Goal: Task Accomplishment & Management: Manage account settings

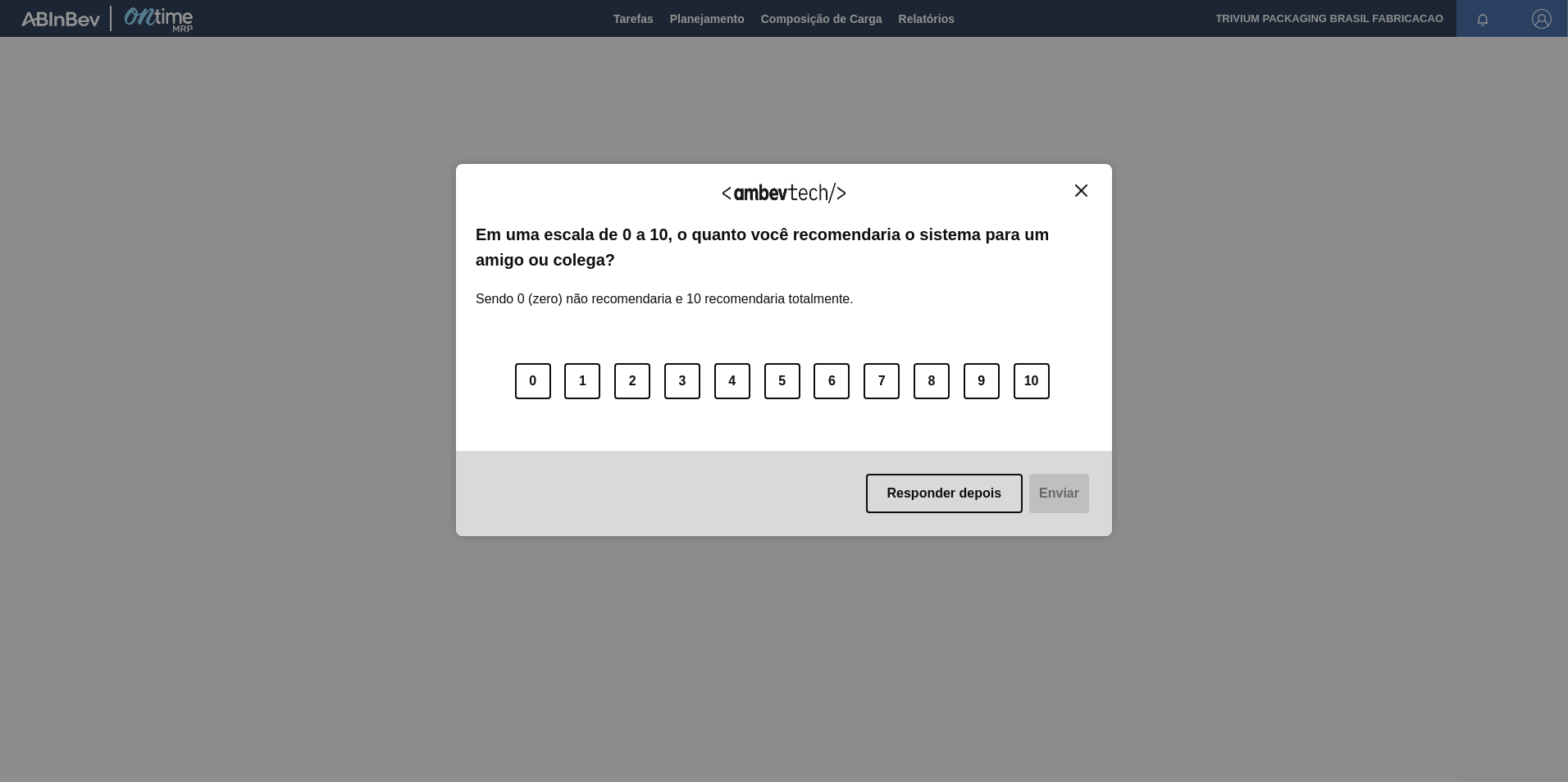
click at [1079, 191] on img "Close" at bounding box center [1081, 190] width 12 height 12
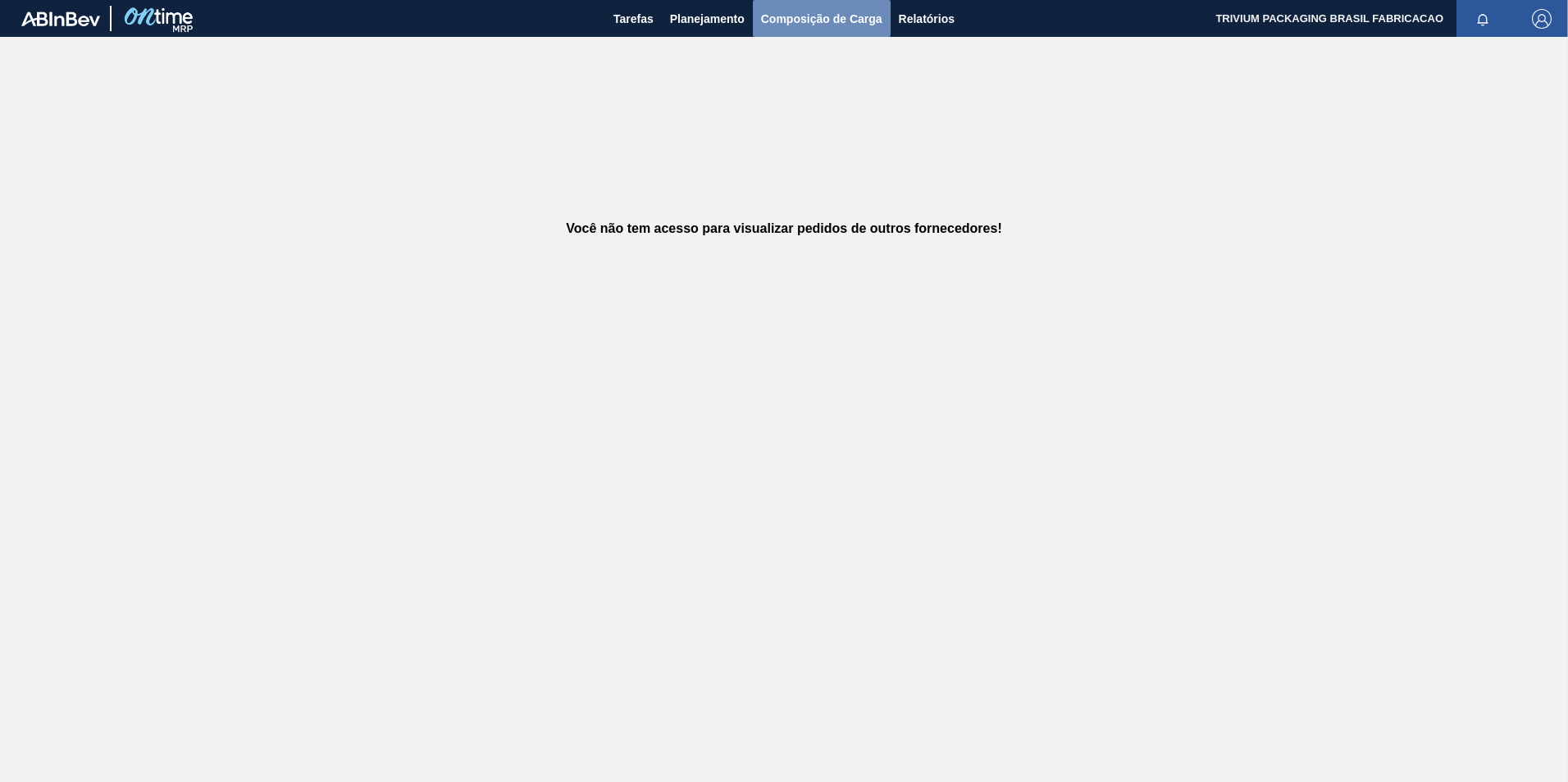
click at [844, 22] on span "Composição de Carga" at bounding box center [821, 18] width 121 height 19
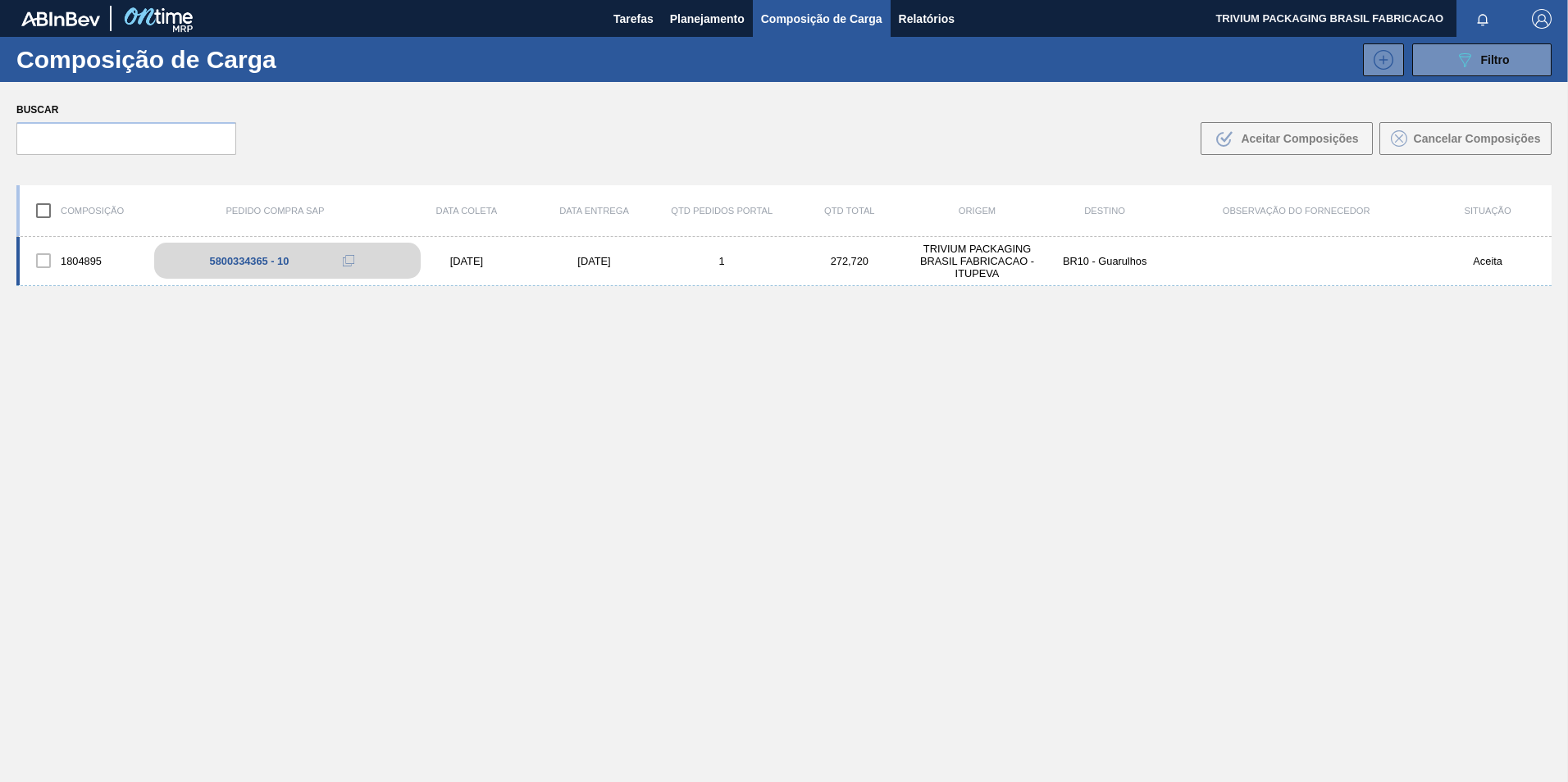
click at [312, 265] on div "5800334365 - 10" at bounding box center [287, 260] width 267 height 36
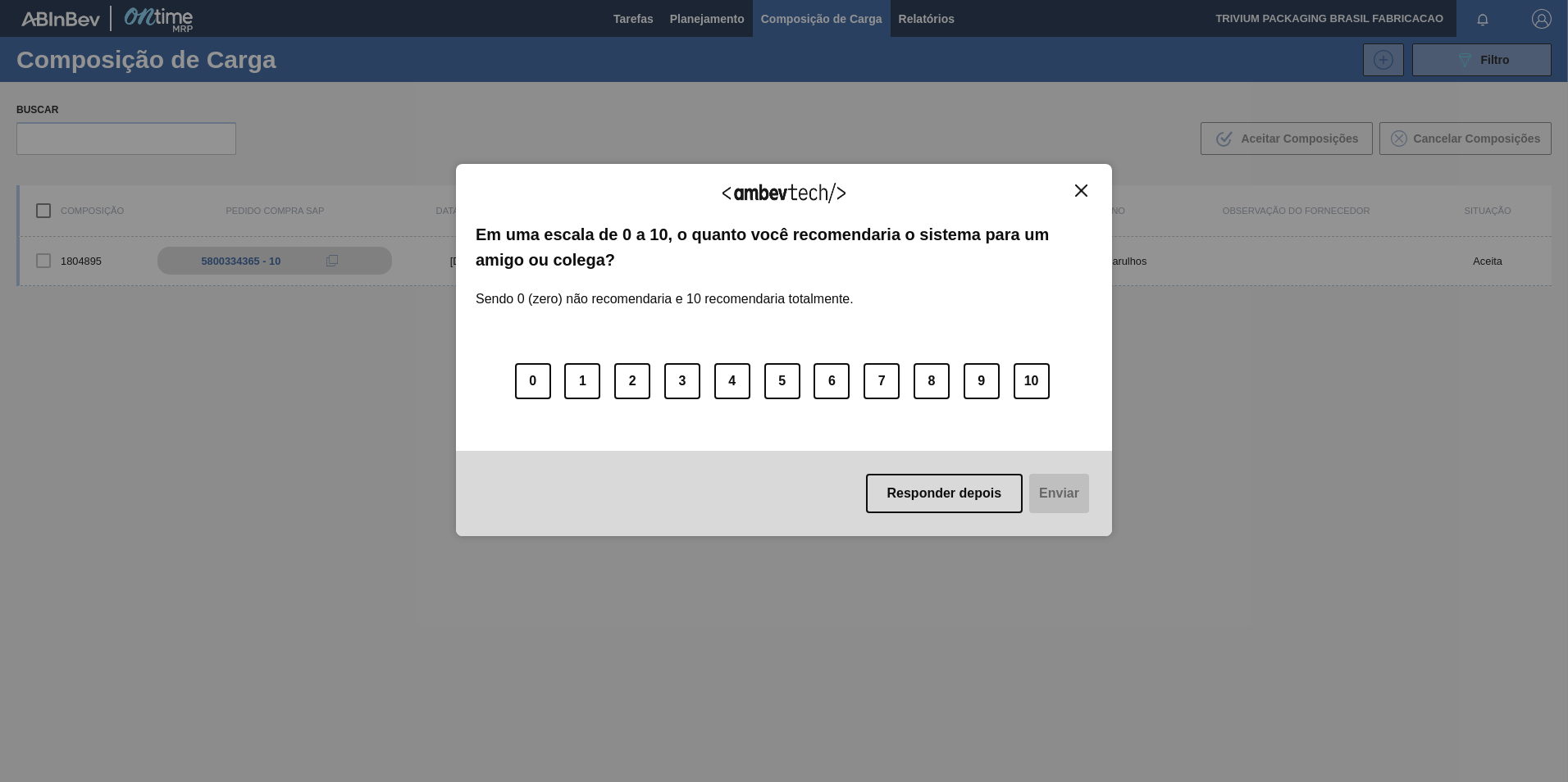
click at [1088, 193] on button "Close" at bounding box center [1081, 190] width 22 height 14
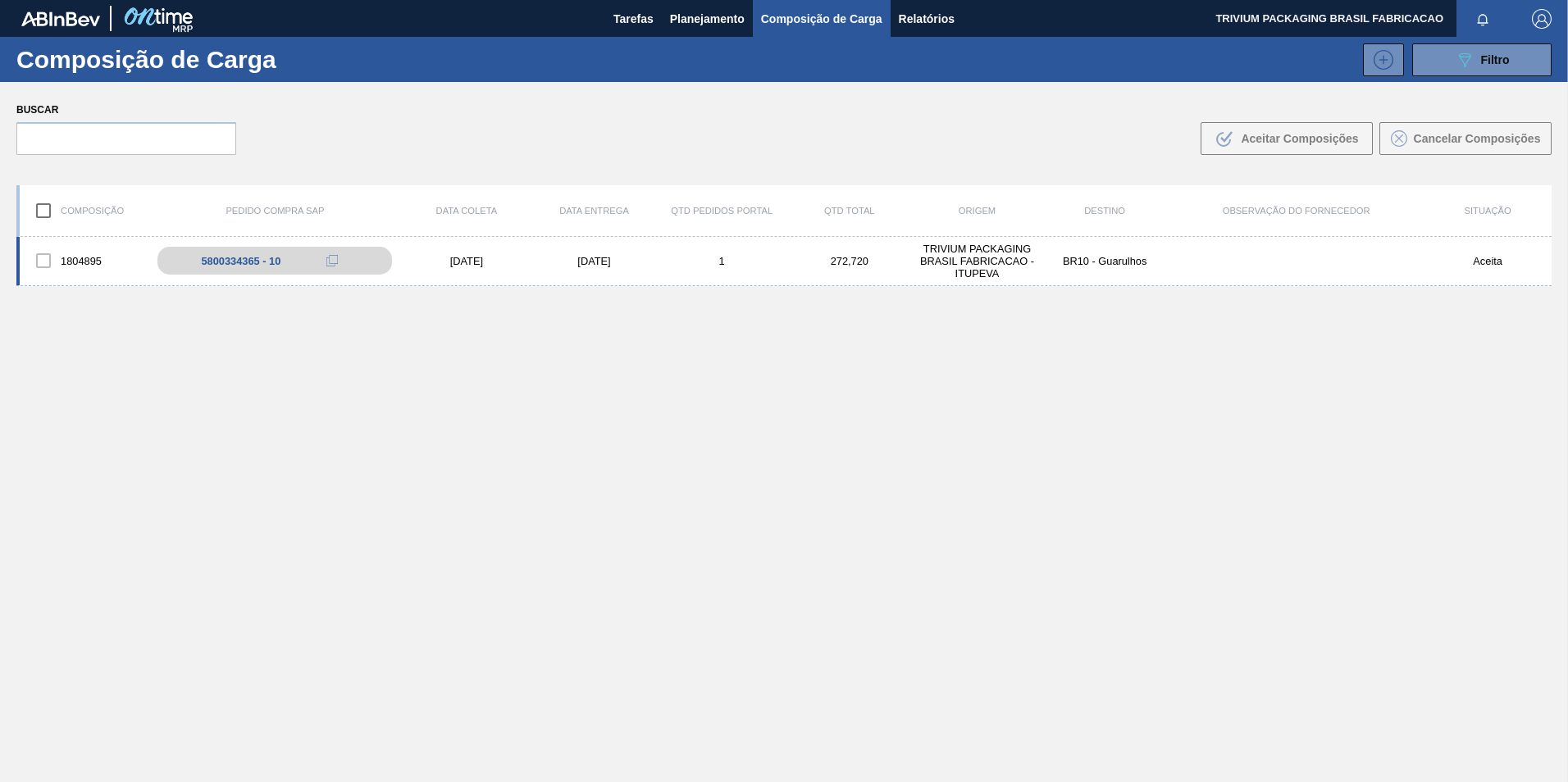
click at [488, 258] on div "[DATE]" at bounding box center [466, 260] width 128 height 12
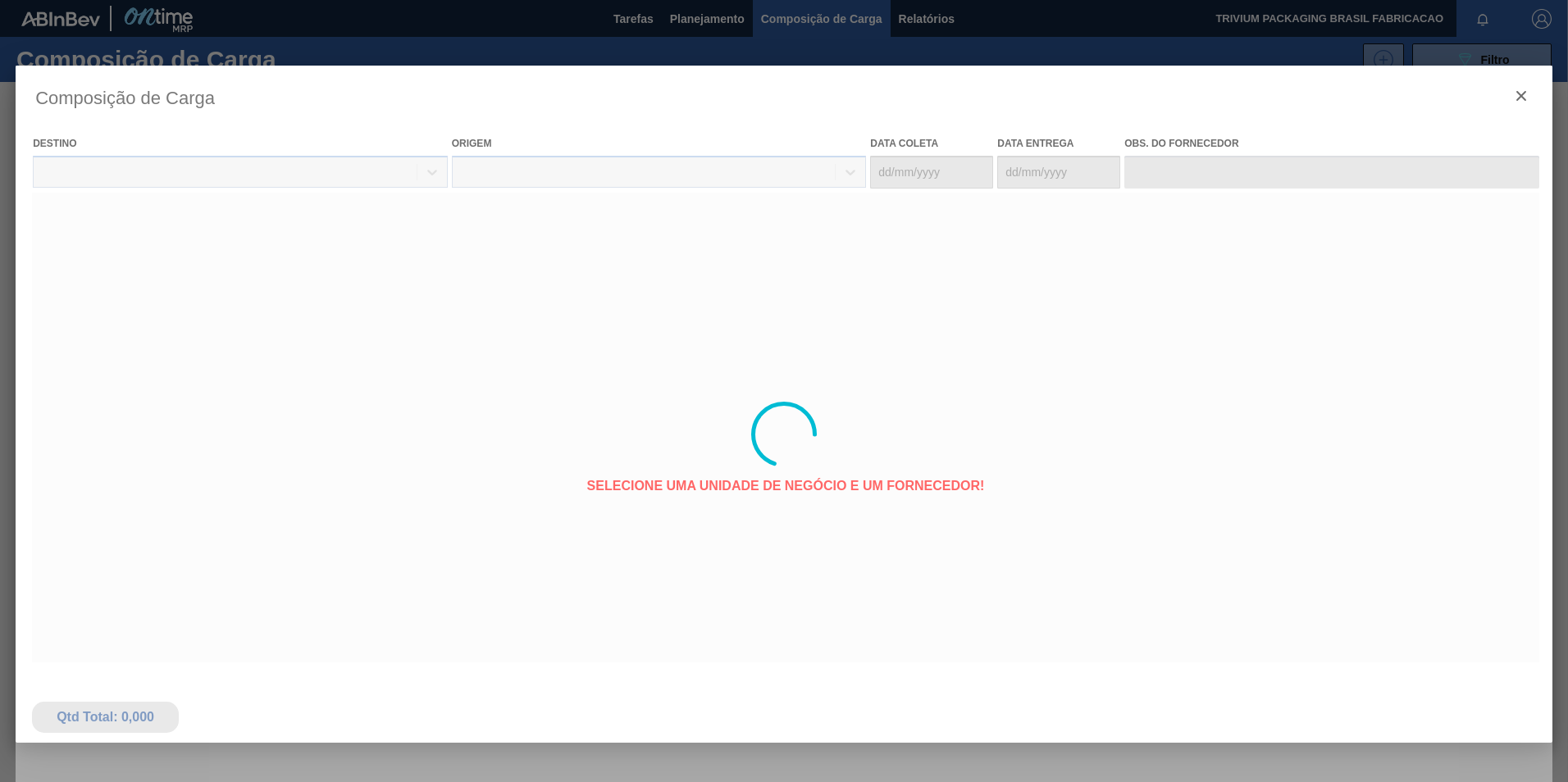
type coleta "[DATE]"
type entrega "[DATE]"
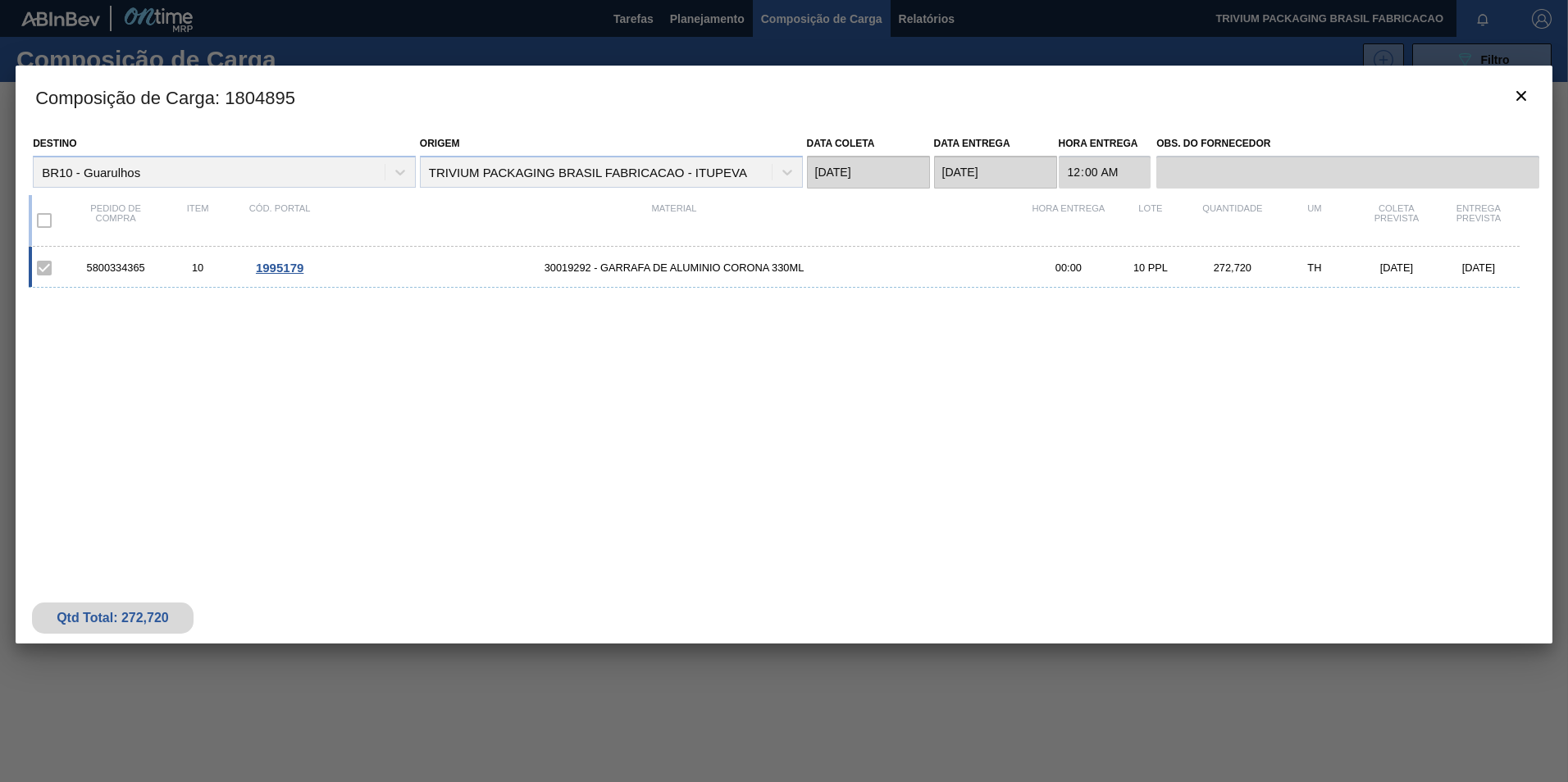
click at [291, 263] on span "1995179" at bounding box center [280, 267] width 48 height 14
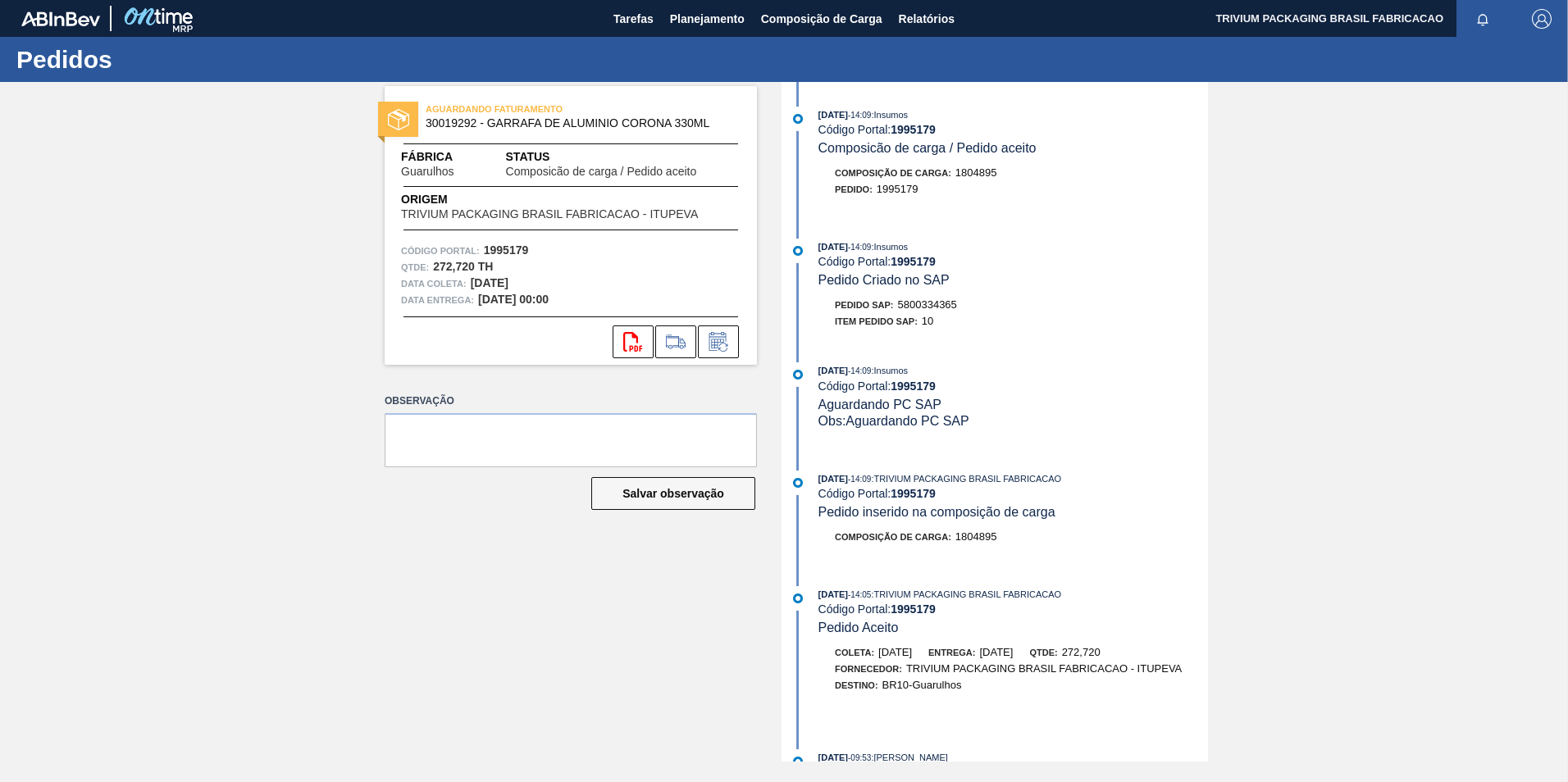
click at [942, 135] on div "Código Portal: 1995179" at bounding box center [1014, 129] width 390 height 13
click at [689, 18] on span "Planejamento" at bounding box center [707, 18] width 75 height 19
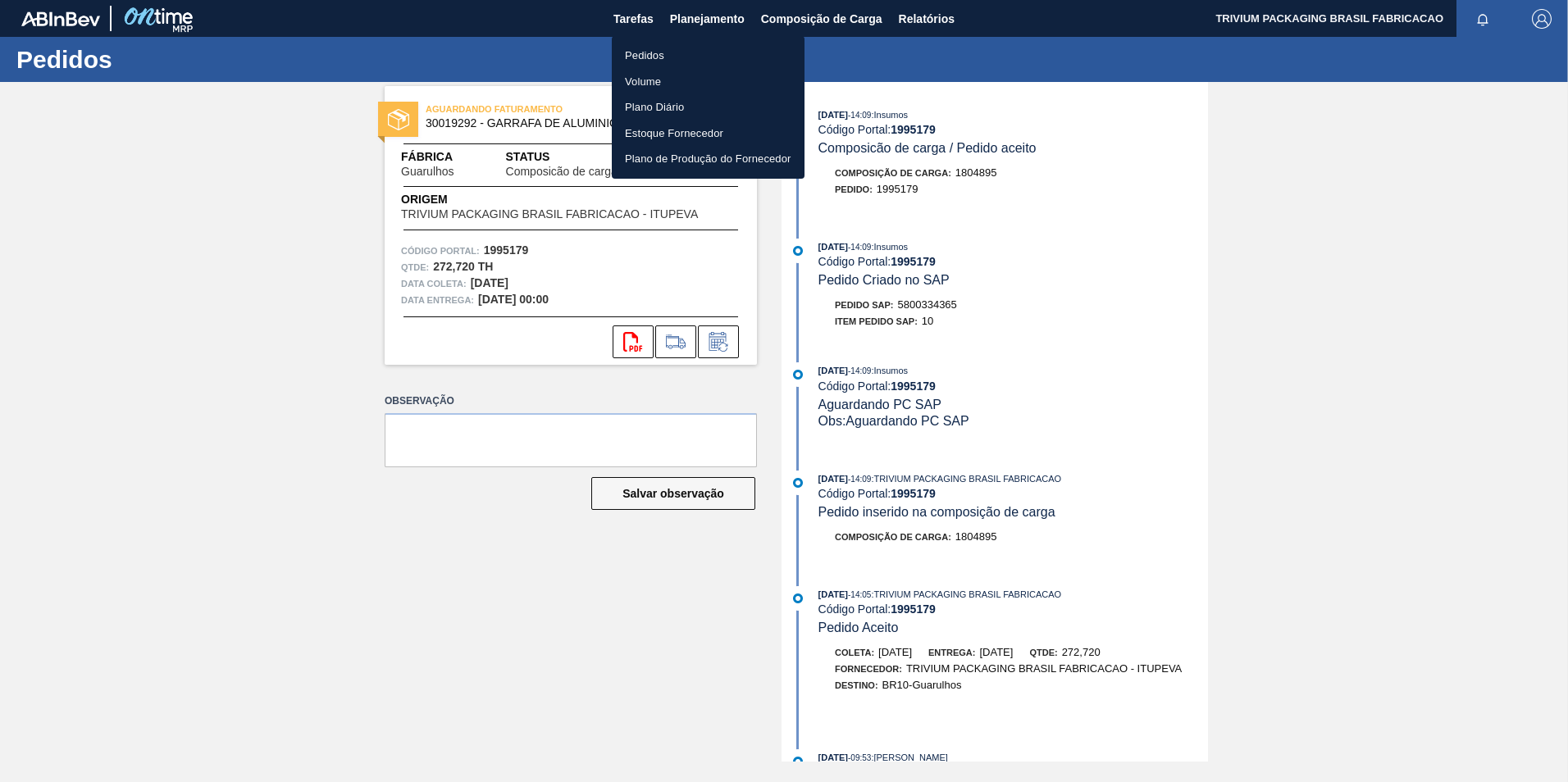
click at [633, 18] on div at bounding box center [784, 391] width 1568 height 782
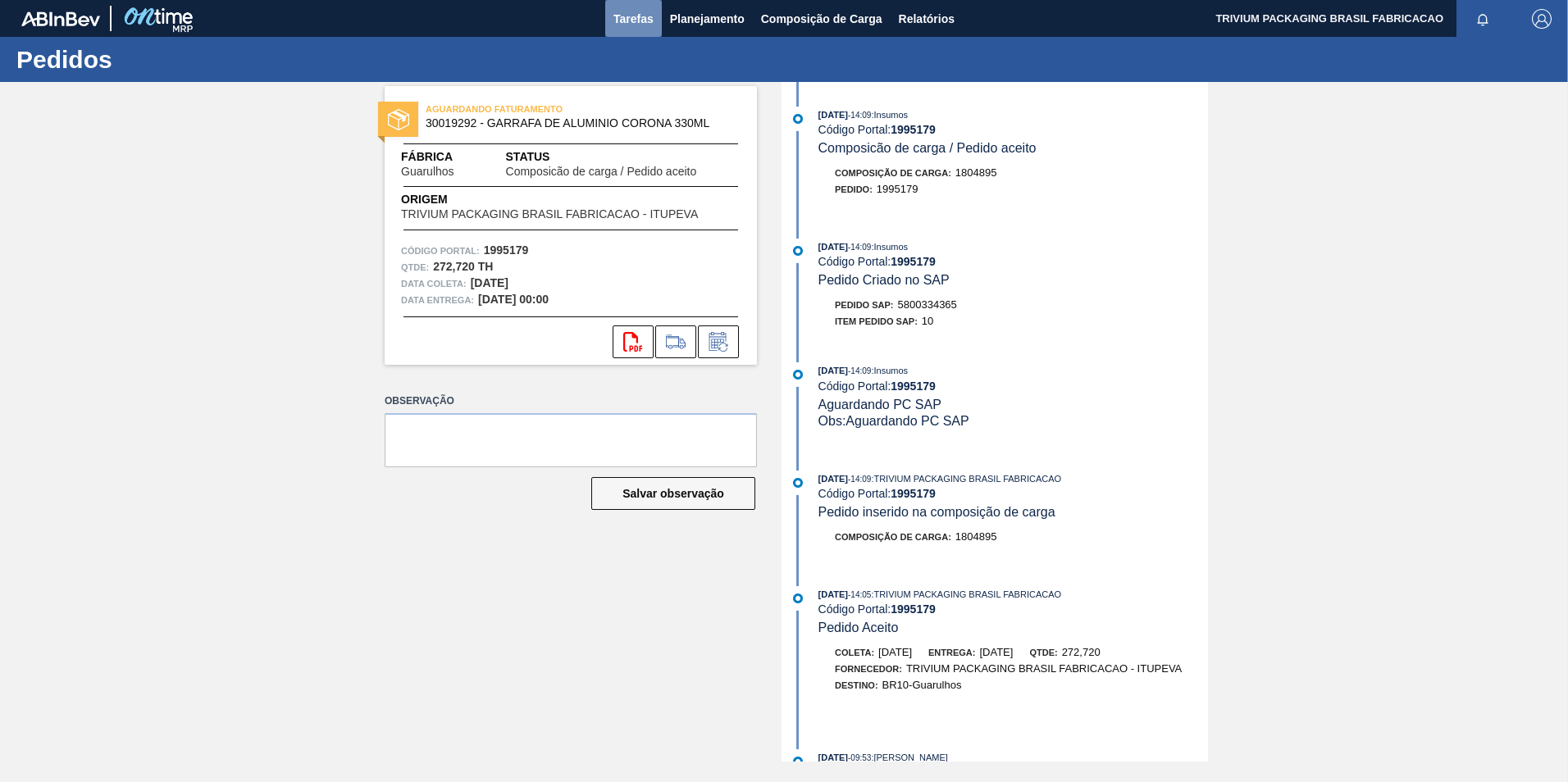
click at [633, 18] on span "Tarefas" at bounding box center [633, 18] width 41 height 19
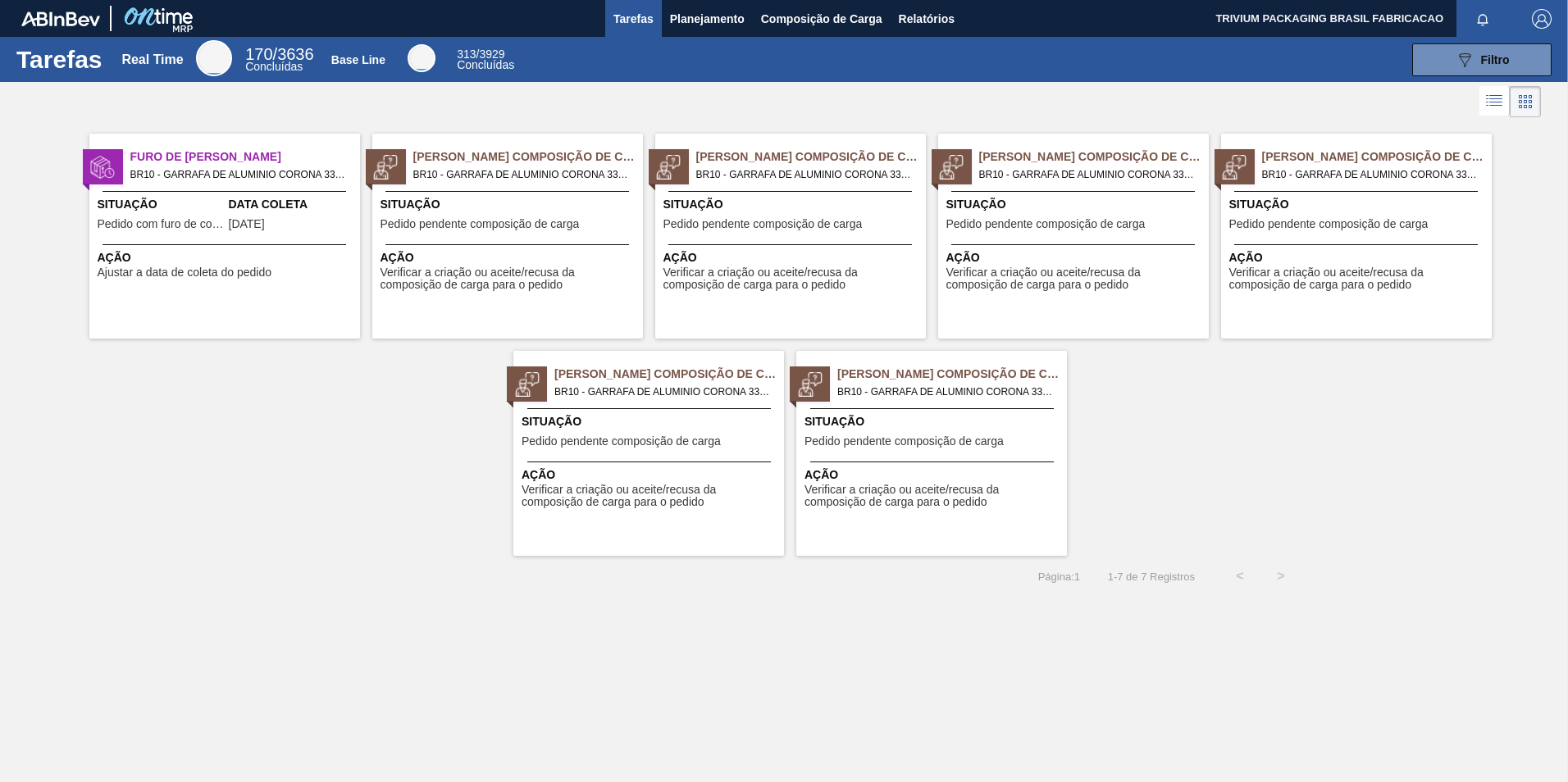
click at [478, 171] on span "BR10 - GARRAFA DE ALUMINIO CORONA 330ML Pedido - 2025942" at bounding box center [522, 174] width 217 height 18
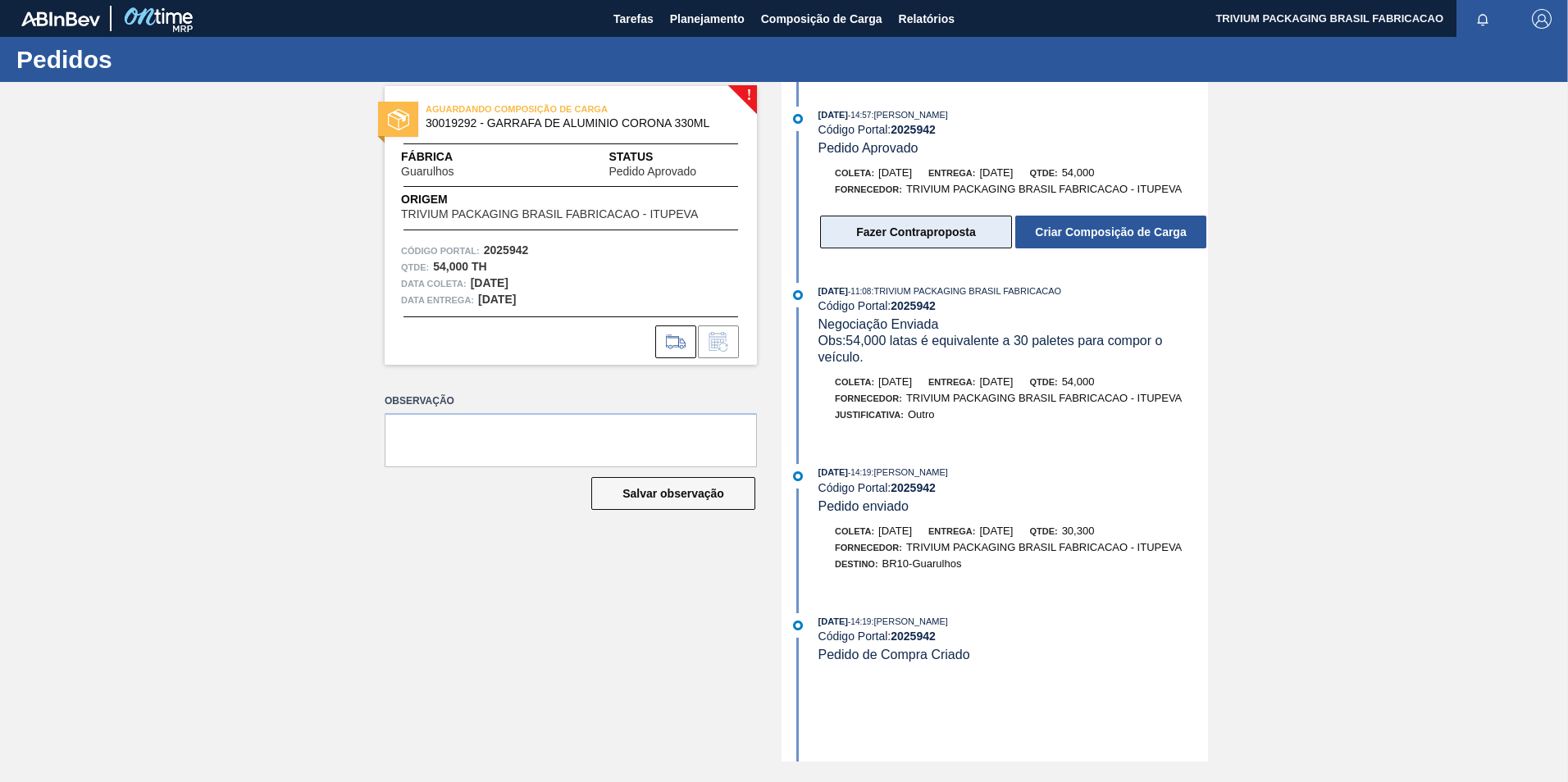
click at [926, 222] on button "Fazer Contraproposta" at bounding box center [916, 233] width 192 height 33
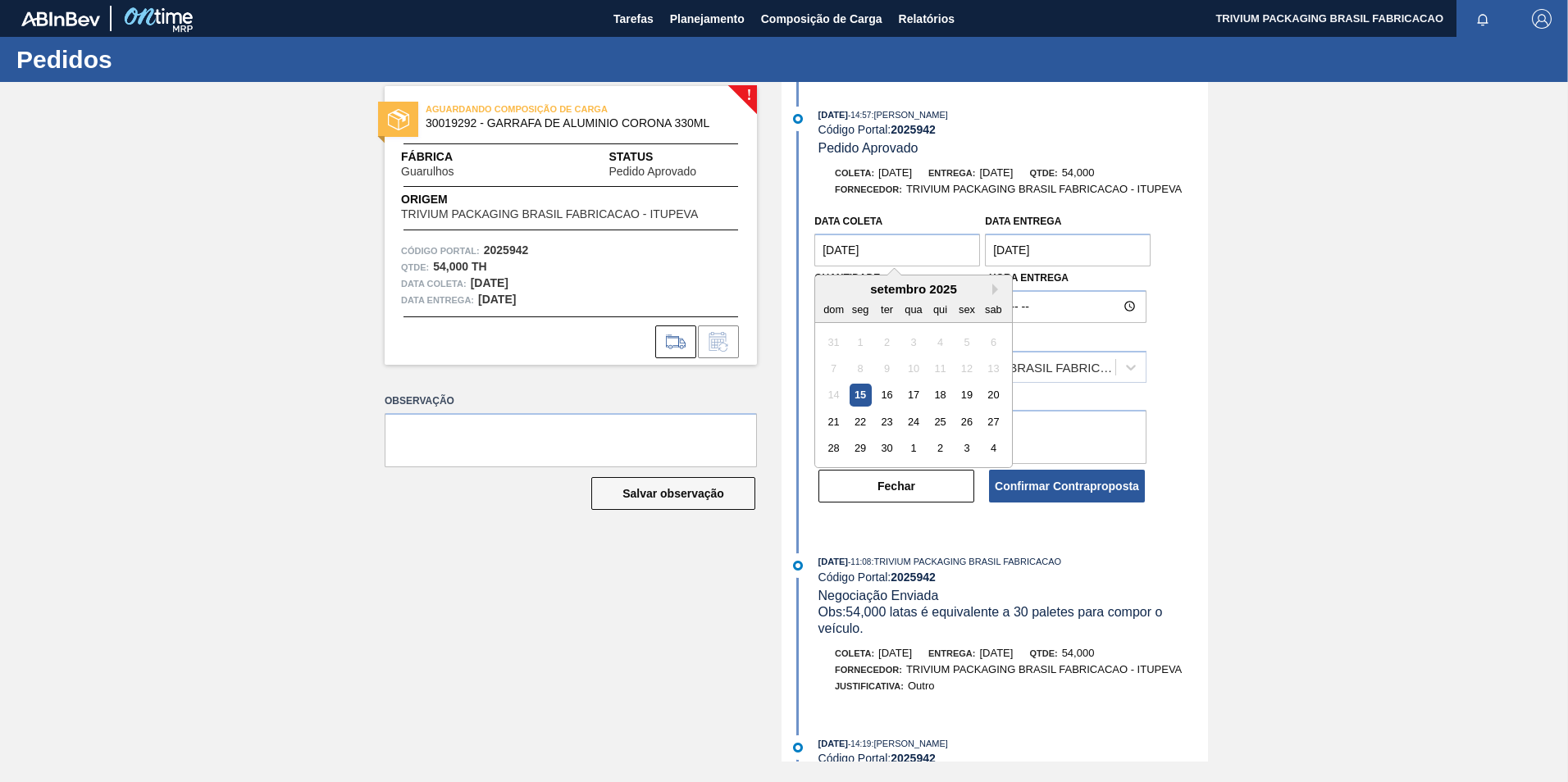
click at [896, 259] on coleta "[DATE]" at bounding box center [897, 250] width 165 height 33
click at [890, 403] on div "16" at bounding box center [887, 396] width 22 height 22
type coleta "[DATE]"
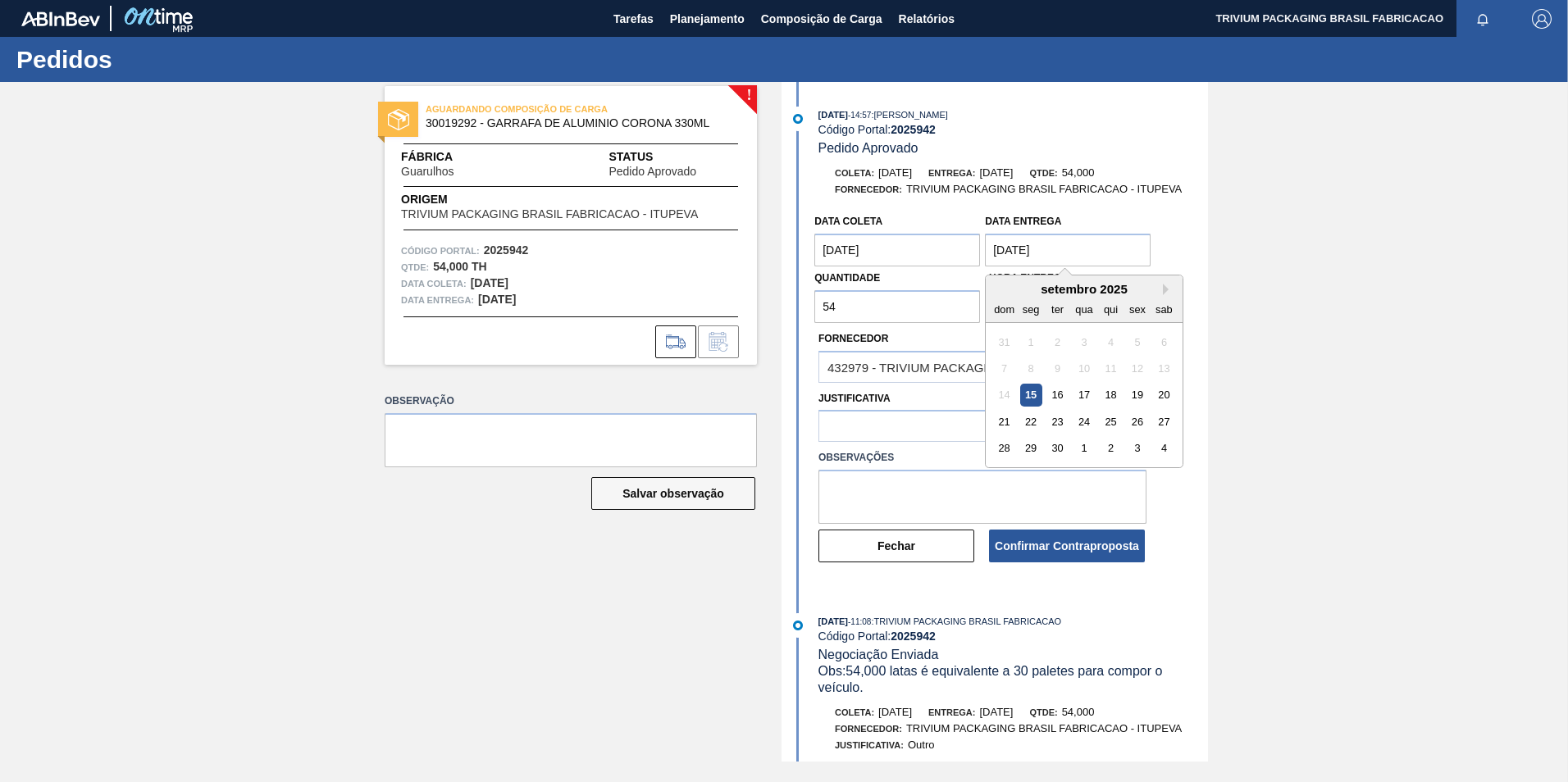
click at [1083, 249] on entrega "[DATE]" at bounding box center [1067, 250] width 165 height 33
click at [1057, 395] on div "16" at bounding box center [1057, 396] width 22 height 22
type entrega "[DATE]"
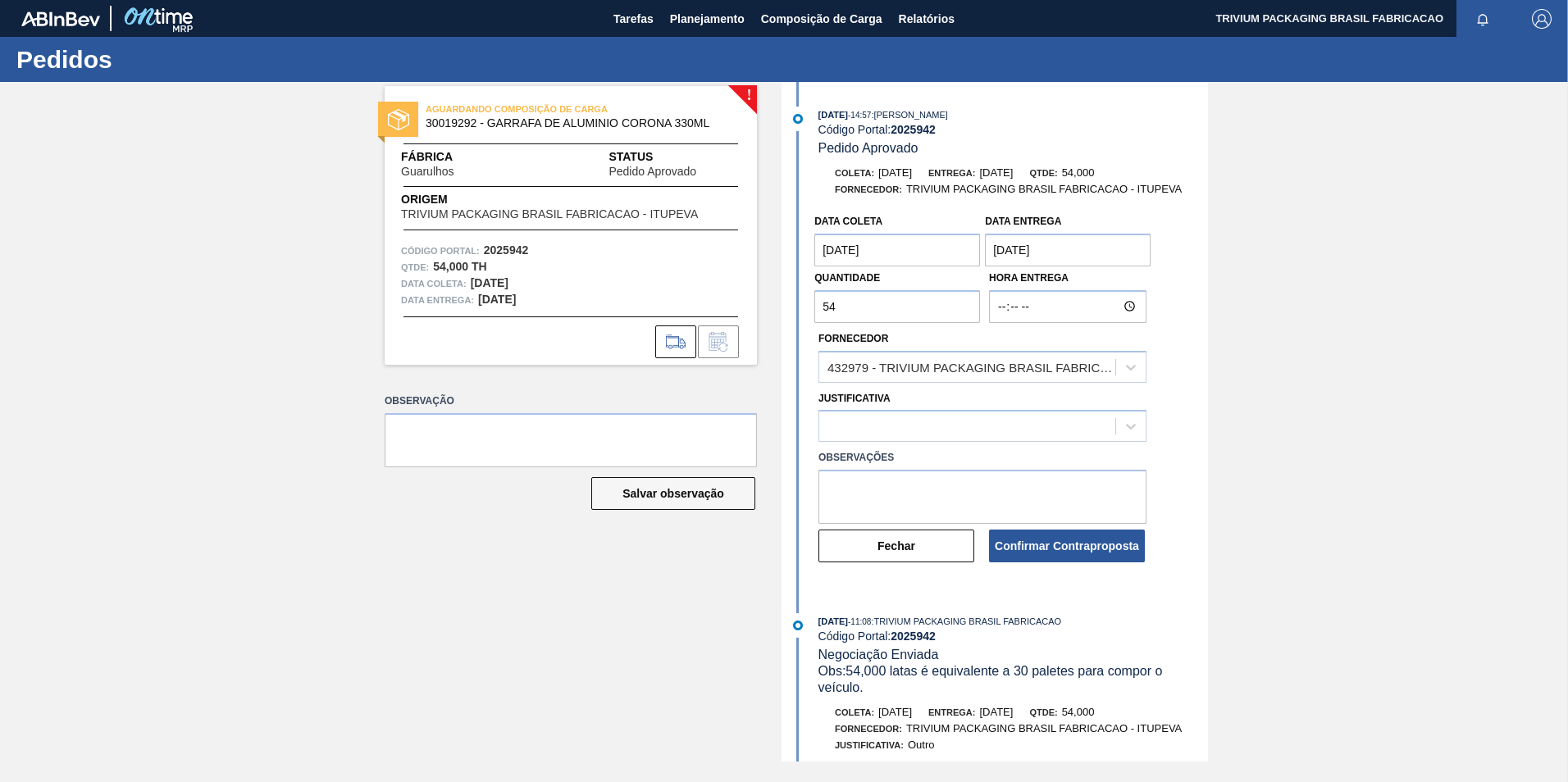
click at [856, 302] on input "54" at bounding box center [897, 307] width 165 height 33
drag, startPoint x: 811, startPoint y: 305, endPoint x: 788, endPoint y: 305, distance: 23.0
click at [788, 305] on div "Data coleta [DATE] Data entrega [DATE] Quantidade 54 Hora Entrega Fornecedor 43…" at bounding box center [996, 385] width 422 height 358
type input "50,400"
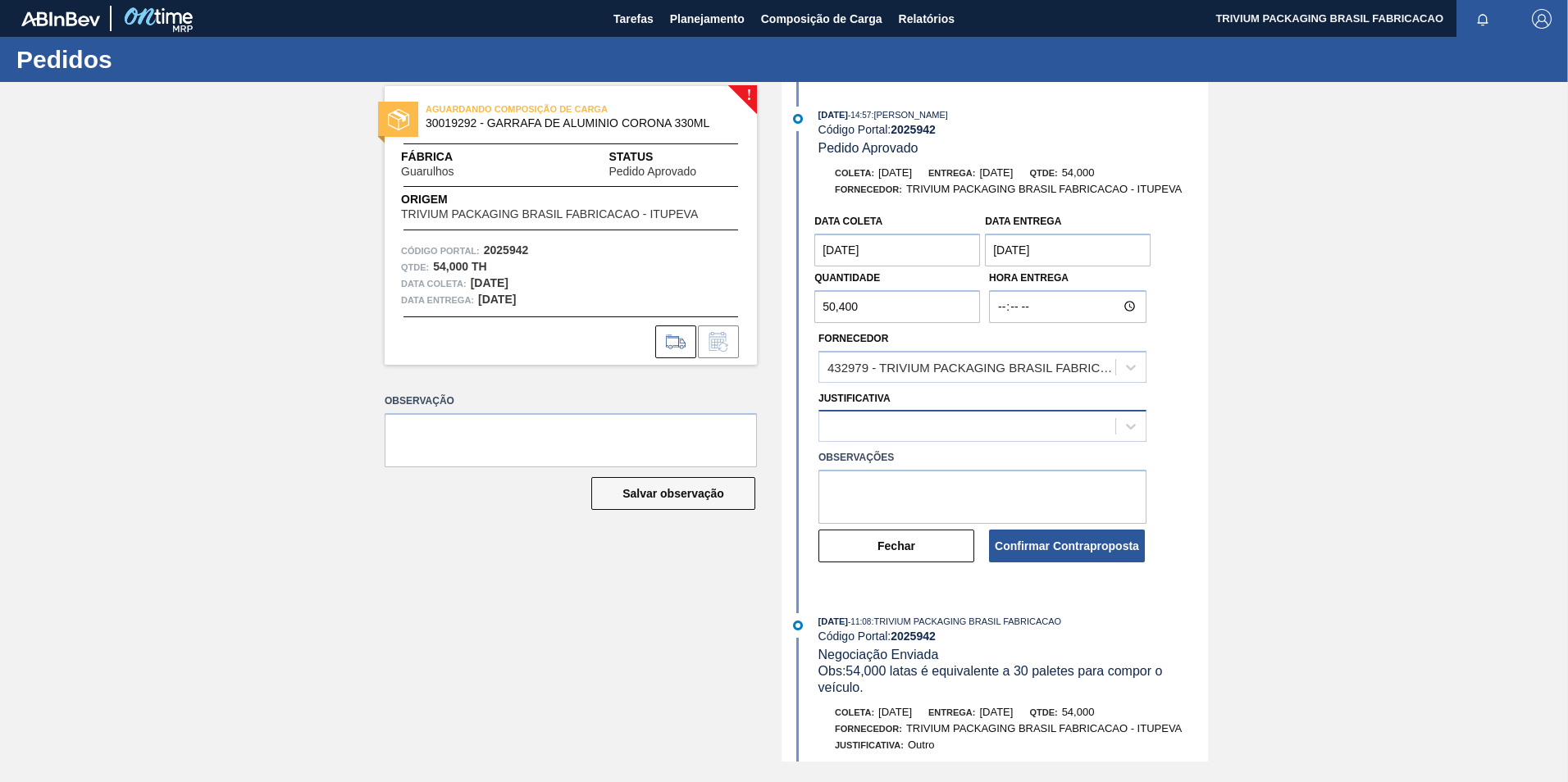
click at [960, 425] on div at bounding box center [967, 427] width 296 height 24
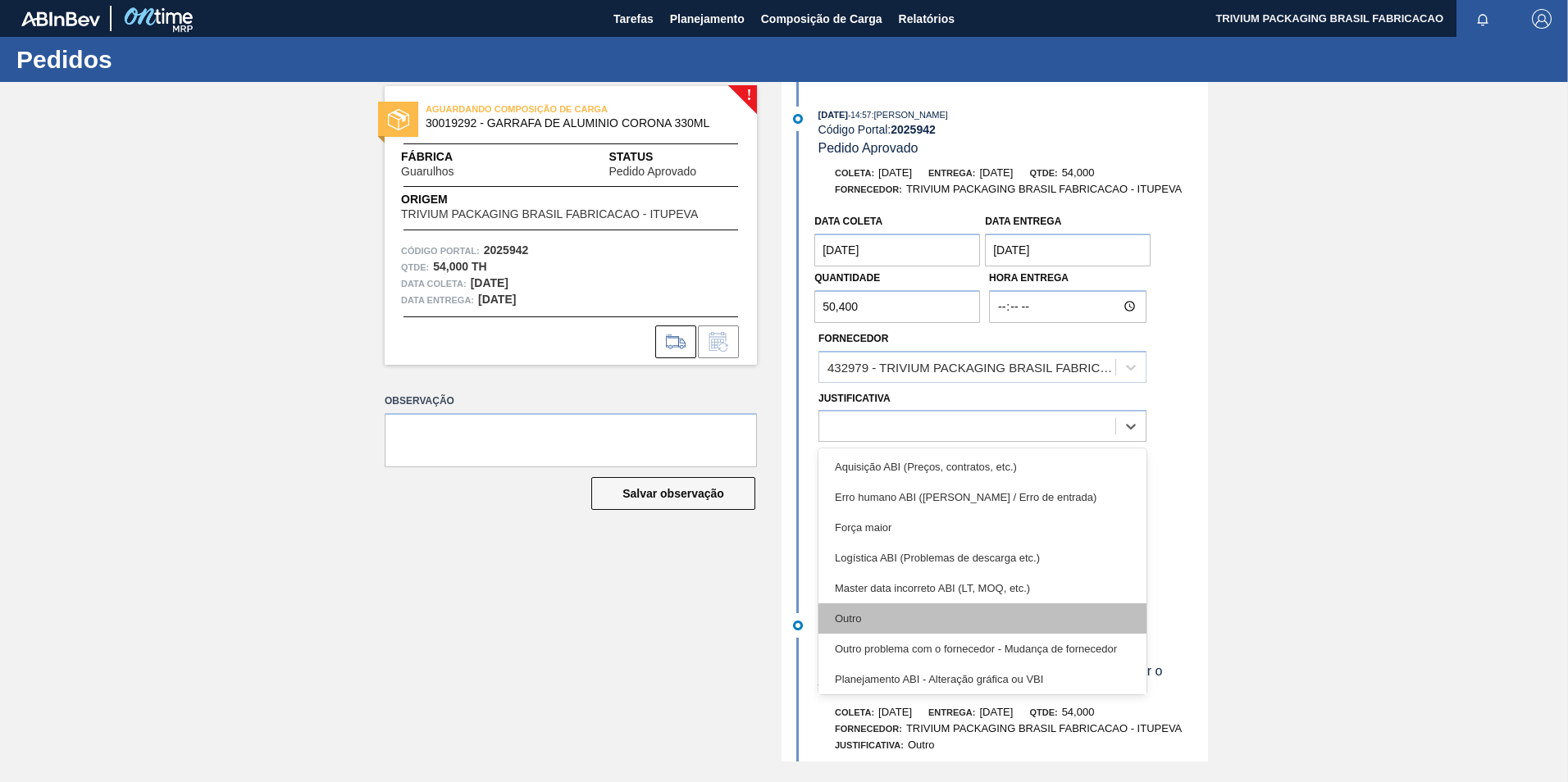
click at [883, 614] on div "Outro" at bounding box center [983, 619] width 328 height 30
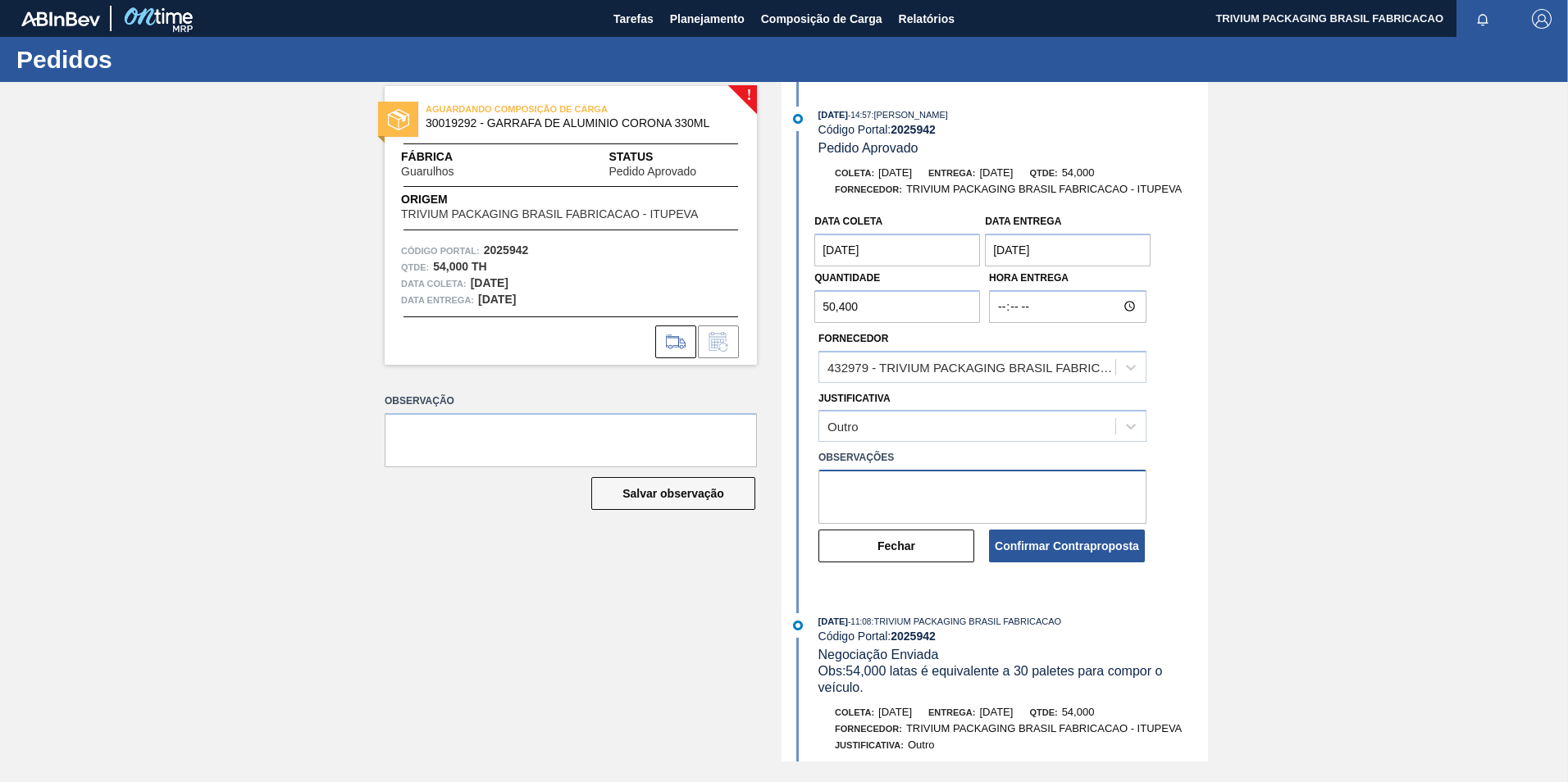
click at [884, 488] on textarea at bounding box center [983, 497] width 328 height 54
type textarea "Carga programada com 28 paletes"
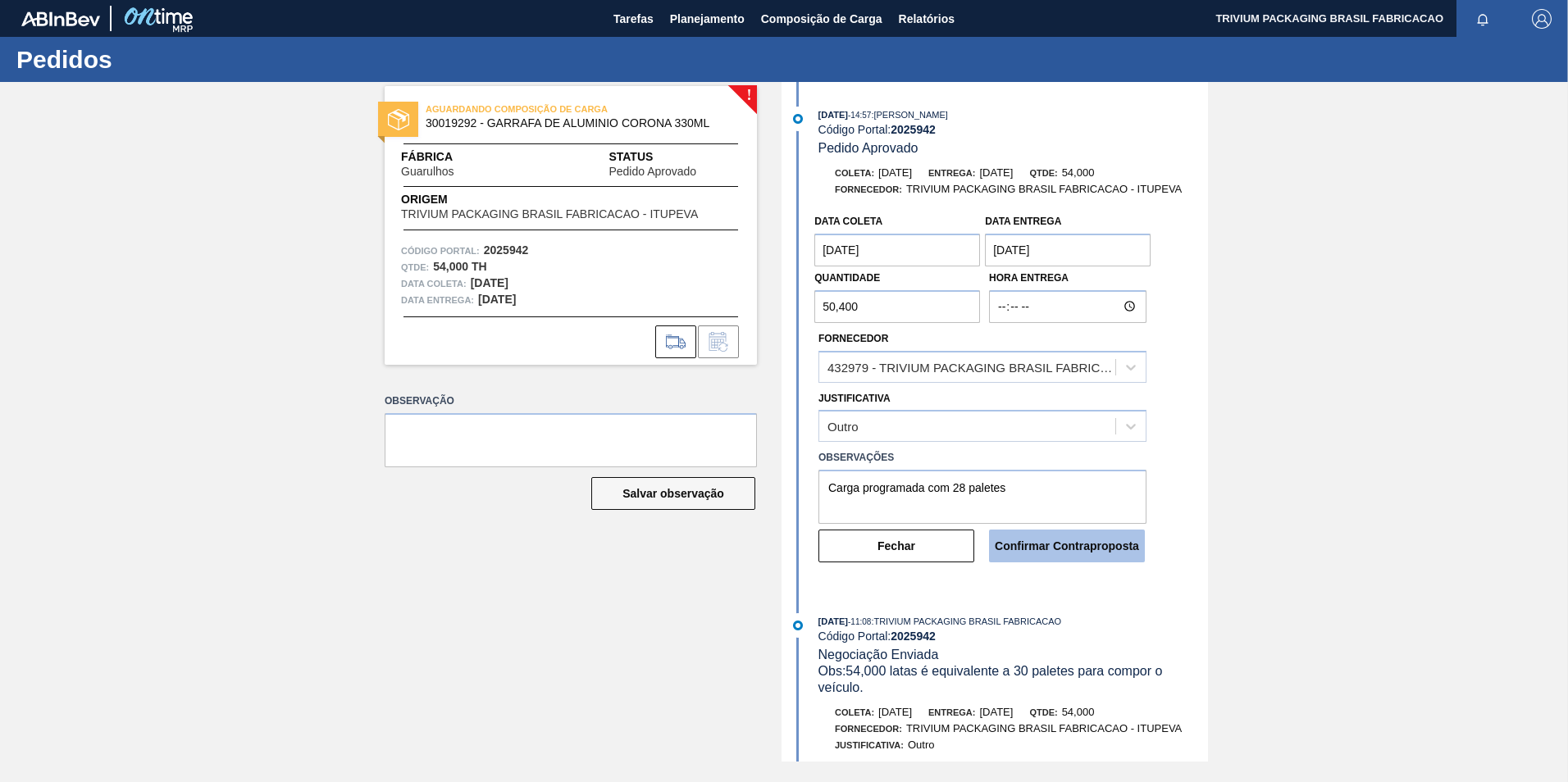
click at [1092, 532] on button "Confirmar Contraproposta" at bounding box center [1067, 547] width 156 height 33
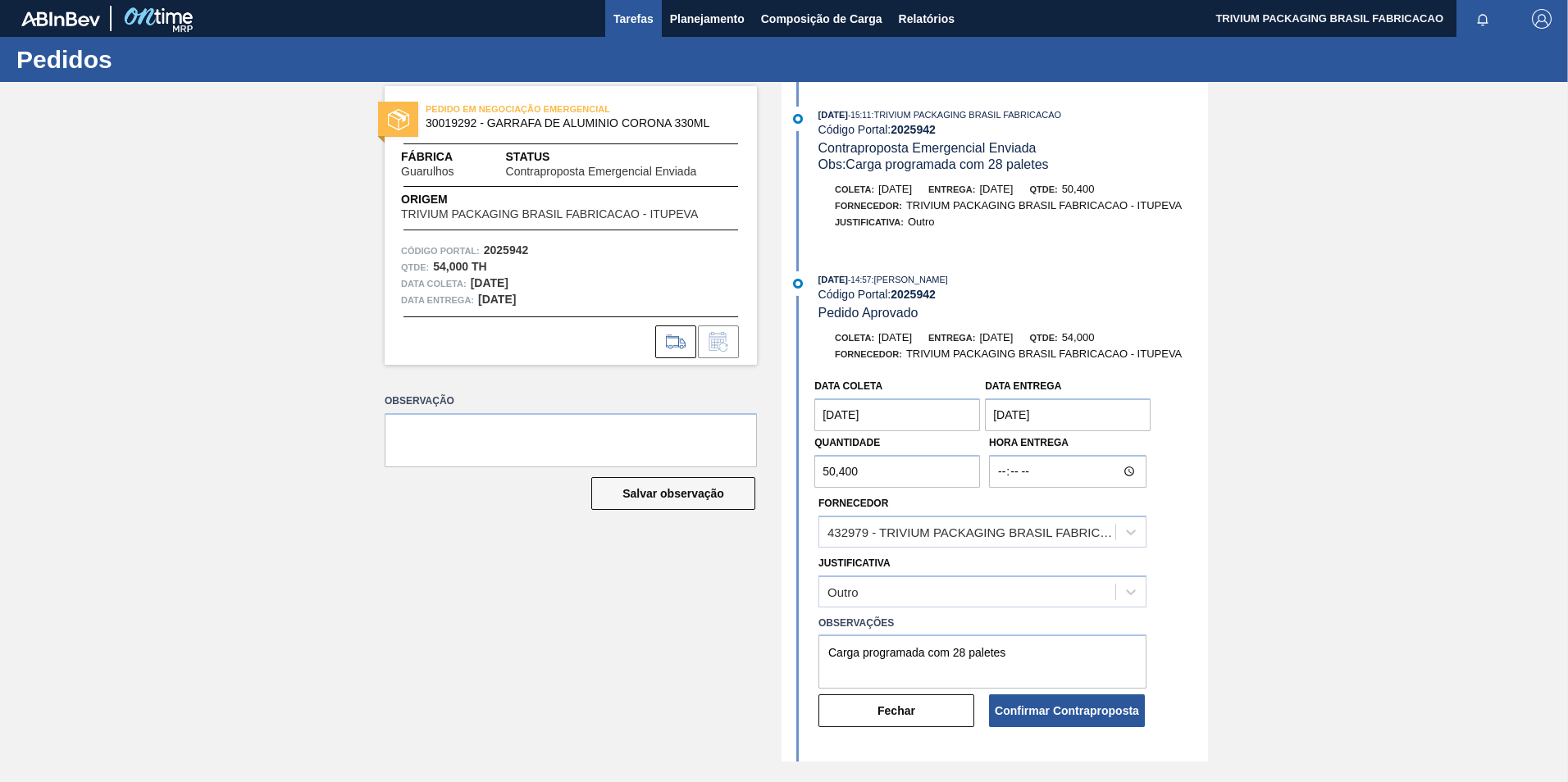
click at [626, 20] on span "Tarefas" at bounding box center [633, 18] width 41 height 19
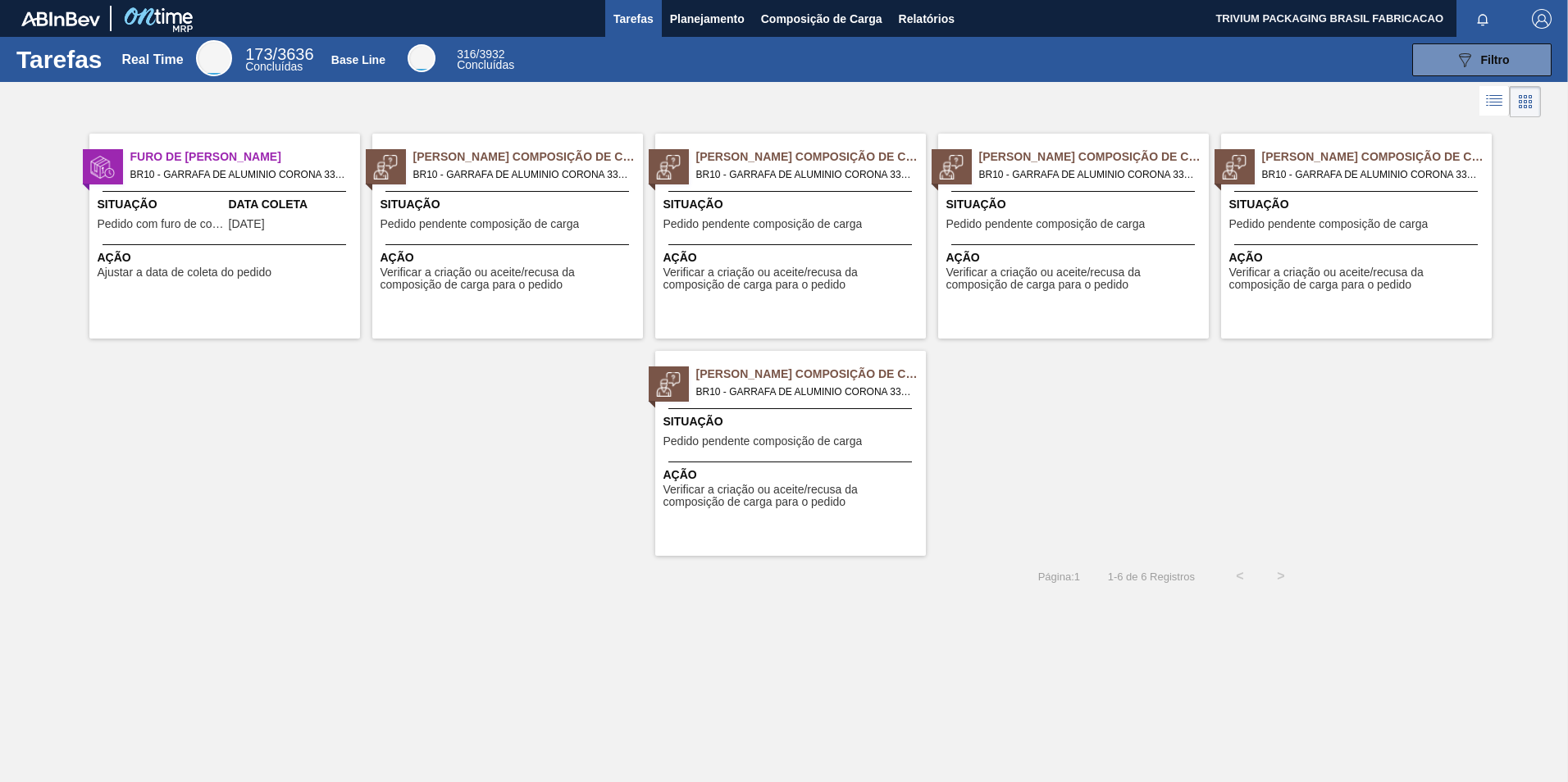
click at [576, 180] on span "BR10 - GARRAFA DE ALUMINIO CORONA 330ML Pedido - 2025943" at bounding box center [522, 174] width 217 height 18
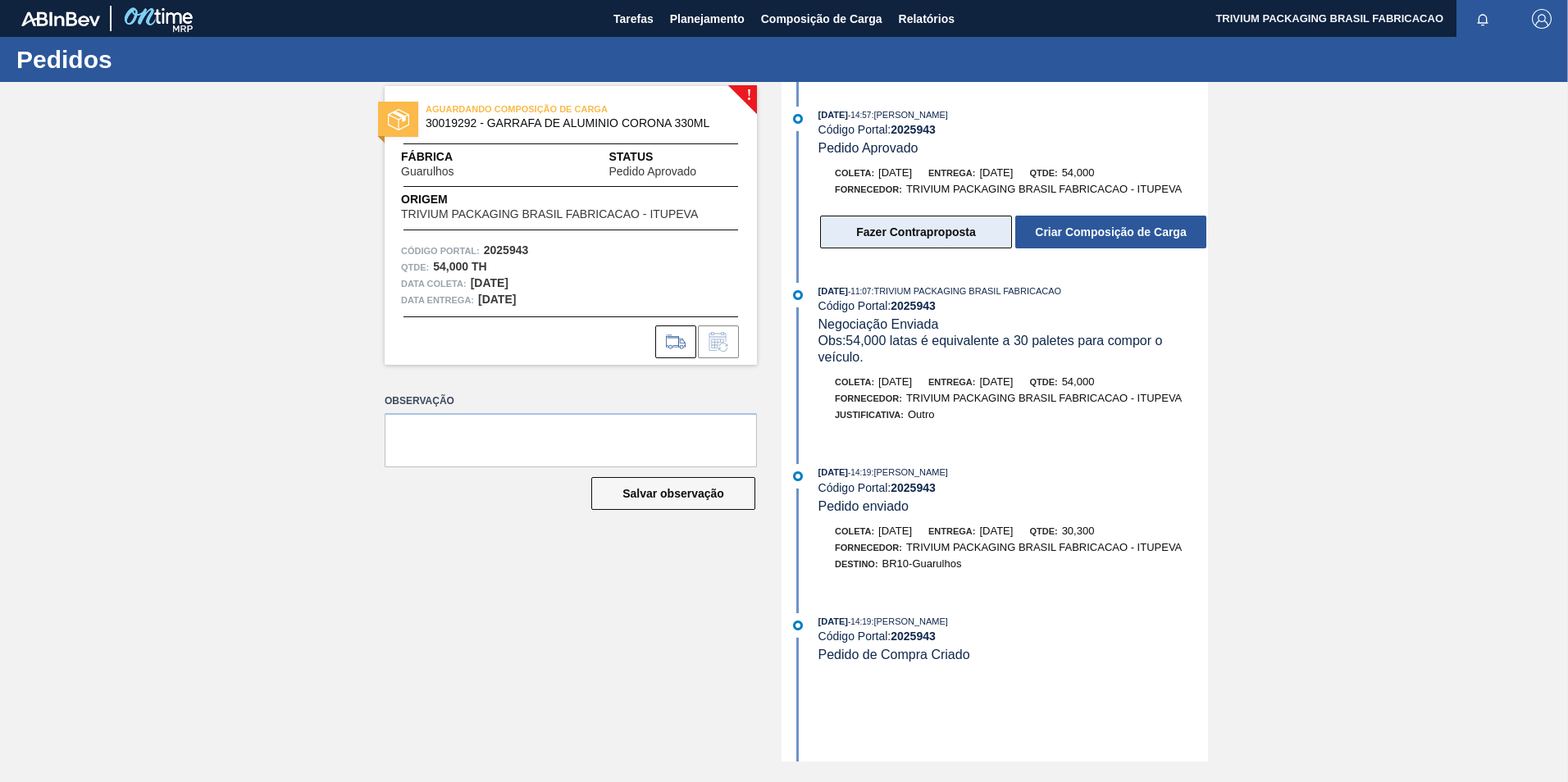
click at [939, 238] on button "Fazer Contraproposta" at bounding box center [916, 233] width 192 height 33
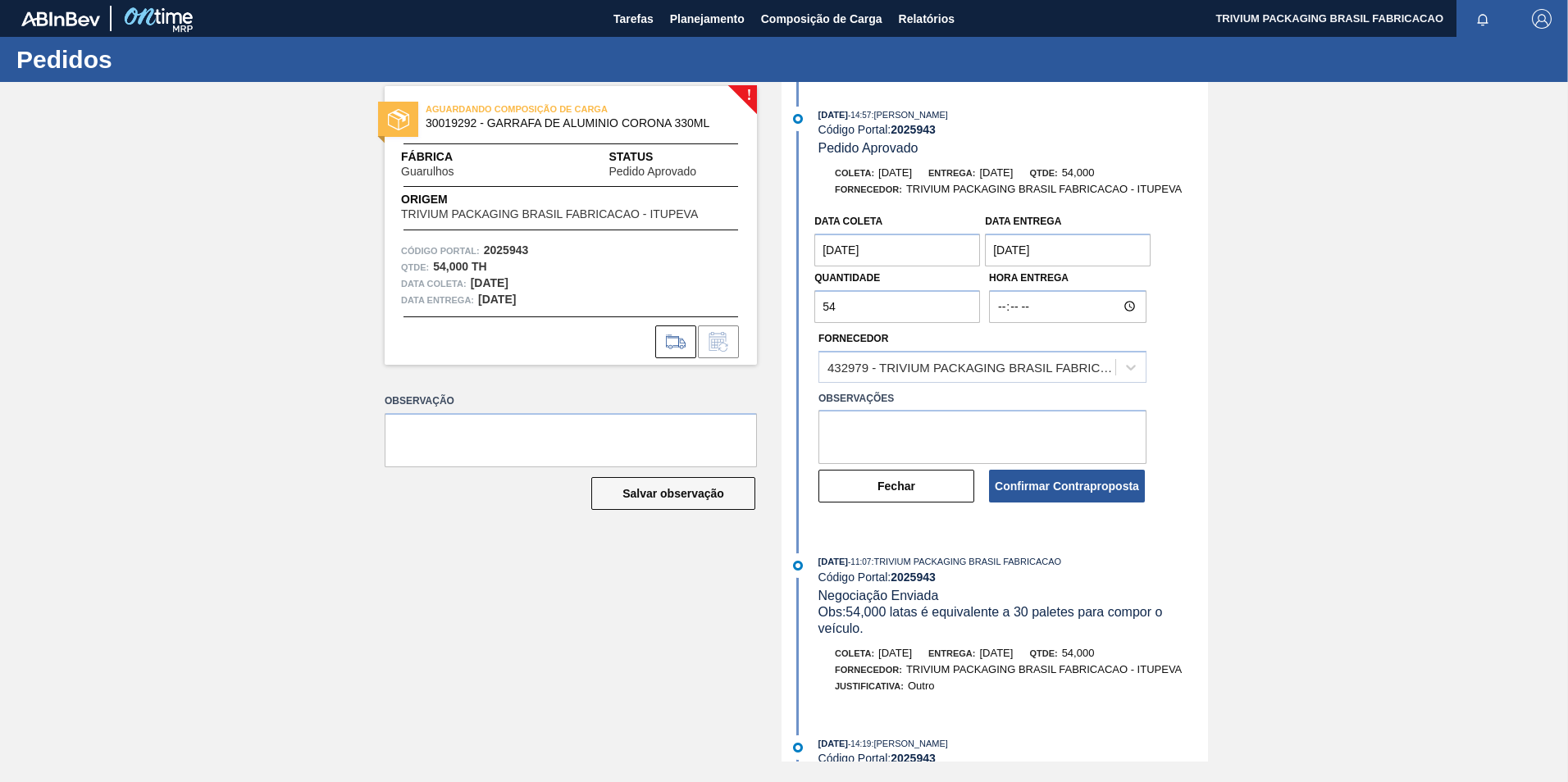
click at [895, 247] on coleta "[DATE]" at bounding box center [897, 250] width 165 height 33
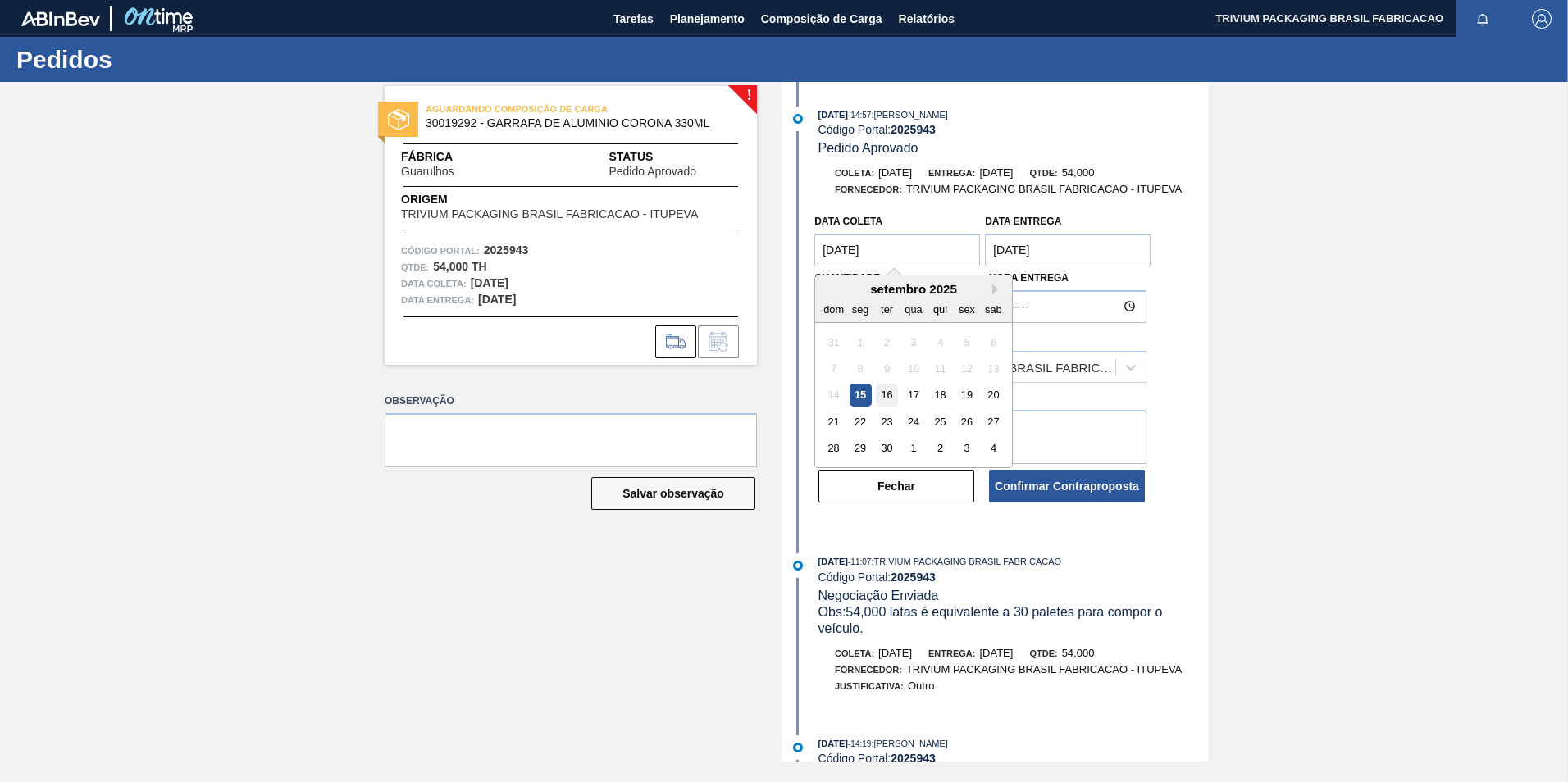
click at [887, 392] on div "16" at bounding box center [887, 396] width 22 height 22
type coleta "[DATE]"
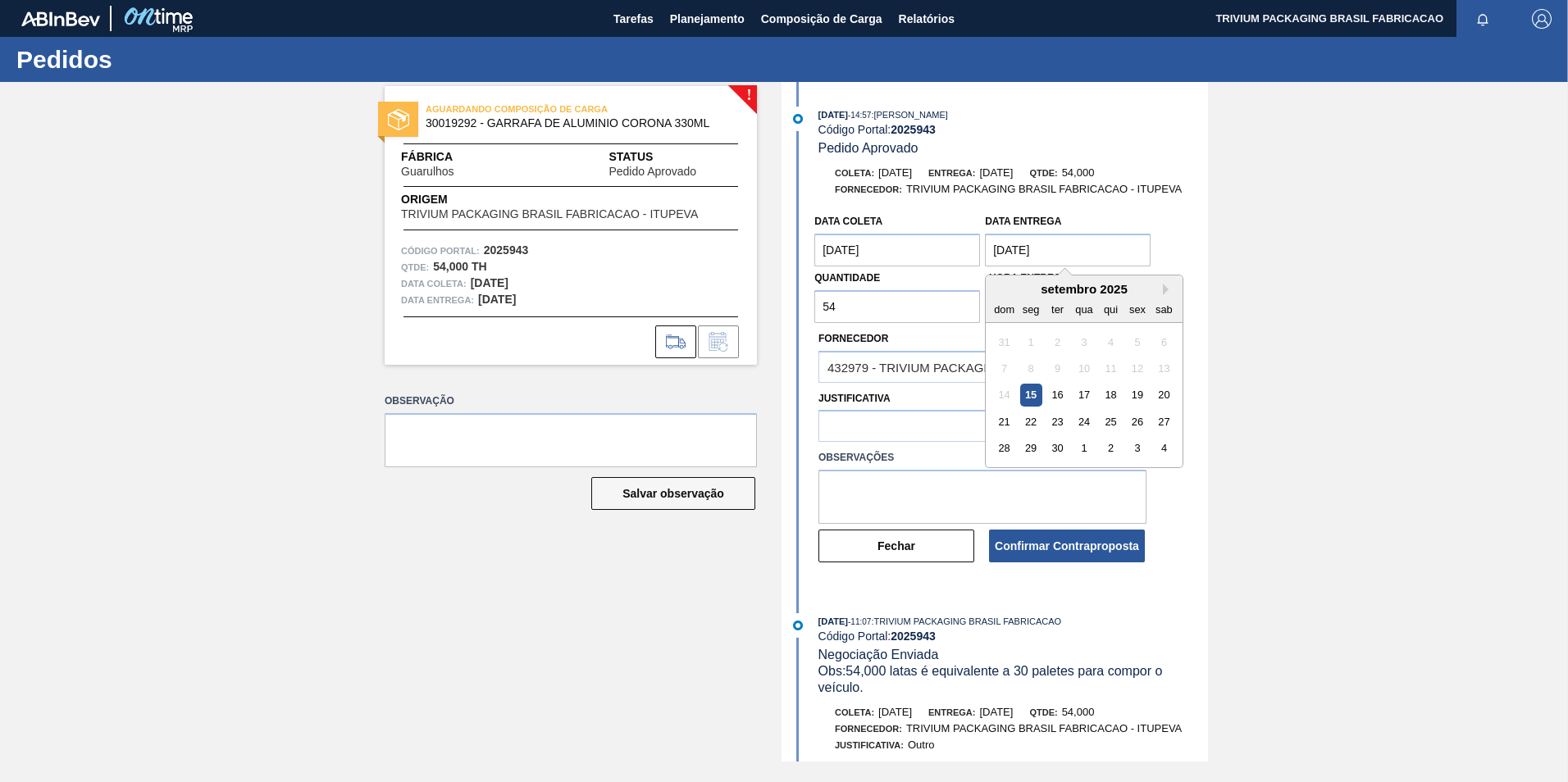
click at [1066, 245] on entrega "[DATE]" at bounding box center [1067, 250] width 165 height 33
click at [1055, 394] on div "16" at bounding box center [1057, 396] width 22 height 22
type entrega "[DATE]"
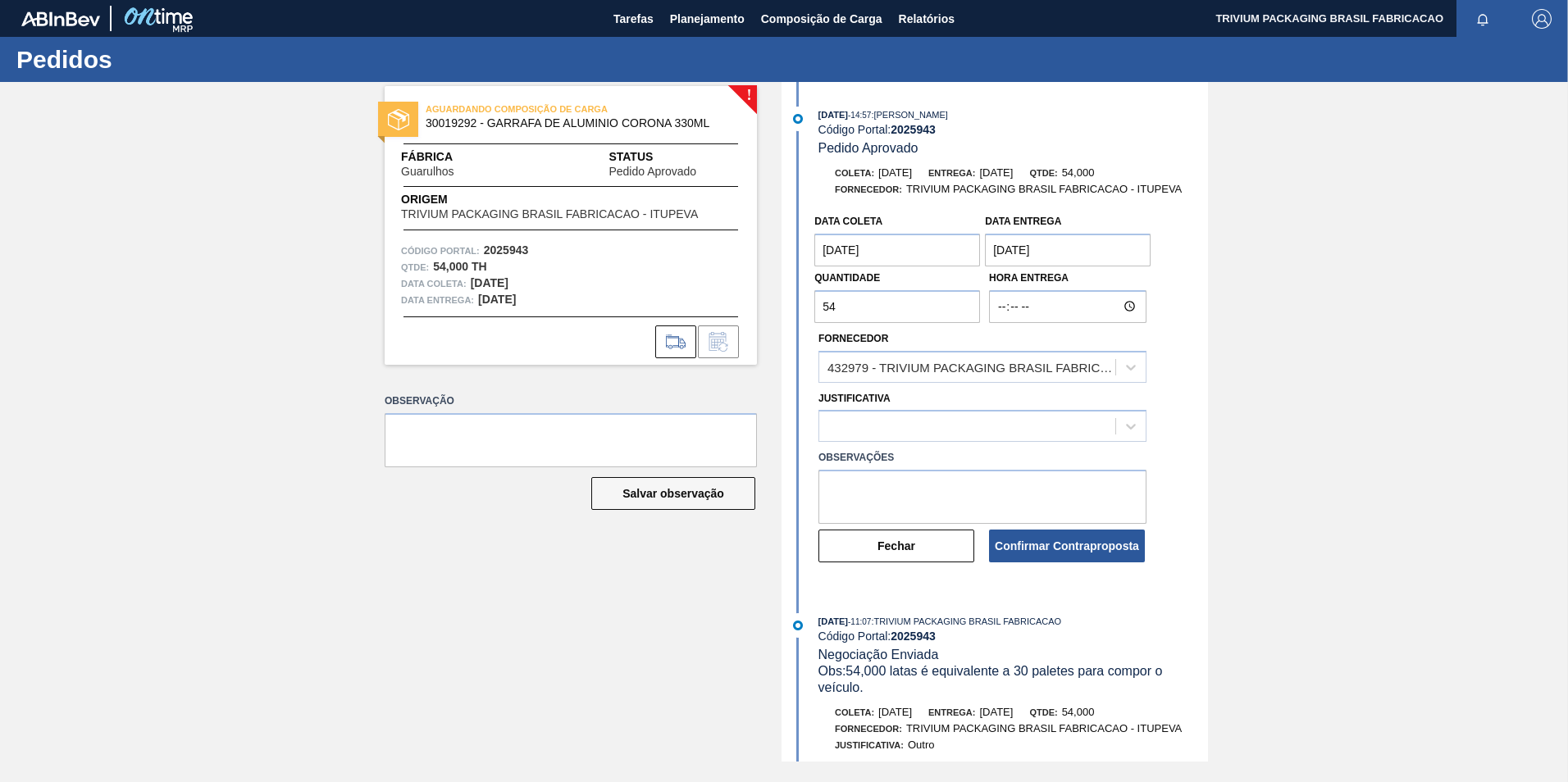
click at [904, 302] on input "54" at bounding box center [897, 307] width 165 height 33
type input "50,400"
click at [898, 421] on div at bounding box center [967, 427] width 296 height 24
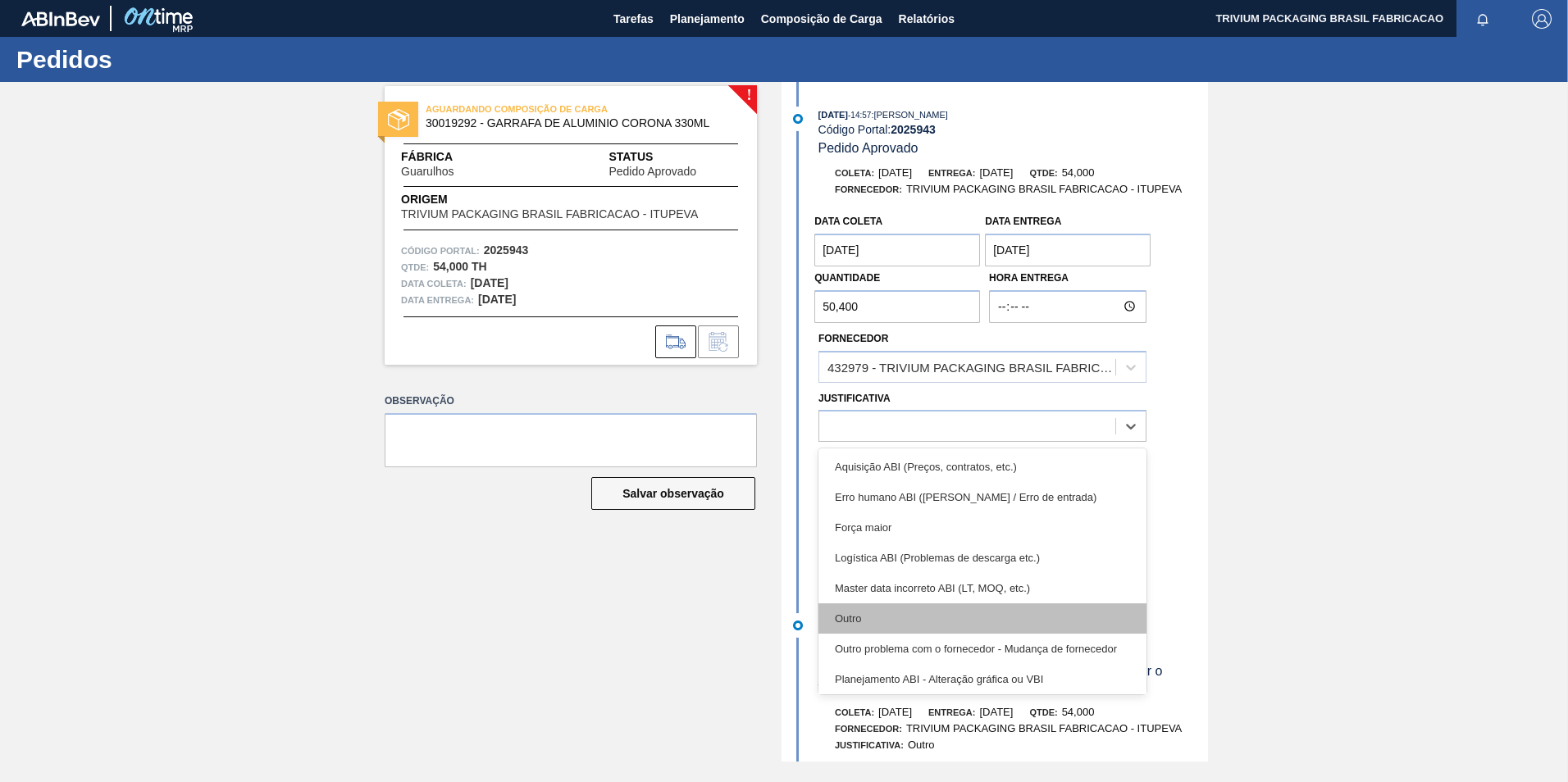
click at [876, 620] on div "Outro" at bounding box center [983, 619] width 328 height 30
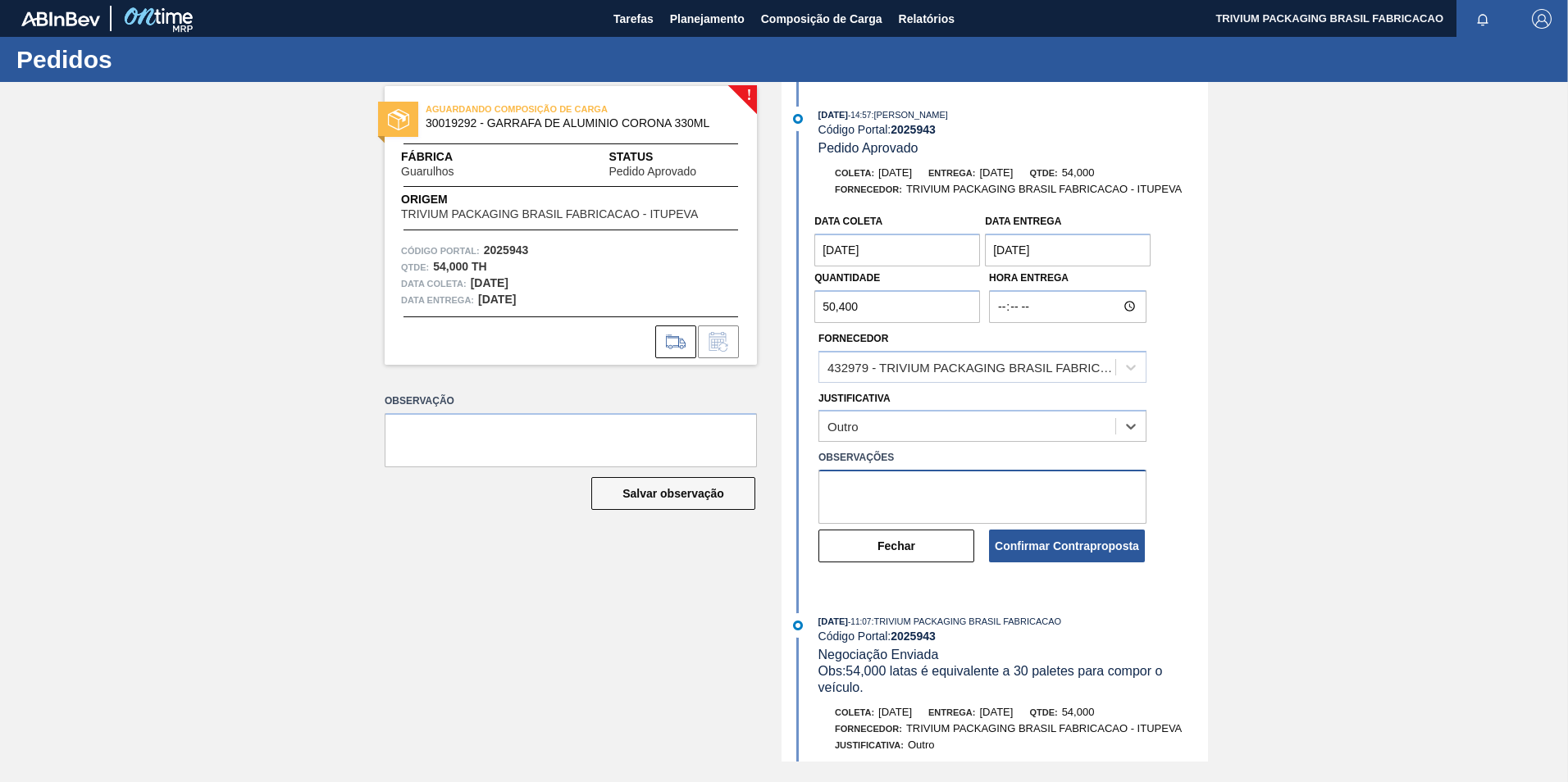
click at [893, 489] on textarea at bounding box center [983, 497] width 328 height 54
type textarea "Carga programada com 28 paletes"
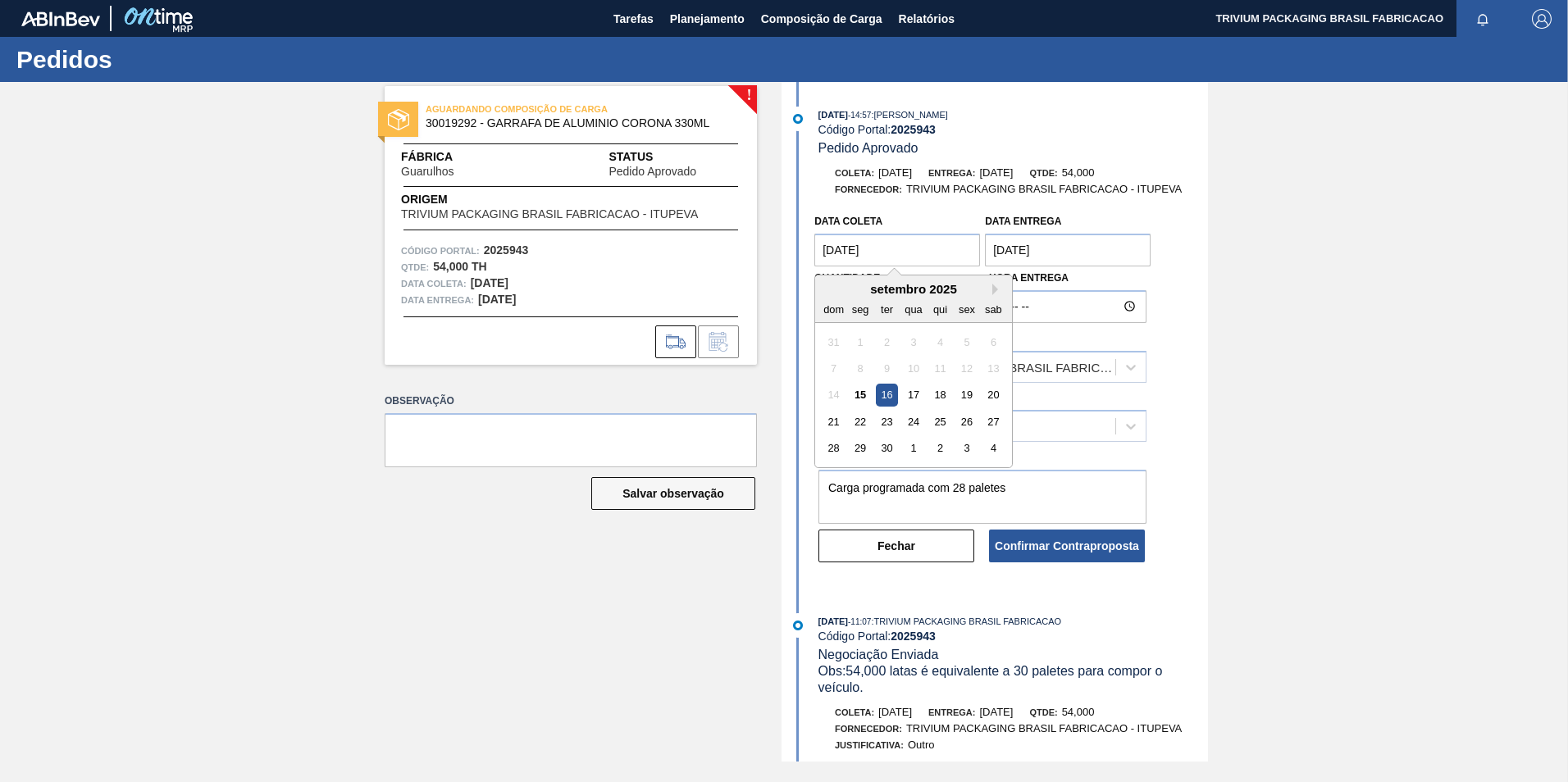
click at [952, 250] on coleta "[DATE]" at bounding box center [897, 250] width 165 height 33
click at [1091, 248] on entrega "[DATE]" at bounding box center [1067, 250] width 165 height 33
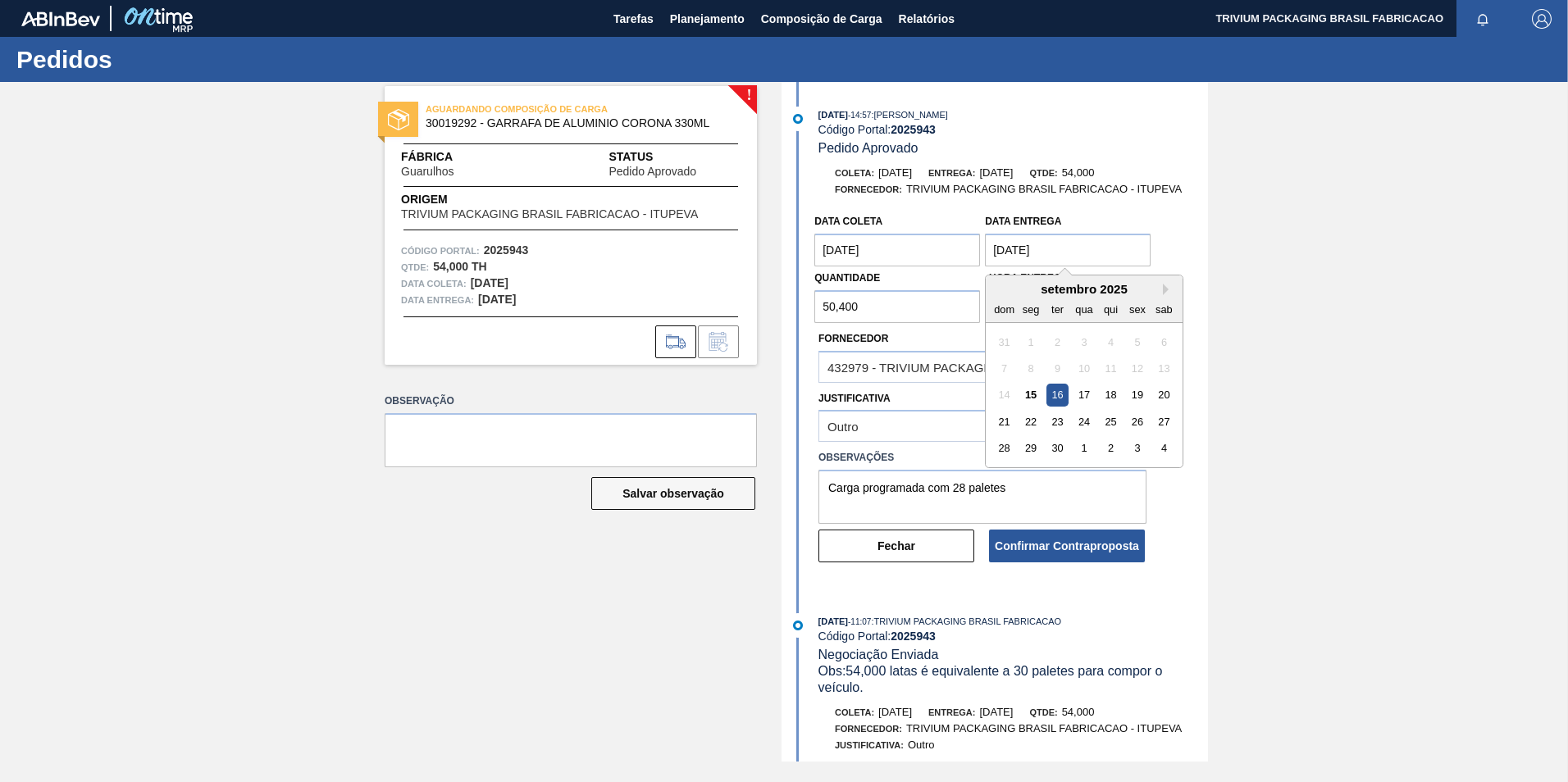
click at [898, 308] on input "50,400" at bounding box center [897, 307] width 165 height 33
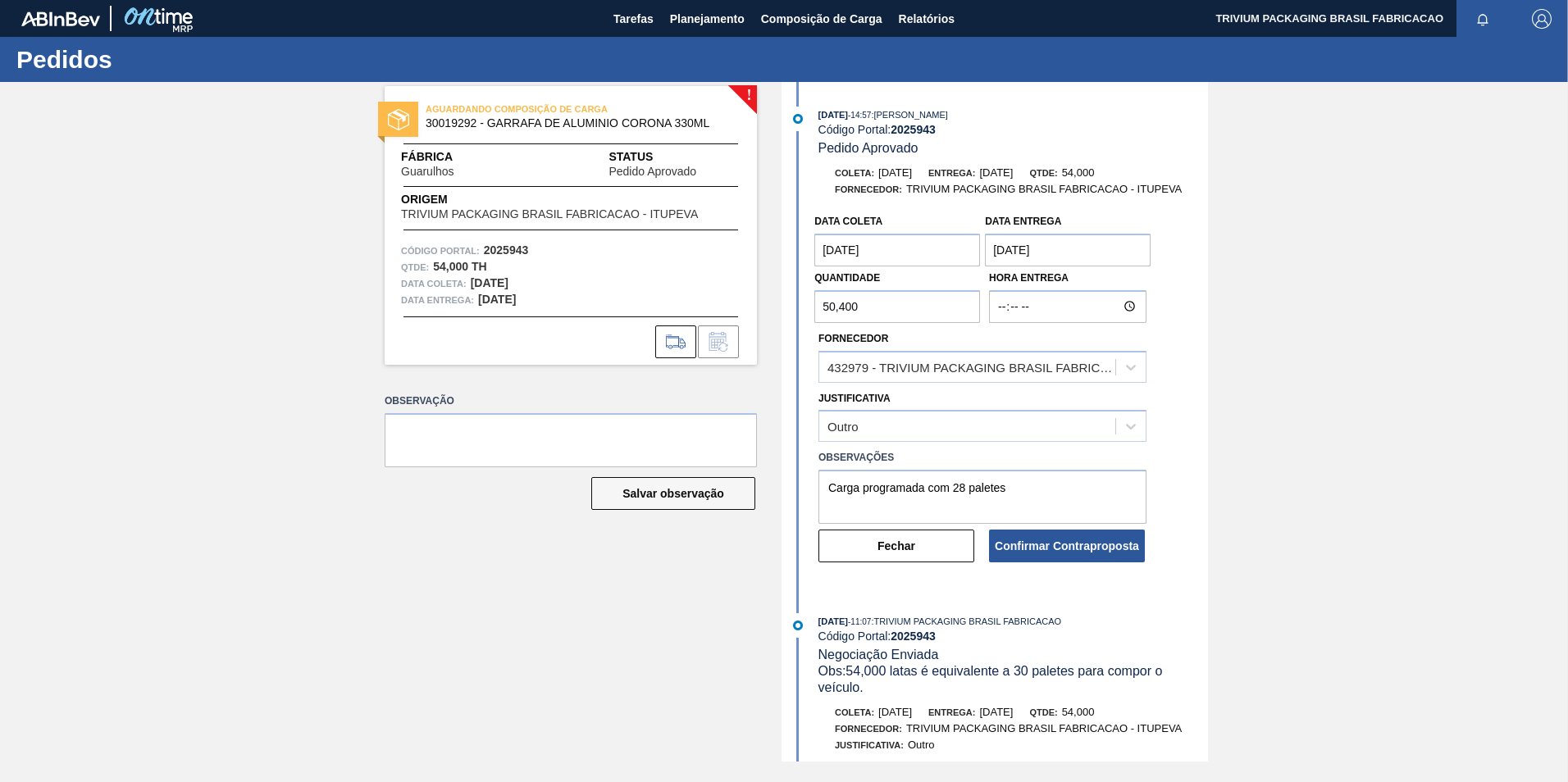
click at [870, 307] on input "50,400" at bounding box center [897, 307] width 165 height 33
click at [1073, 544] on button "Confirmar Contraproposta" at bounding box center [1067, 547] width 156 height 33
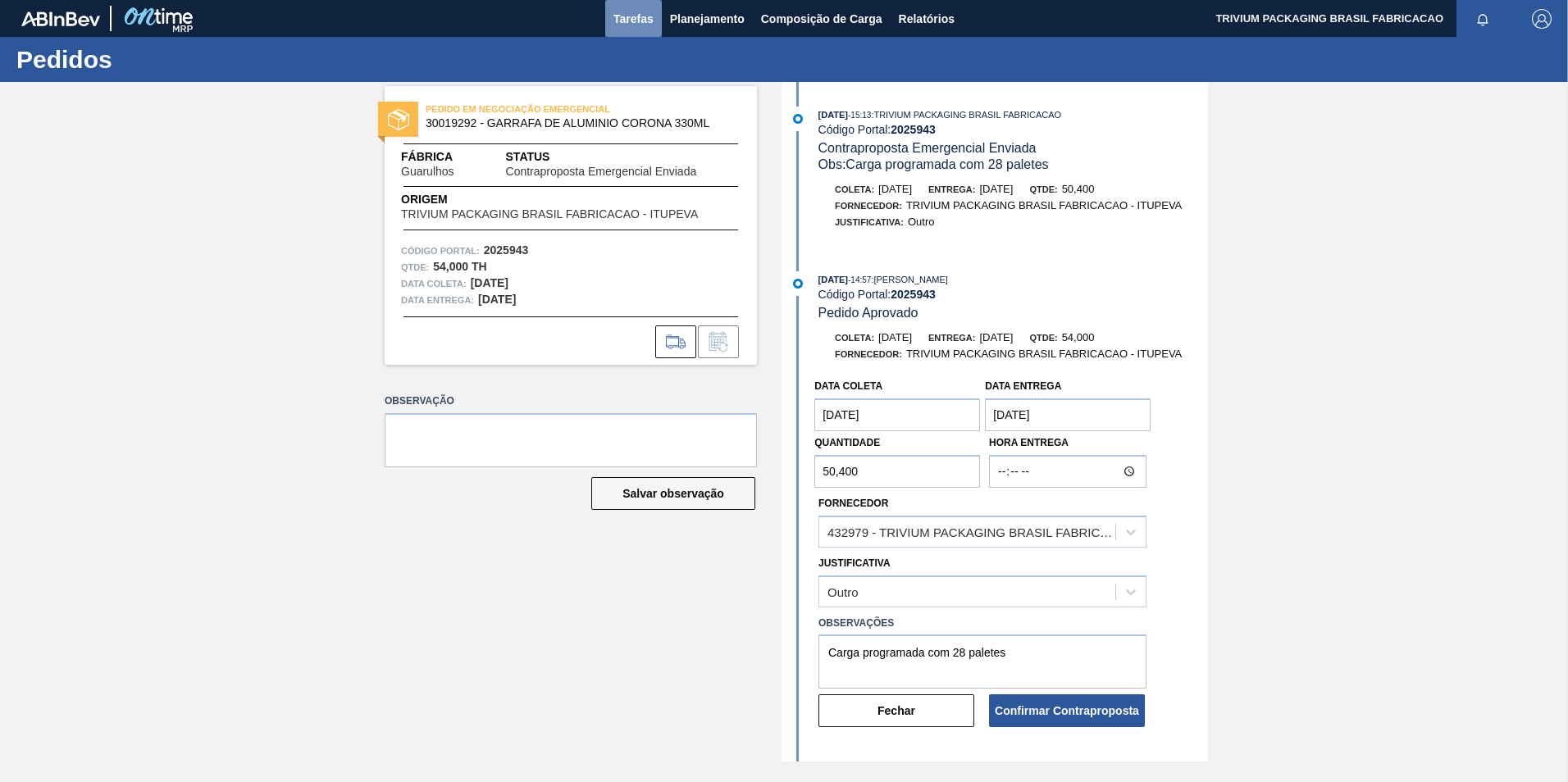
click at [641, 11] on span "Tarefas" at bounding box center [633, 18] width 41 height 19
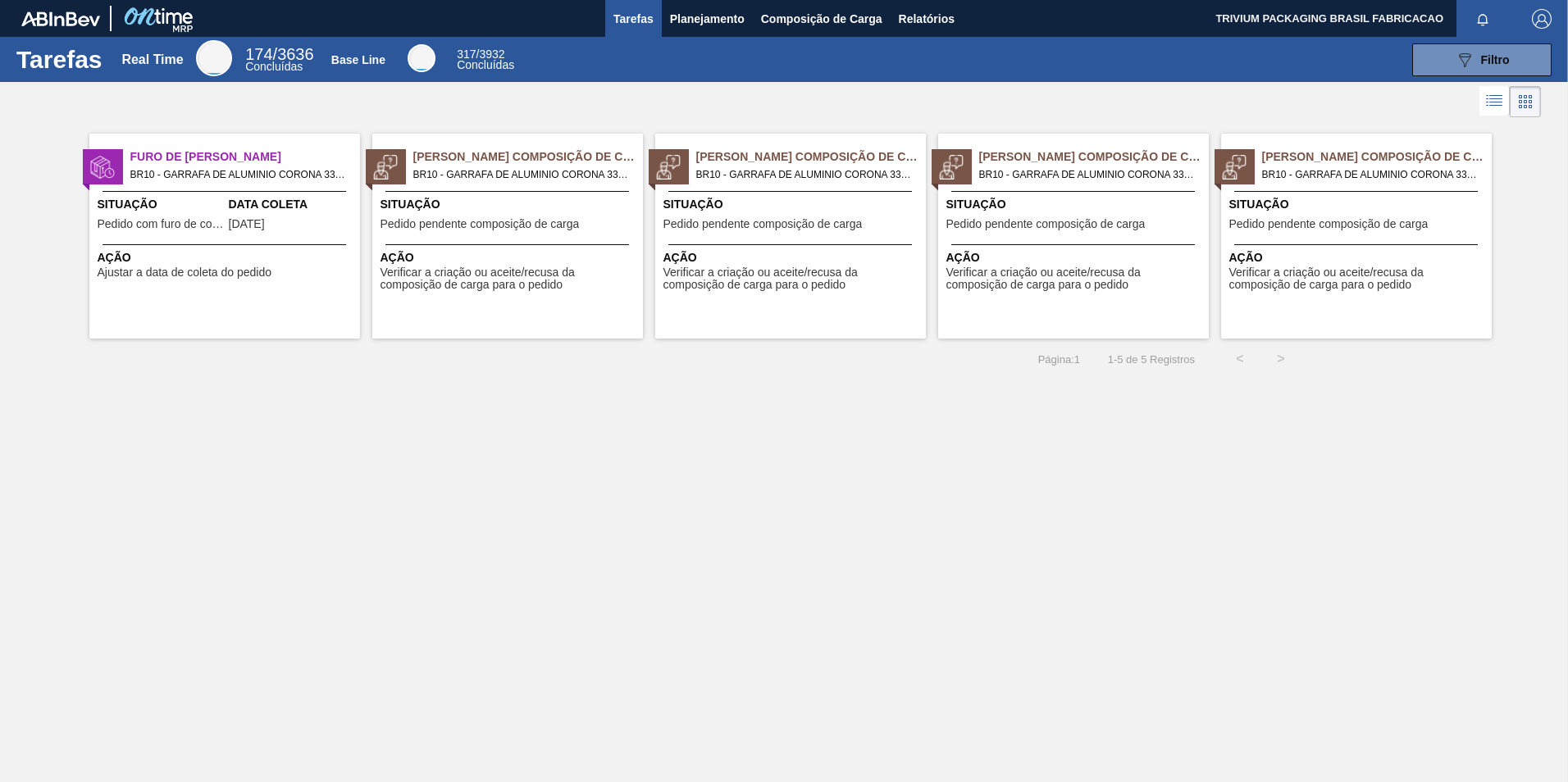
click at [494, 232] on div "Situação Pedido pendente composição de carga" at bounding box center [510, 216] width 259 height 41
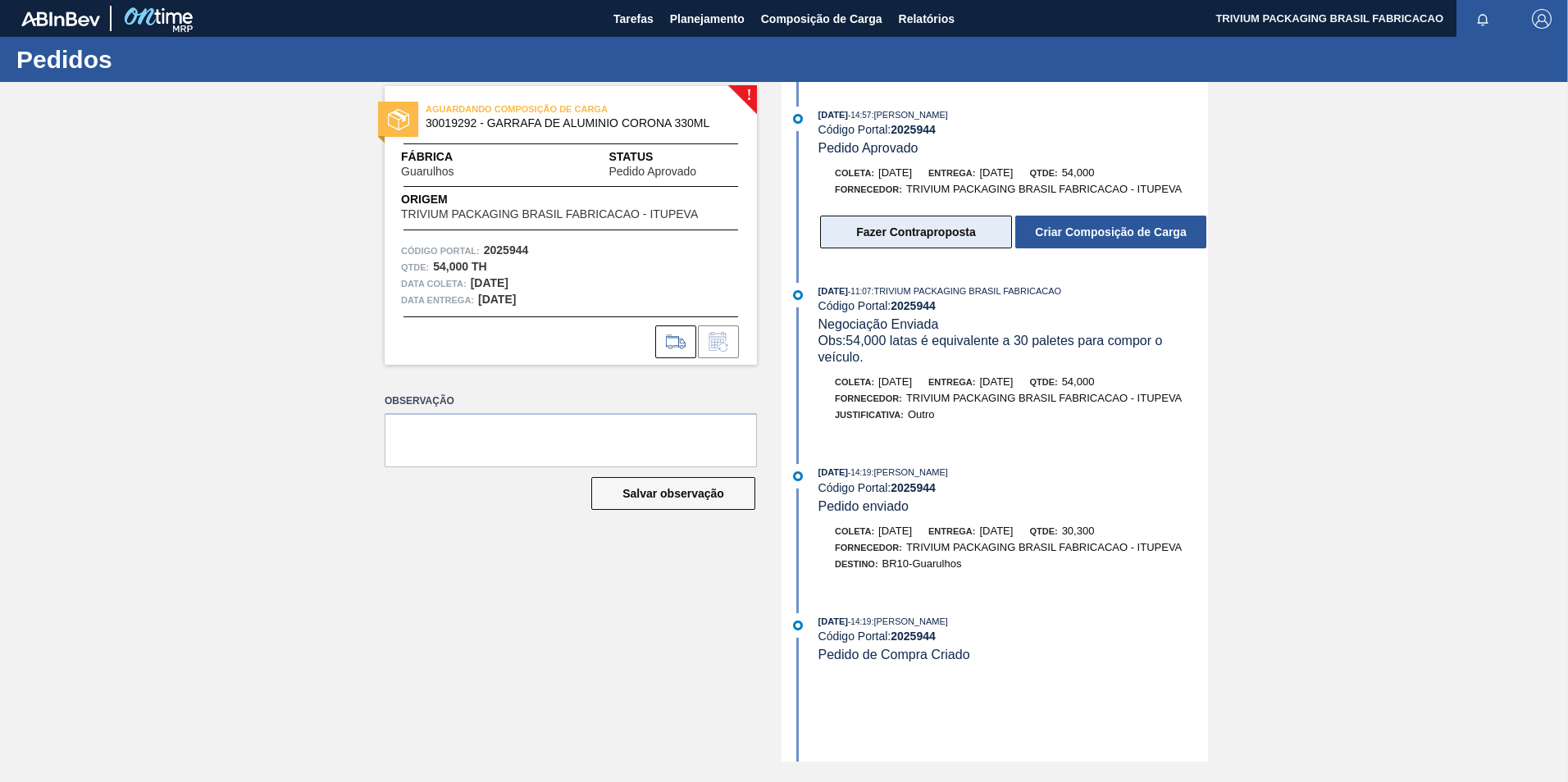
click at [947, 234] on button "Fazer Contraproposta" at bounding box center [916, 233] width 192 height 33
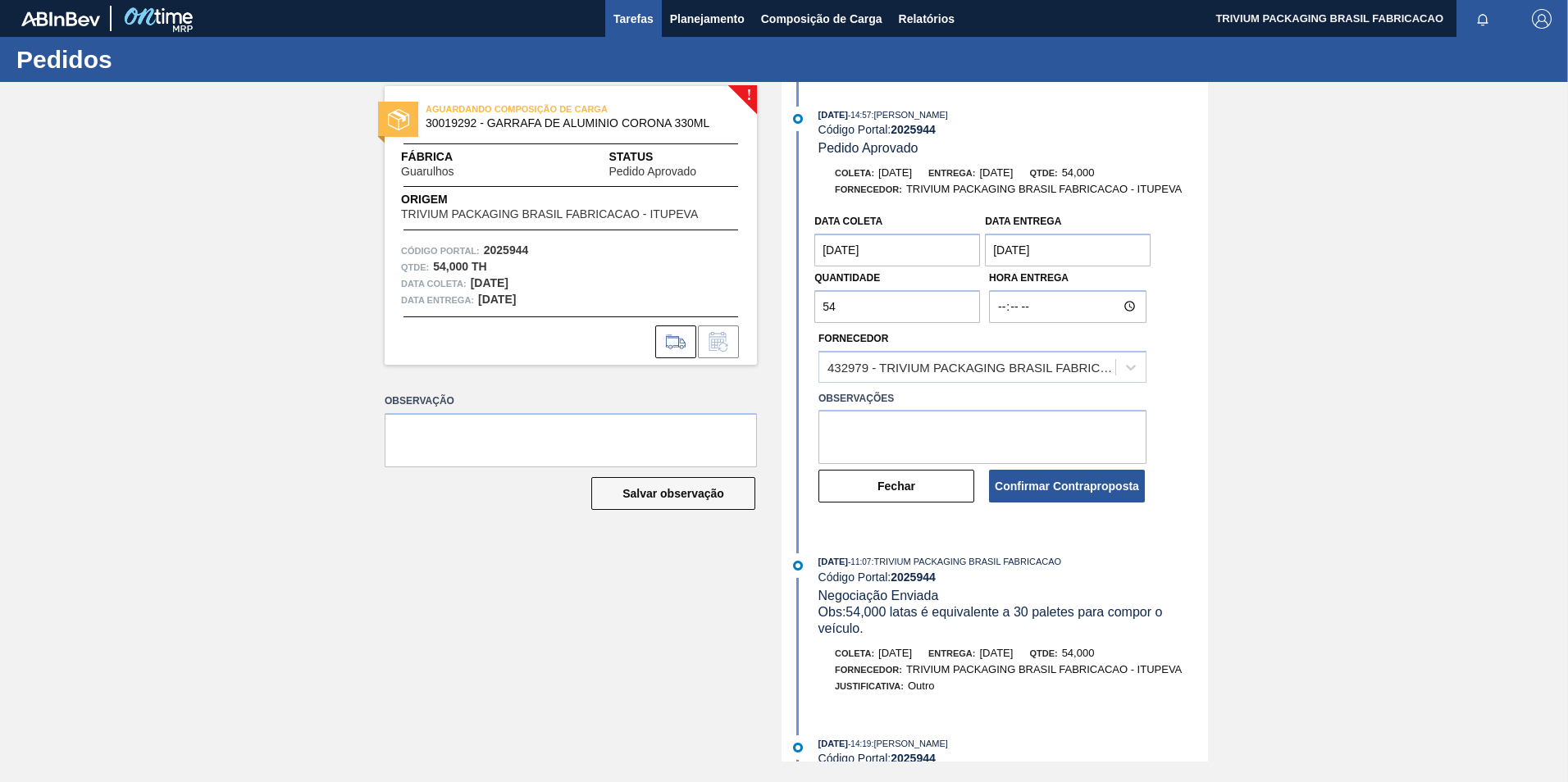
click at [621, 14] on span "Tarefas" at bounding box center [633, 18] width 41 height 19
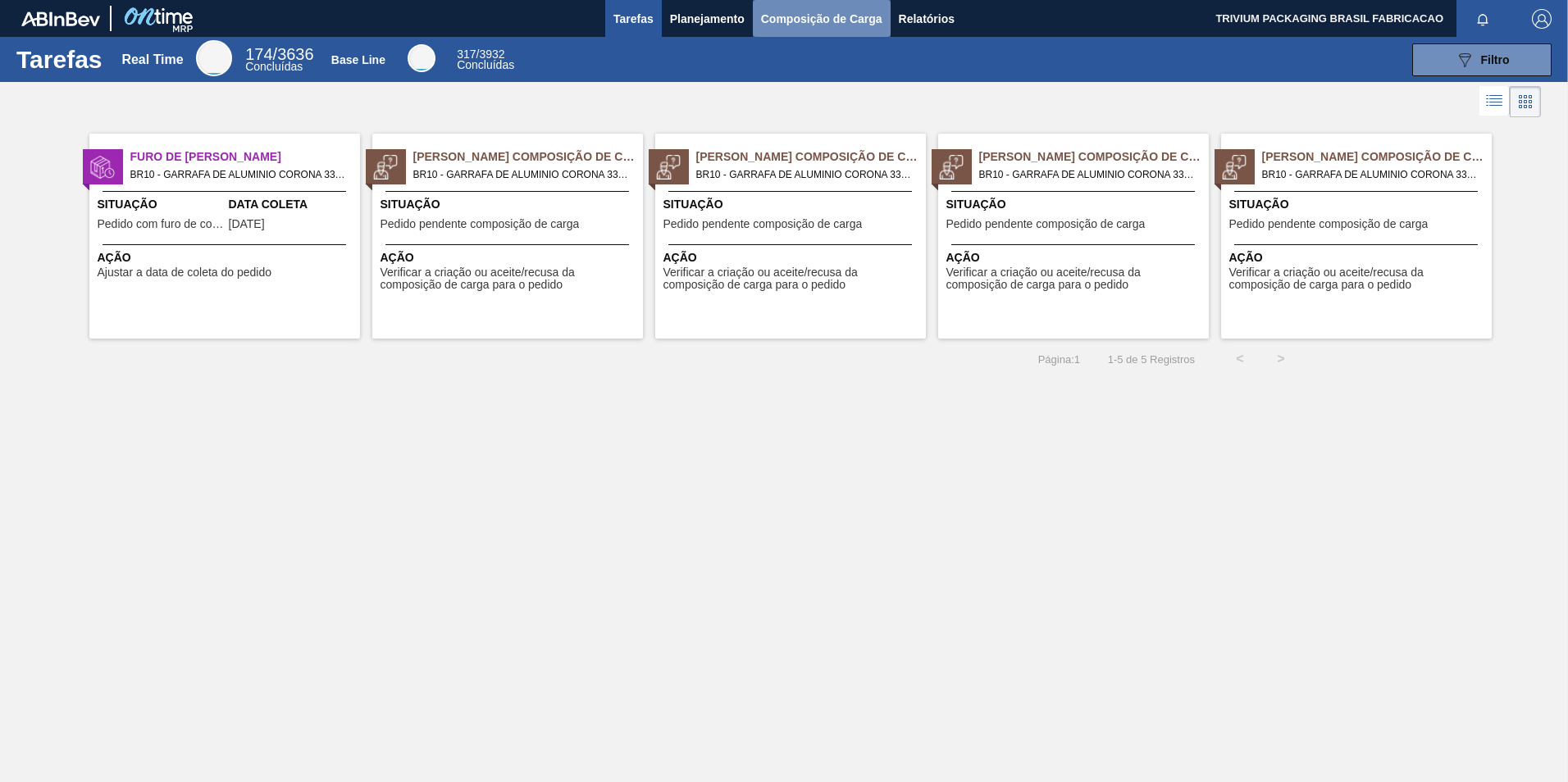
click at [852, 18] on span "Composição de Carga" at bounding box center [821, 18] width 121 height 19
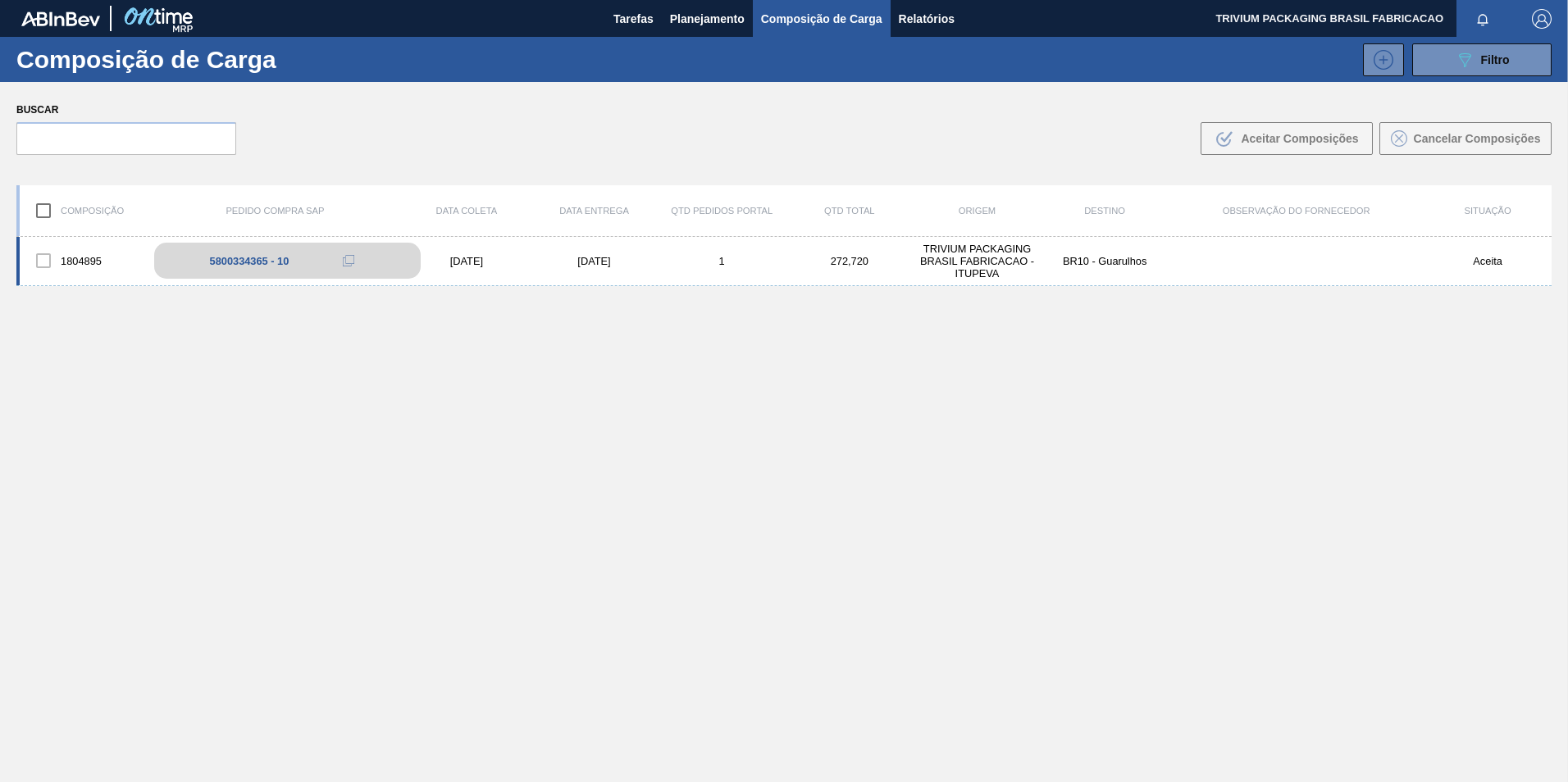
click at [217, 263] on div "5800334365 - 10" at bounding box center [249, 260] width 79 height 12
click at [49, 253] on div at bounding box center [42, 260] width 34 height 34
click at [40, 262] on div at bounding box center [42, 260] width 34 height 34
drag, startPoint x: 40, startPoint y: 262, endPoint x: 311, endPoint y: 489, distance: 353.5
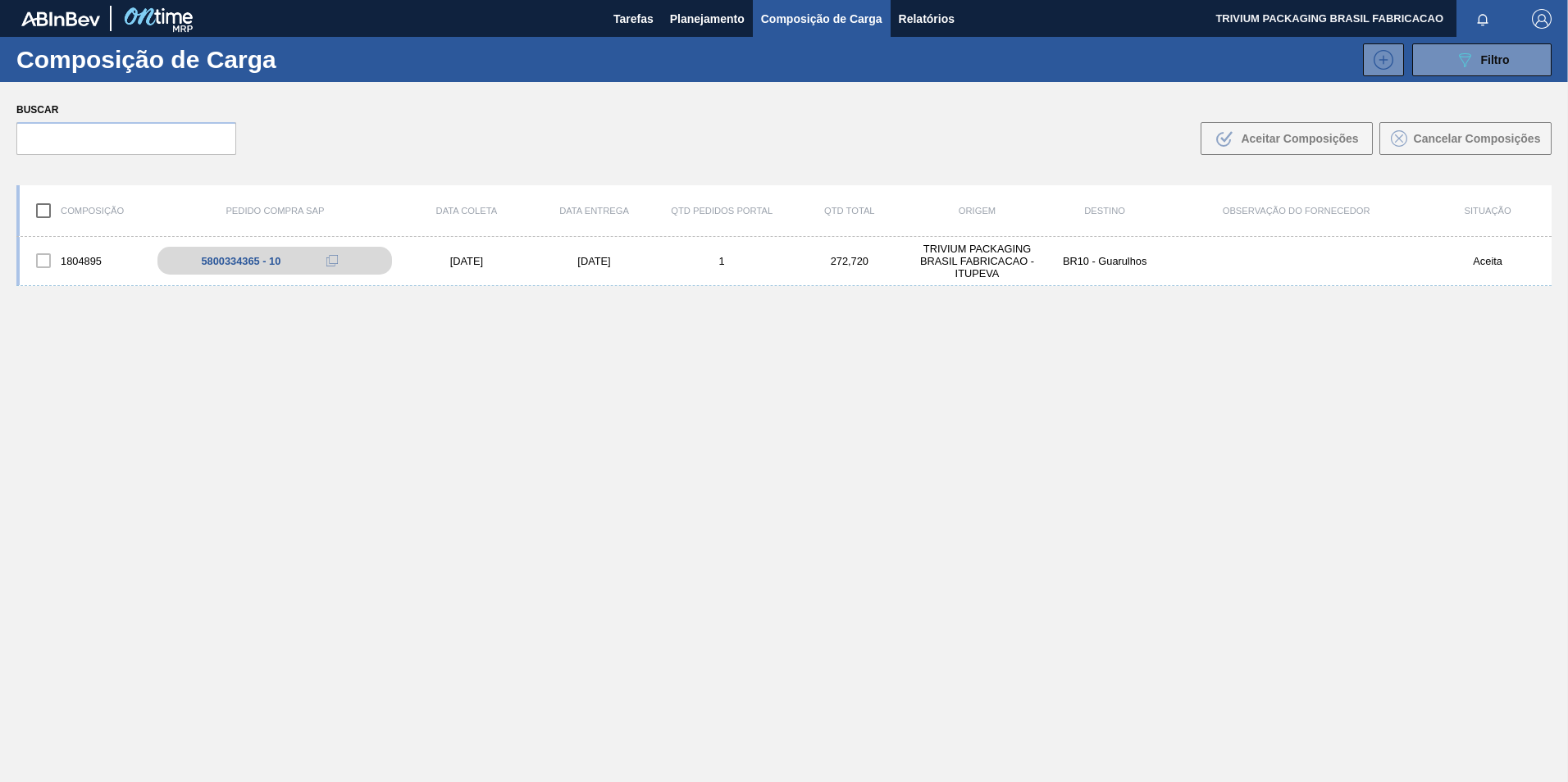
click at [311, 489] on div "1804895 5800334365 - 10 [DATE] [DATE] 1 272,720 TRIVIUM PACKAGING BRASIL FABRIC…" at bounding box center [784, 548] width 1536 height 622
click at [694, 16] on span "Planejamento" at bounding box center [707, 18] width 75 height 19
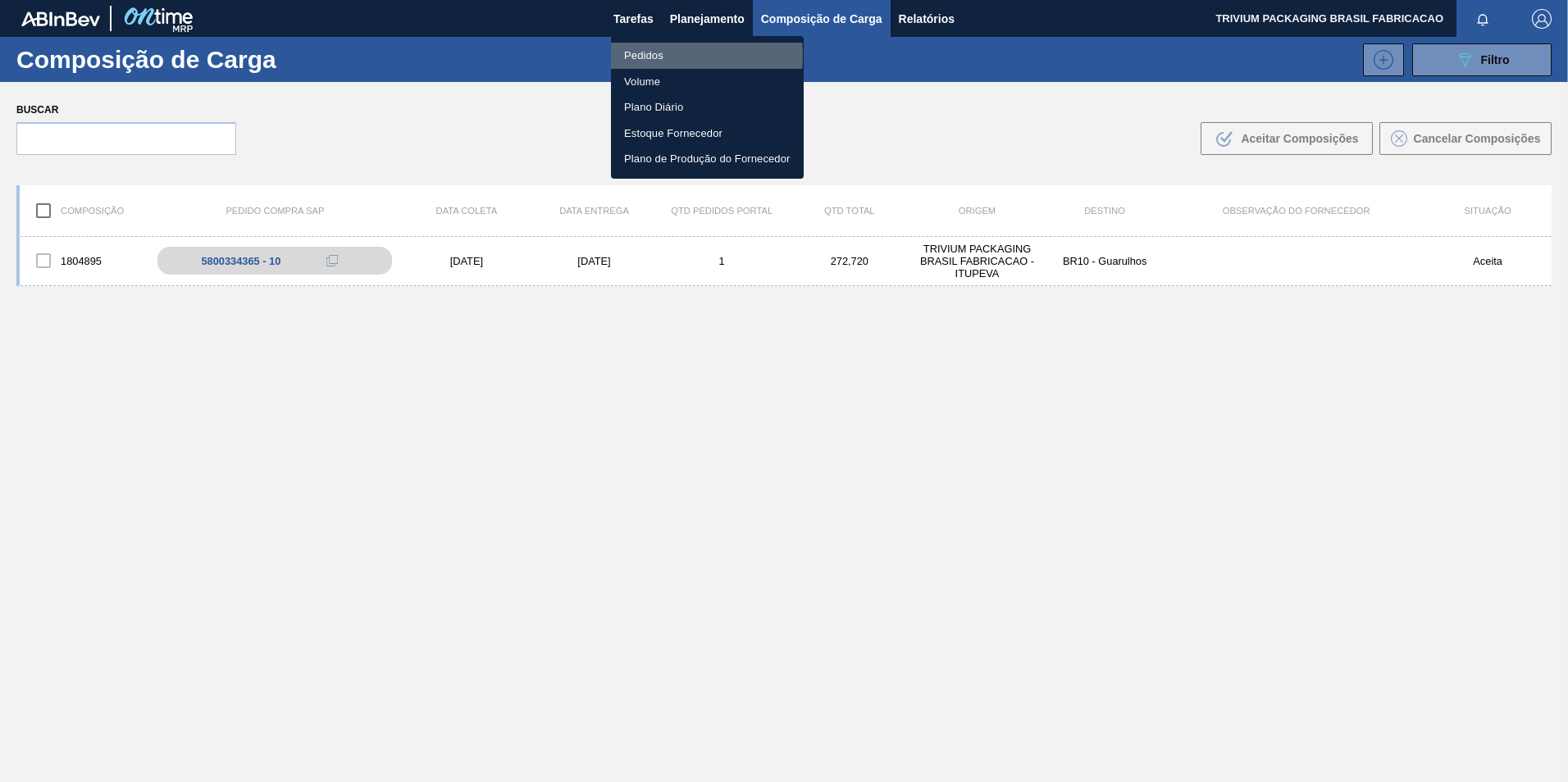
click at [646, 55] on li "Pedidos" at bounding box center [707, 55] width 193 height 26
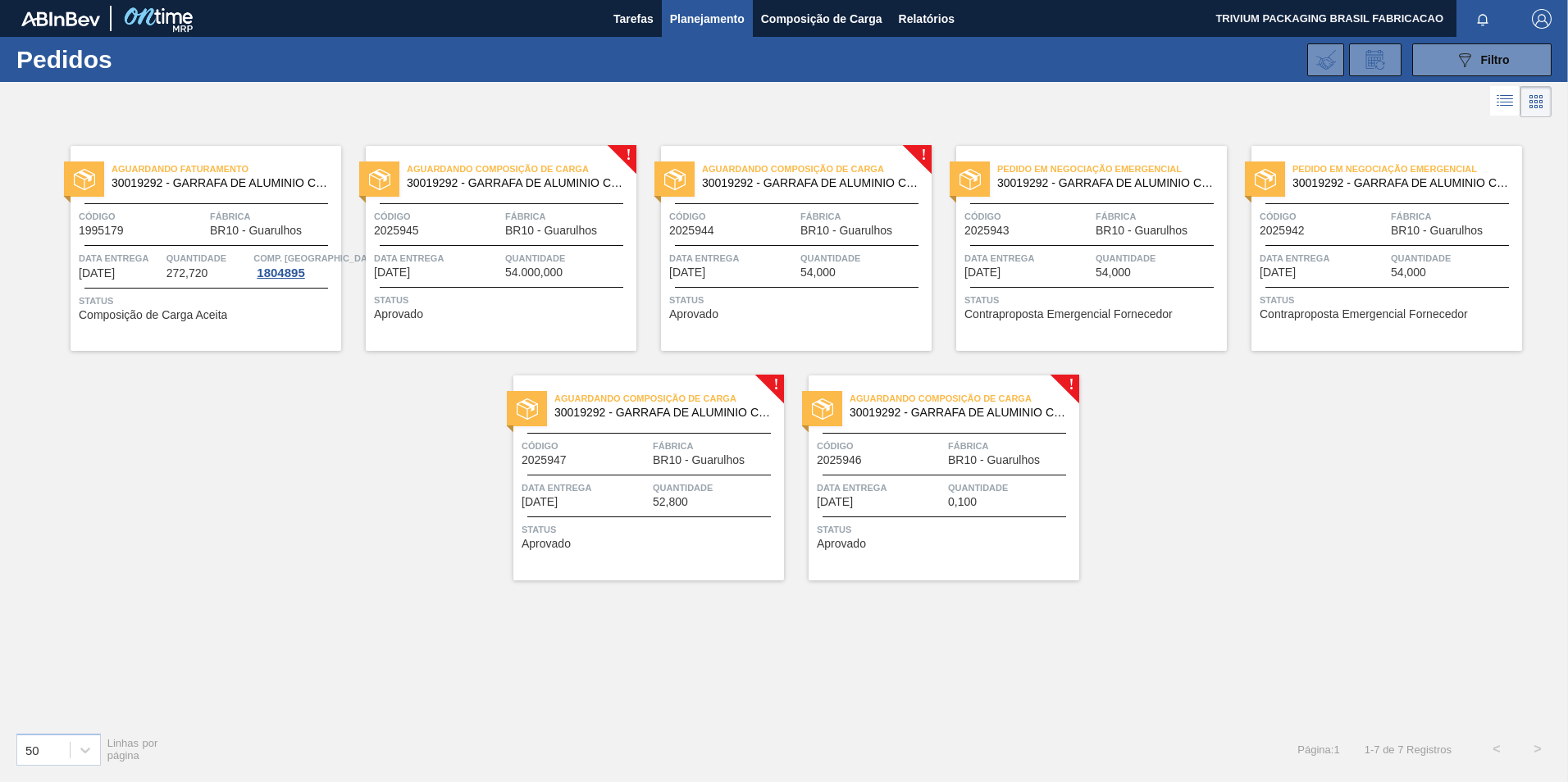
click at [459, 221] on span "Código" at bounding box center [438, 217] width 127 height 17
click at [730, 13] on span "Planejamento" at bounding box center [707, 18] width 75 height 19
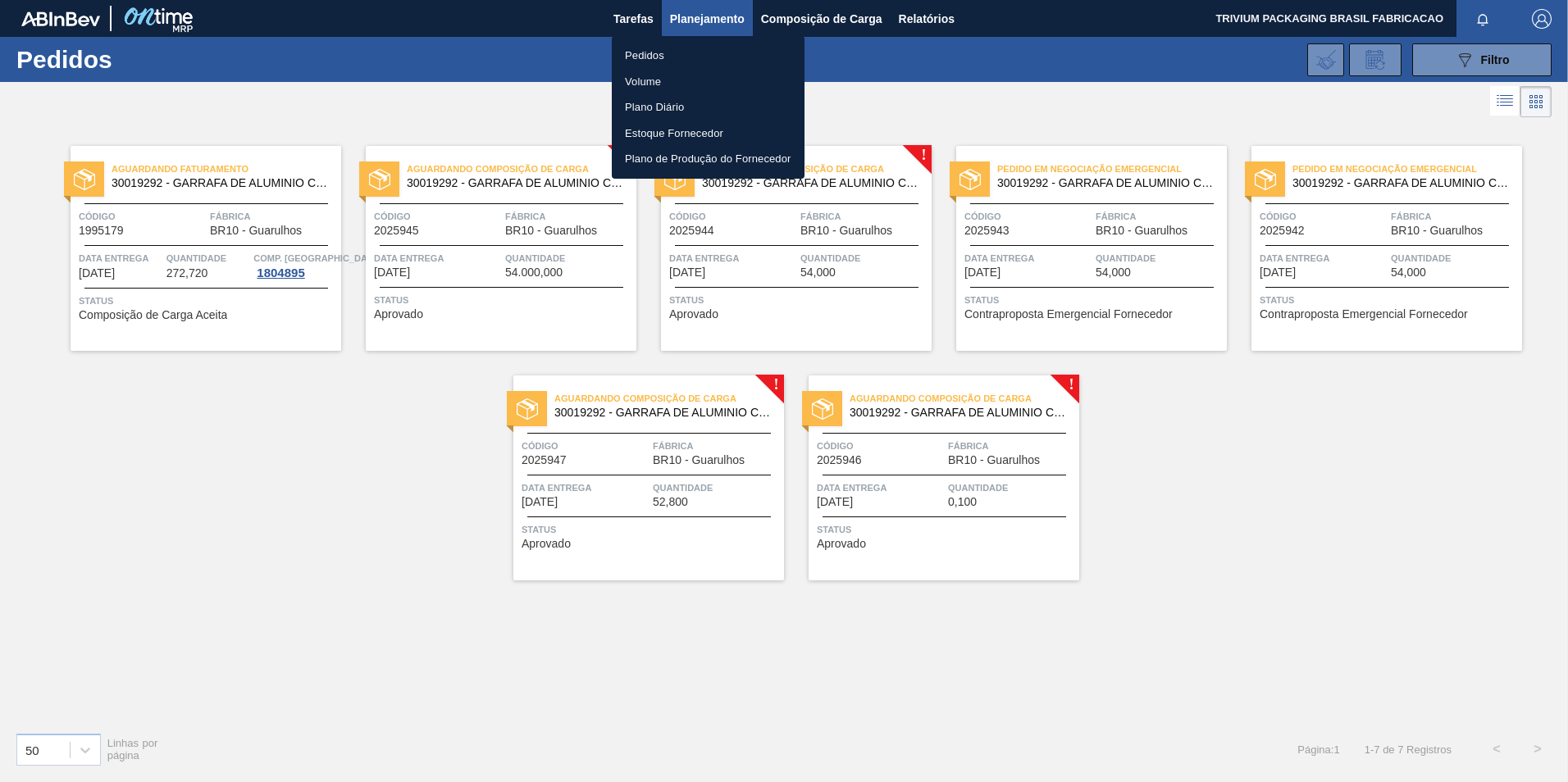
click at [1235, 503] on div at bounding box center [784, 391] width 1568 height 782
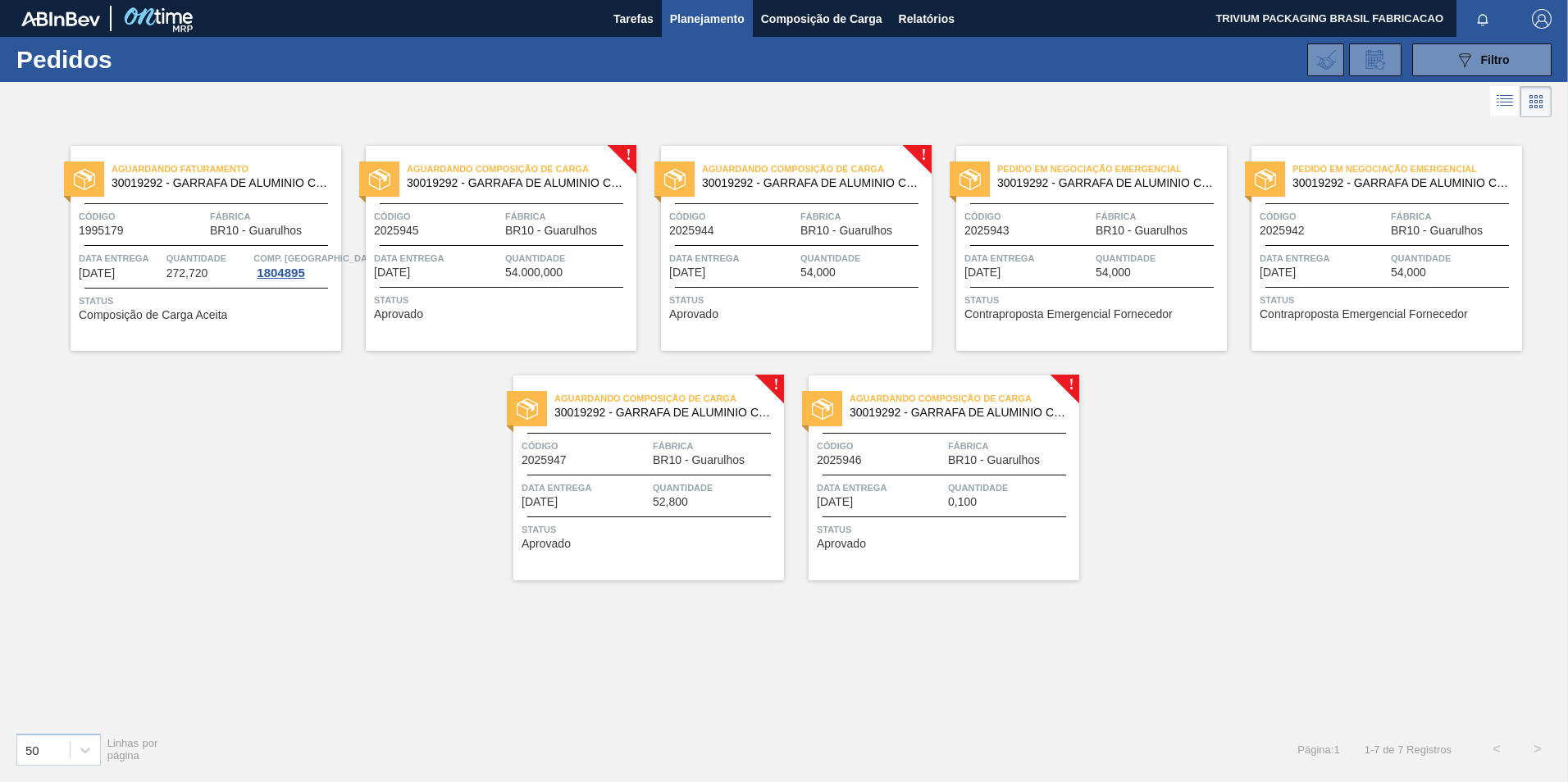
click at [525, 239] on div "Aguardando Composição de Carga 30019292 - GARRAFA DE ALUMINIO CORONA 330ML Códi…" at bounding box center [501, 248] width 271 height 205
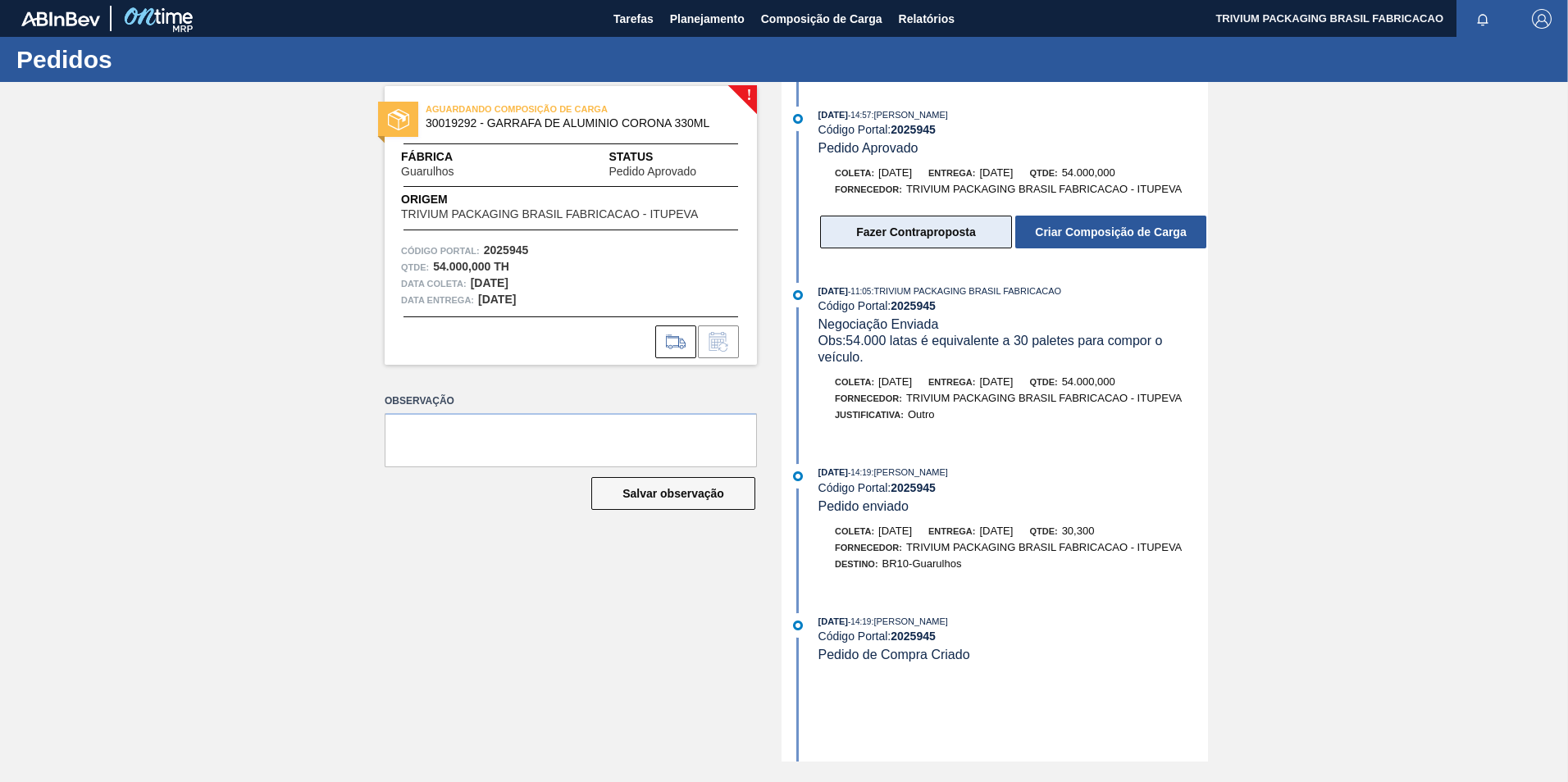
click at [915, 241] on button "Fazer Contraproposta" at bounding box center [916, 233] width 192 height 33
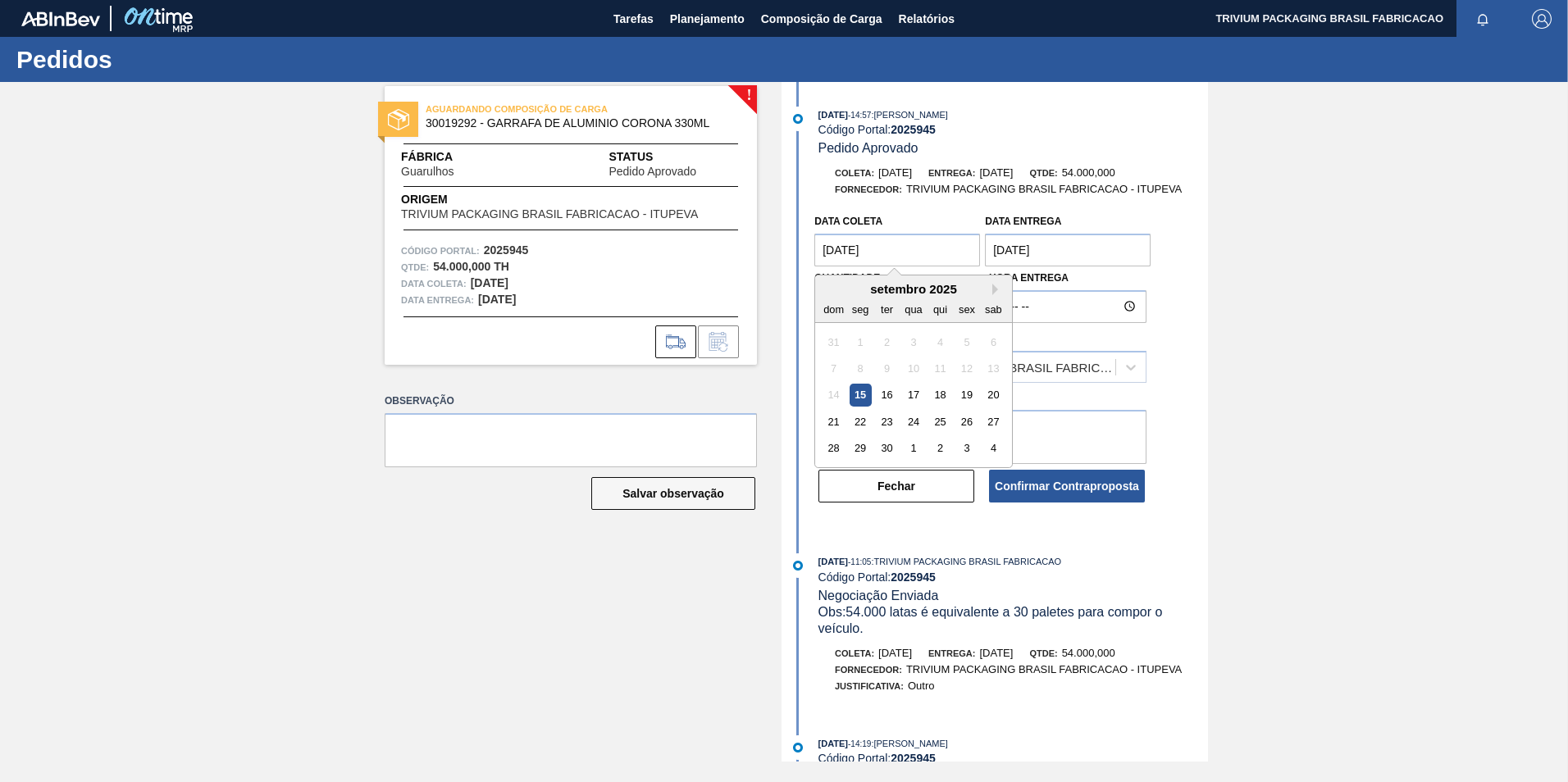
click at [914, 254] on coleta "[DATE]" at bounding box center [897, 250] width 165 height 33
click at [887, 407] on div "14 15 16 17 18 19 20" at bounding box center [914, 395] width 187 height 26
drag, startPoint x: 883, startPoint y: 390, endPoint x: 1054, endPoint y: 283, distance: 201.7
click at [885, 390] on div "16" at bounding box center [887, 396] width 22 height 22
type coleta "[DATE]"
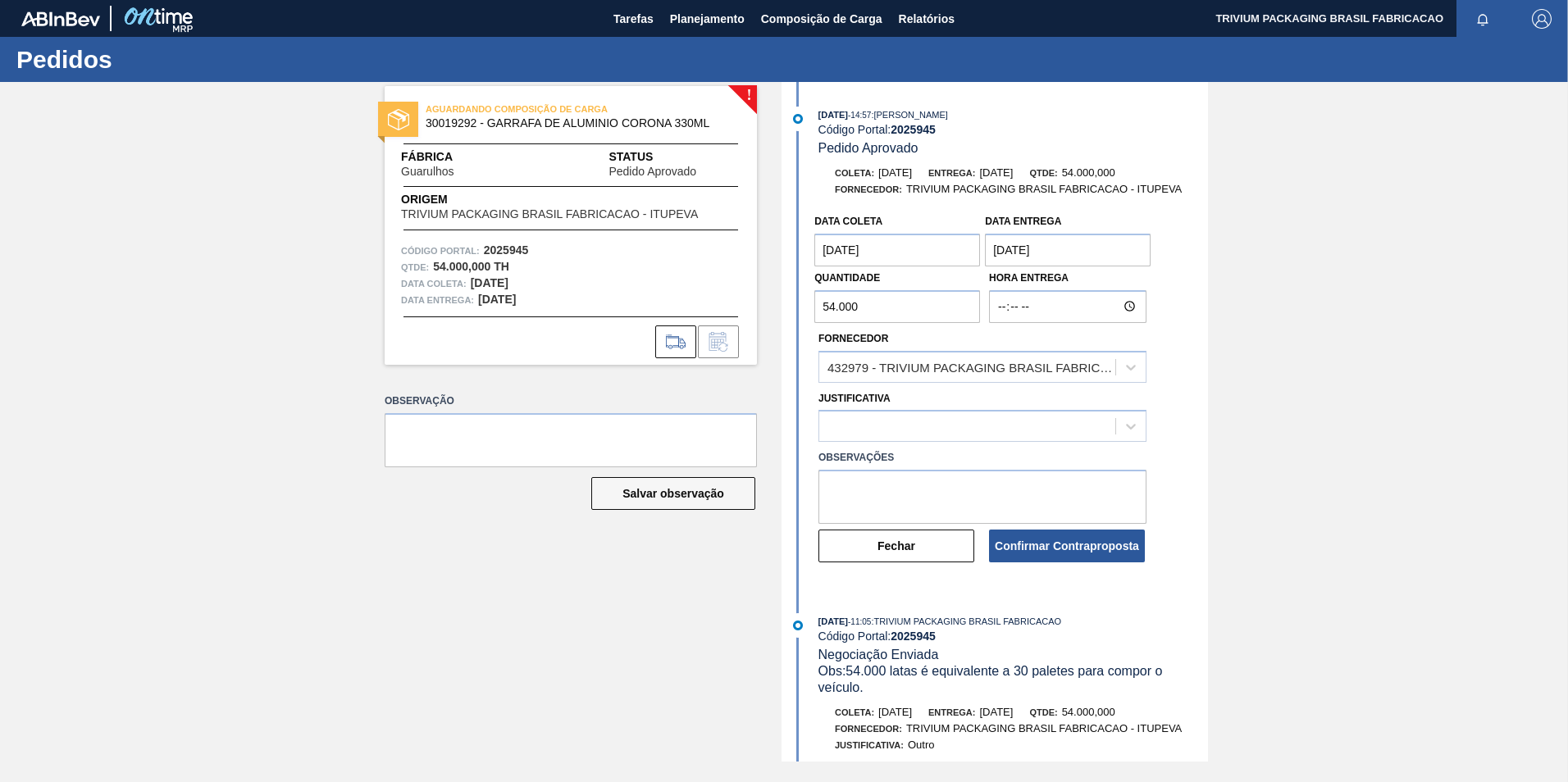
click at [1098, 264] on entrega "[DATE]" at bounding box center [1067, 250] width 165 height 33
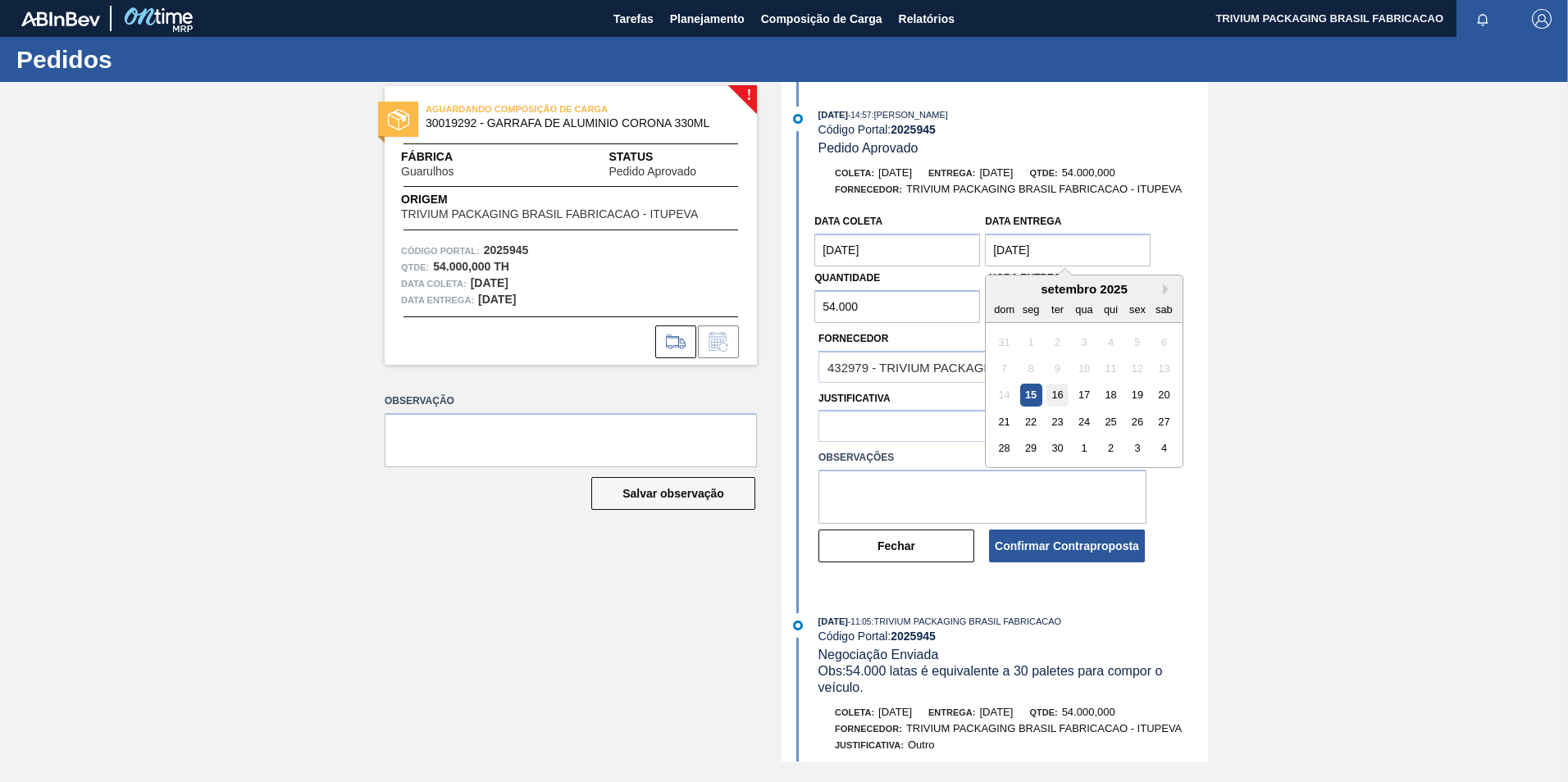
click at [1062, 395] on div "16" at bounding box center [1057, 396] width 22 height 22
type entrega "[DATE]"
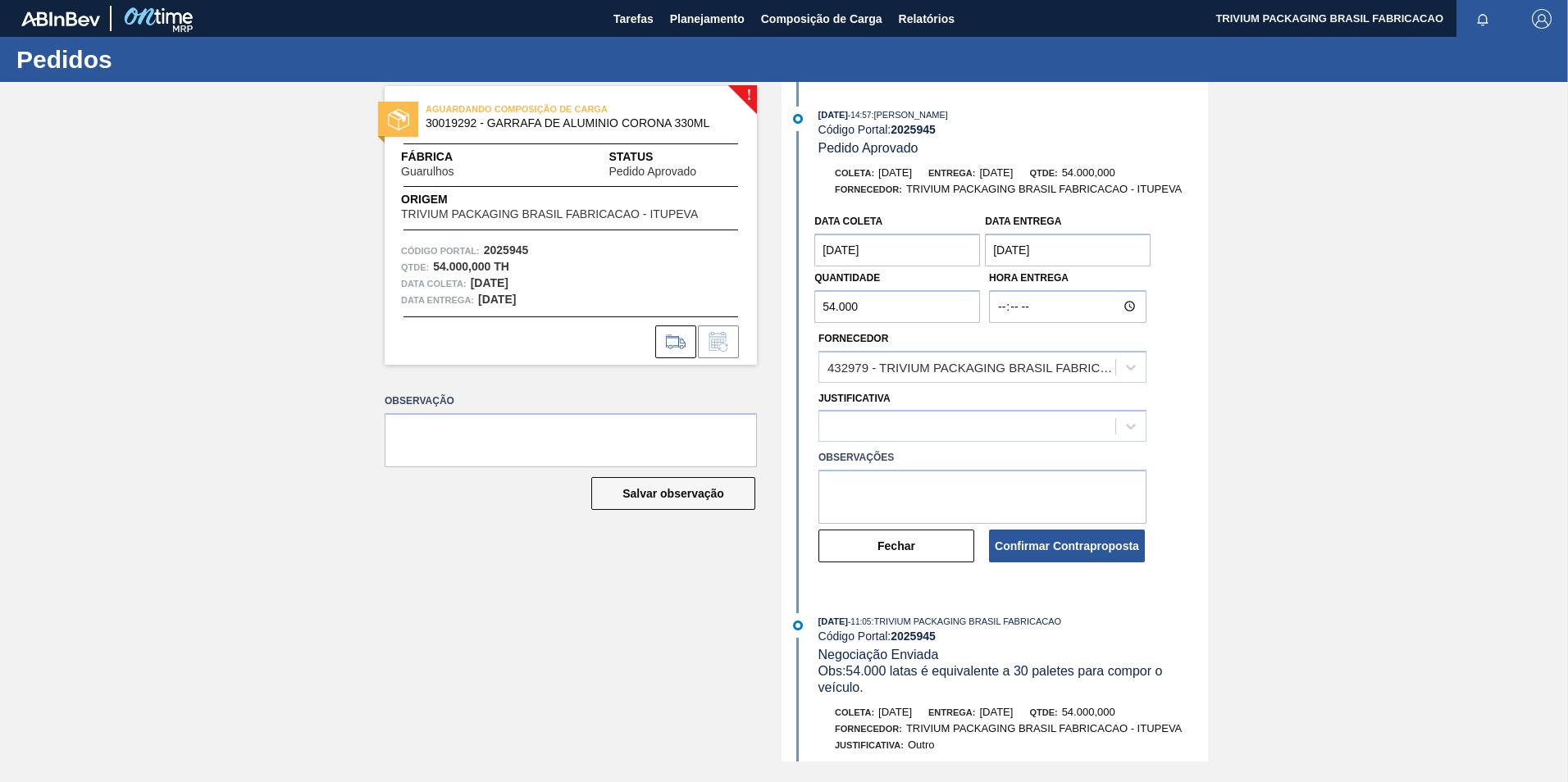
drag, startPoint x: 902, startPoint y: 301, endPoint x: 758, endPoint y: 300, distance: 144.0
click at [758, 300] on div "! AGUARDANDO COMPOSIÇÃO DE CARGA 30019292 - GARRAFA DE ALUMINIO CORONA 330ML Fá…" at bounding box center [784, 422] width 1568 height 680
type input "50,400"
click at [907, 425] on div at bounding box center [967, 427] width 296 height 24
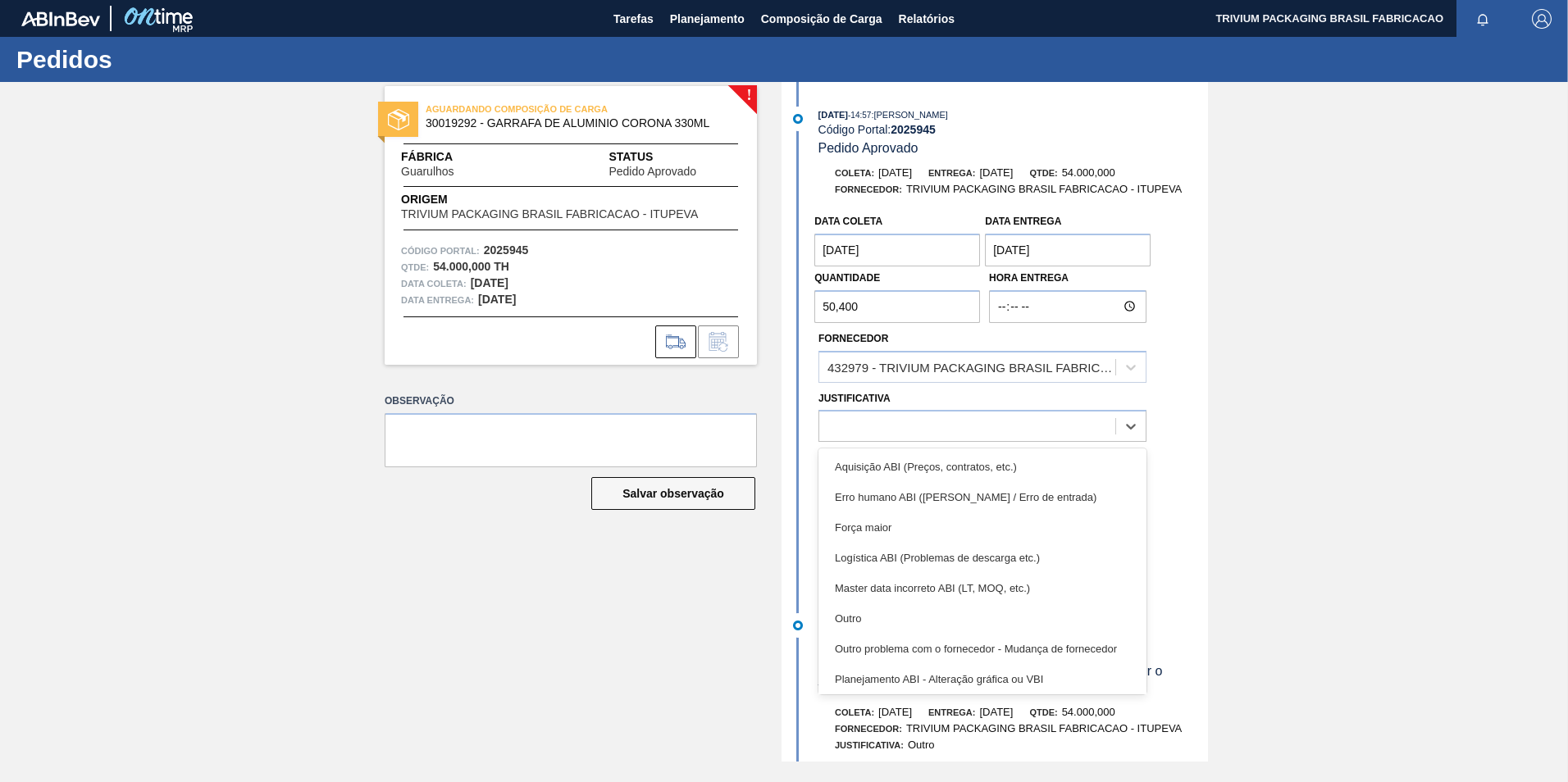
drag, startPoint x: 894, startPoint y: 623, endPoint x: 911, endPoint y: 525, distance: 99.5
click at [894, 621] on div "Outro" at bounding box center [983, 619] width 328 height 30
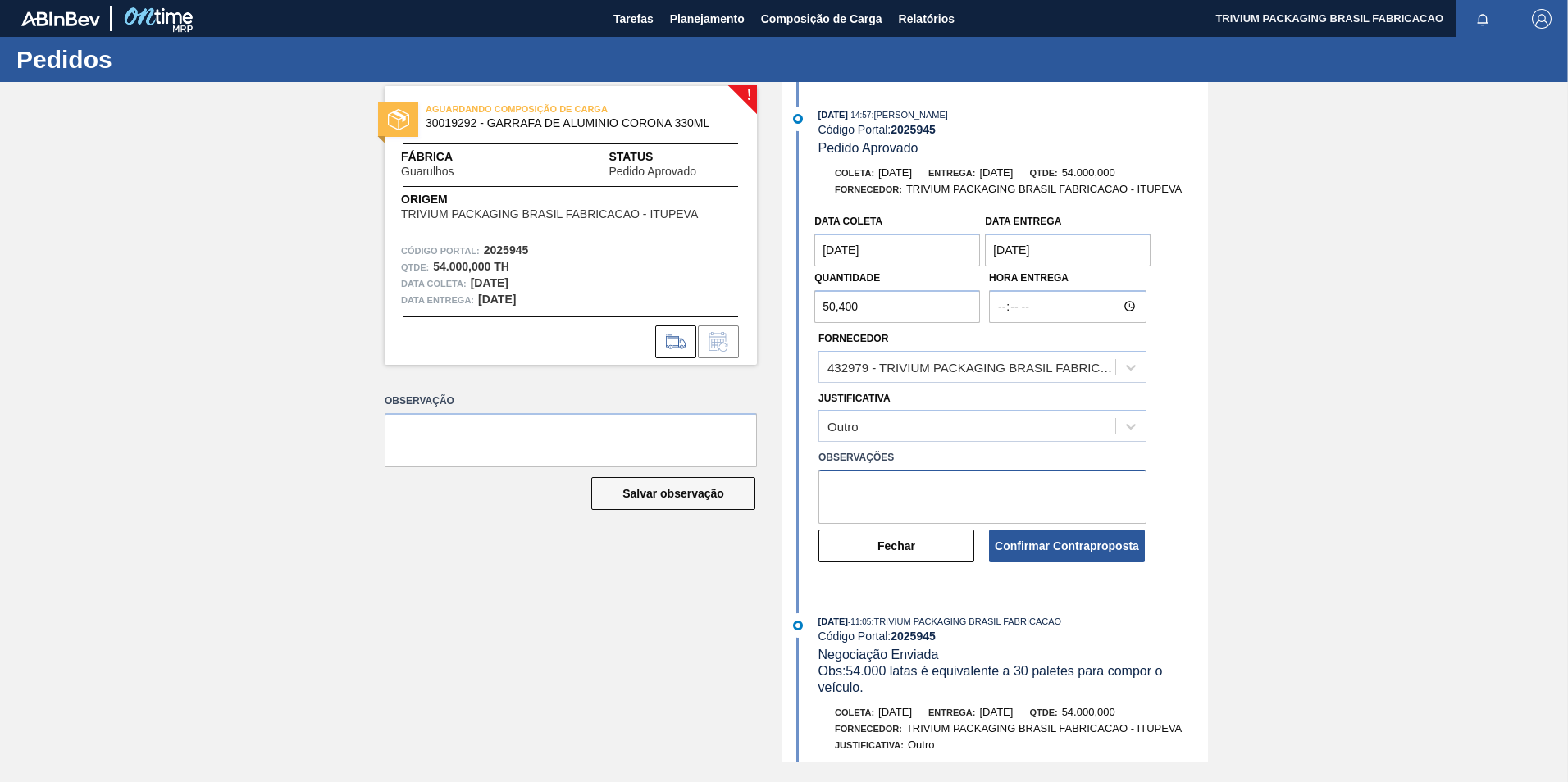
click at [899, 495] on textarea at bounding box center [983, 497] width 328 height 54
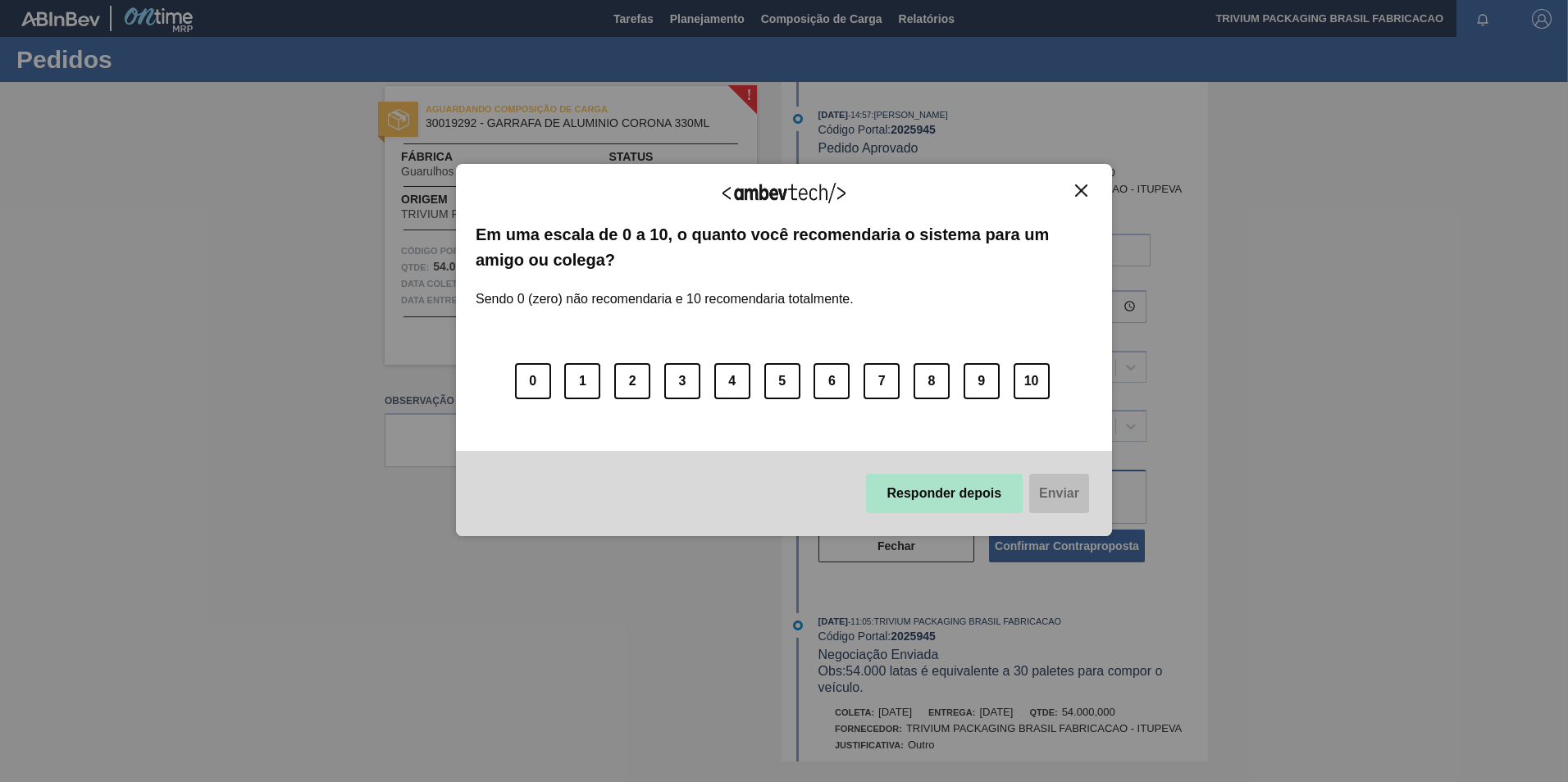
type textarea "Carga programada com 28 paletes"
click at [959, 486] on button "Responder depois" at bounding box center [945, 493] width 158 height 40
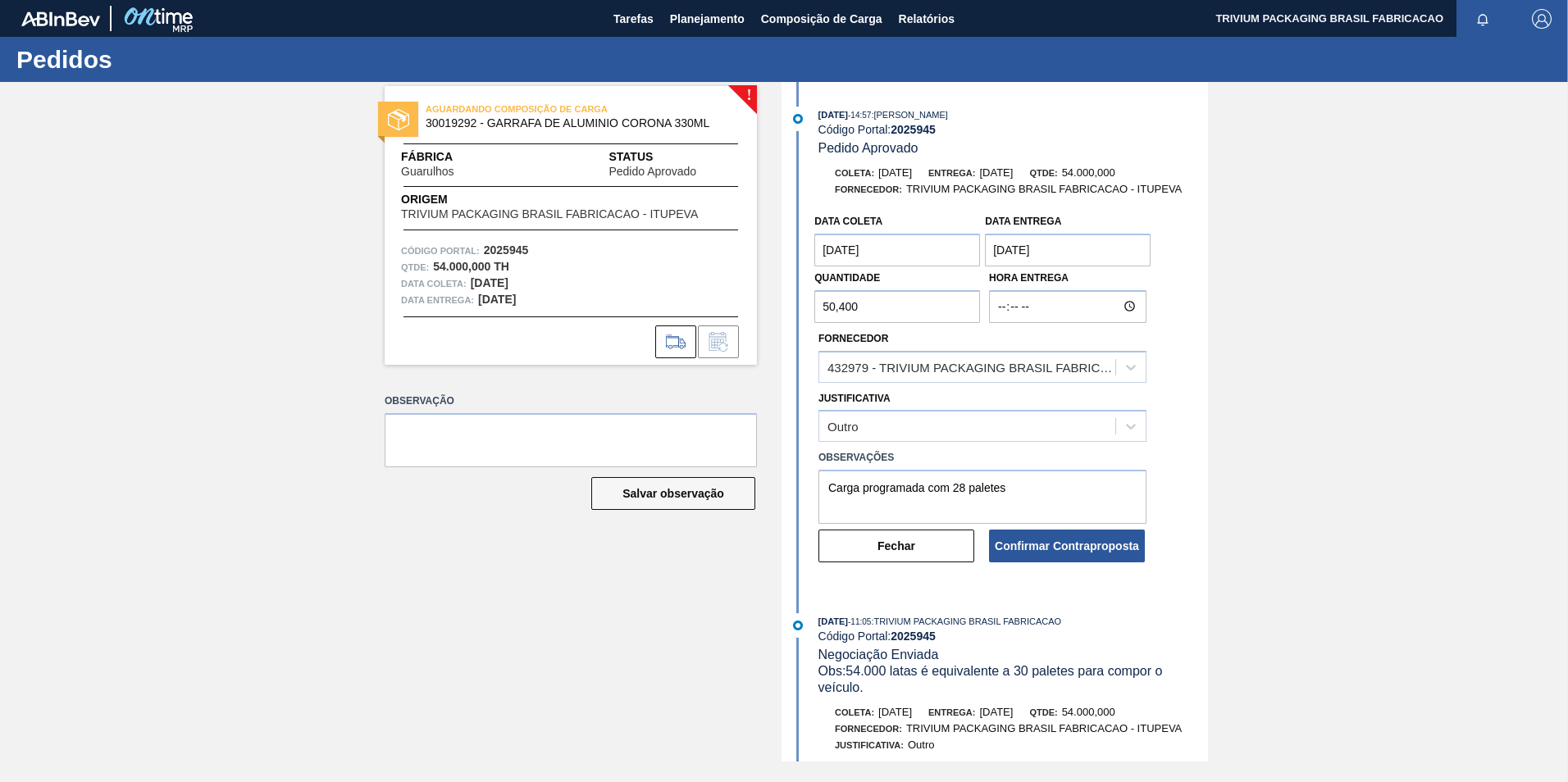
click at [925, 252] on coleta "[DATE]" at bounding box center [897, 250] width 165 height 33
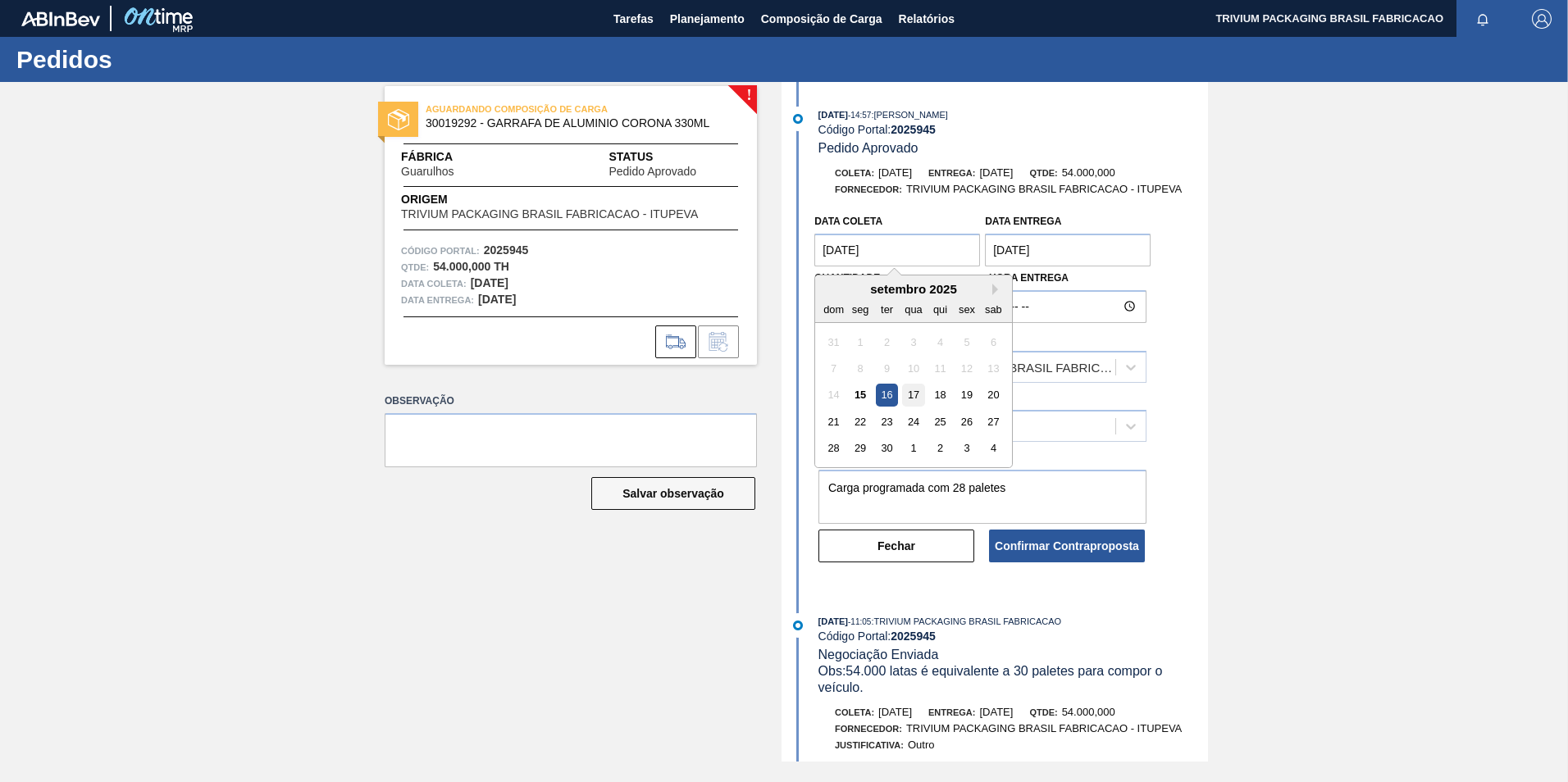
click at [922, 391] on div "17" at bounding box center [914, 396] width 22 height 22
type coleta "[DATE]"
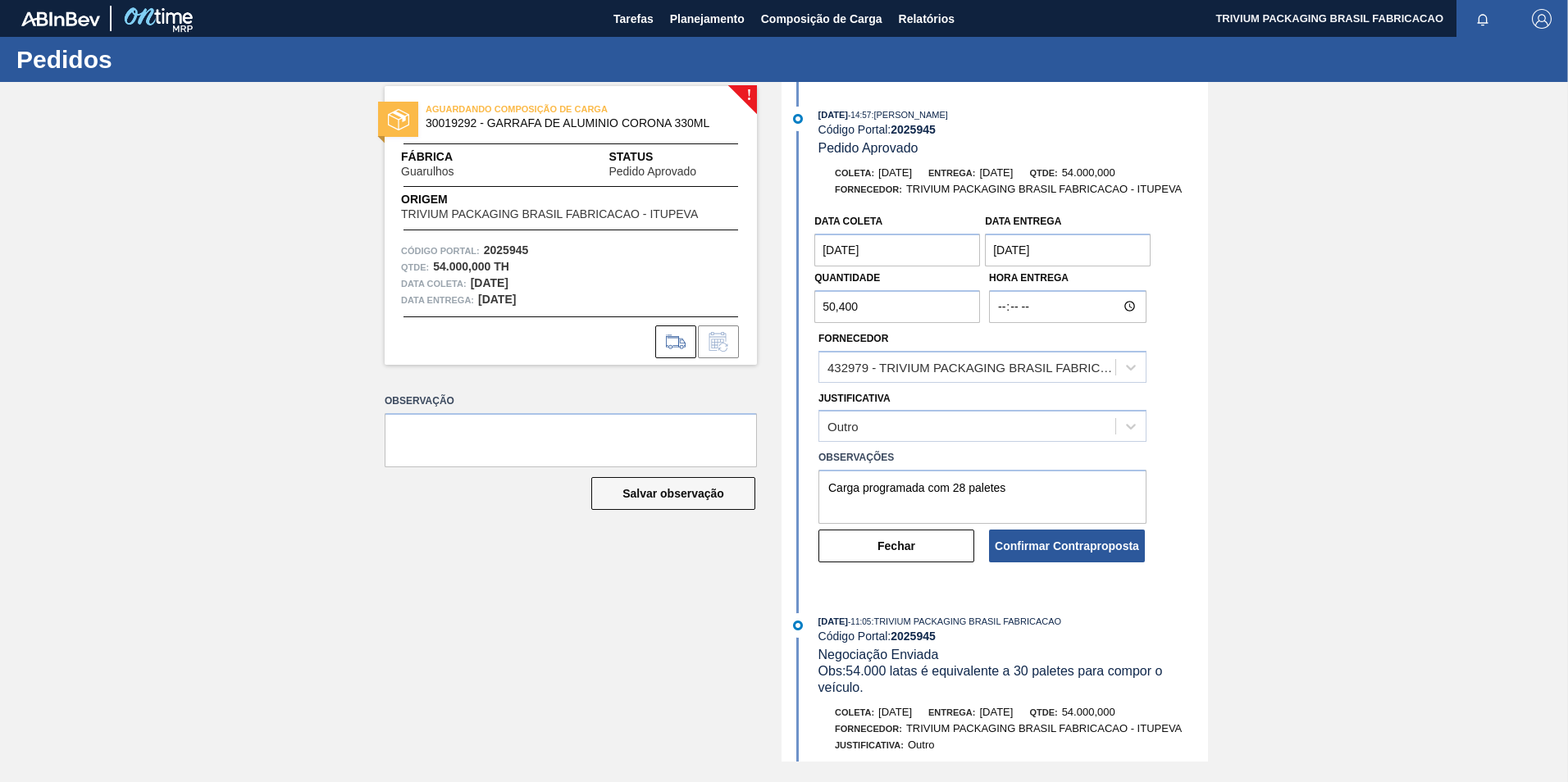
click at [1079, 253] on entrega "[DATE]" at bounding box center [1067, 250] width 165 height 33
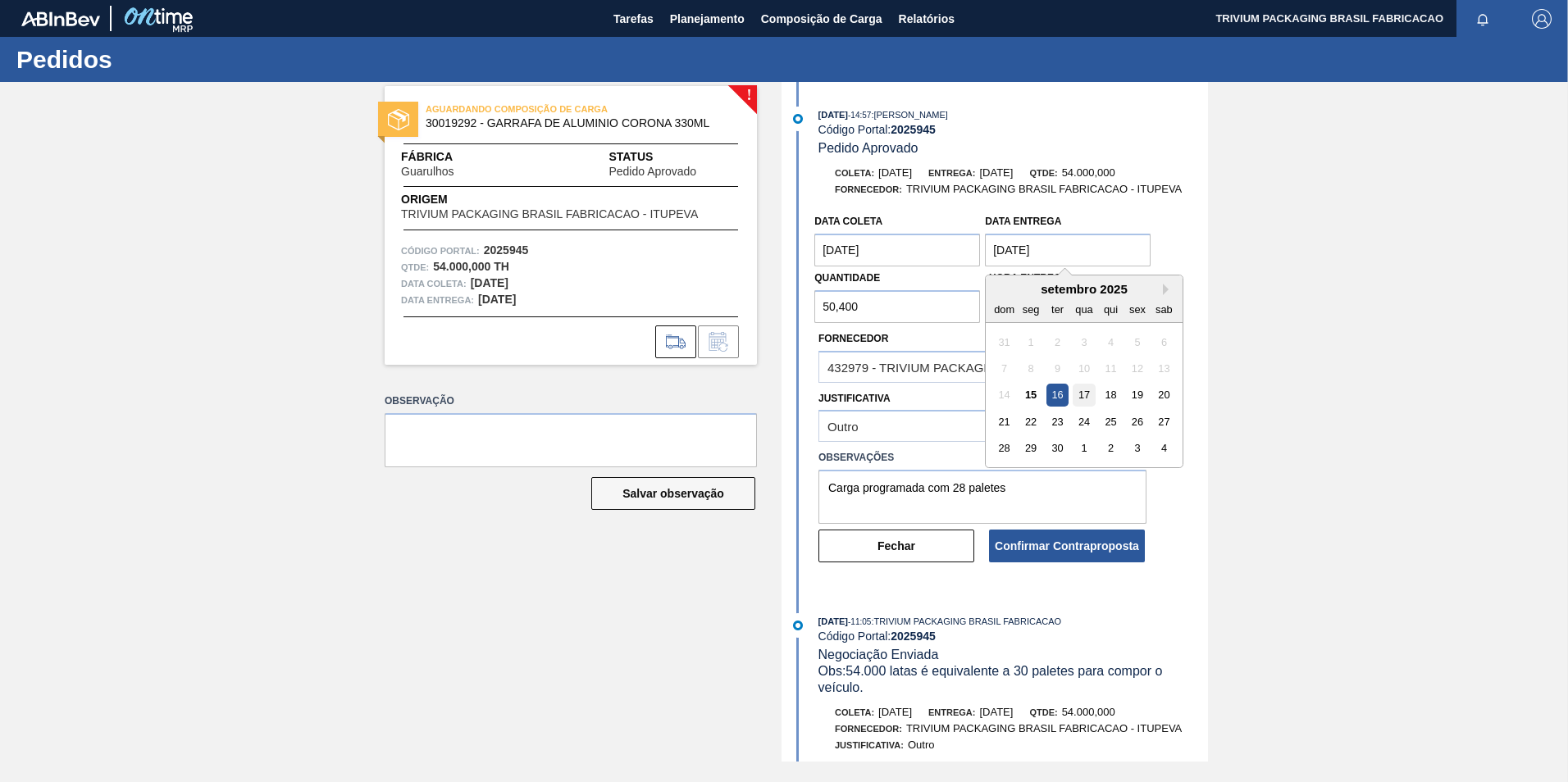
click at [1083, 392] on div "17" at bounding box center [1085, 396] width 22 height 22
type entrega "[DATE]"
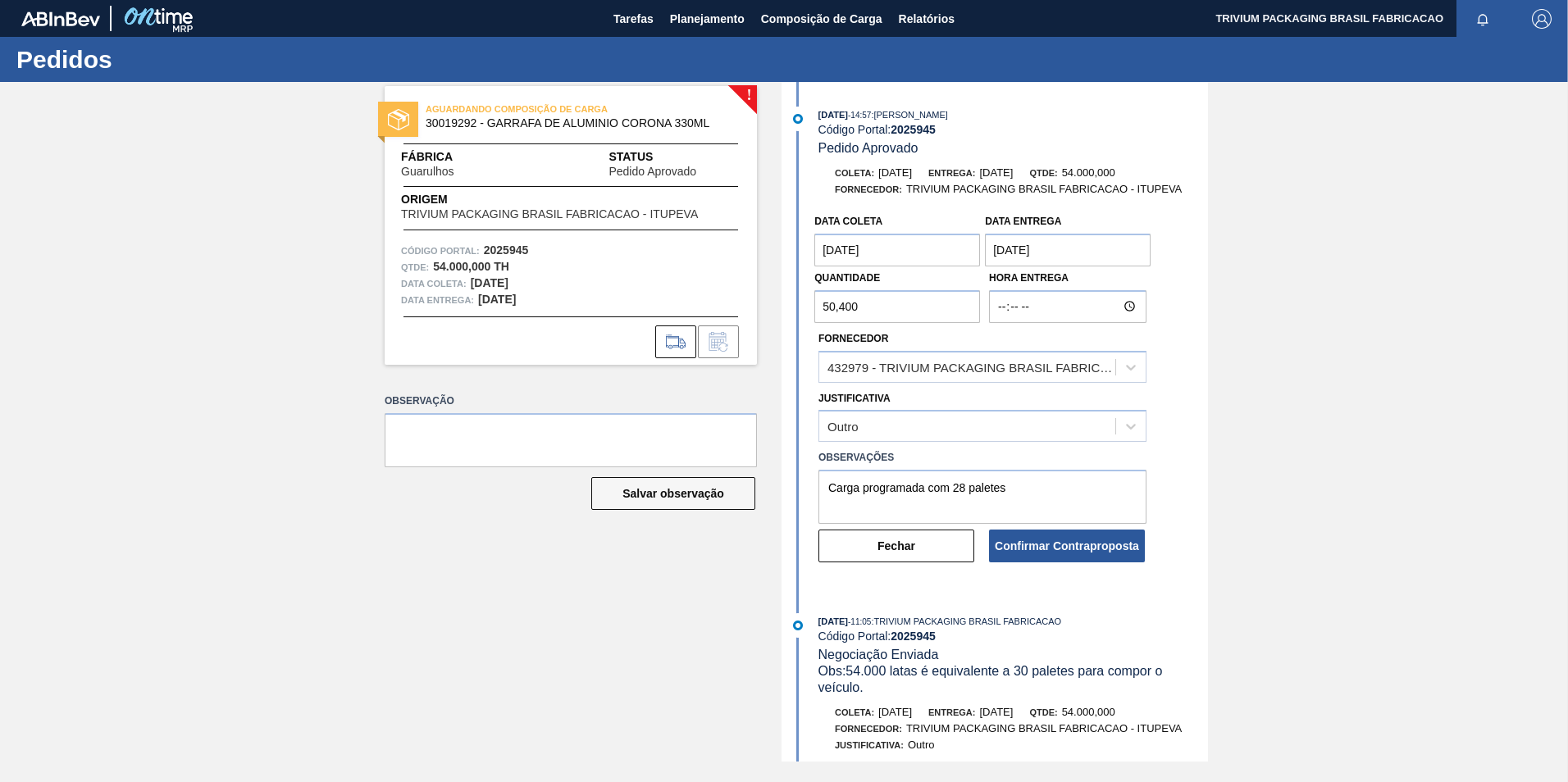
click at [1197, 377] on div "Data coleta [DATE] Data entrega [DATE] Quantidade 50,400 Hora Entrega Fornecedo…" at bounding box center [996, 385] width 422 height 358
click at [1082, 542] on button "Confirmar Contraproposta" at bounding box center [1067, 547] width 156 height 33
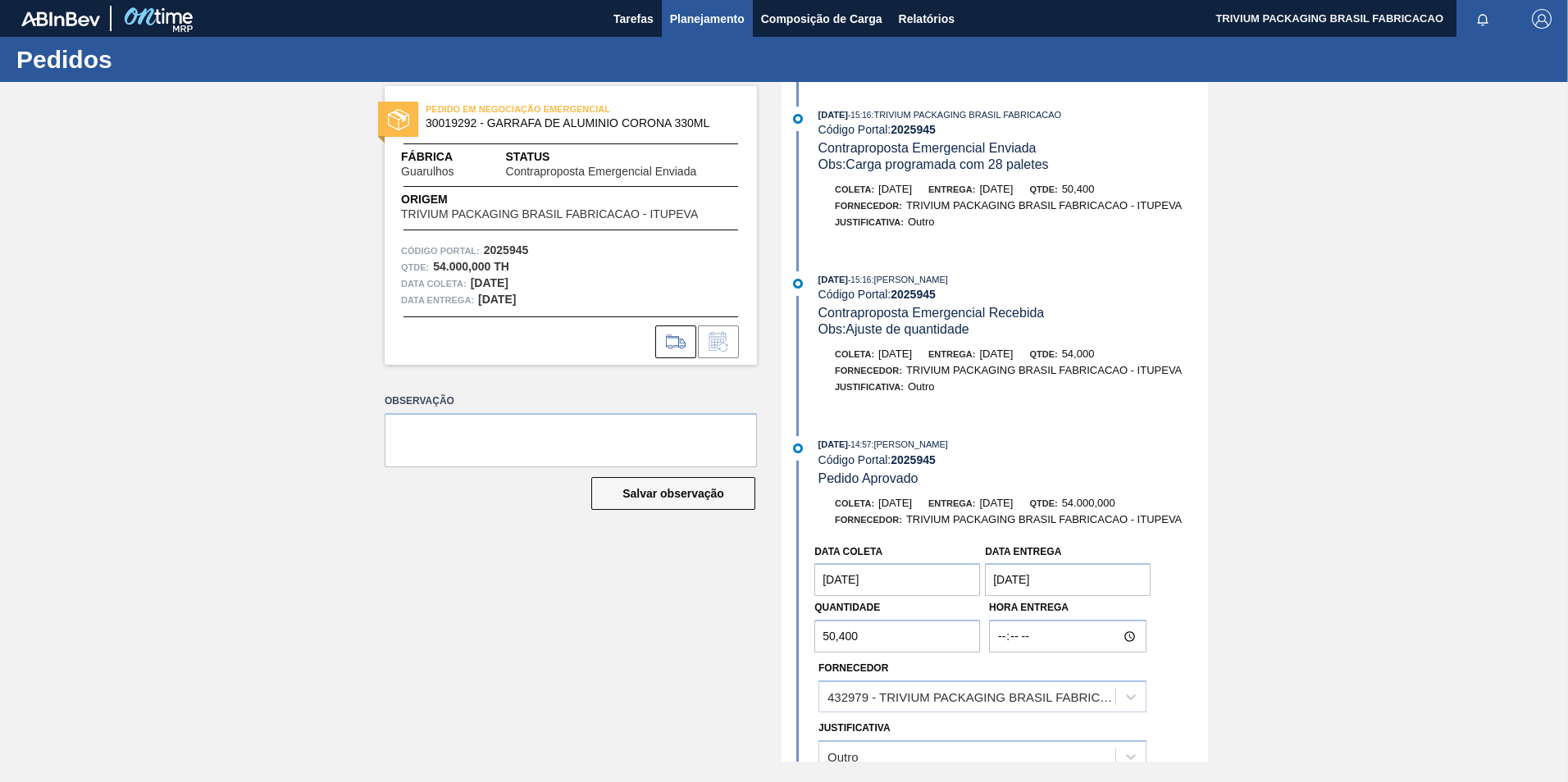
click at [719, 27] on span "Planejamento" at bounding box center [707, 18] width 75 height 19
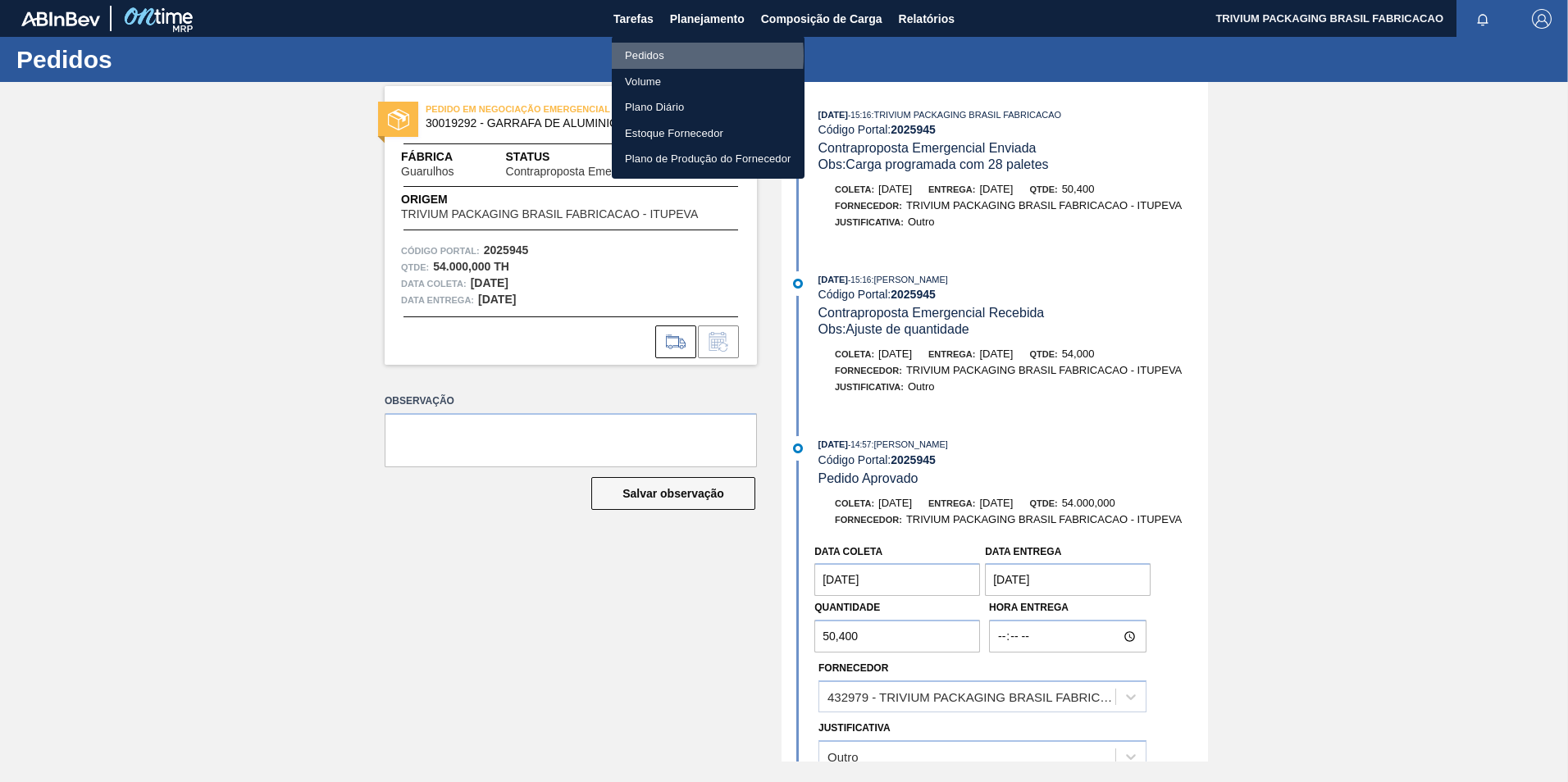
click at [653, 55] on li "Pedidos" at bounding box center [708, 55] width 193 height 26
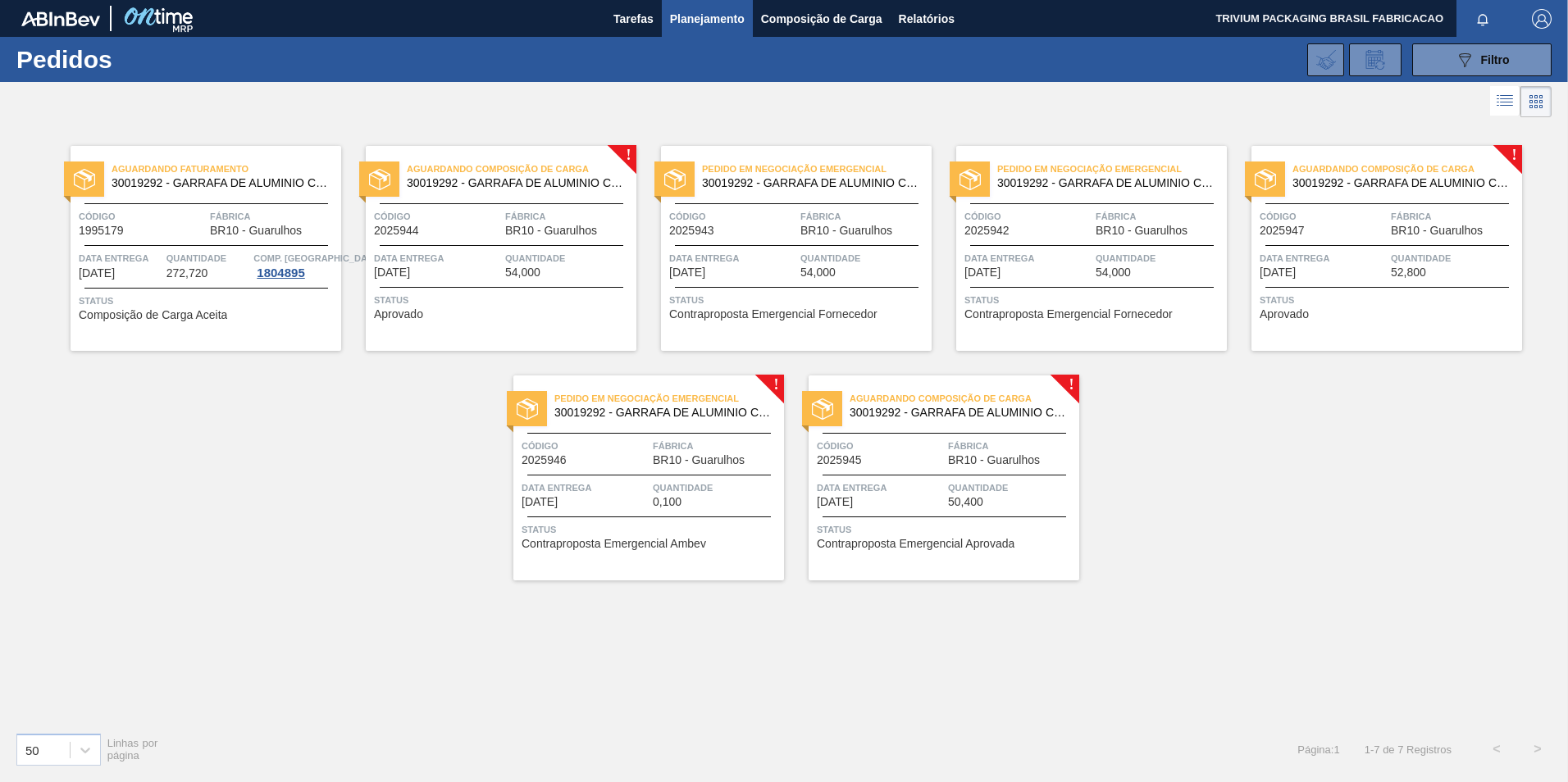
click at [582, 246] on div "Aguardando Composição de Carga 30019292 - GARRAFA DE ALUMINIO CORONA 330ML Códi…" at bounding box center [501, 248] width 271 height 205
click at [840, 253] on span "Quantidade" at bounding box center [864, 259] width 127 height 17
click at [1398, 267] on span "50,400" at bounding box center [1409, 272] width 35 height 12
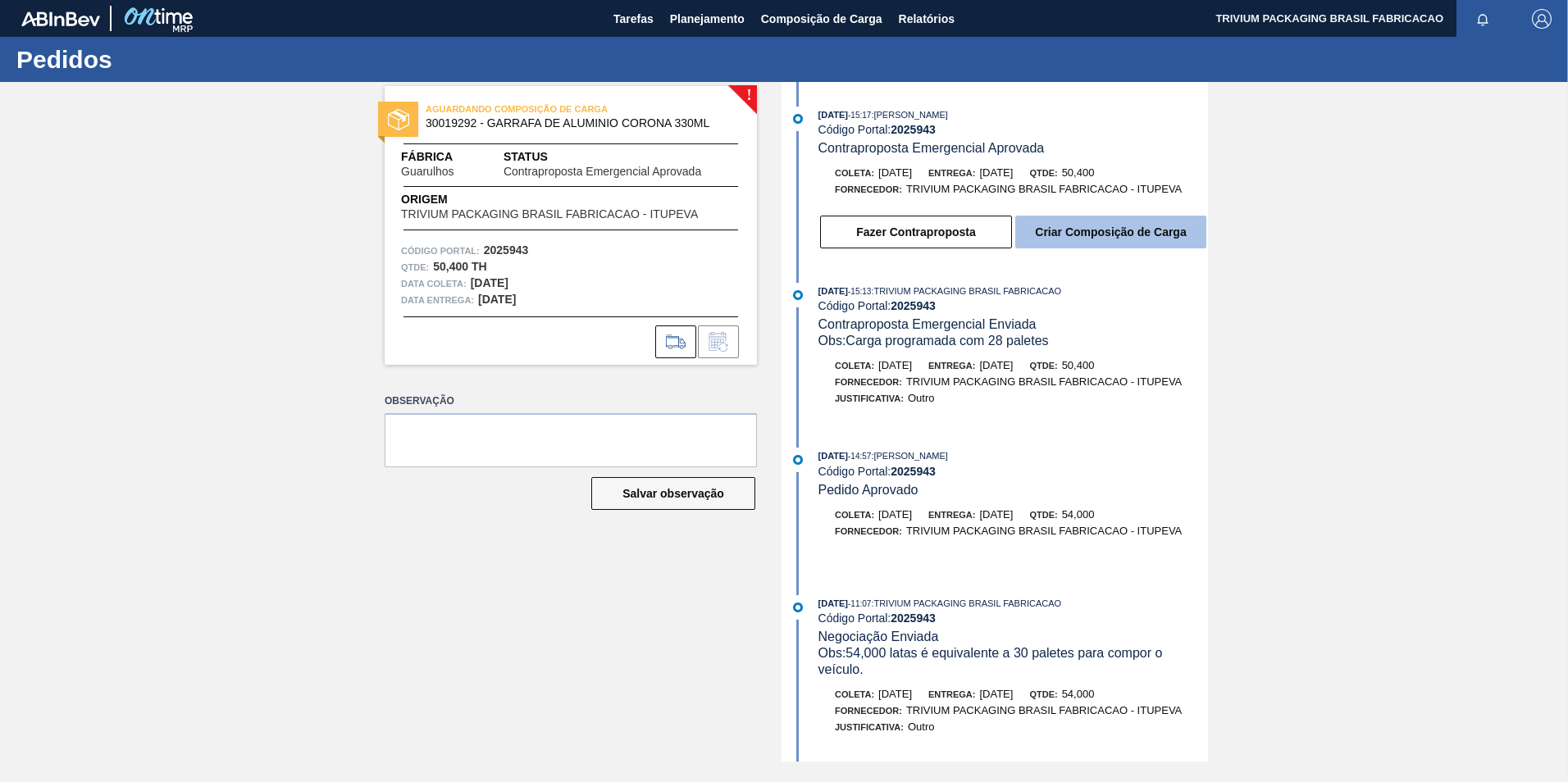
click at [1172, 237] on button "Criar Composição de Carga" at bounding box center [1111, 233] width 191 height 33
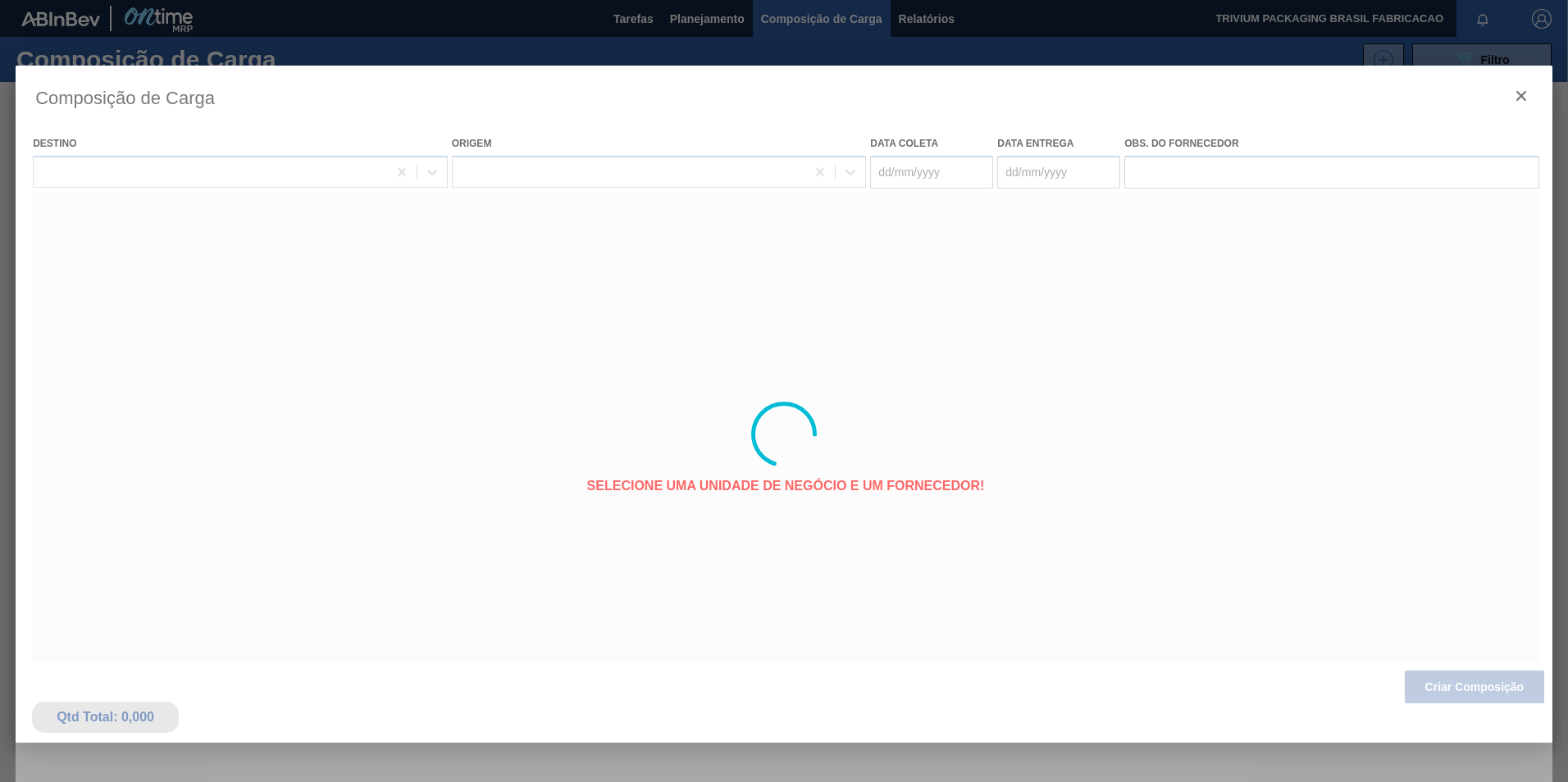
type coleta "[DATE]"
type entrega "[DATE]"
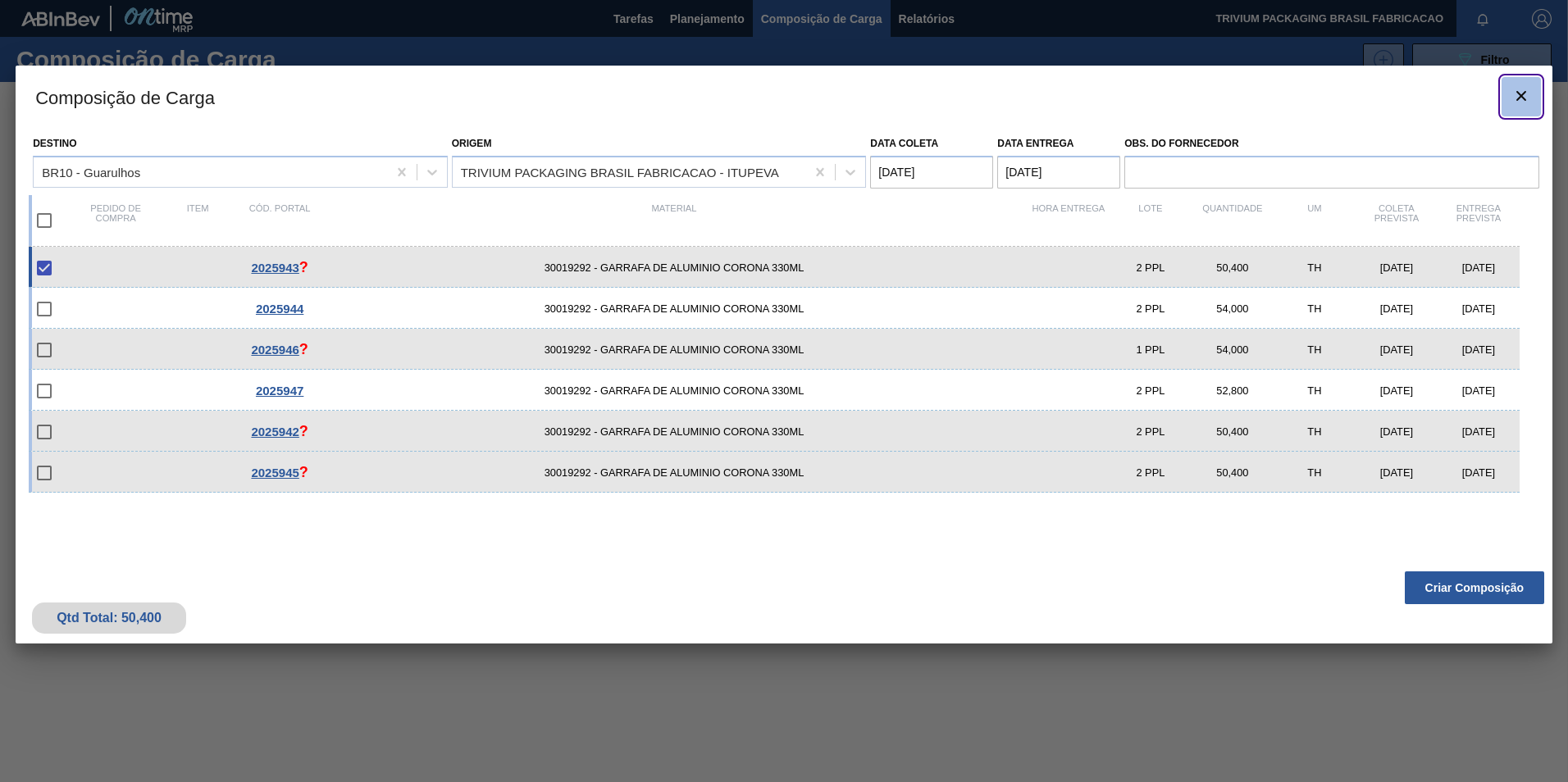
click at [1524, 100] on icon "botão de ícone" at bounding box center [1521, 95] width 19 height 19
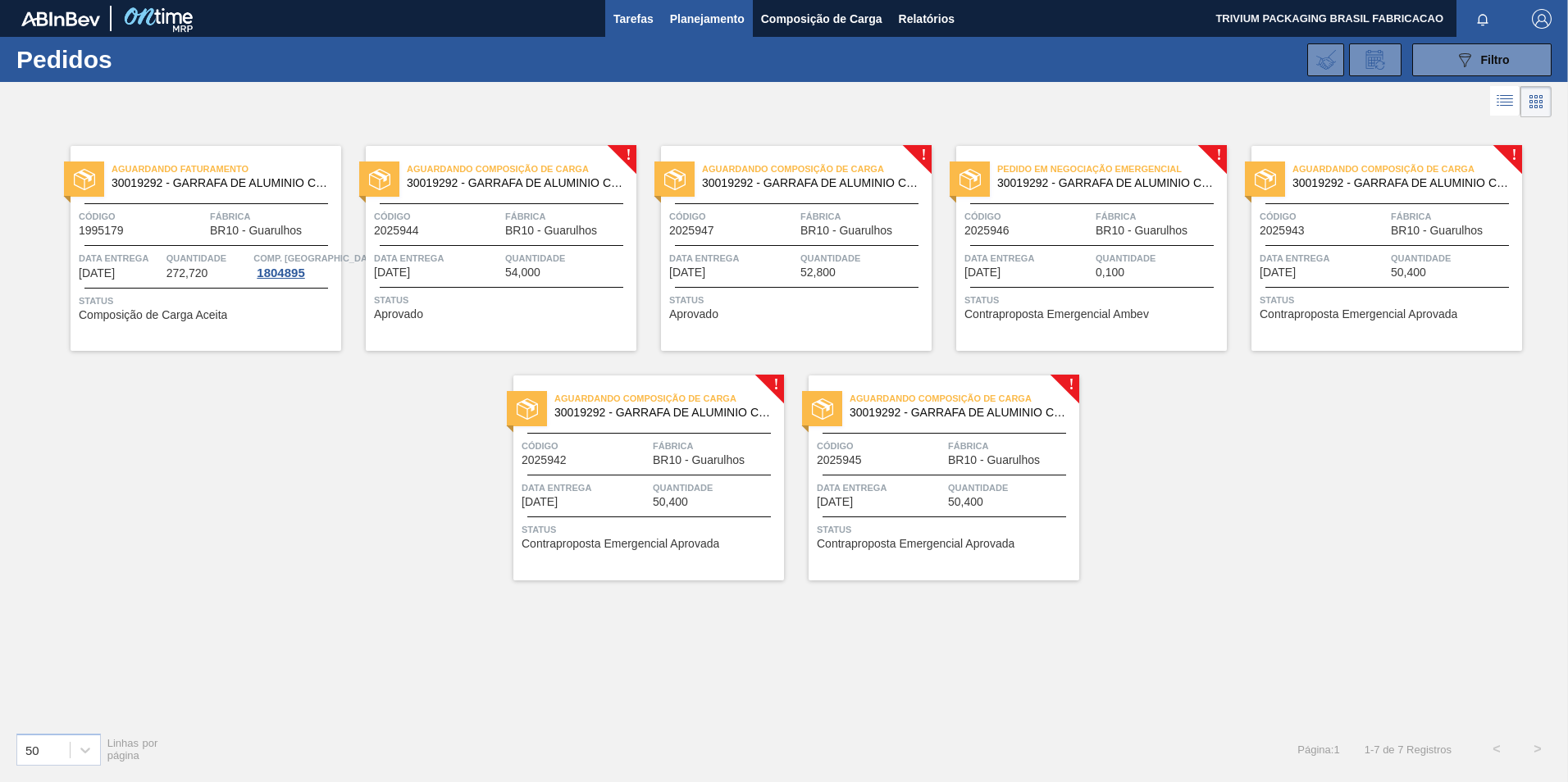
click at [618, 17] on span "Tarefas" at bounding box center [633, 18] width 41 height 19
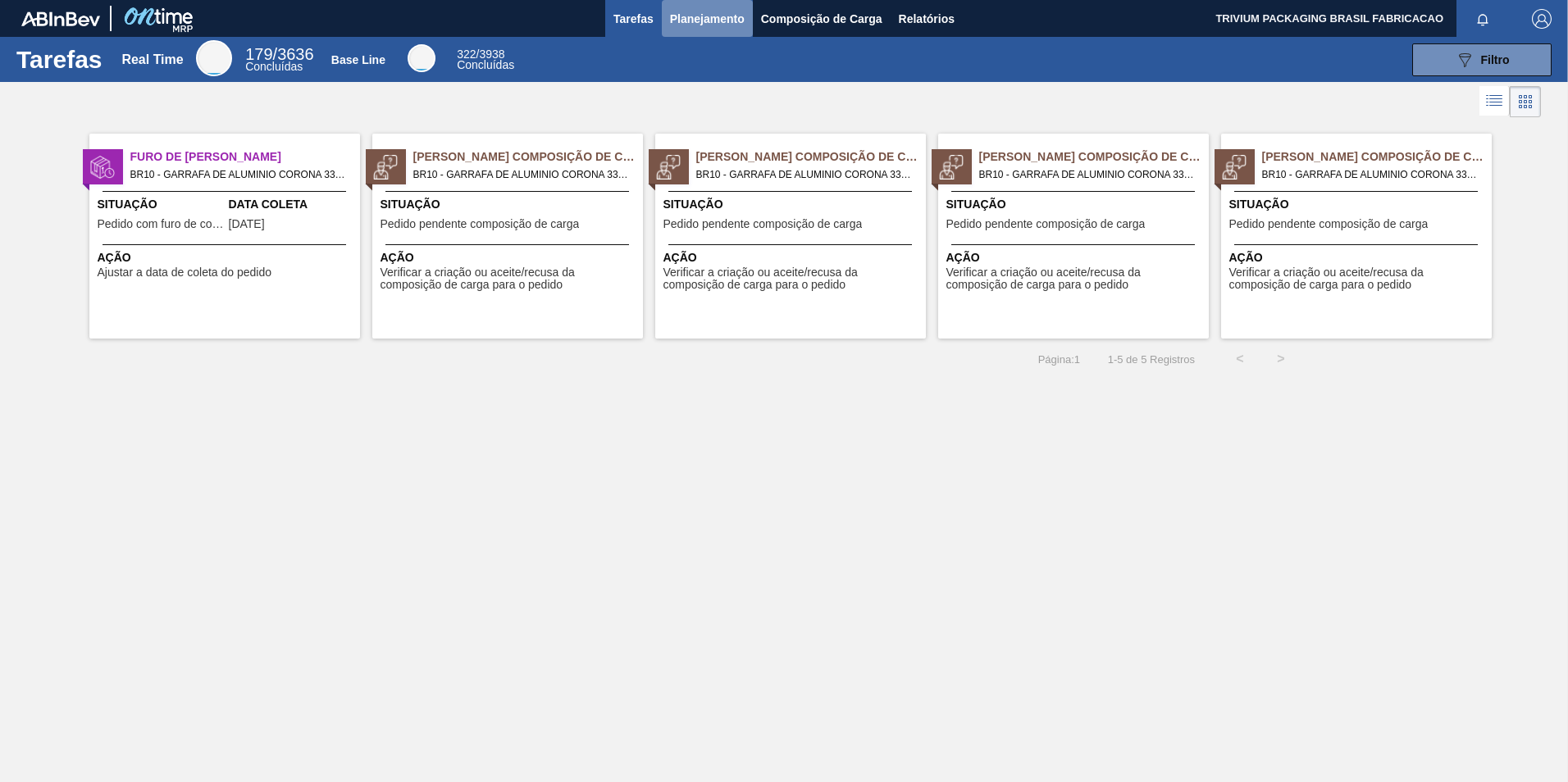
click at [710, 12] on span "Planejamento" at bounding box center [707, 18] width 75 height 19
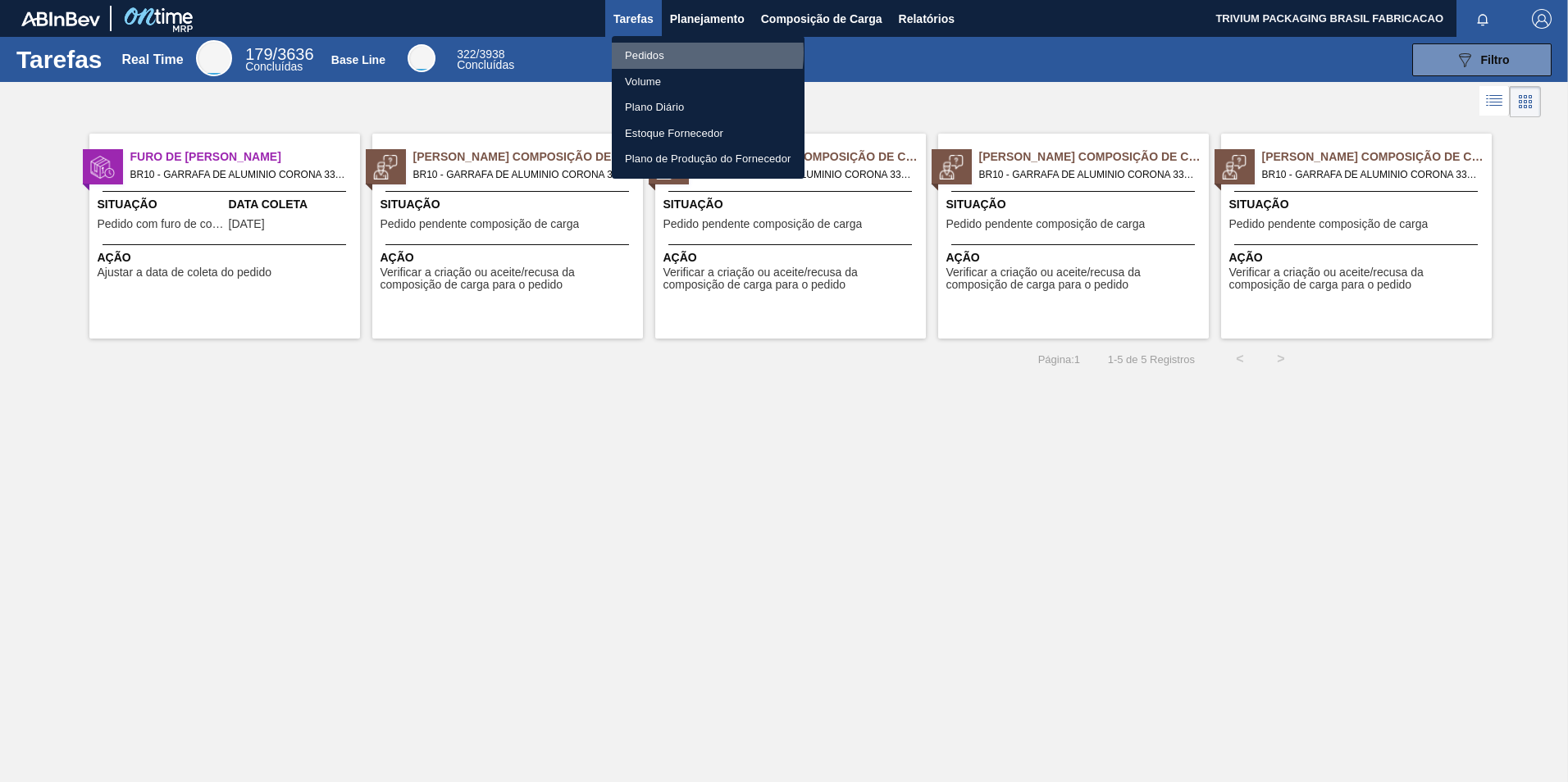
click at [670, 53] on li "Pedidos" at bounding box center [708, 55] width 193 height 26
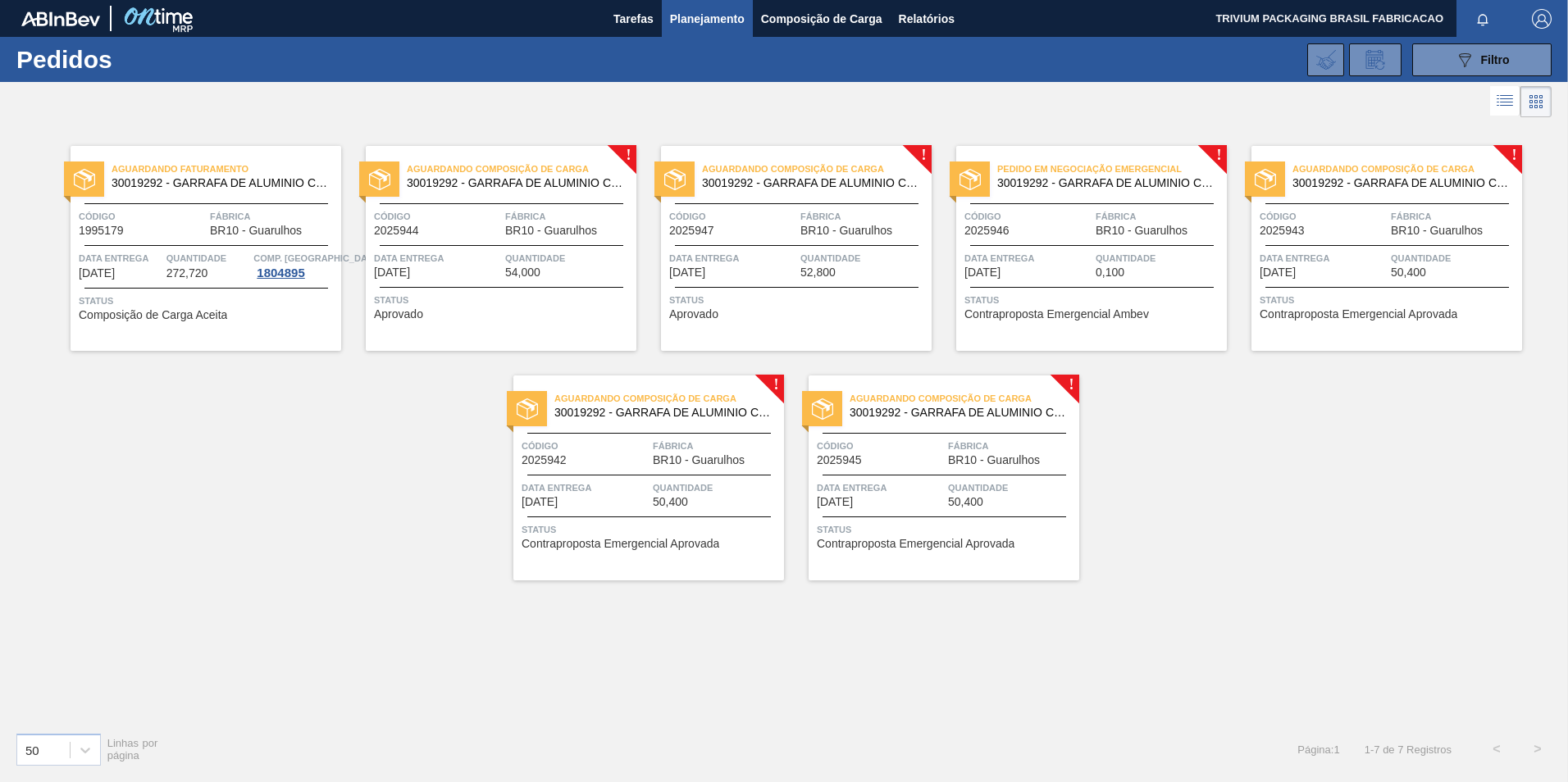
click at [1061, 288] on div "Pedido em Negociação Emergencial 30019292 - GARRAFA DE ALUMINIO CORONA 330ML Có…" at bounding box center [1092, 248] width 271 height 205
click at [1105, 235] on span "BR10 - Guarulhos" at bounding box center [1141, 230] width 91 height 12
click at [1093, 264] on div "Data entrega [DATE] Quantidade 0,100" at bounding box center [1092, 264] width 271 height 29
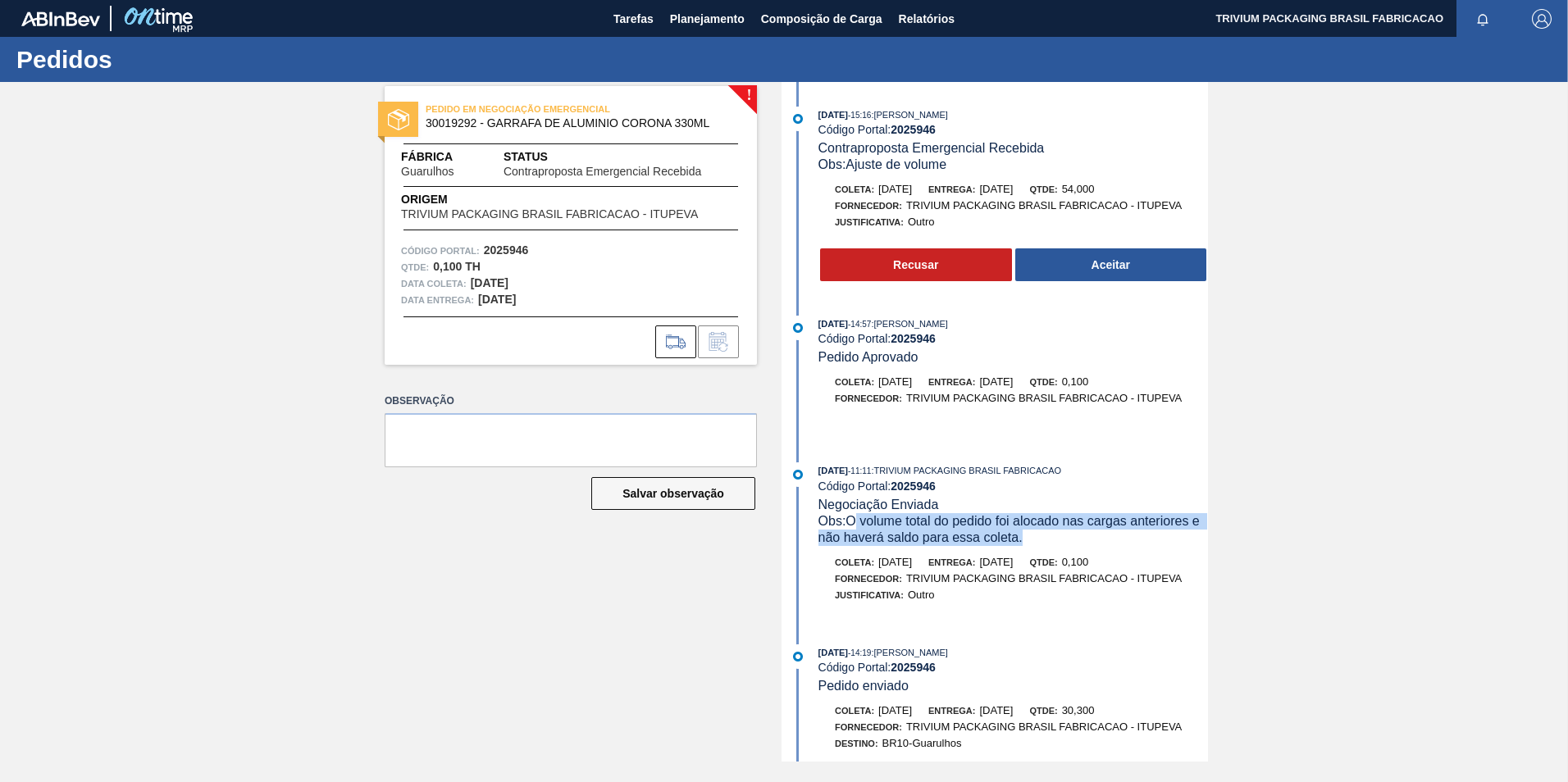
drag, startPoint x: 858, startPoint y: 519, endPoint x: 1176, endPoint y: 540, distance: 318.7
click at [1176, 540] on div "Obs: O volume total do pedido foi alocado nas cargas anteriores e não haverá sa…" at bounding box center [1014, 530] width 390 height 33
click at [961, 272] on button "Recusar" at bounding box center [916, 265] width 192 height 33
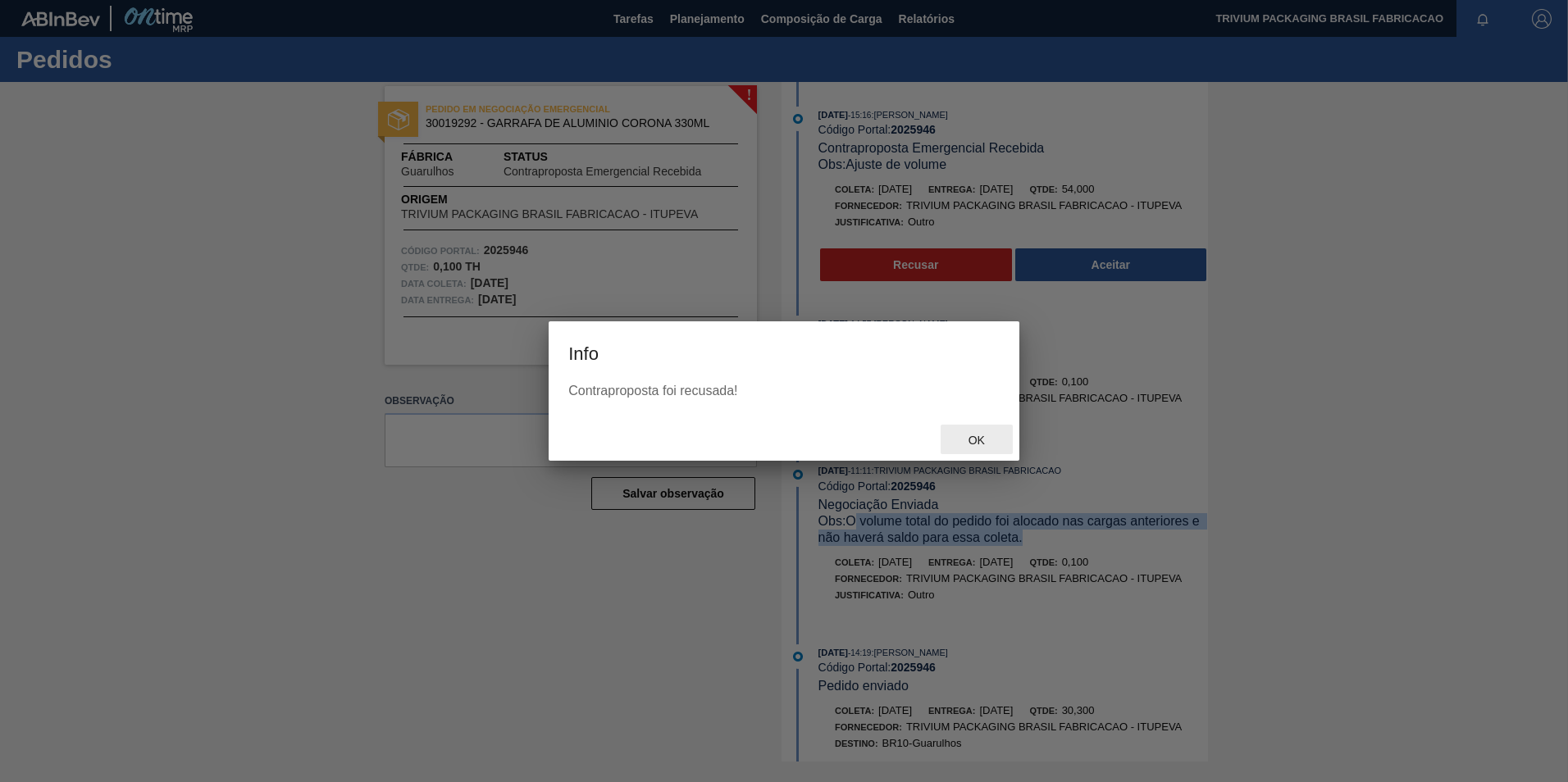
click at [990, 443] on span "Ok" at bounding box center [977, 440] width 42 height 13
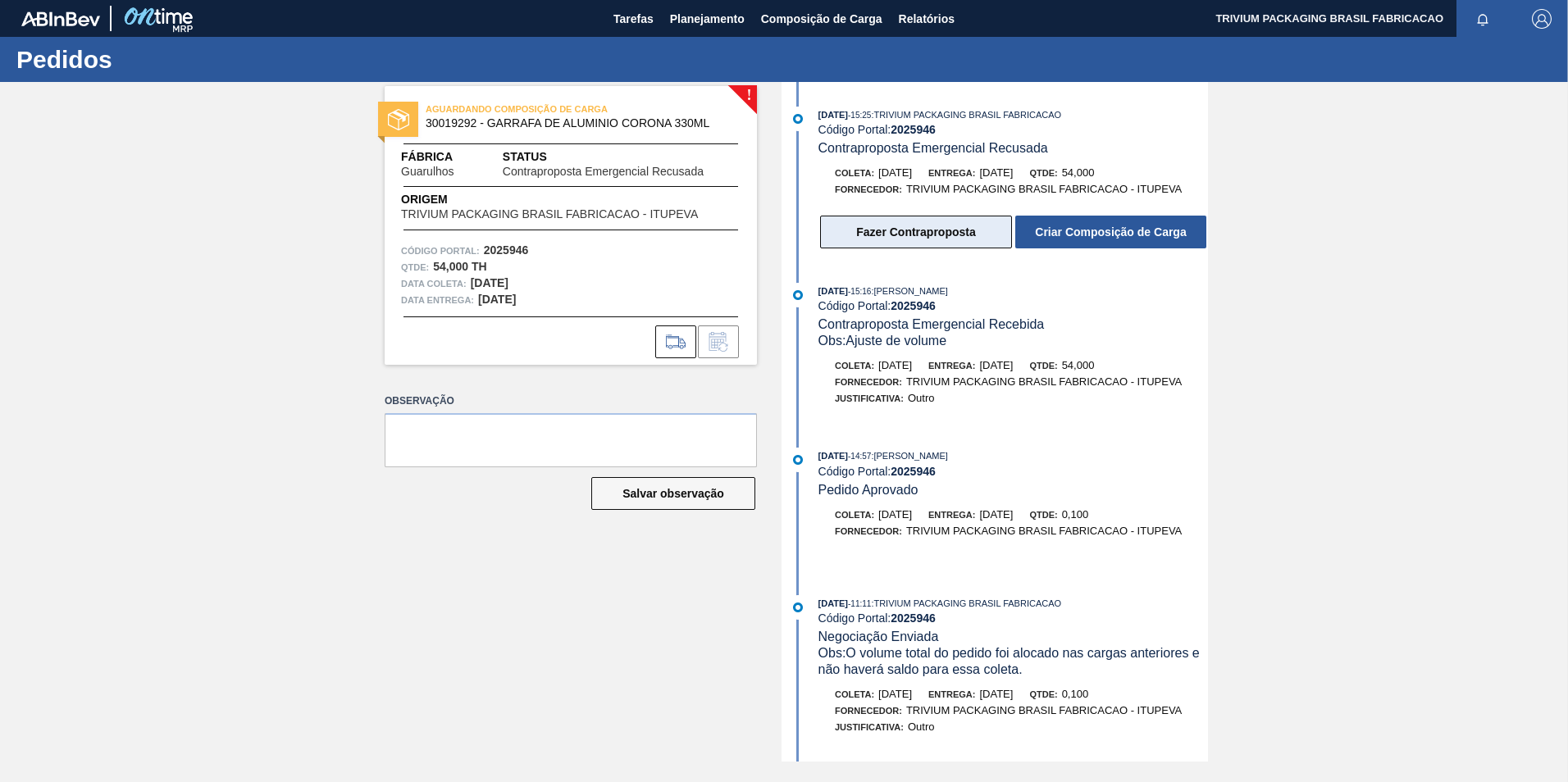
click at [922, 233] on button "Fazer Contraproposta" at bounding box center [916, 233] width 192 height 33
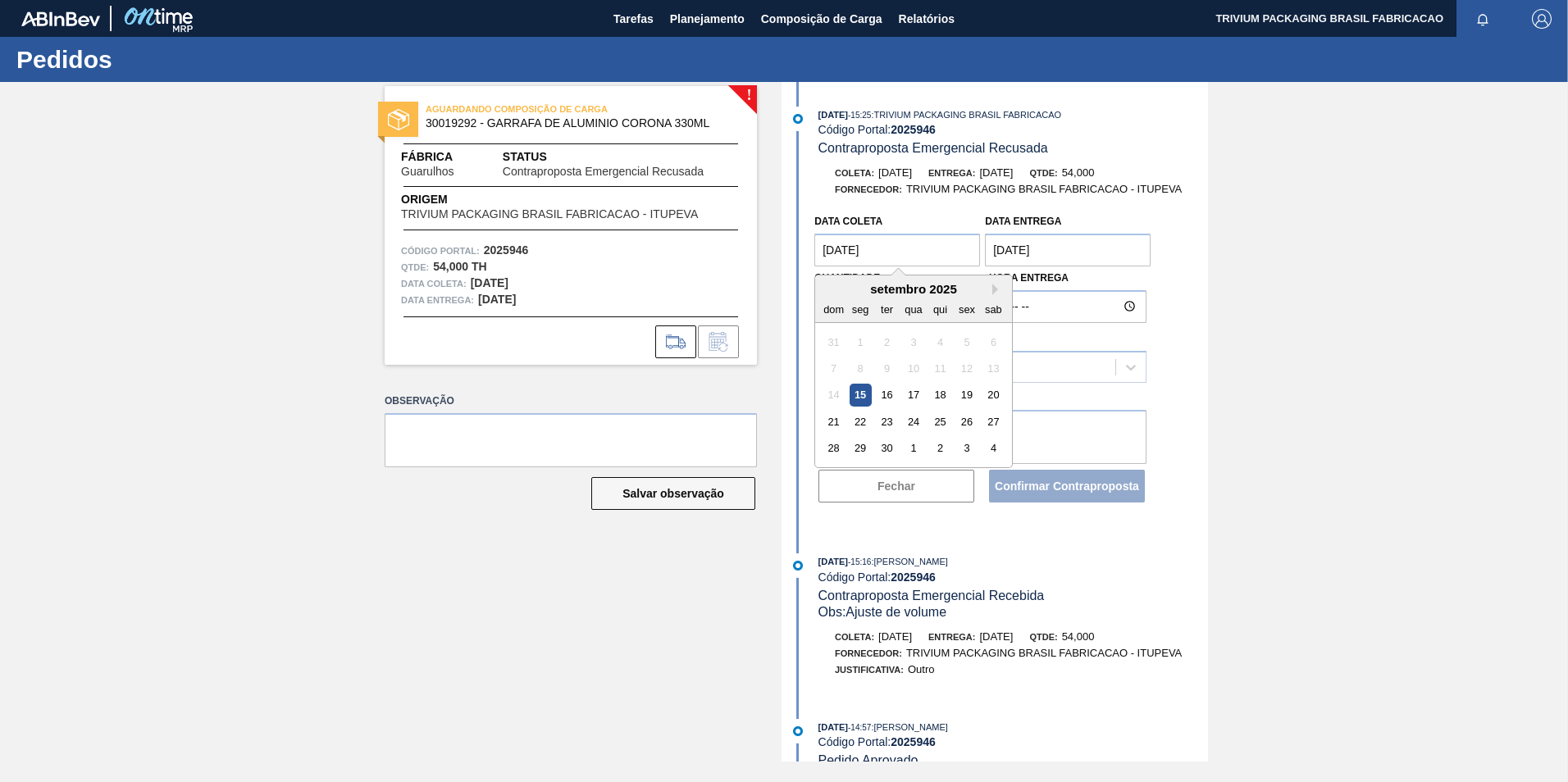
click at [896, 251] on coleta "[DATE]" at bounding box center [897, 250] width 165 height 33
click at [887, 393] on div "16" at bounding box center [887, 396] width 22 height 22
type coleta "[DATE]"
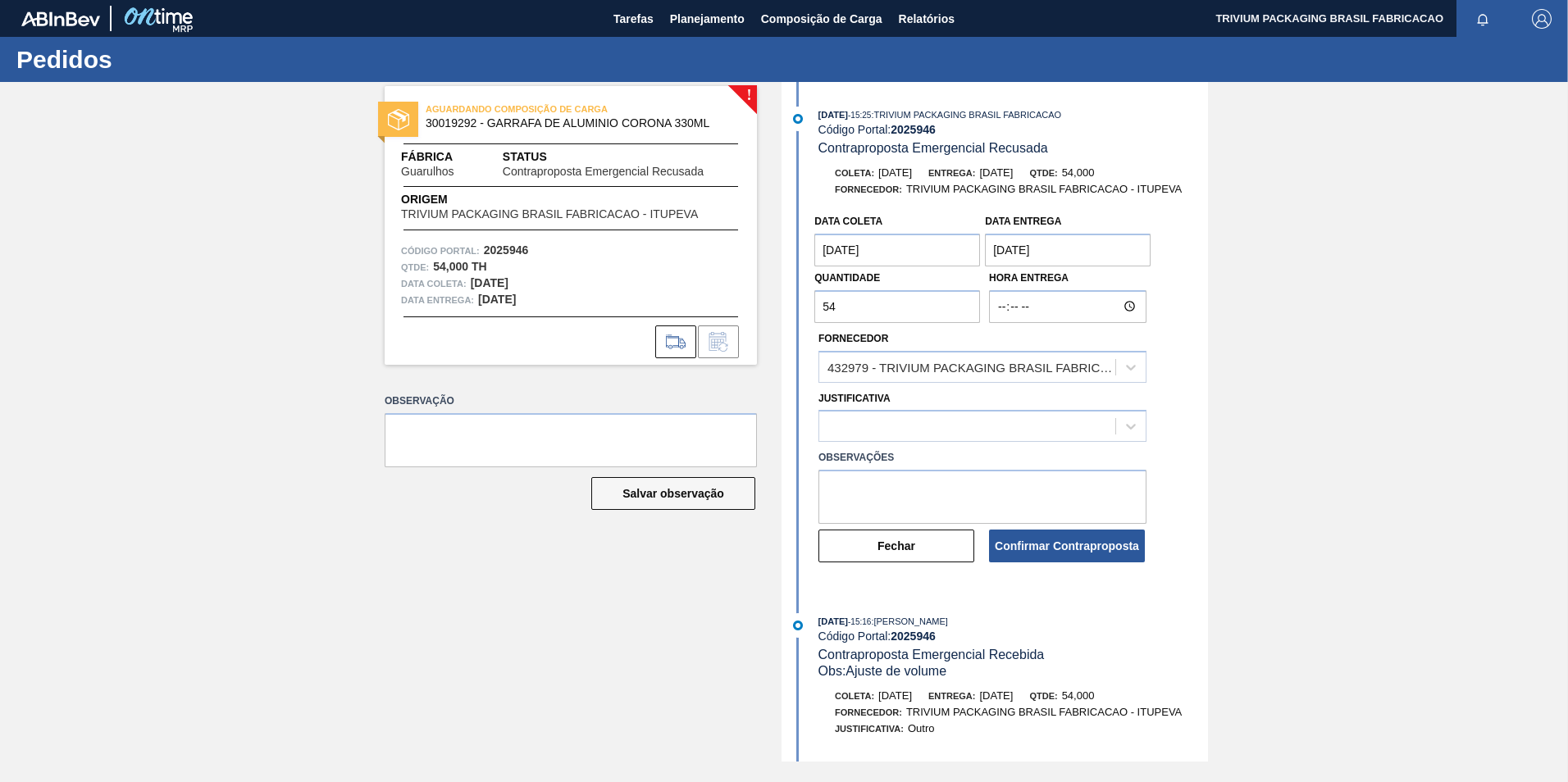
click at [876, 308] on input "54" at bounding box center [897, 307] width 165 height 33
type input "50,400"
click at [920, 426] on div at bounding box center [967, 427] width 296 height 24
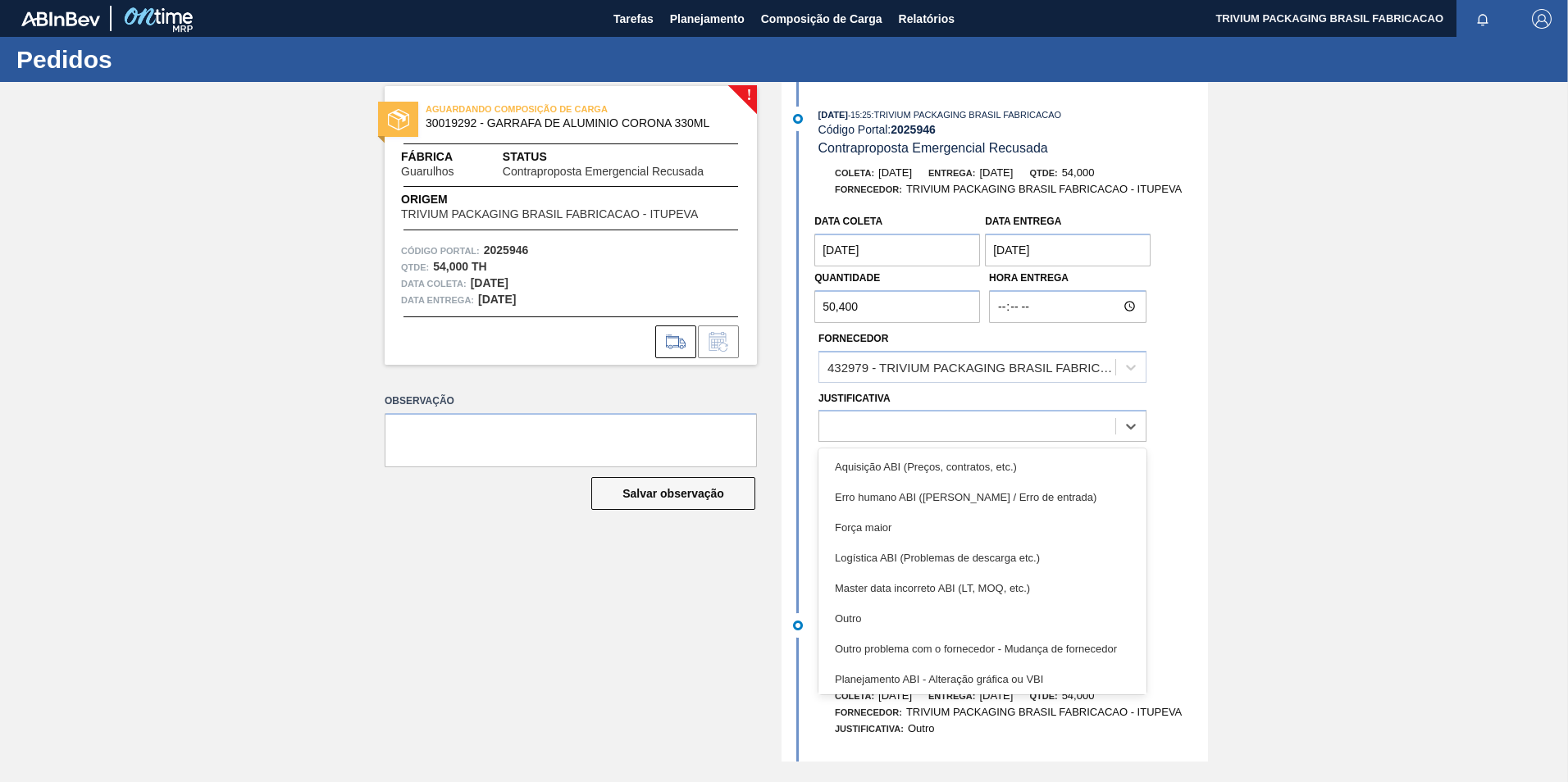
drag, startPoint x: 892, startPoint y: 606, endPoint x: 893, endPoint y: 547, distance: 59.0
click at [892, 606] on div "Outro" at bounding box center [983, 619] width 328 height 30
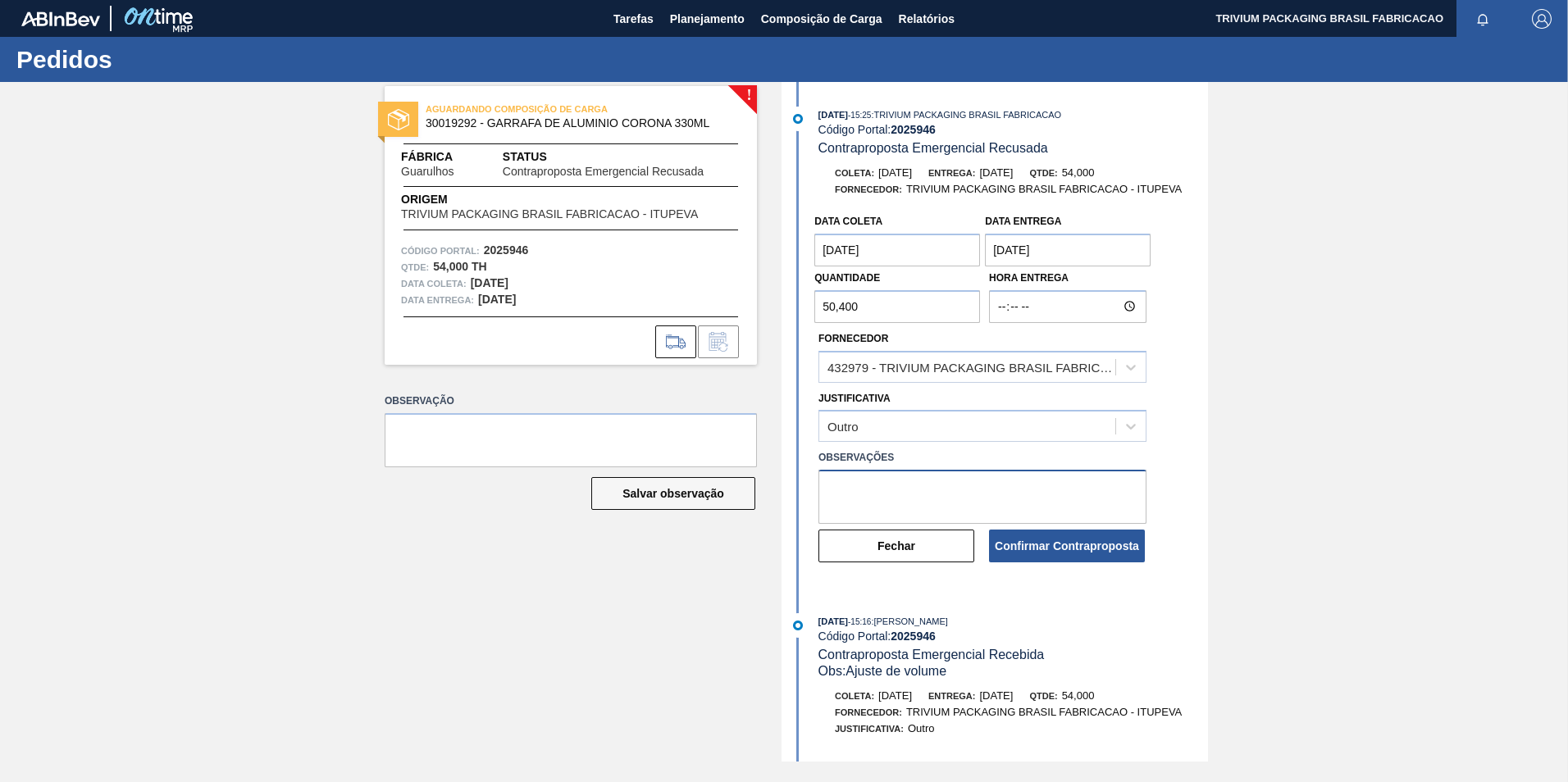
click at [890, 488] on textarea at bounding box center [983, 497] width 328 height 54
type textarea "Carga programada com 28 paletes"
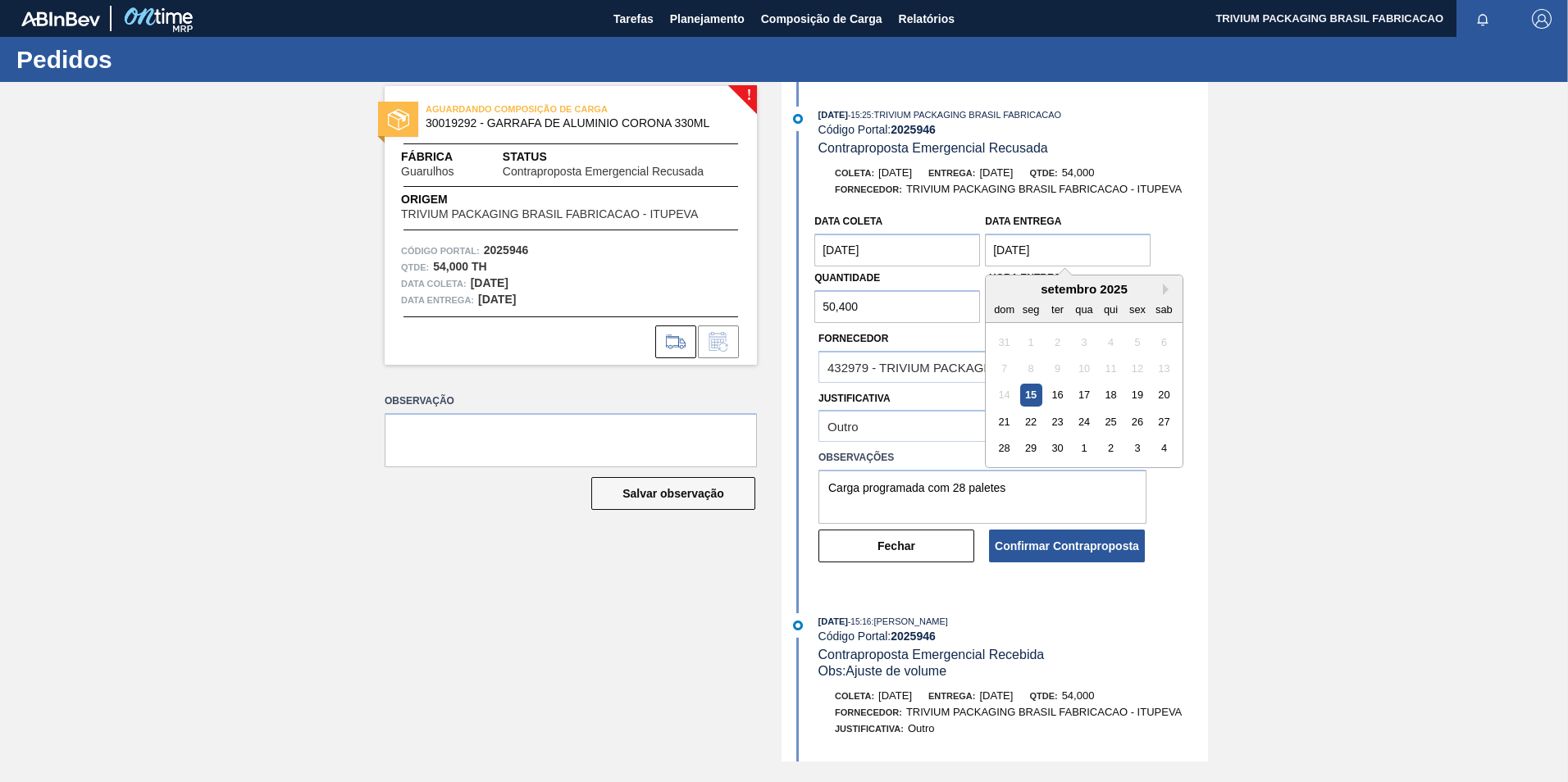
click at [1027, 250] on entrega "[DATE]" at bounding box center [1067, 250] width 165 height 33
click at [1055, 397] on div "16" at bounding box center [1057, 396] width 22 height 22
type entrega "[DATE]"
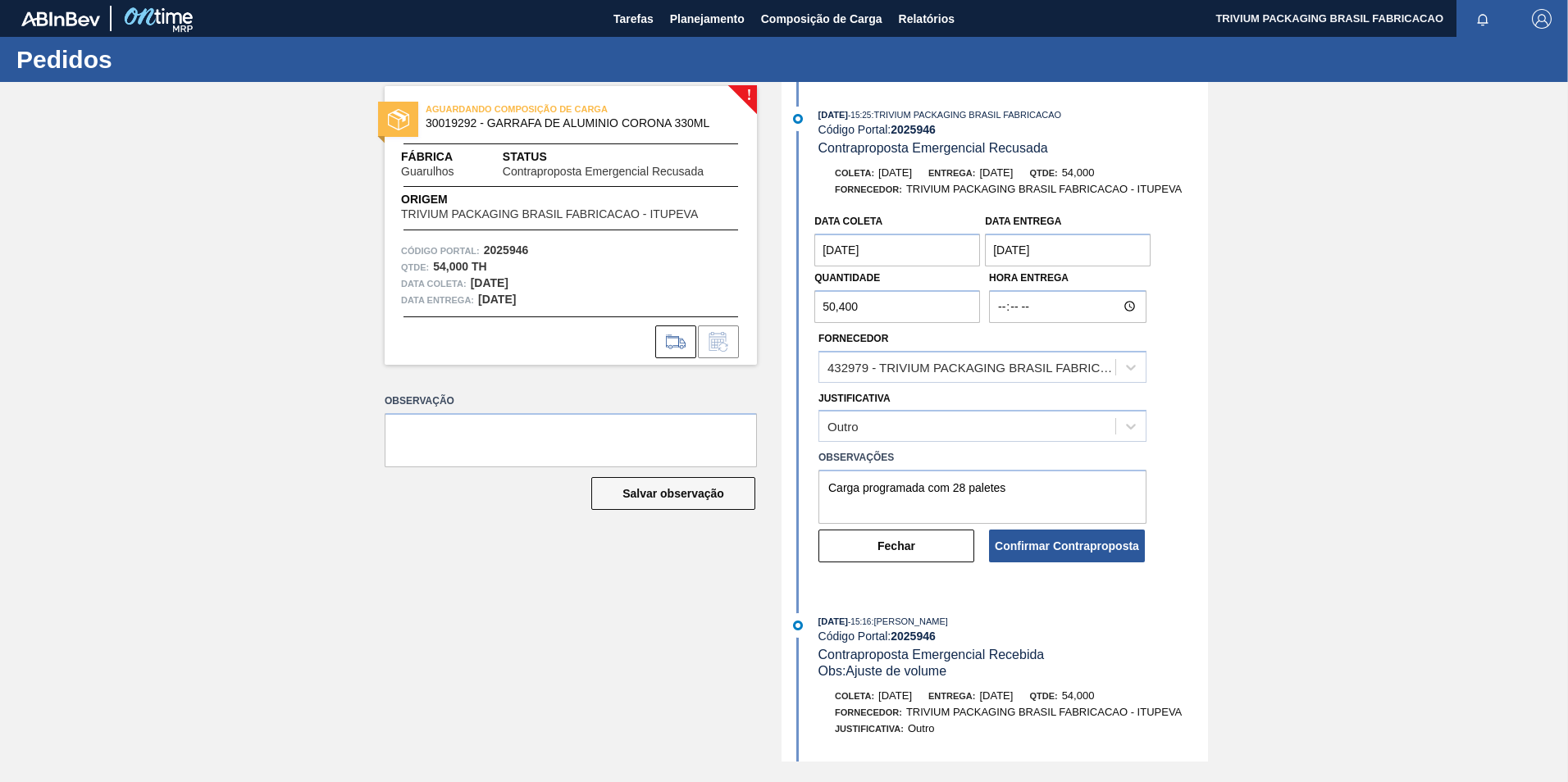
click at [1220, 303] on div "! AGUARDANDO COMPOSIÇÃO DE CARGA 30019292 - GARRAFA DE ALUMINIO CORONA 330ML Fá…" at bounding box center [784, 422] width 1568 height 680
click at [1085, 548] on button "Confirmar Contraproposta" at bounding box center [1067, 547] width 156 height 33
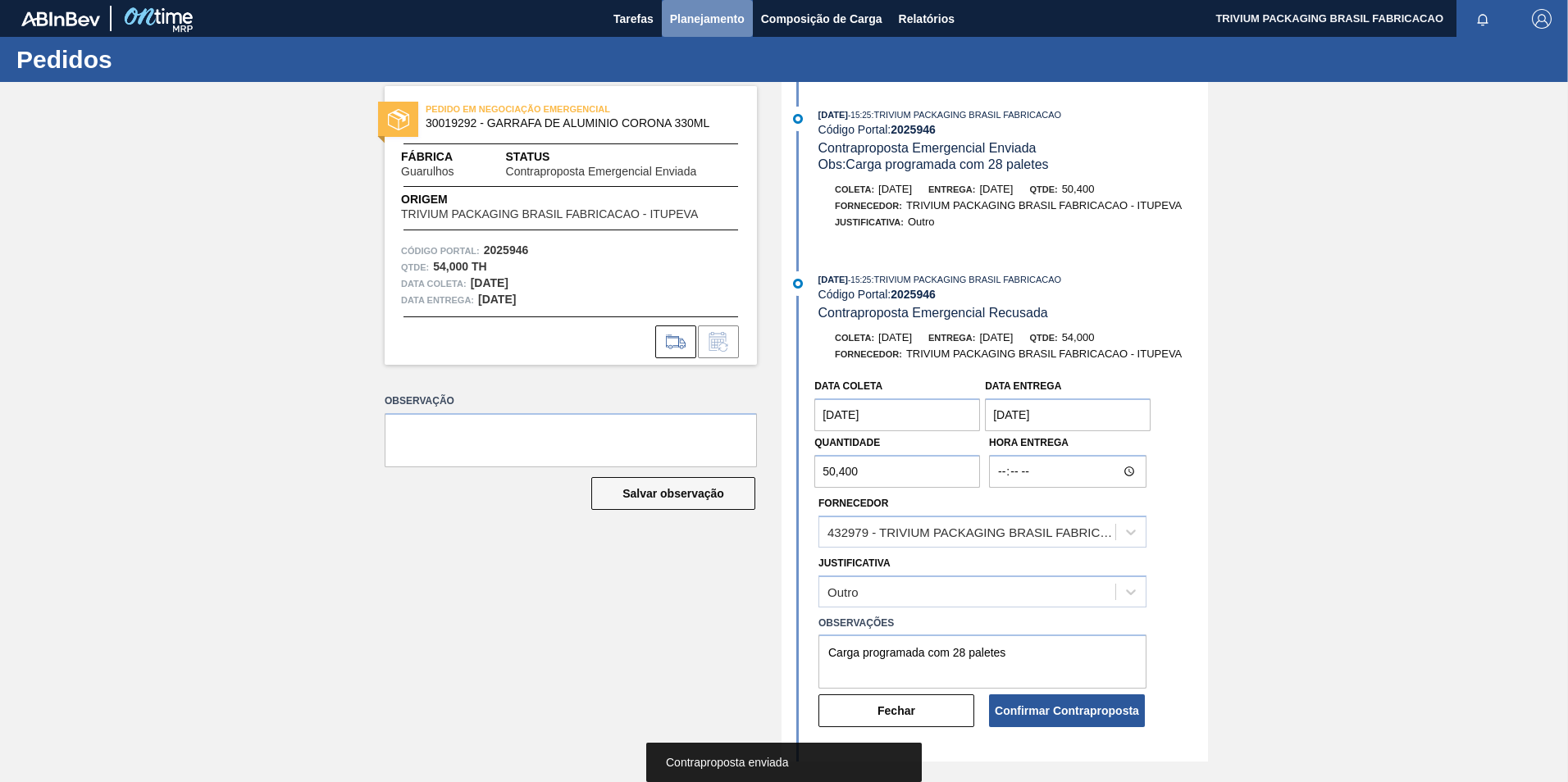
click at [714, 23] on span "Planejamento" at bounding box center [707, 18] width 75 height 19
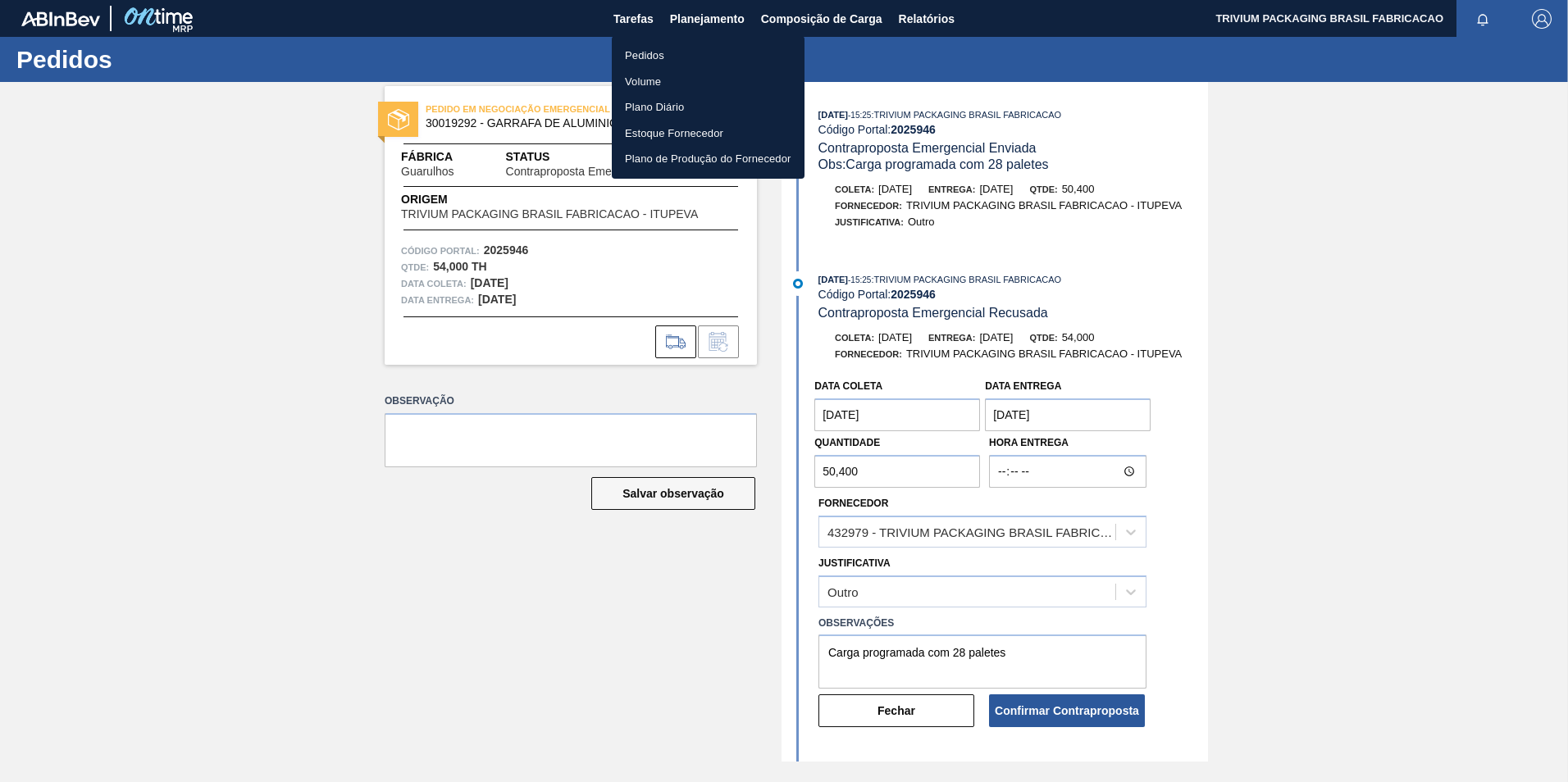
click at [671, 57] on li "Pedidos" at bounding box center [708, 55] width 193 height 26
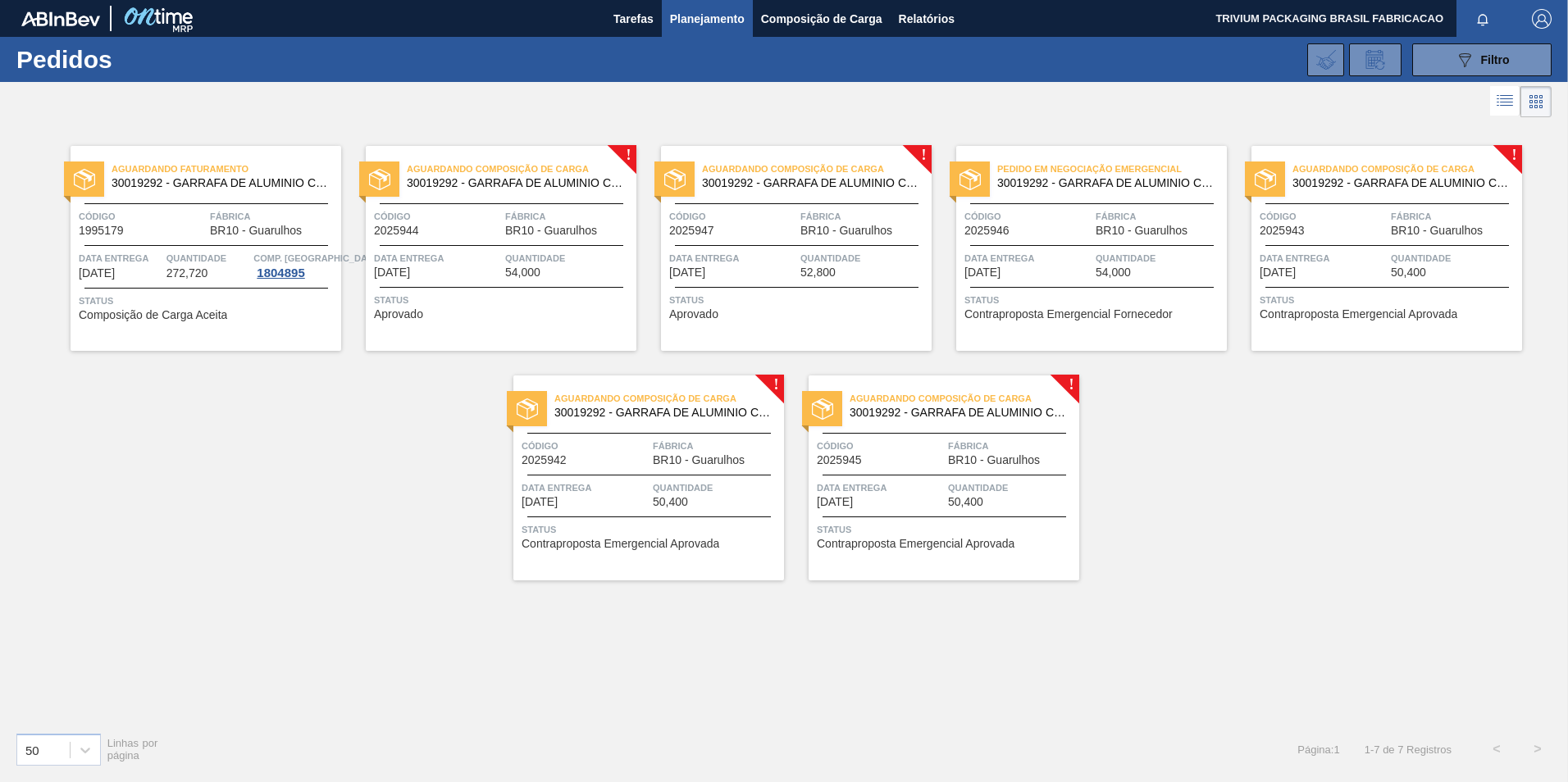
click at [1113, 252] on span "Quantidade" at bounding box center [1160, 259] width 127 height 17
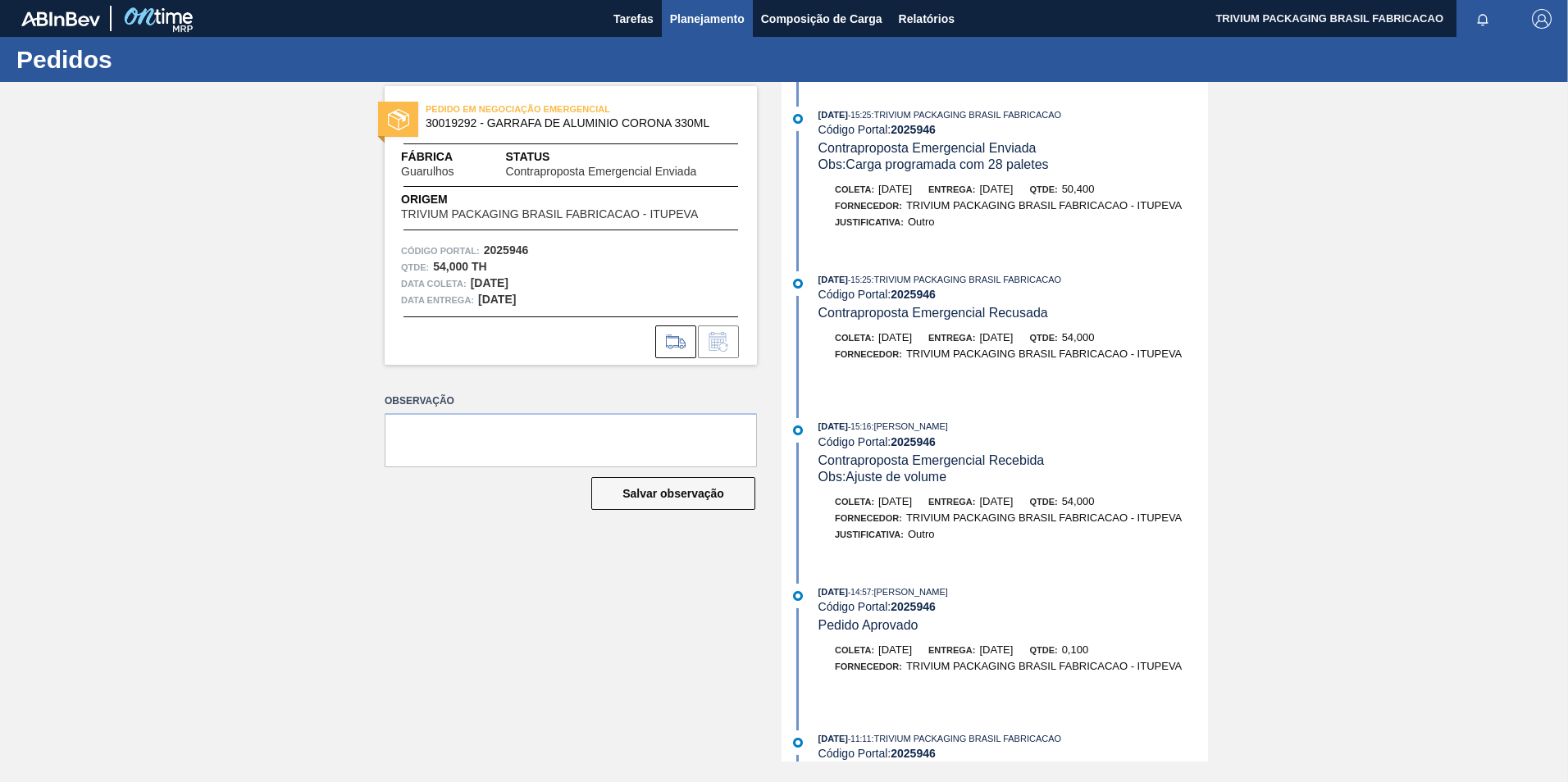
click at [721, 22] on span "Planejamento" at bounding box center [707, 18] width 75 height 19
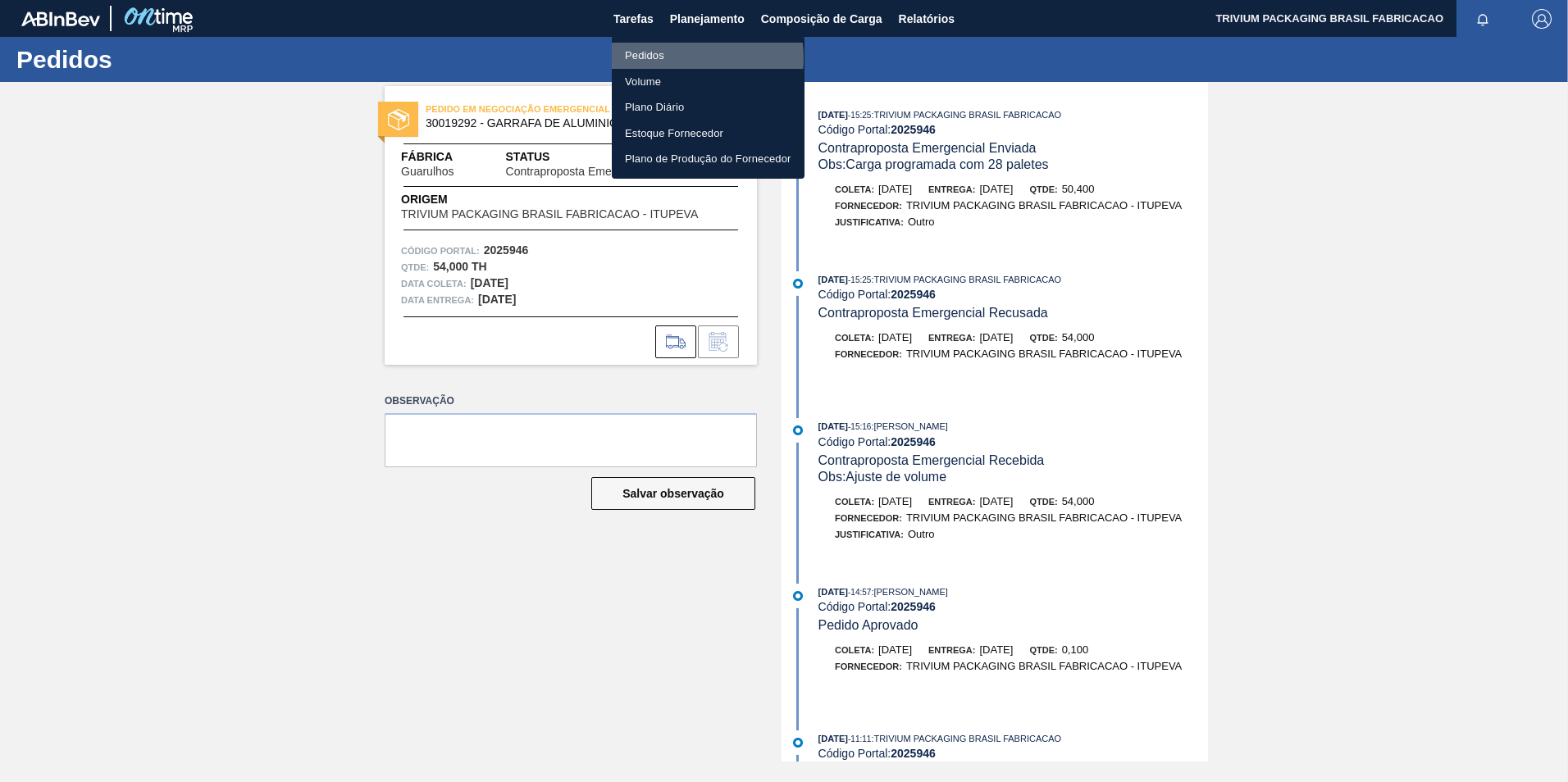
click at [682, 58] on li "Pedidos" at bounding box center [708, 55] width 193 height 26
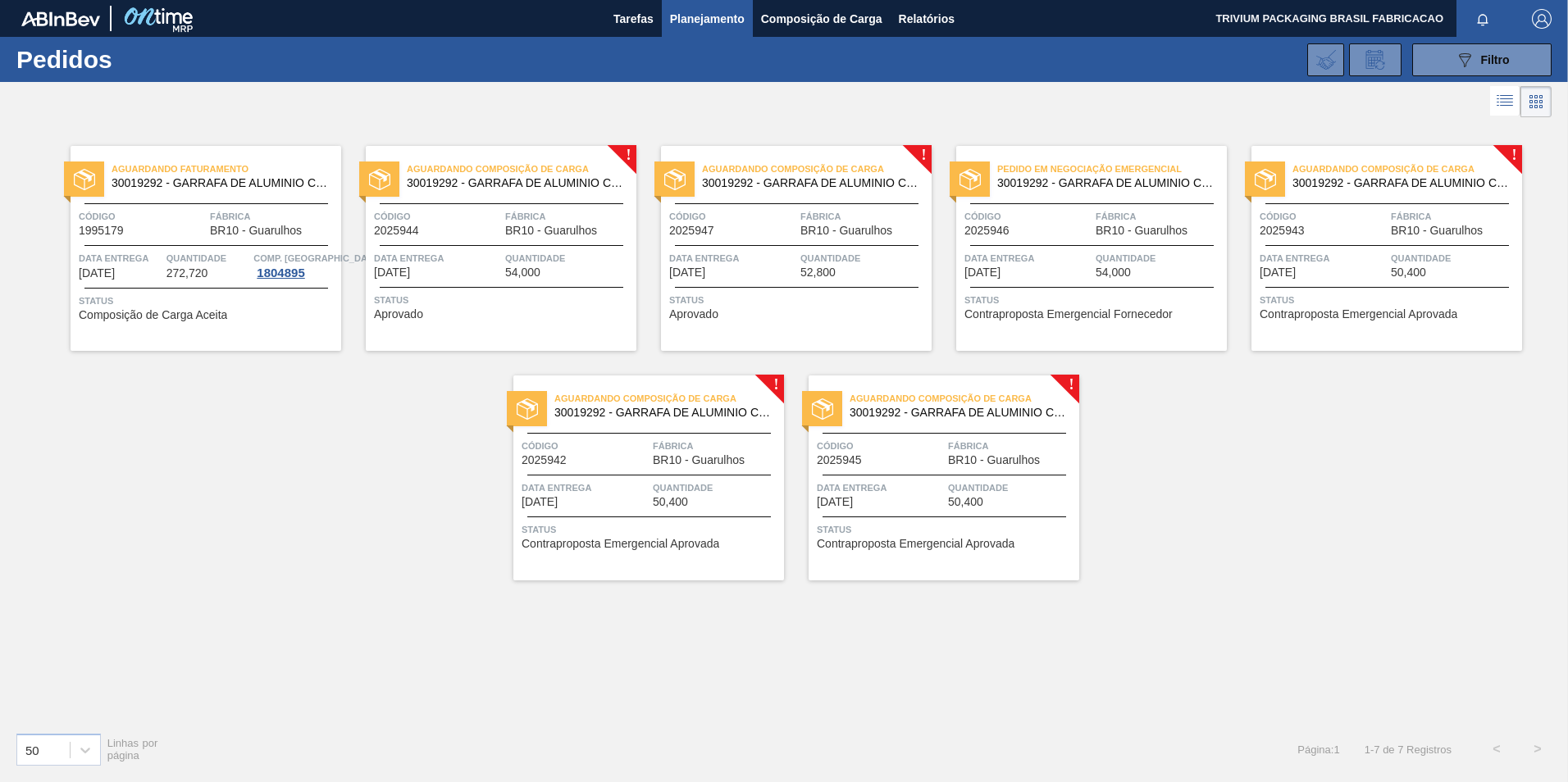
click at [1085, 211] on span "Código" at bounding box center [1029, 217] width 127 height 17
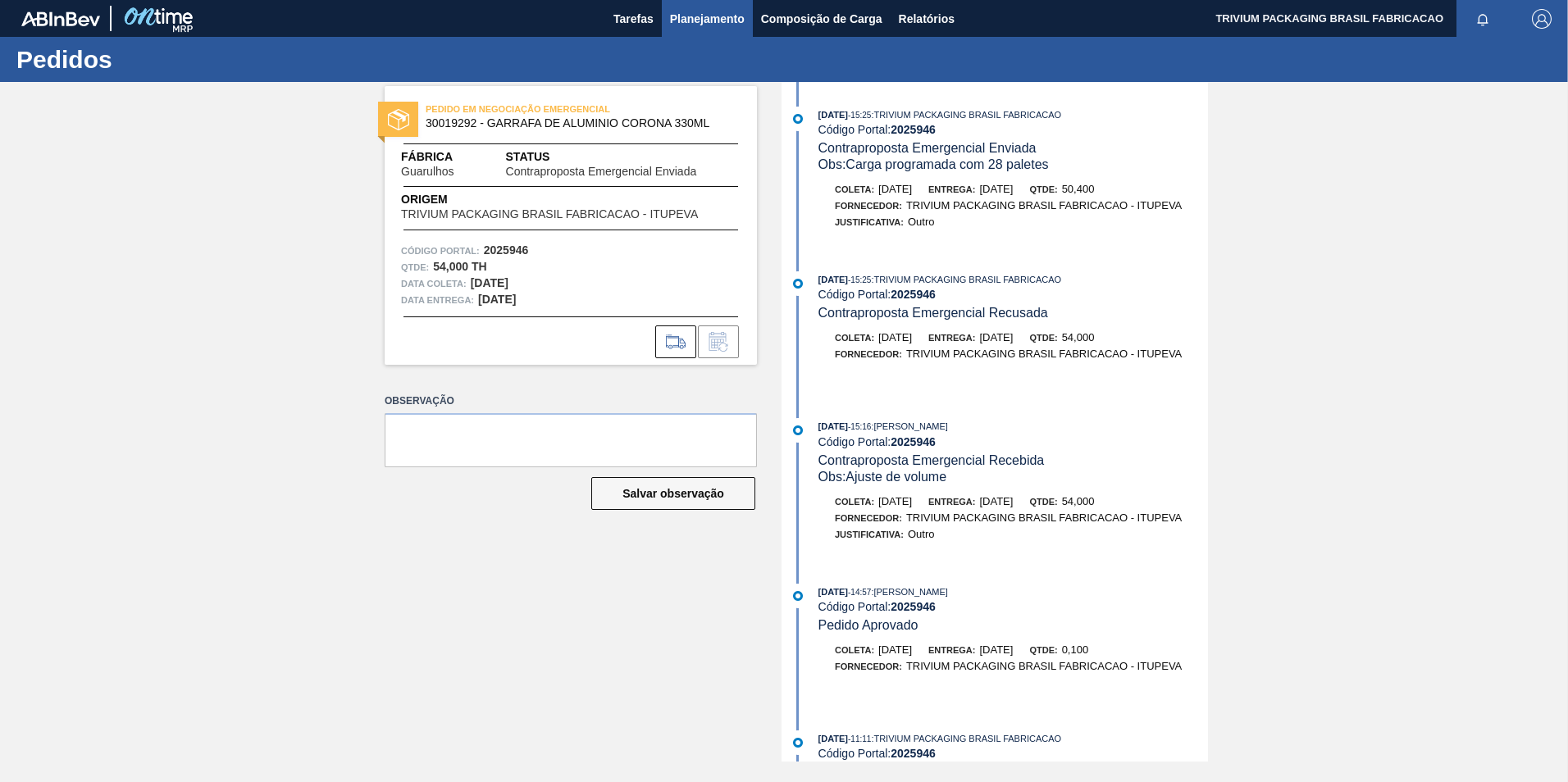
click at [701, 29] on button "Planejamento" at bounding box center [707, 18] width 91 height 37
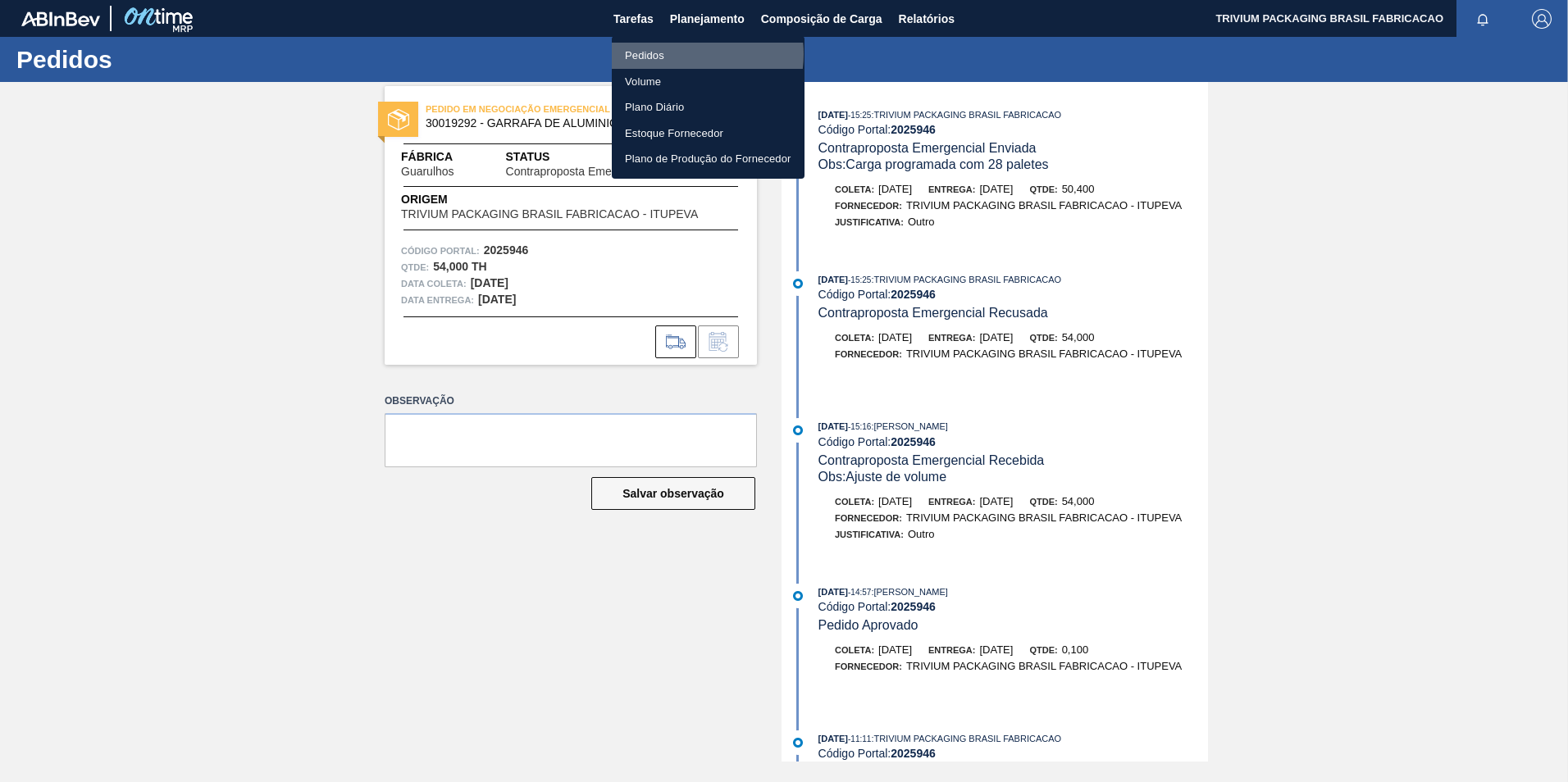
click at [686, 54] on li "Pedidos" at bounding box center [708, 55] width 193 height 26
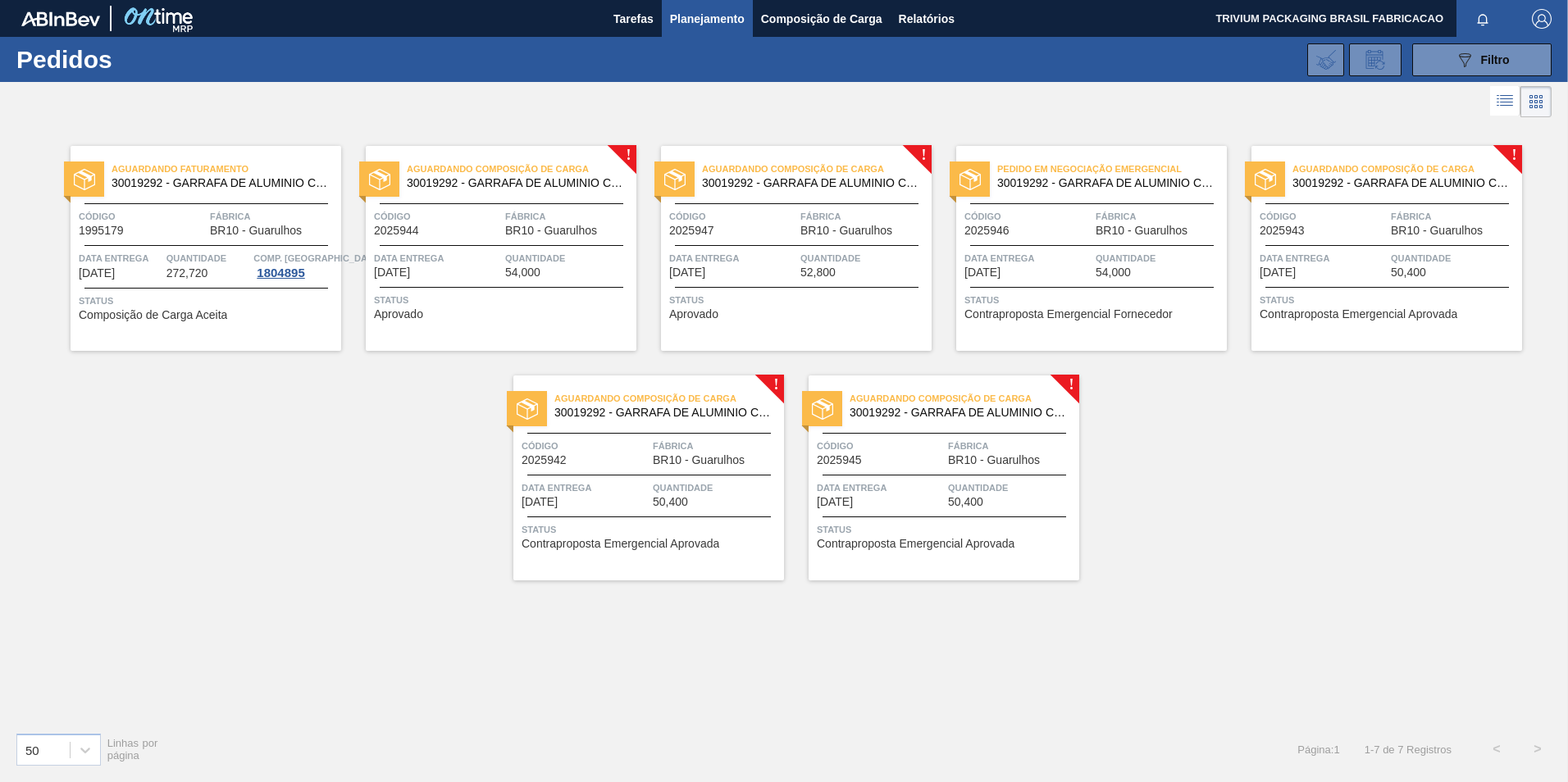
click at [834, 275] on span "52,800" at bounding box center [818, 272] width 35 height 12
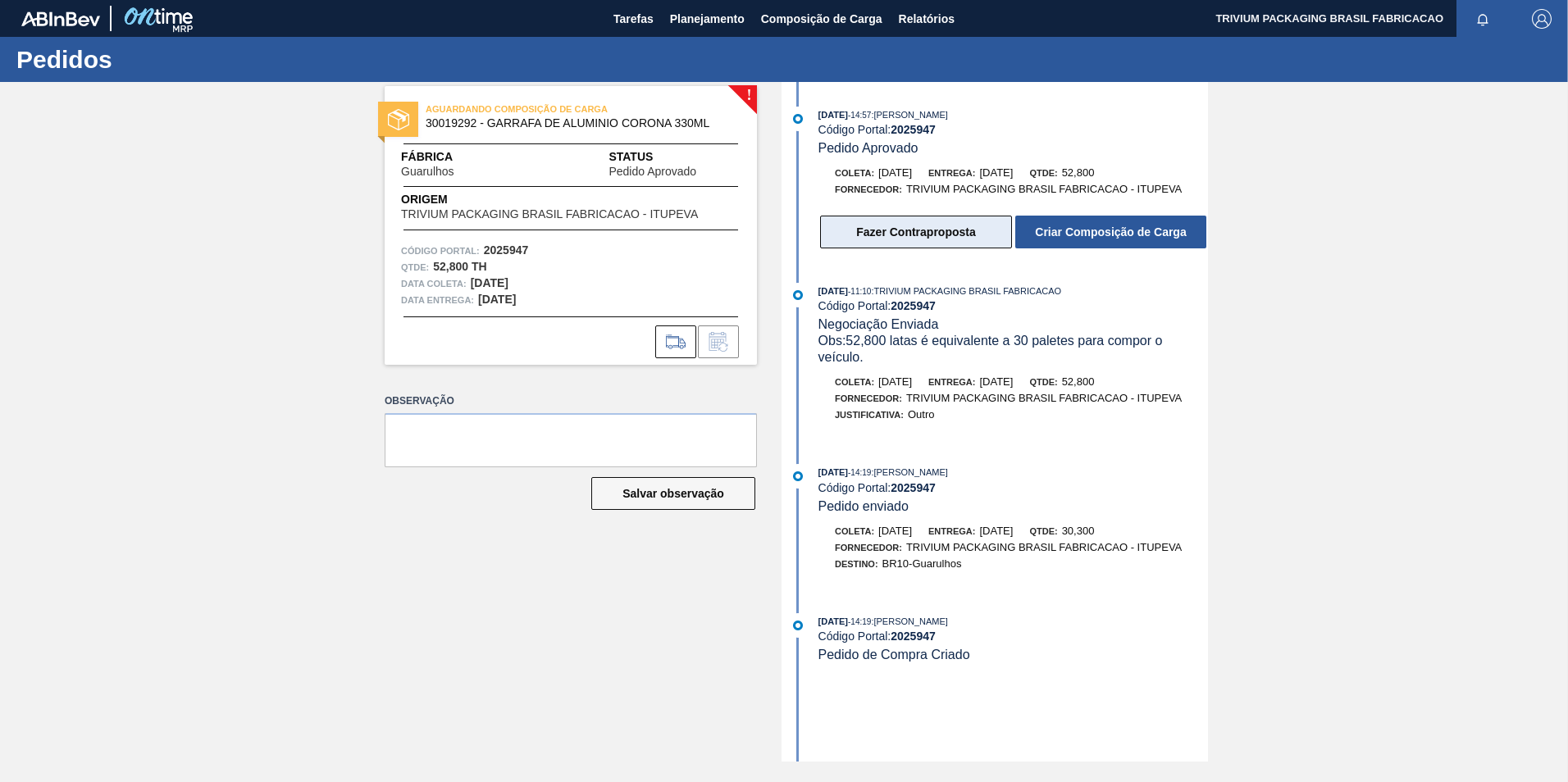
click at [903, 239] on button "Fazer Contraproposta" at bounding box center [916, 233] width 192 height 33
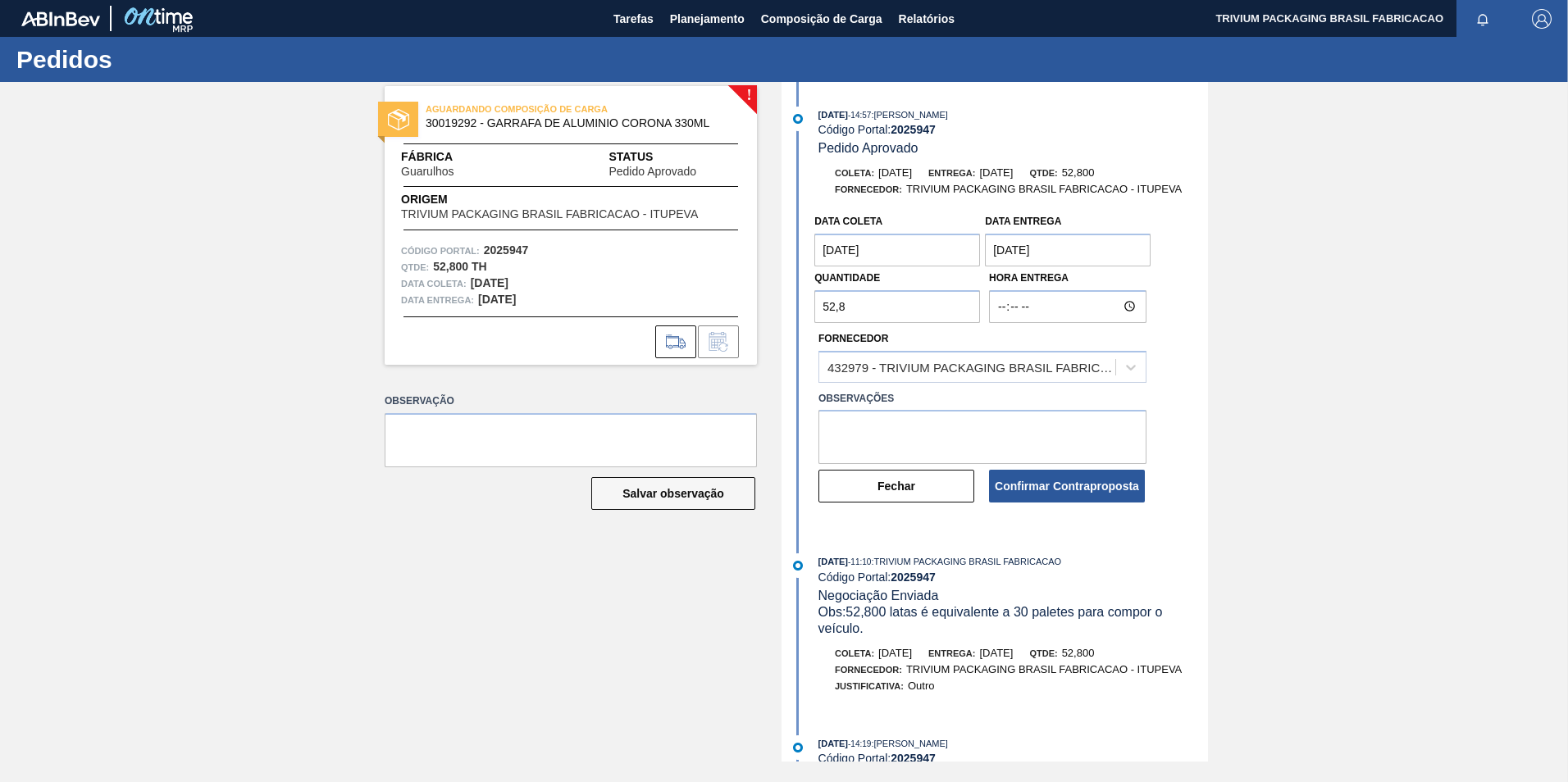
click at [917, 253] on coleta "[DATE]" at bounding box center [897, 250] width 165 height 33
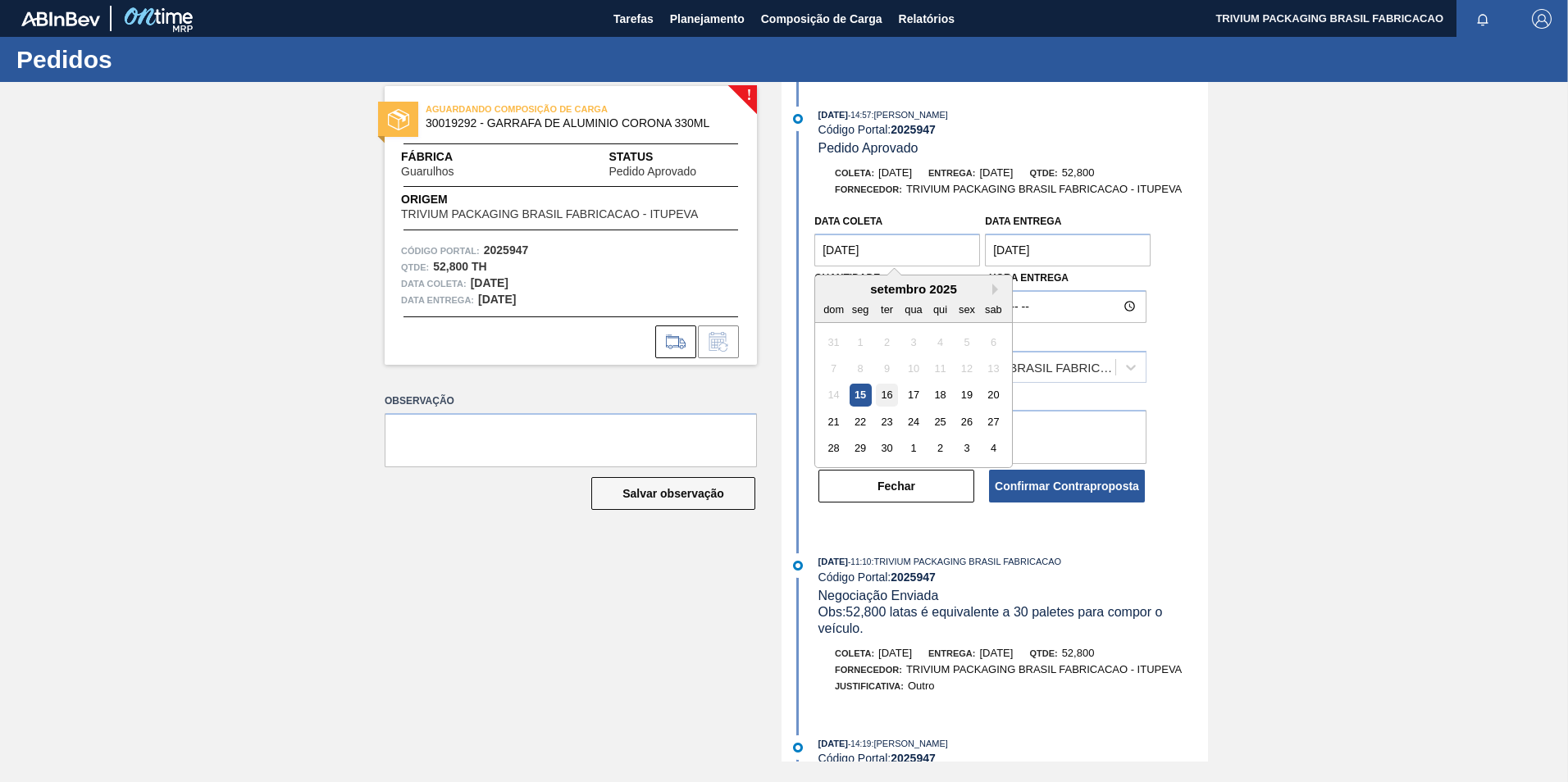
click at [885, 393] on div "16" at bounding box center [887, 396] width 22 height 22
type coleta "[DATE]"
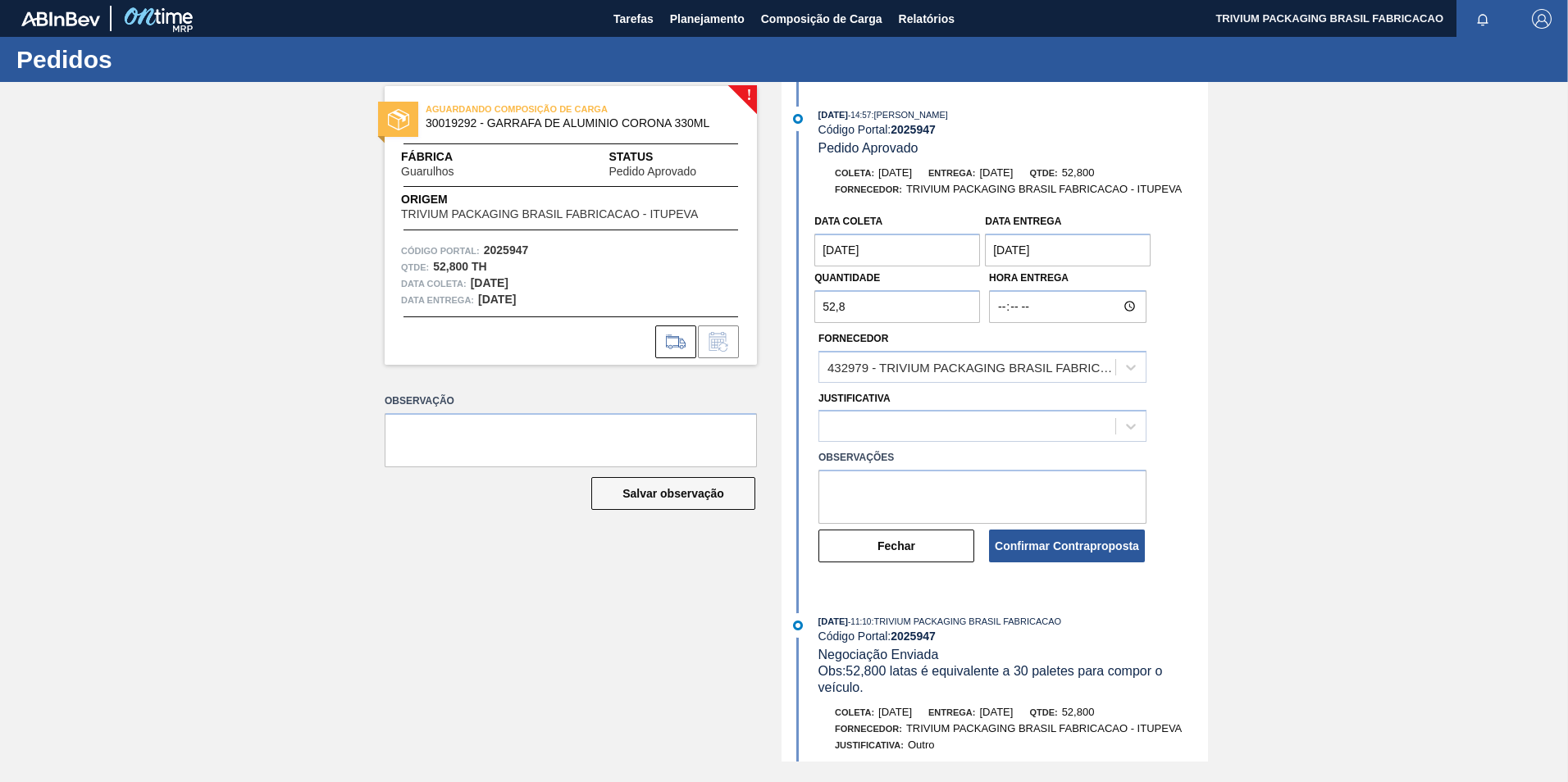
click at [1097, 252] on entrega "[DATE]" at bounding box center [1067, 250] width 165 height 33
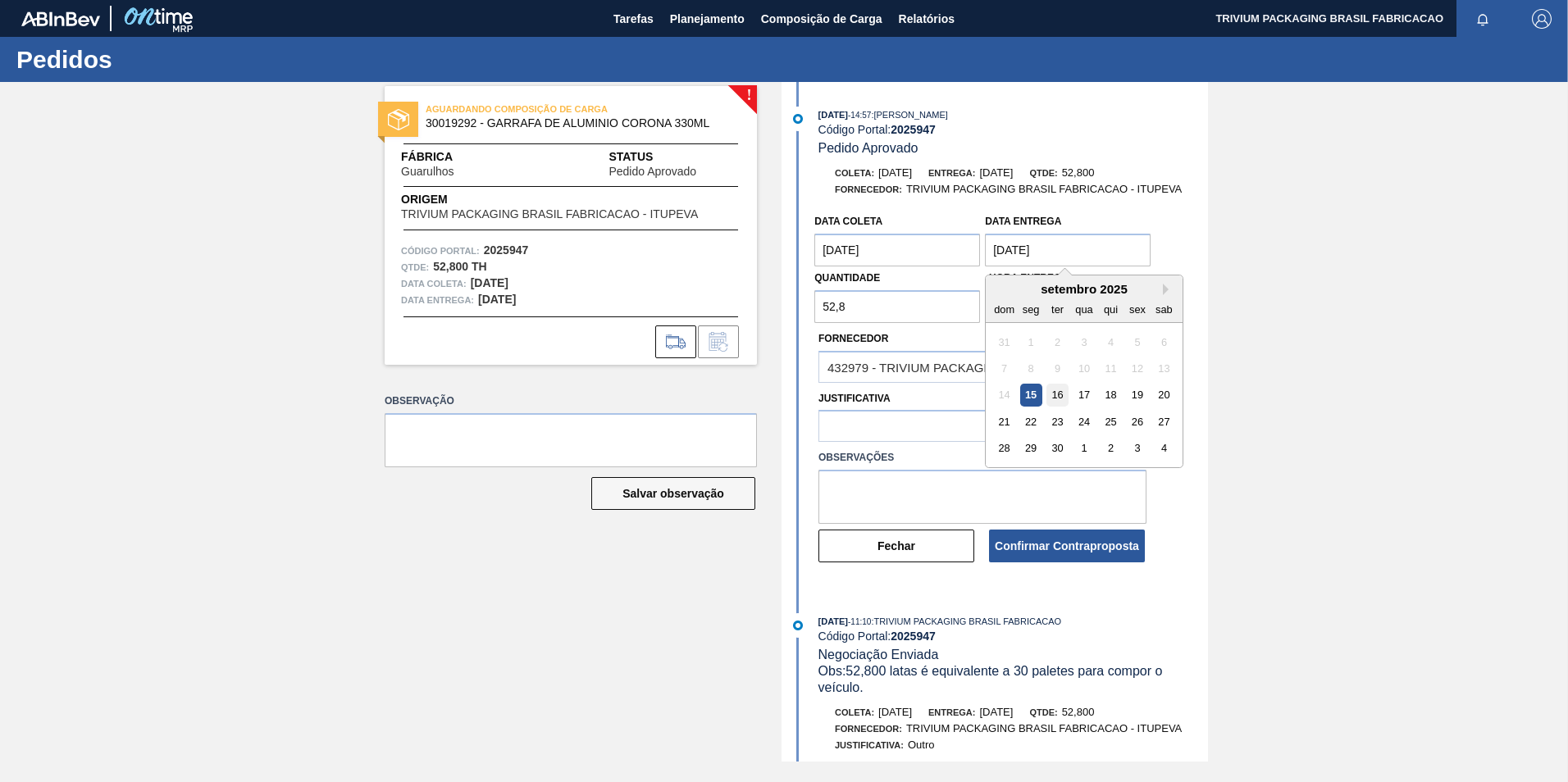
click at [1056, 398] on div "16" at bounding box center [1057, 396] width 22 height 22
type entrega "[DATE]"
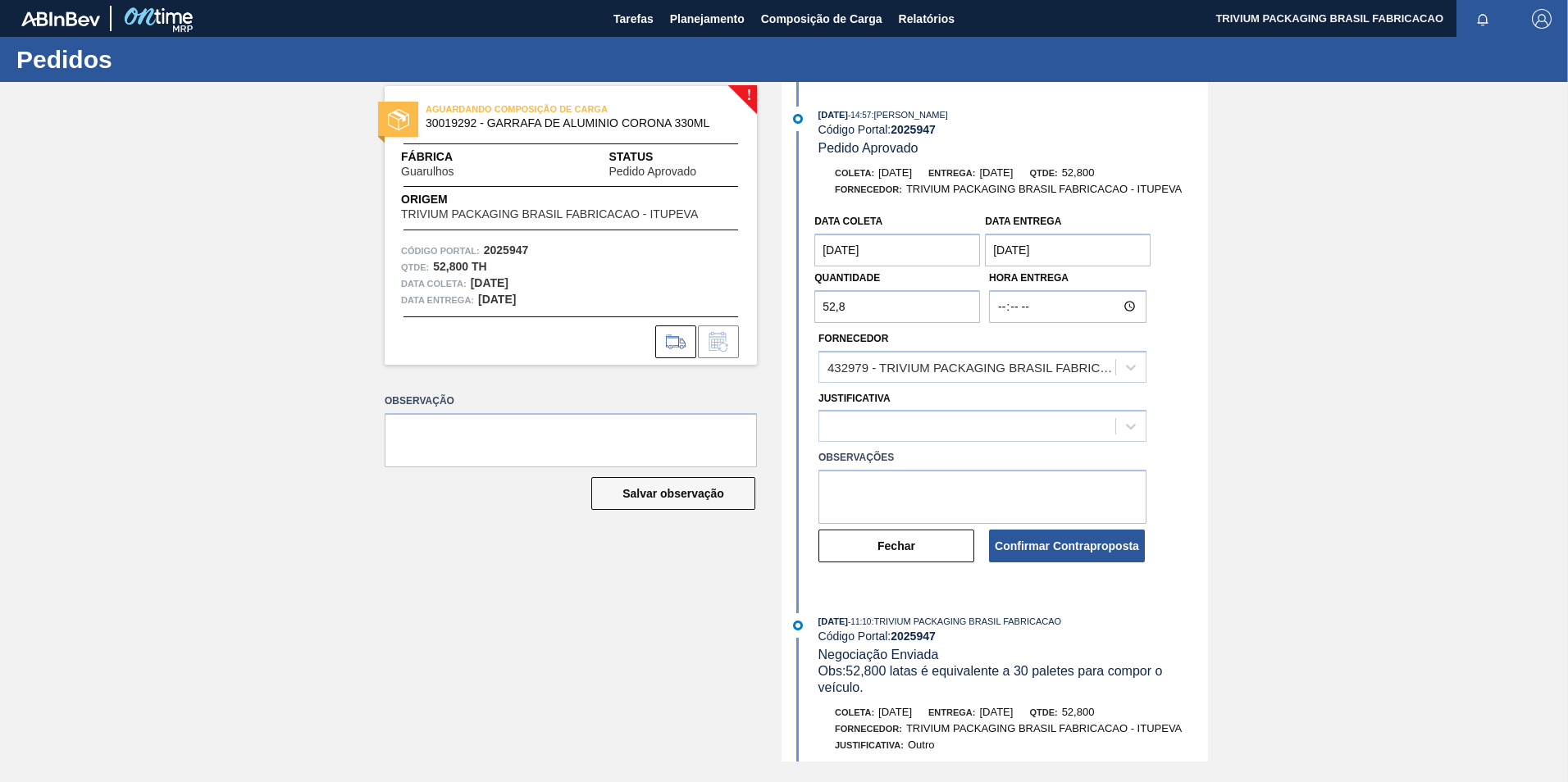
drag, startPoint x: 888, startPoint y: 311, endPoint x: 745, endPoint y: 323, distance: 143.5
click at [745, 323] on div "! AGUARDANDO COMPOSIÇÃO DE CARGA 30019292 - GARRAFA DE ALUMINIO CORONA 330ML Fá…" at bounding box center [784, 422] width 1568 height 680
type input "50,400"
click at [908, 427] on div at bounding box center [967, 427] width 296 height 24
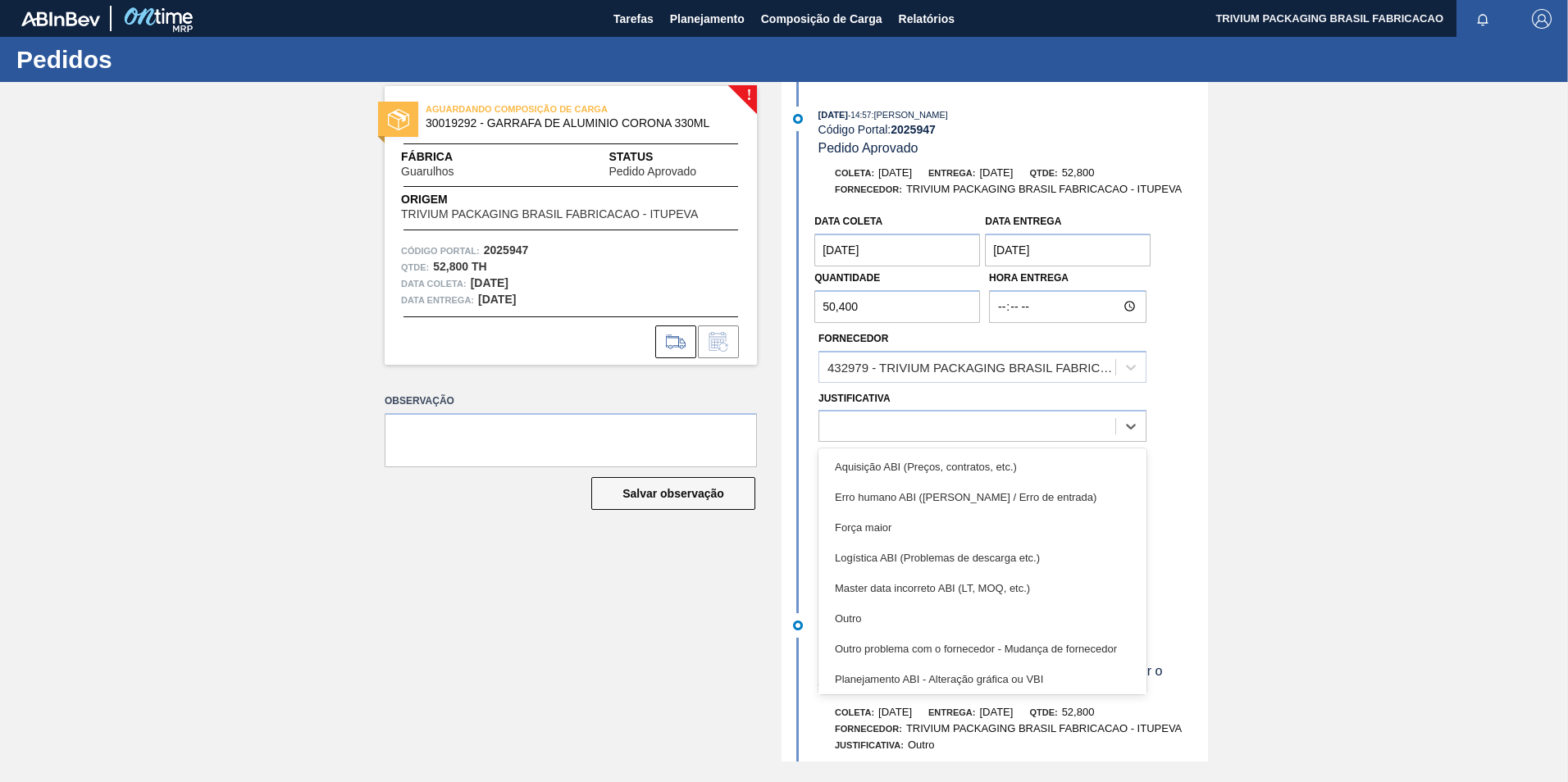
click at [875, 608] on div "Outro" at bounding box center [983, 619] width 328 height 30
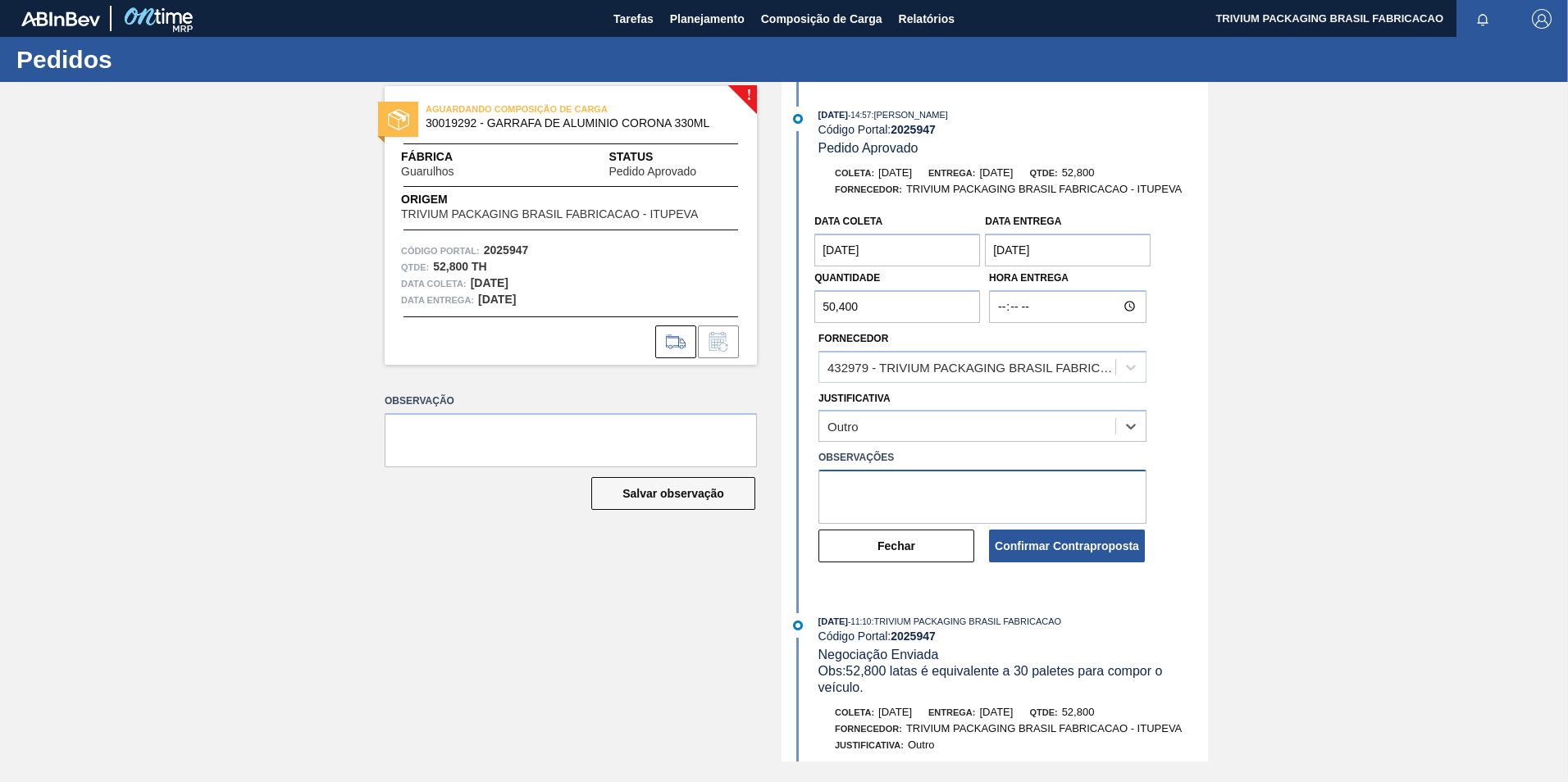
click at [885, 482] on textarea at bounding box center [983, 497] width 328 height 54
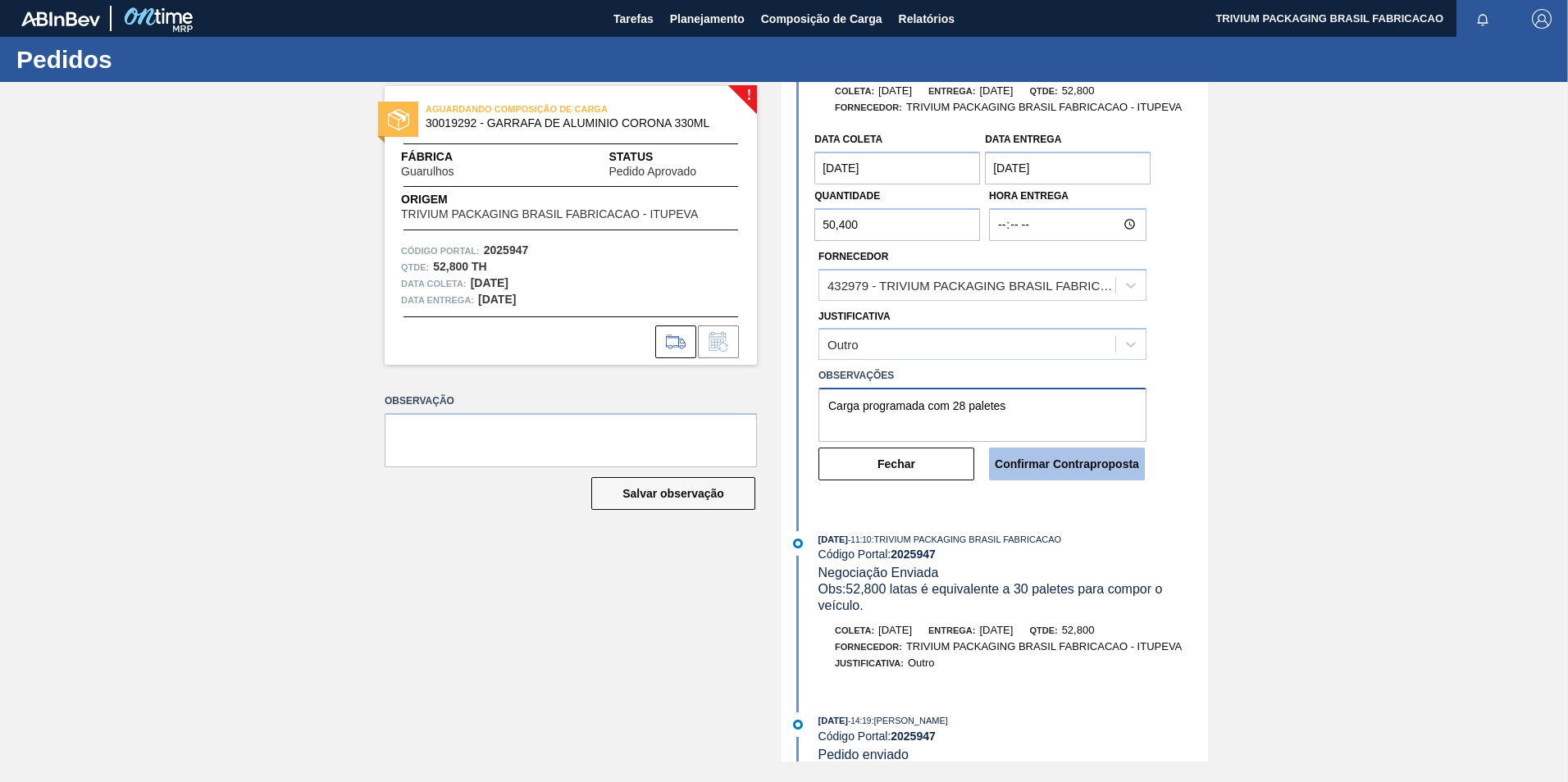
type textarea "Carga programada com 28 paletes"
click at [1057, 466] on button "Confirmar Contraproposta" at bounding box center [1067, 464] width 156 height 33
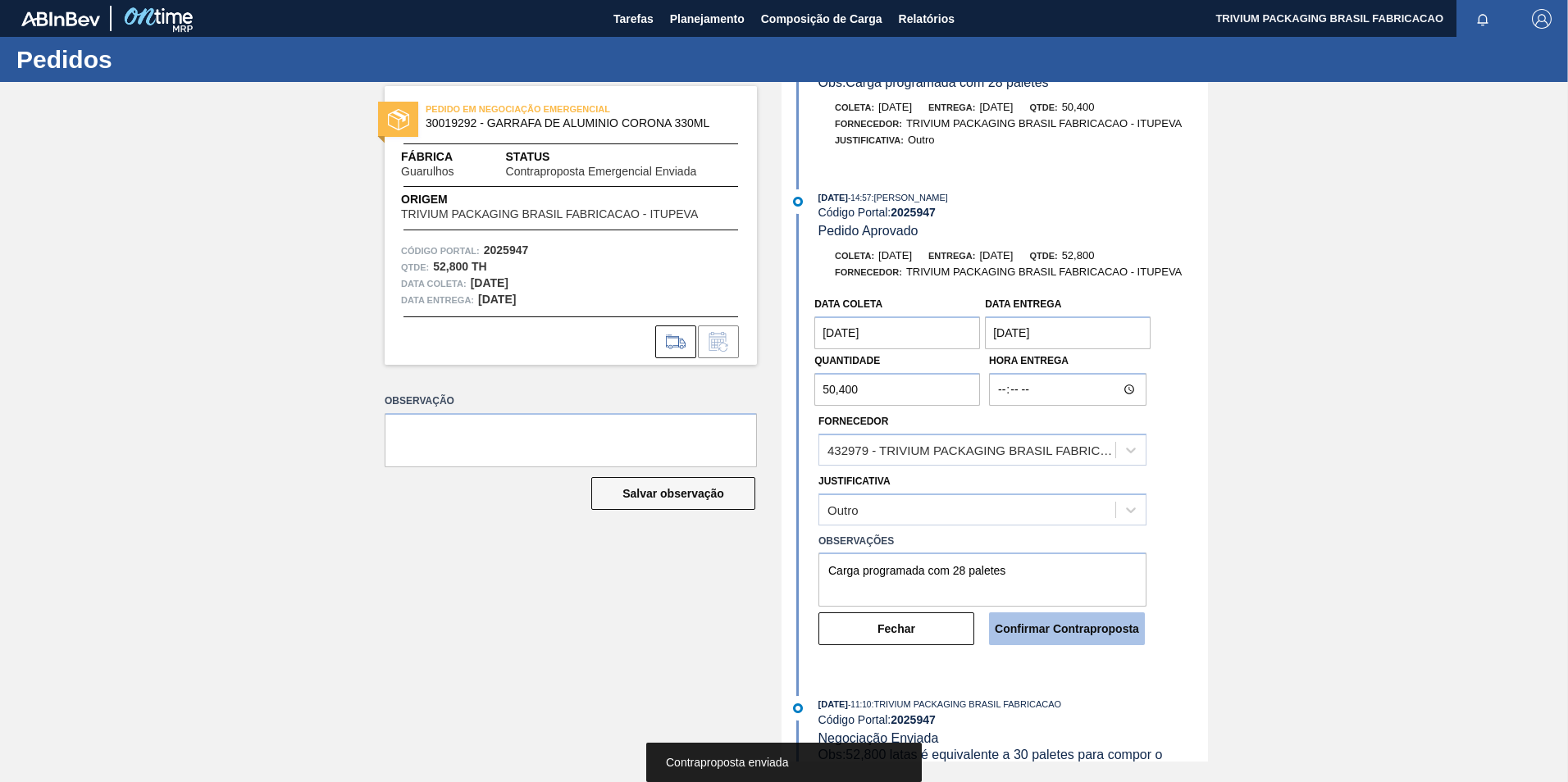
scroll to position [247, 0]
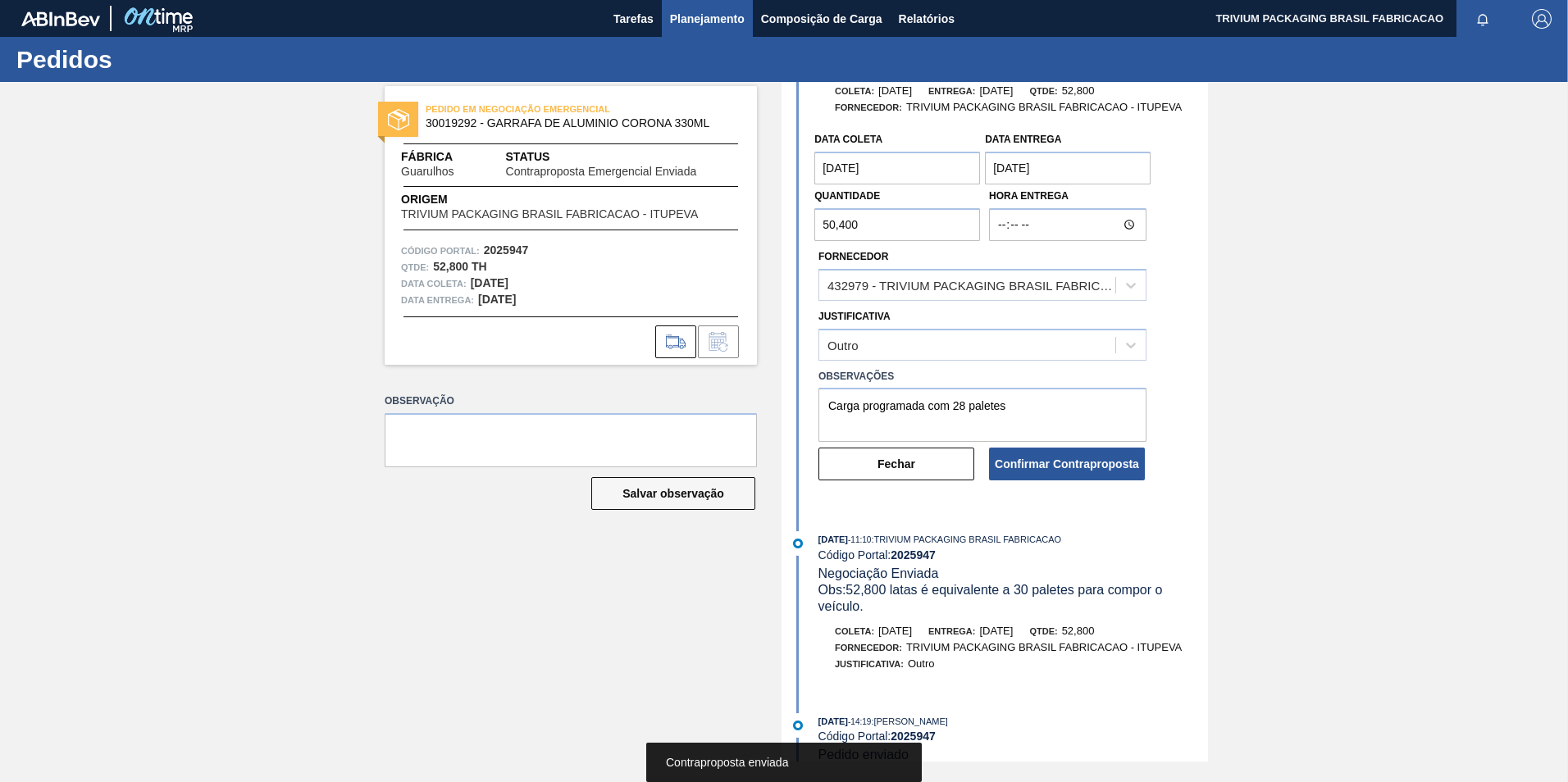
click at [718, 15] on span "Planejamento" at bounding box center [707, 18] width 75 height 19
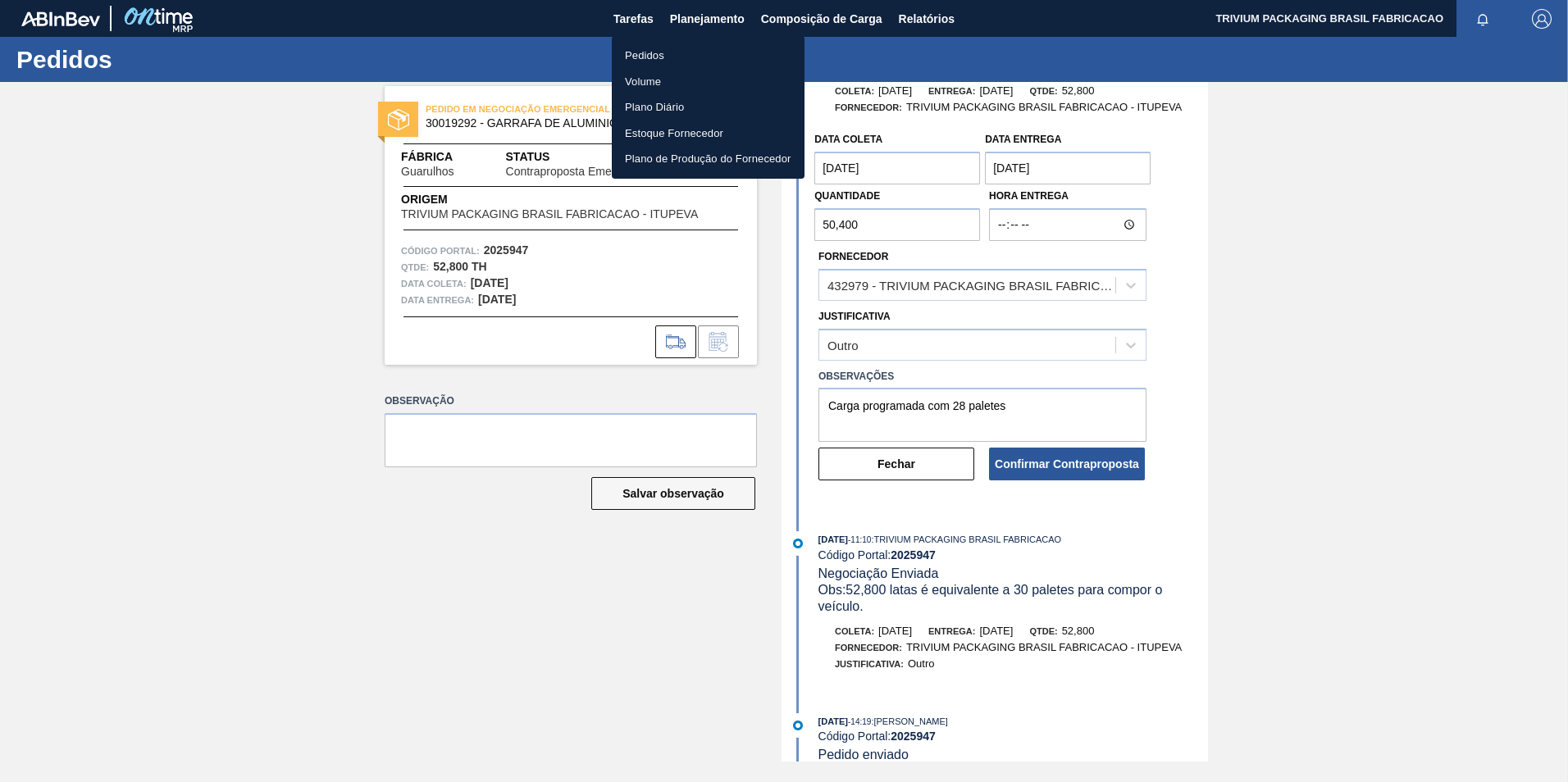
click at [680, 48] on li "Pedidos" at bounding box center [708, 55] width 193 height 26
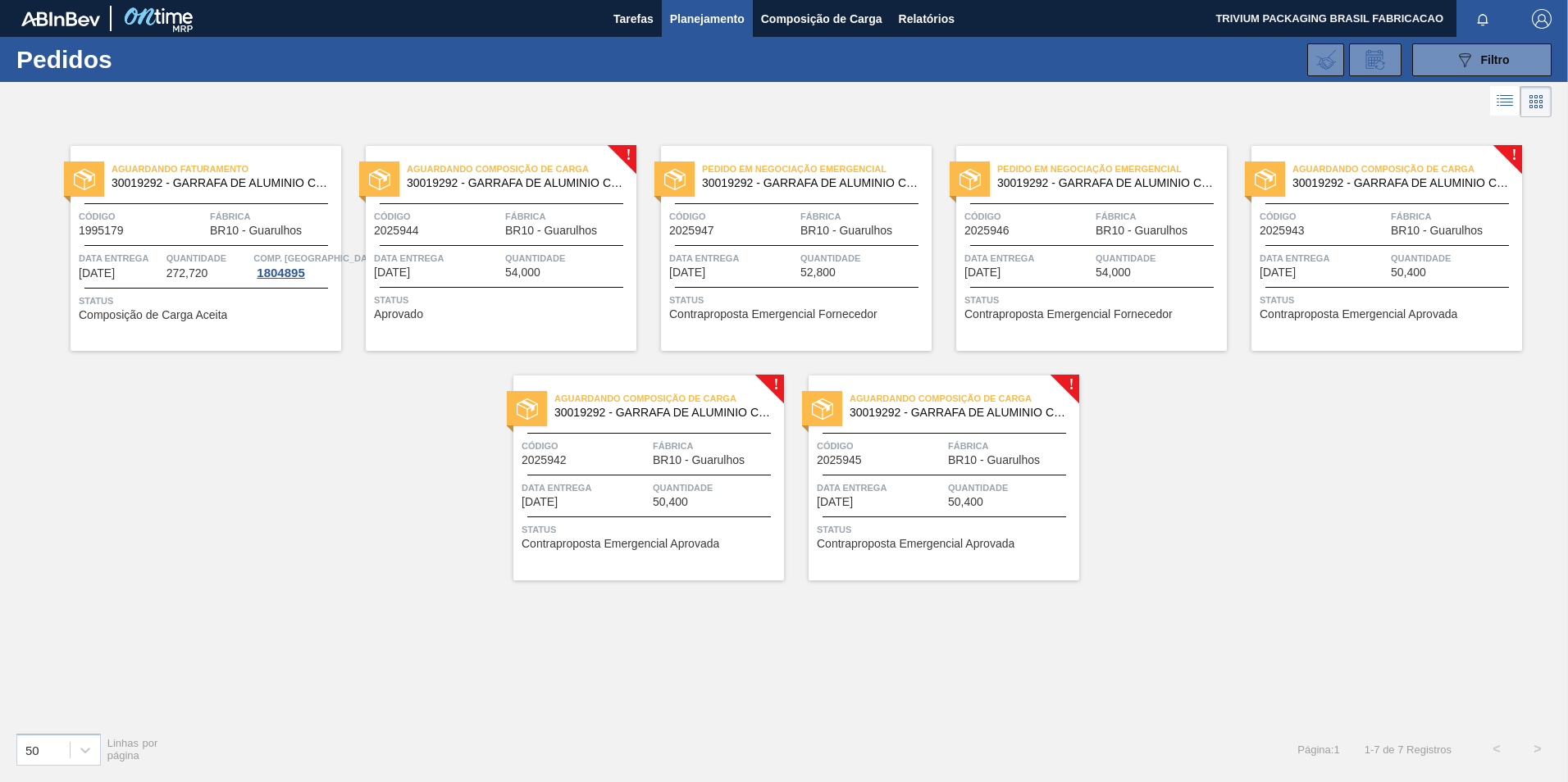
click at [564, 220] on span "Fábrica" at bounding box center [569, 217] width 127 height 17
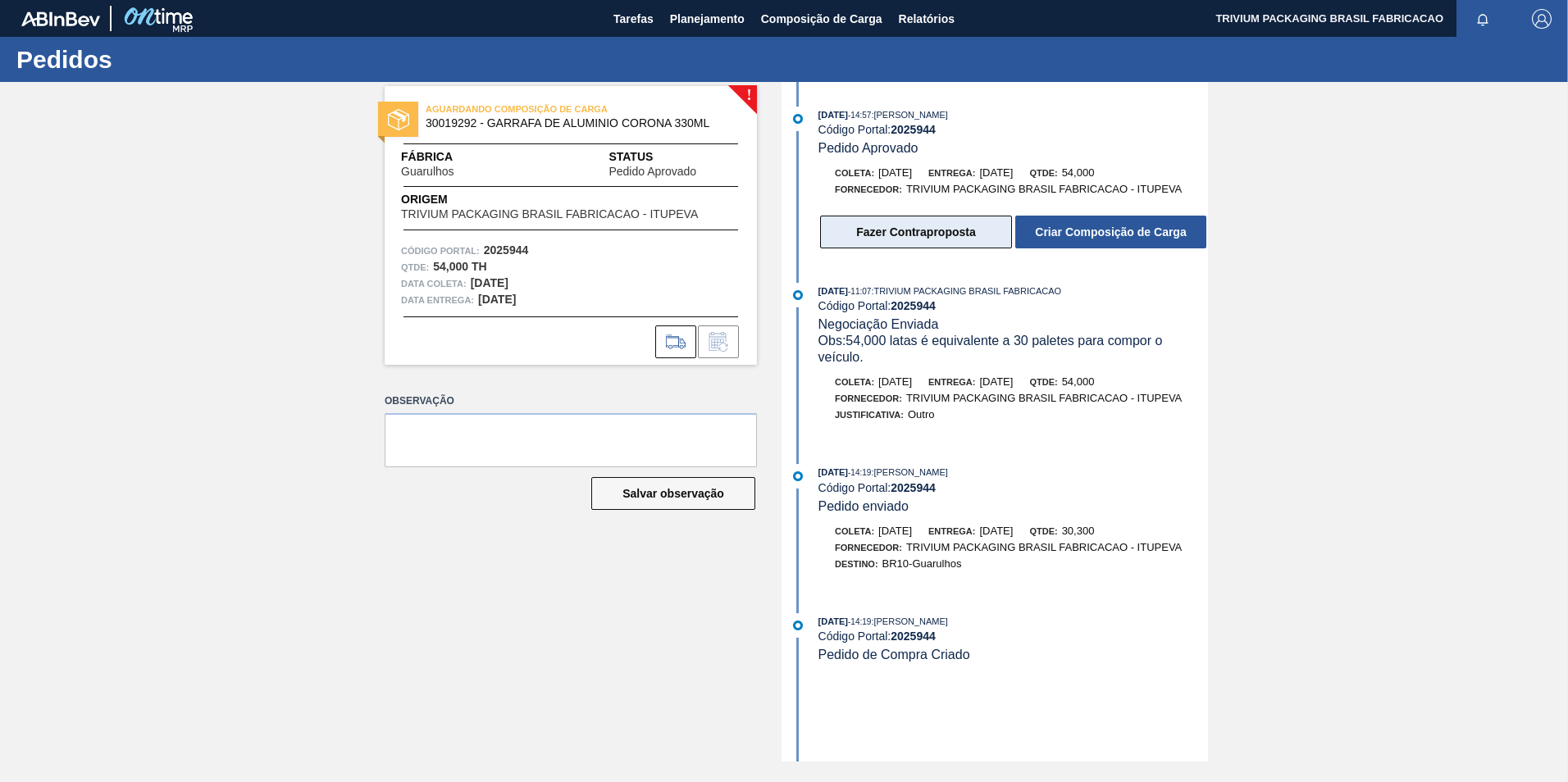
click at [946, 233] on button "Fazer Contraproposta" at bounding box center [916, 233] width 192 height 33
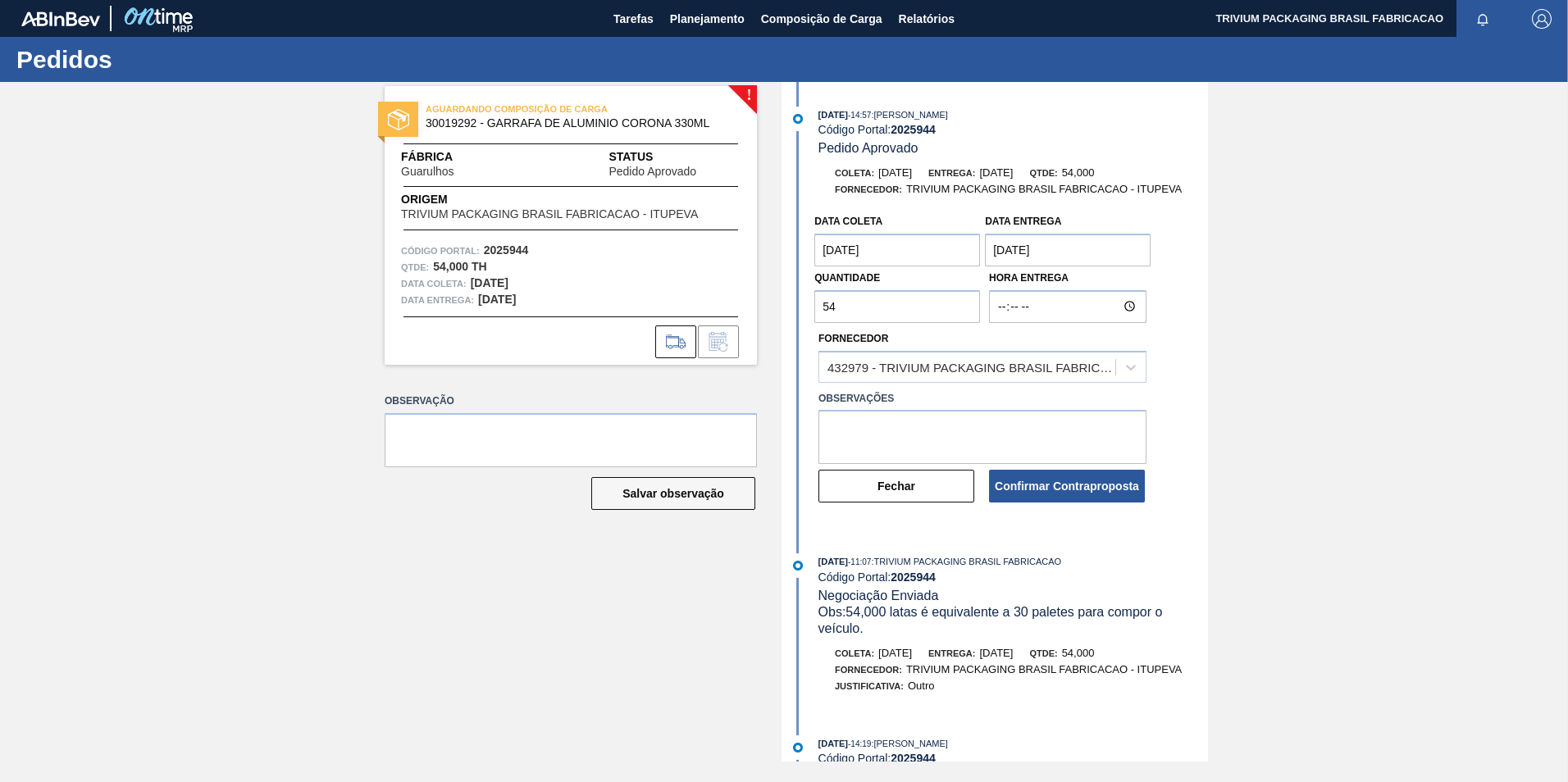
click at [894, 260] on coleta "[DATE]" at bounding box center [897, 250] width 165 height 33
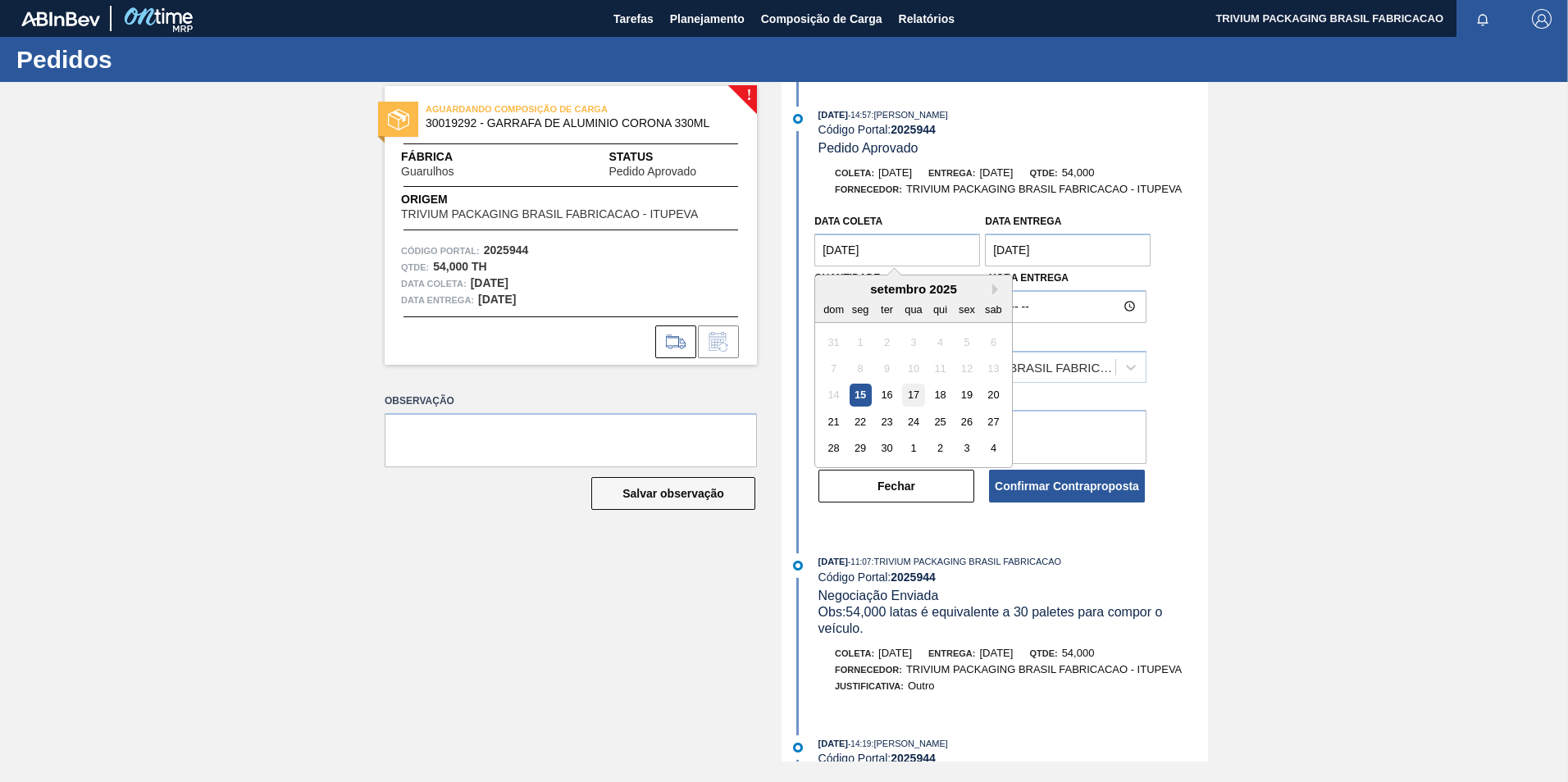
click at [911, 392] on div "17" at bounding box center [914, 396] width 22 height 22
type coleta "[DATE]"
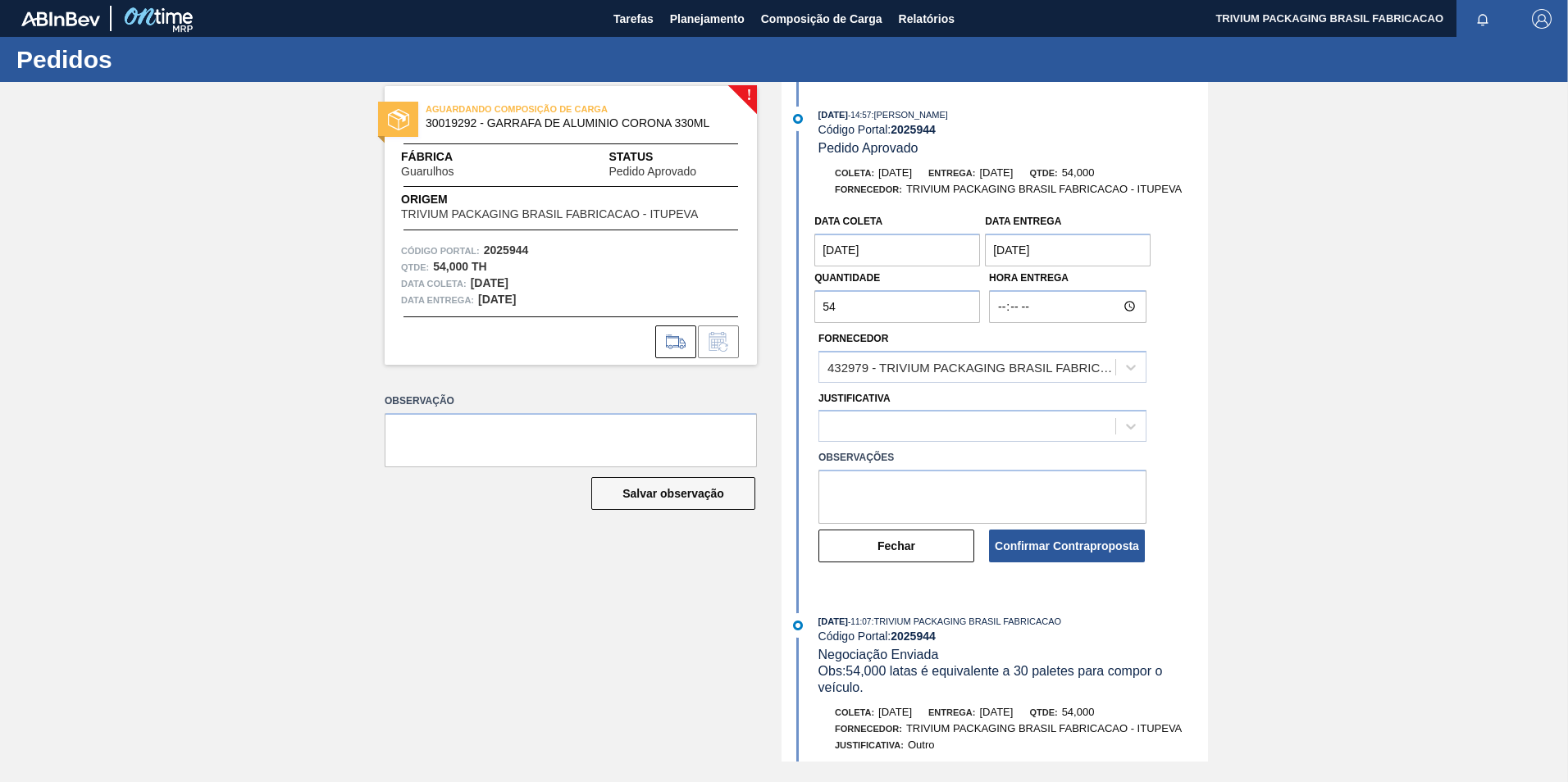
click at [1064, 244] on entrega "[DATE]" at bounding box center [1067, 250] width 165 height 33
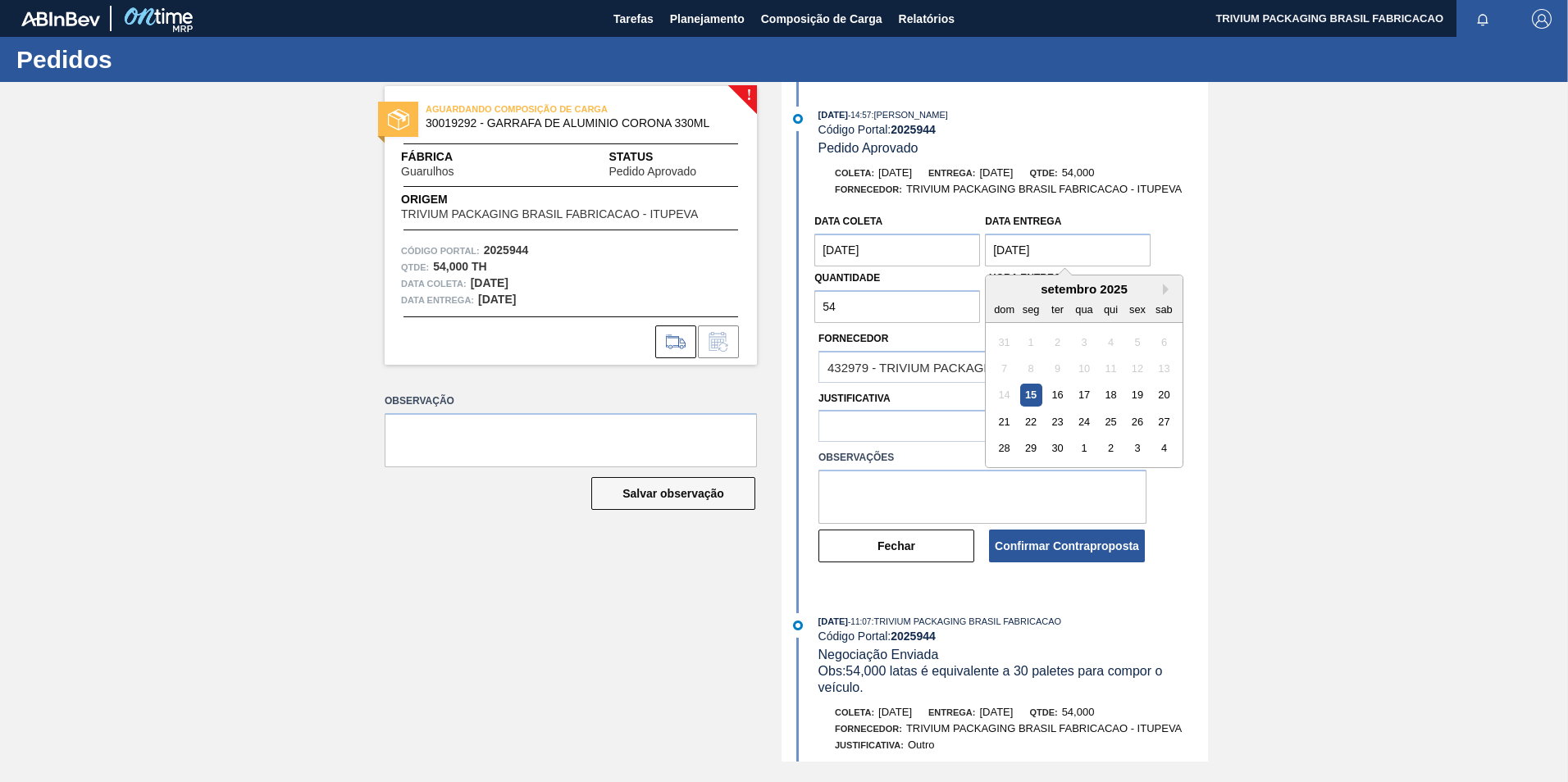
click at [1085, 391] on div "17" at bounding box center [1085, 396] width 22 height 22
type entrega "[DATE]"
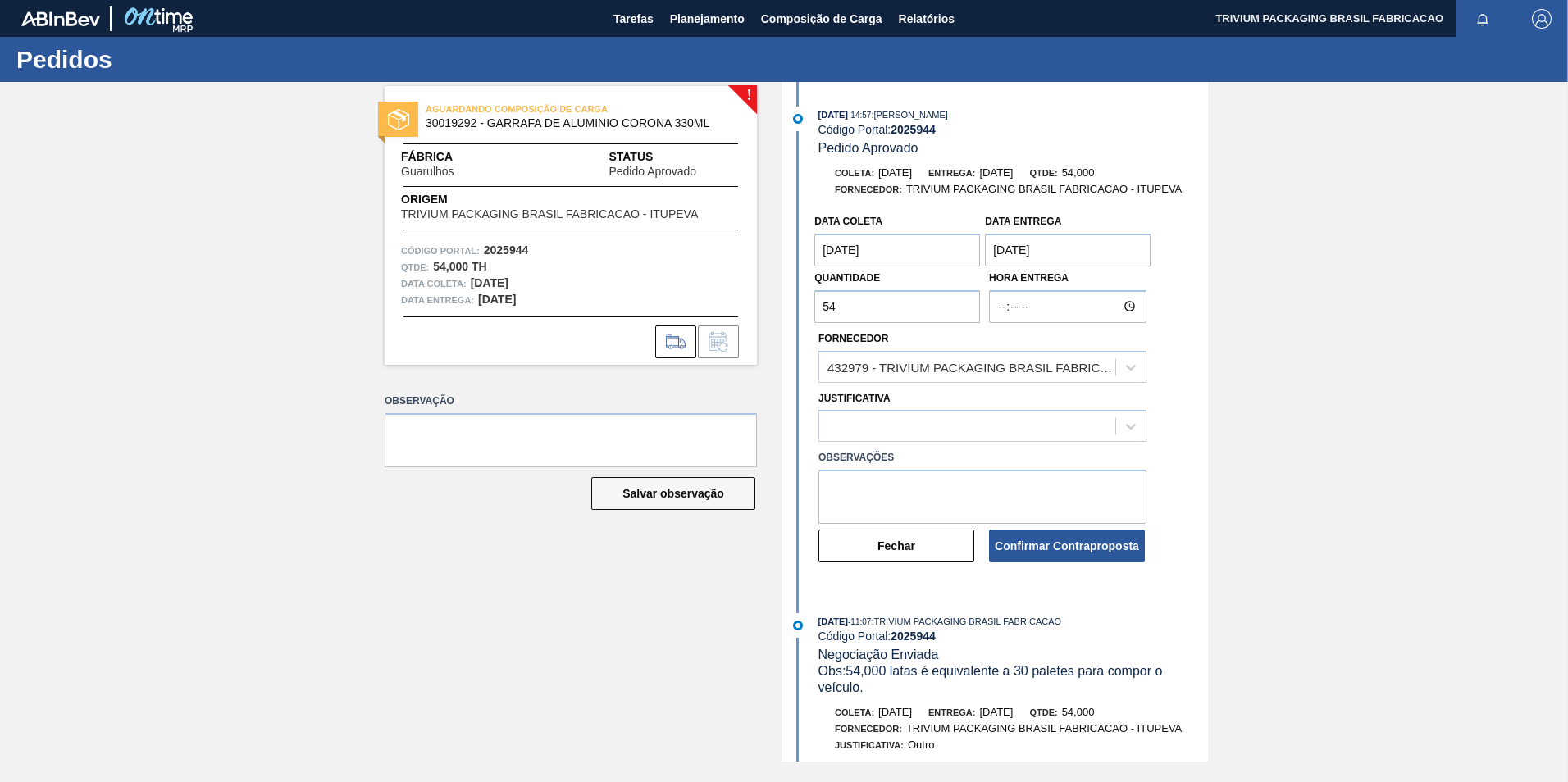
drag, startPoint x: 898, startPoint y: 308, endPoint x: 764, endPoint y: 308, distance: 134.0
click at [764, 308] on div "! AGUARDANDO COMPOSIÇÃO DE CARGA 30019292 - GARRAFA DE ALUMINIO CORONA 330ML Fá…" at bounding box center [784, 422] width 1568 height 680
type input "50,400"
click at [907, 422] on div at bounding box center [967, 427] width 296 height 24
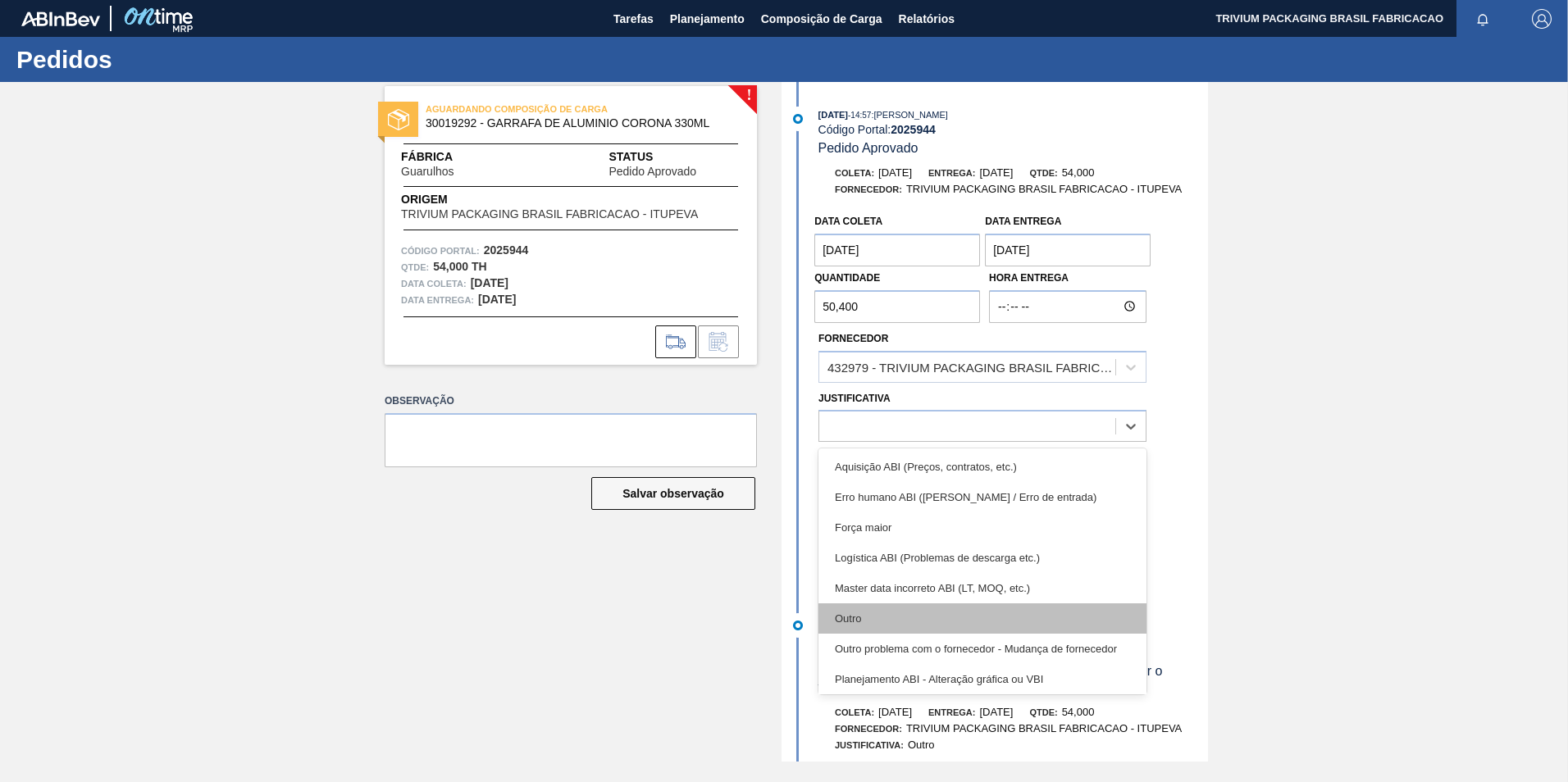
click at [882, 611] on div "Outro" at bounding box center [983, 619] width 328 height 30
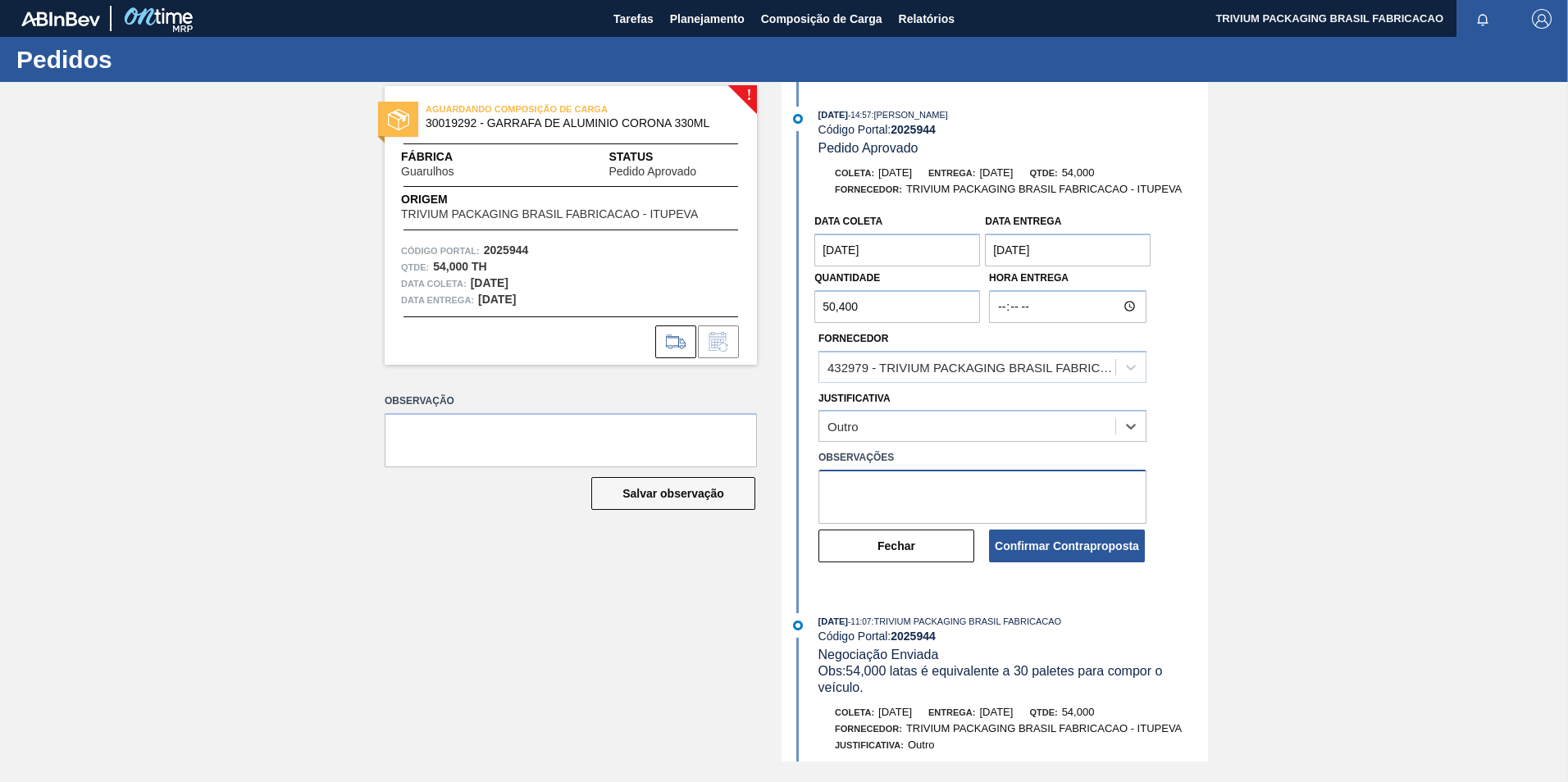
click at [914, 501] on textarea at bounding box center [983, 497] width 328 height 54
type textarea "Carga programada com 28 paletes"
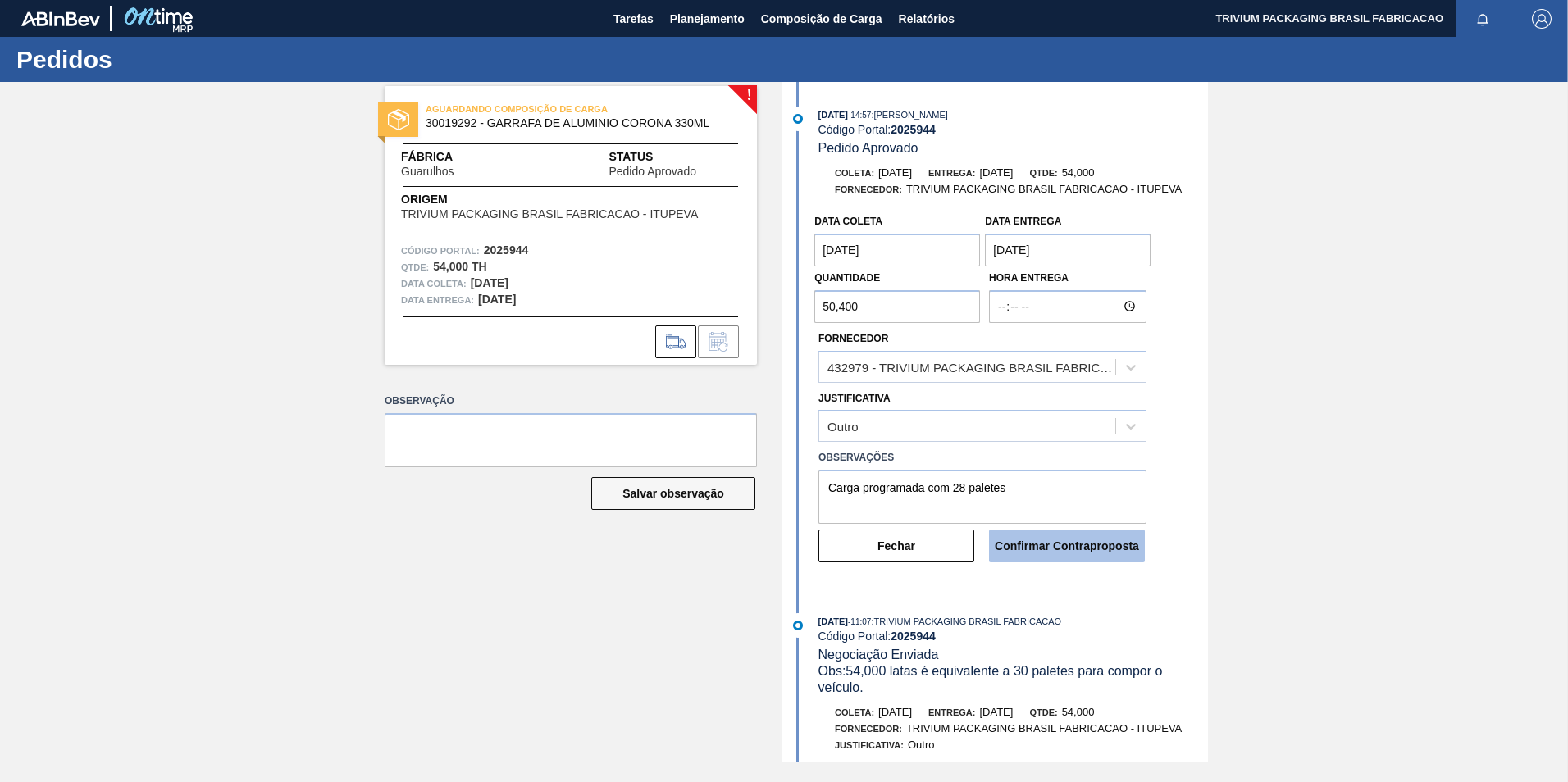
click at [1072, 548] on button "Confirmar Contraproposta" at bounding box center [1067, 547] width 156 height 33
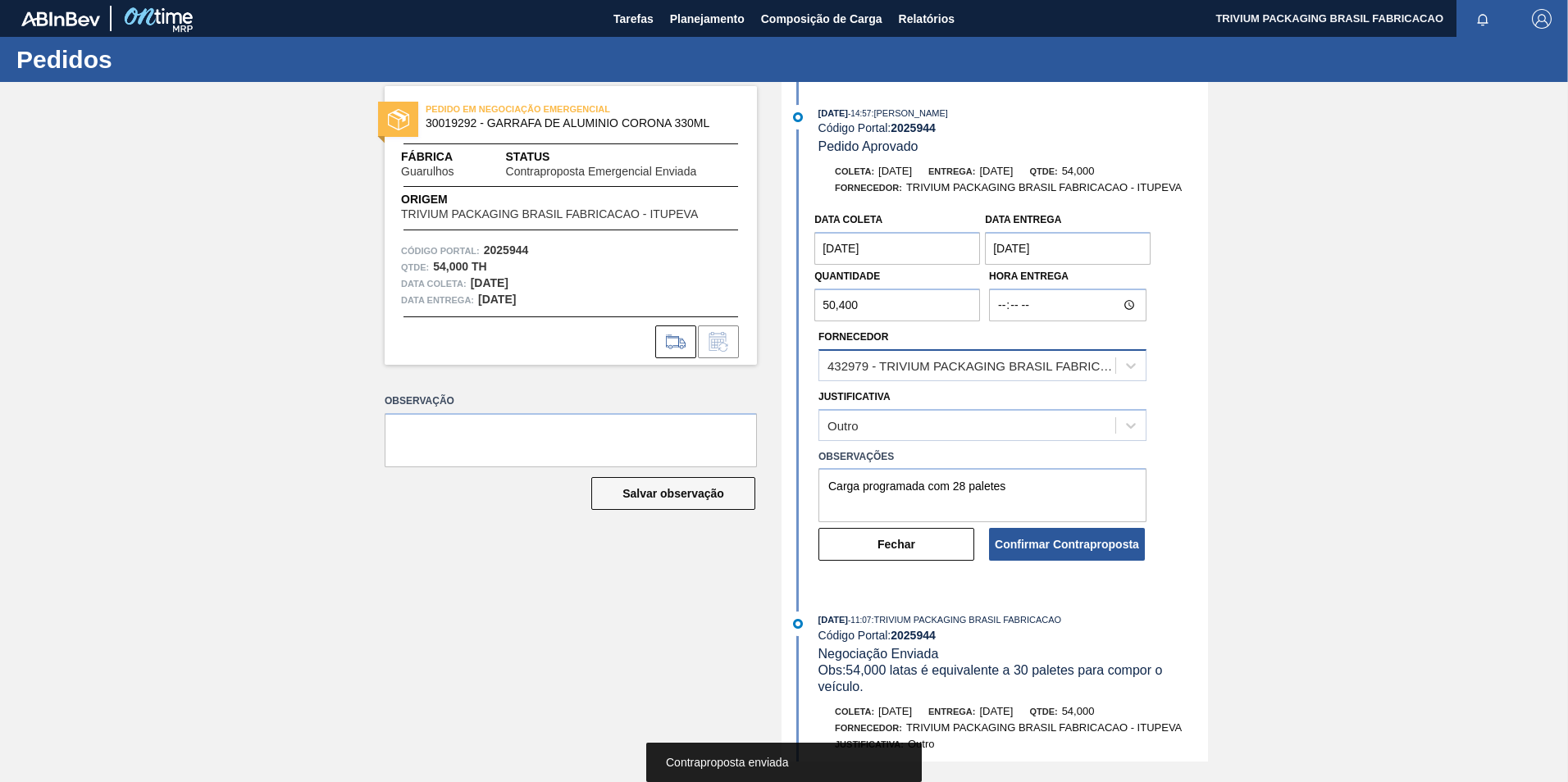
scroll to position [246, 0]
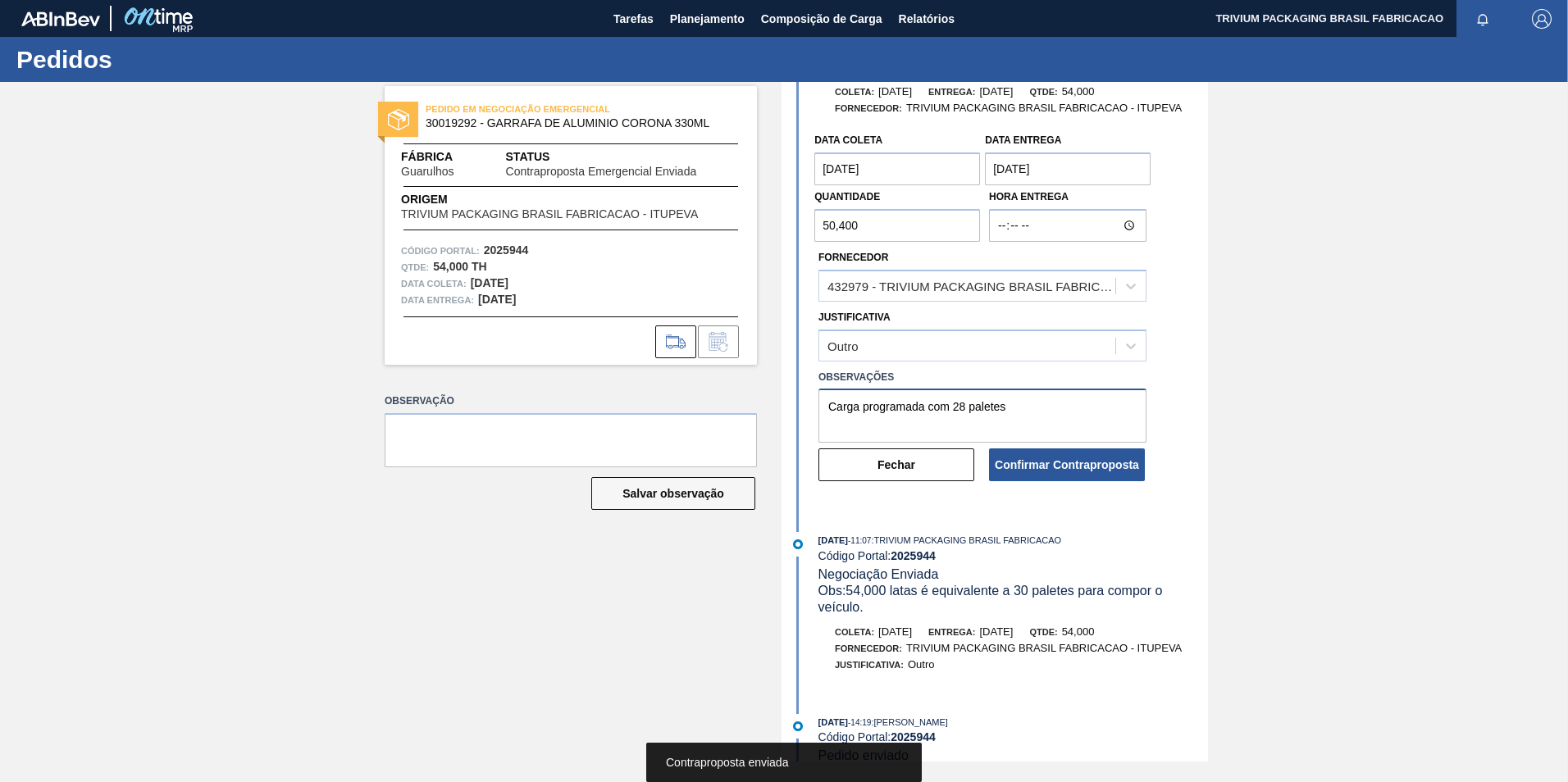
click at [1066, 434] on textarea "Carga programada com 28 paletes" at bounding box center [983, 415] width 328 height 54
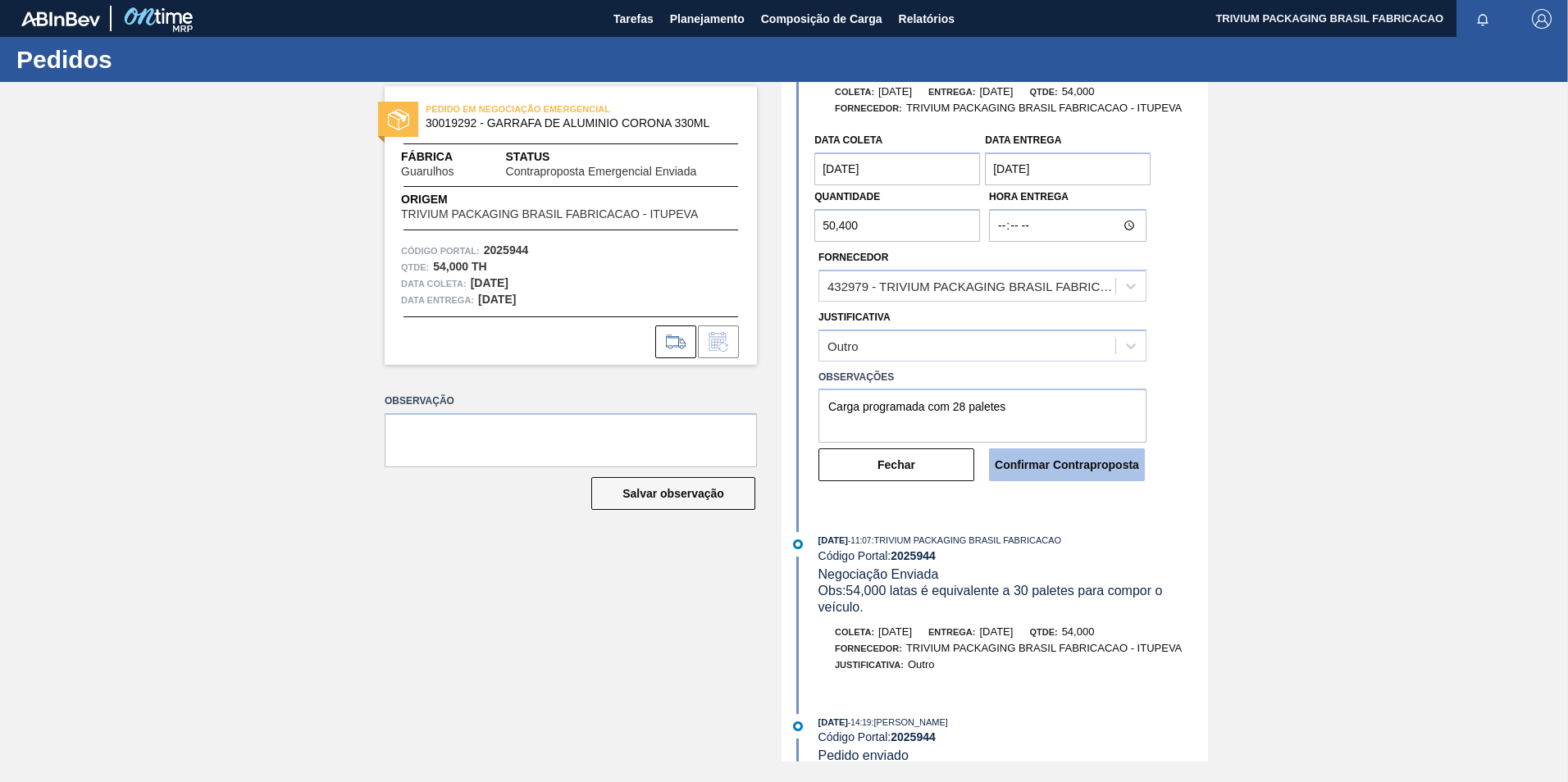
click at [1065, 454] on button "Confirmar Contraproposta" at bounding box center [1067, 465] width 156 height 33
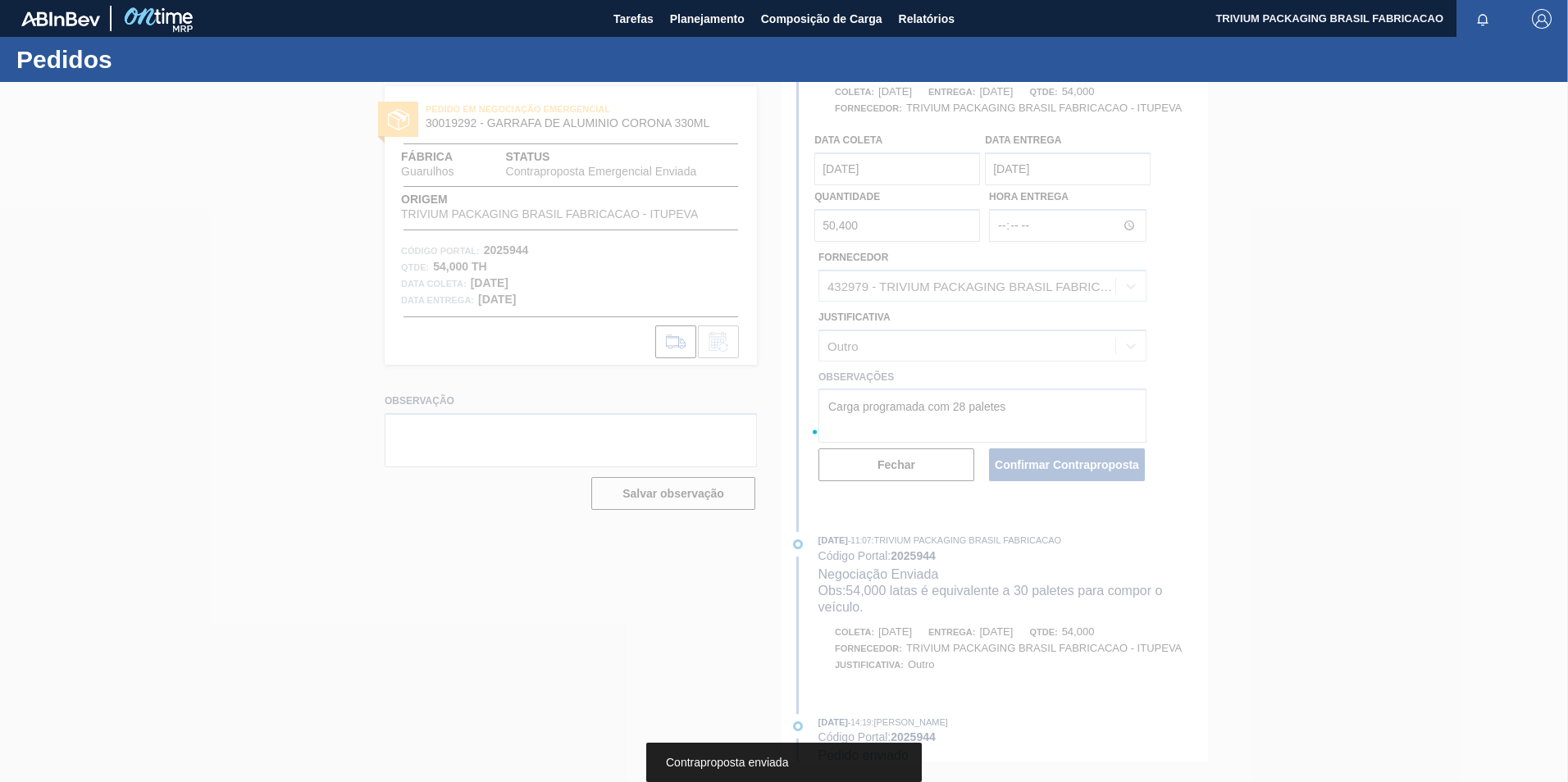
scroll to position [412, 0]
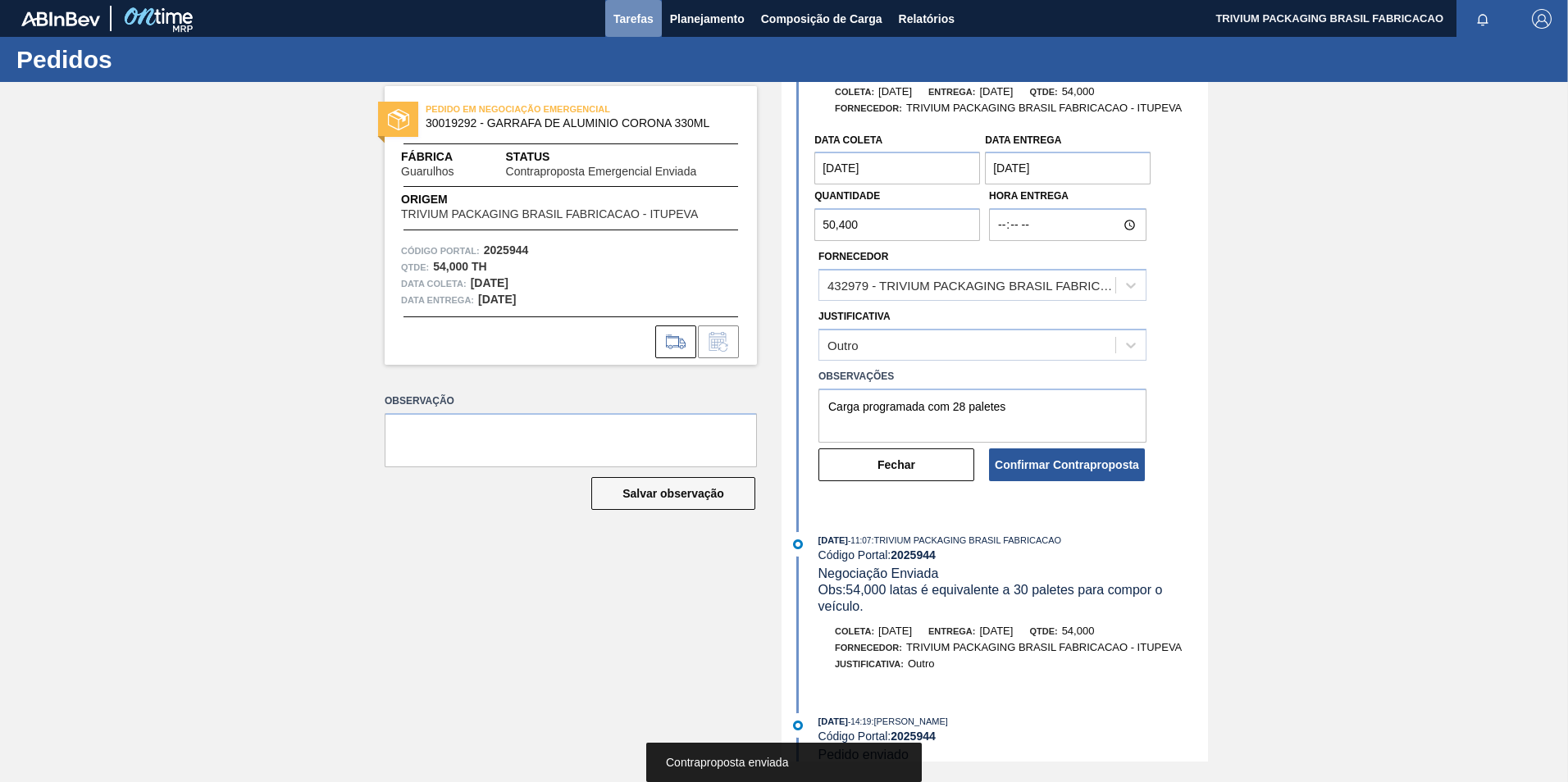
click at [650, 15] on span "Tarefas" at bounding box center [633, 18] width 41 height 19
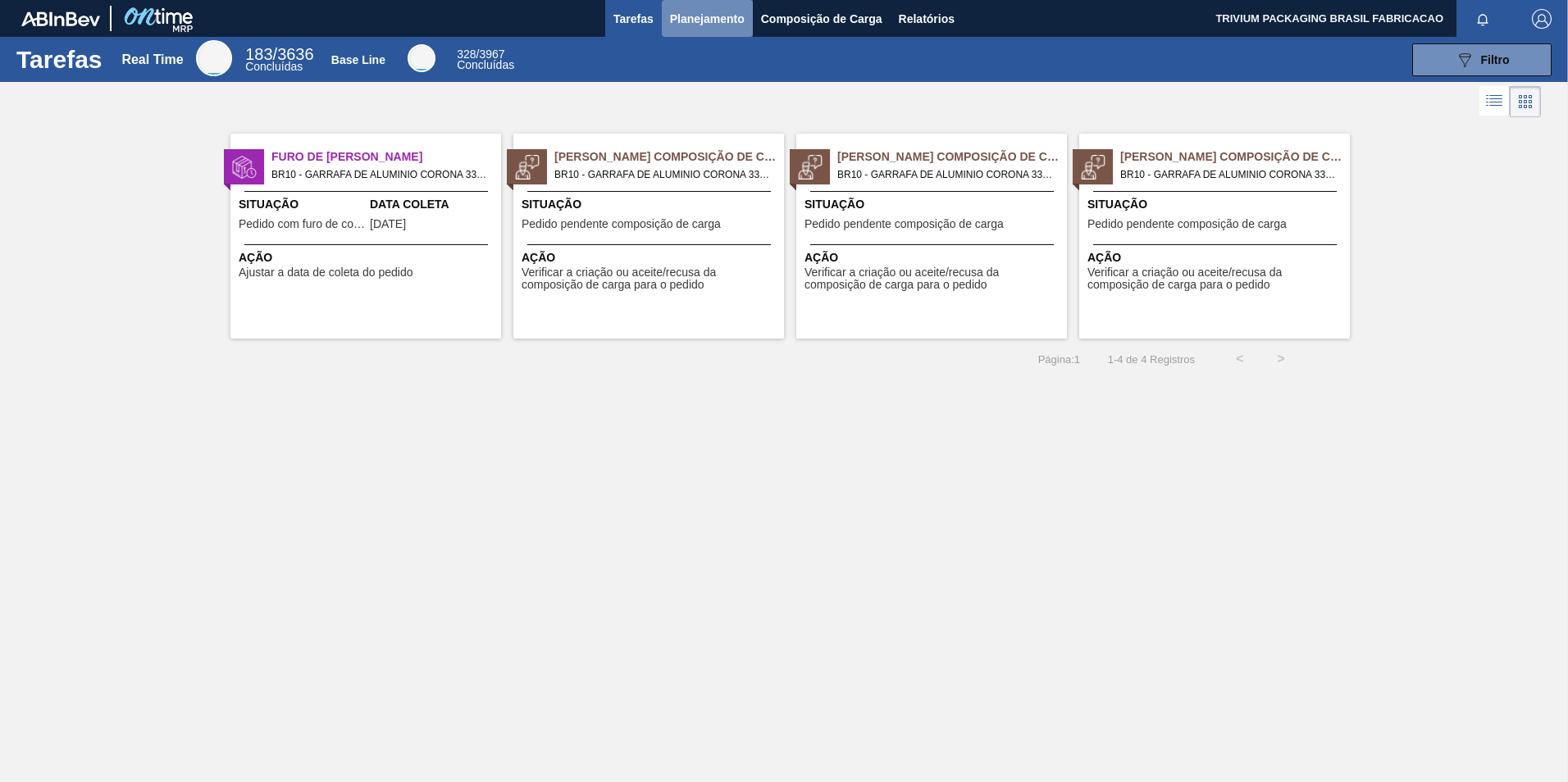
click at [670, 21] on span "Planejamento" at bounding box center [707, 18] width 75 height 19
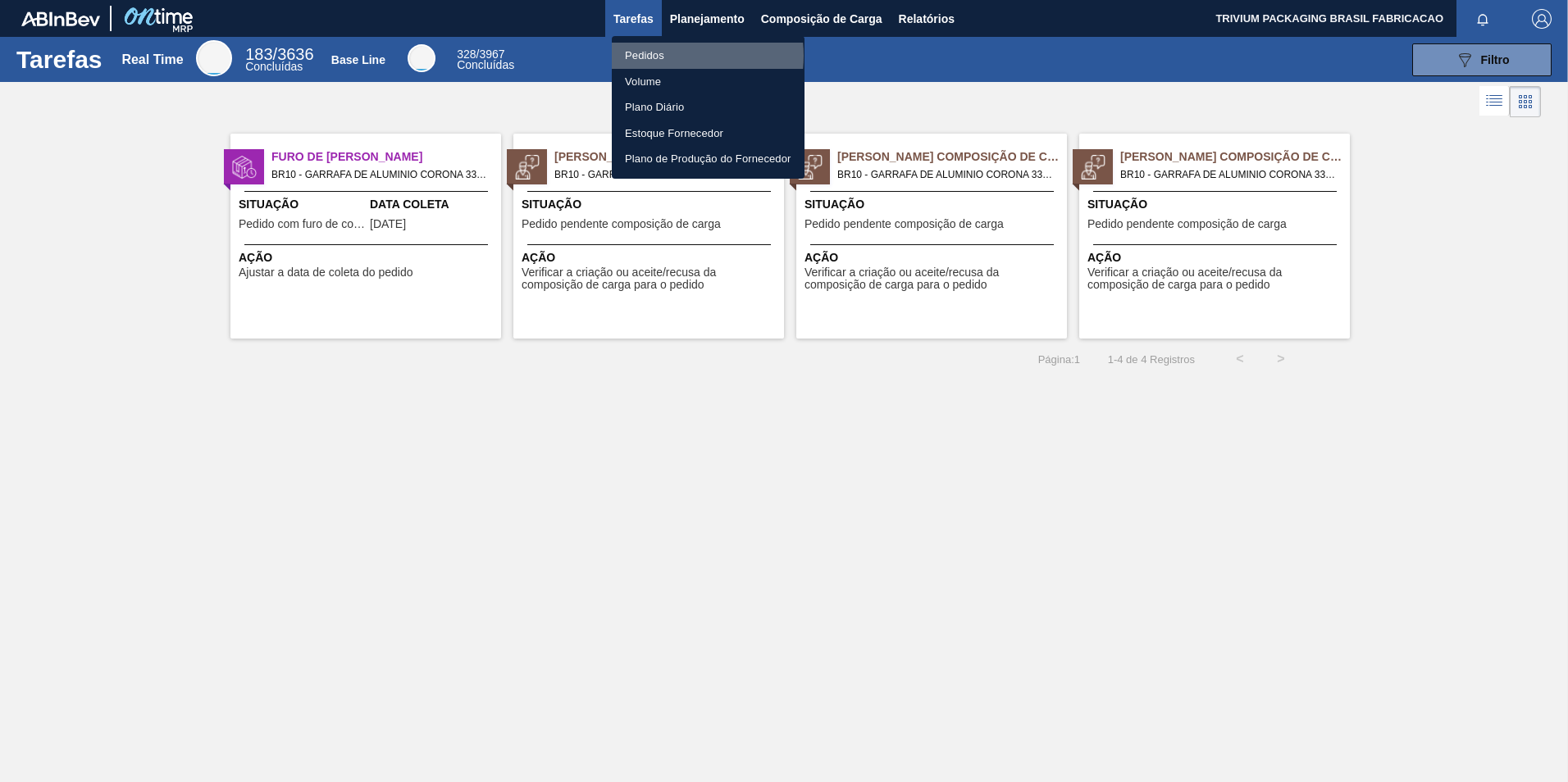
click at [672, 55] on li "Pedidos" at bounding box center [708, 55] width 193 height 26
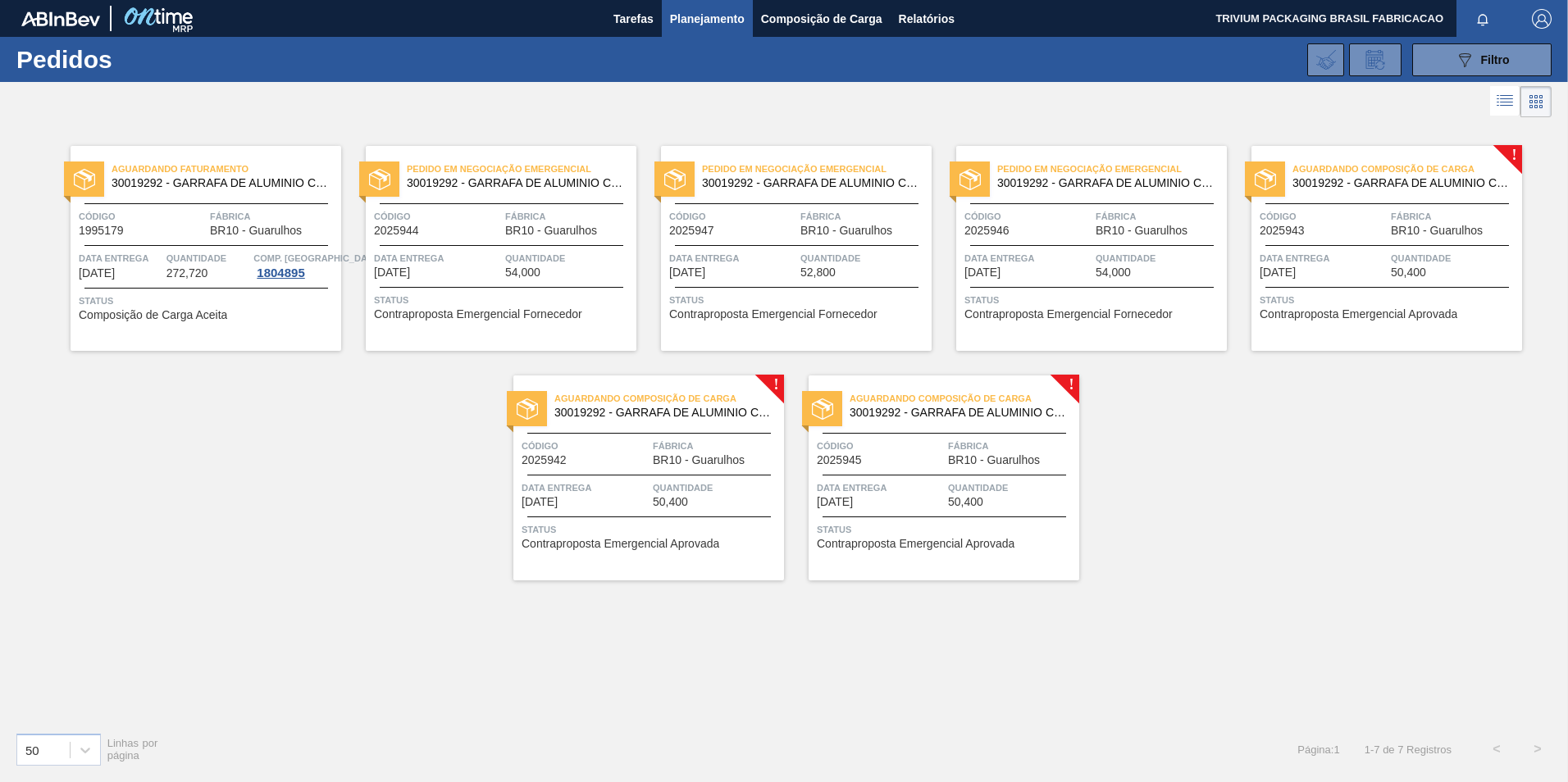
click at [762, 231] on div "Código 2025947" at bounding box center [733, 223] width 127 height 29
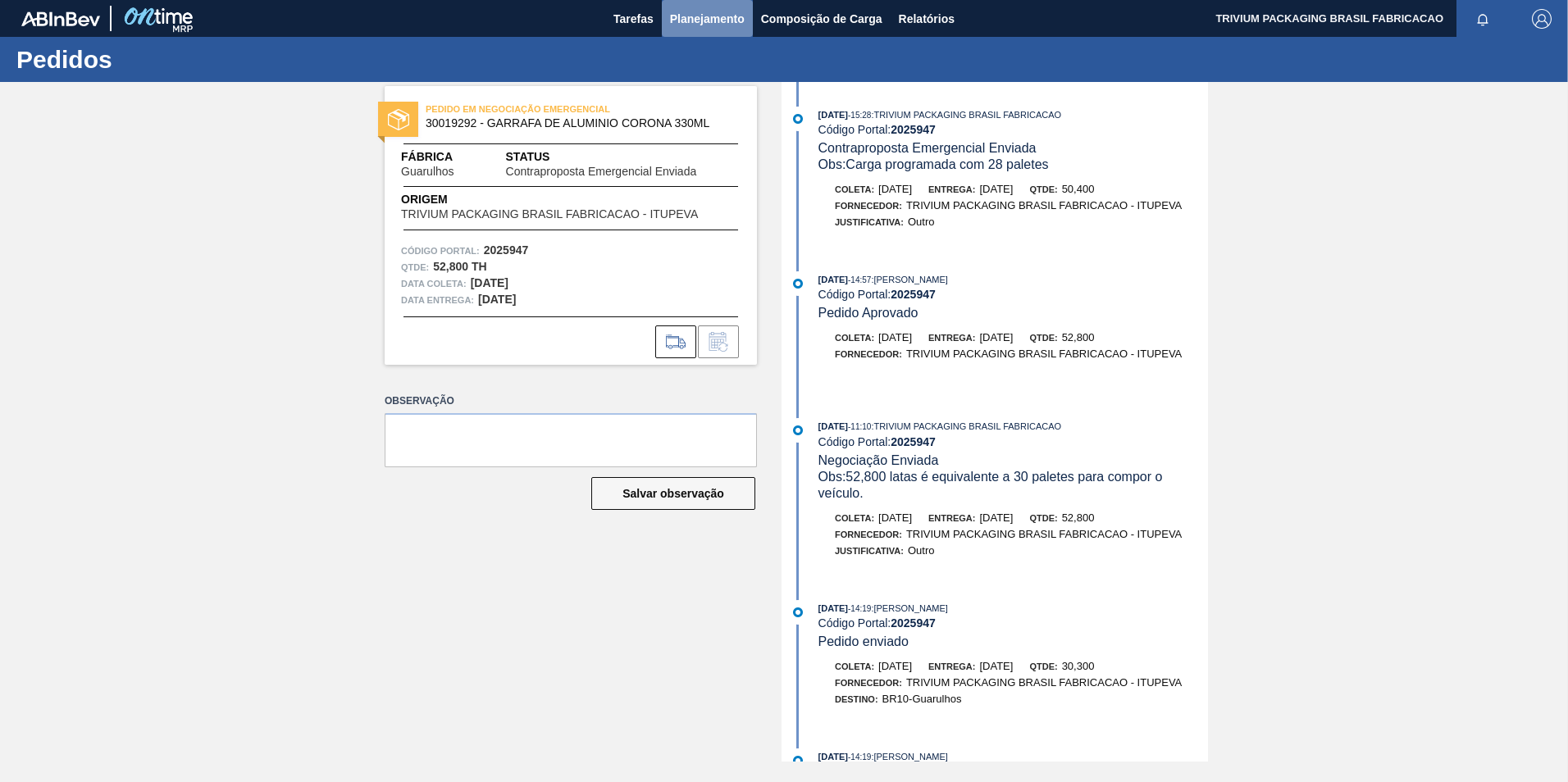
click at [700, 18] on span "Planejamento" at bounding box center [707, 18] width 75 height 19
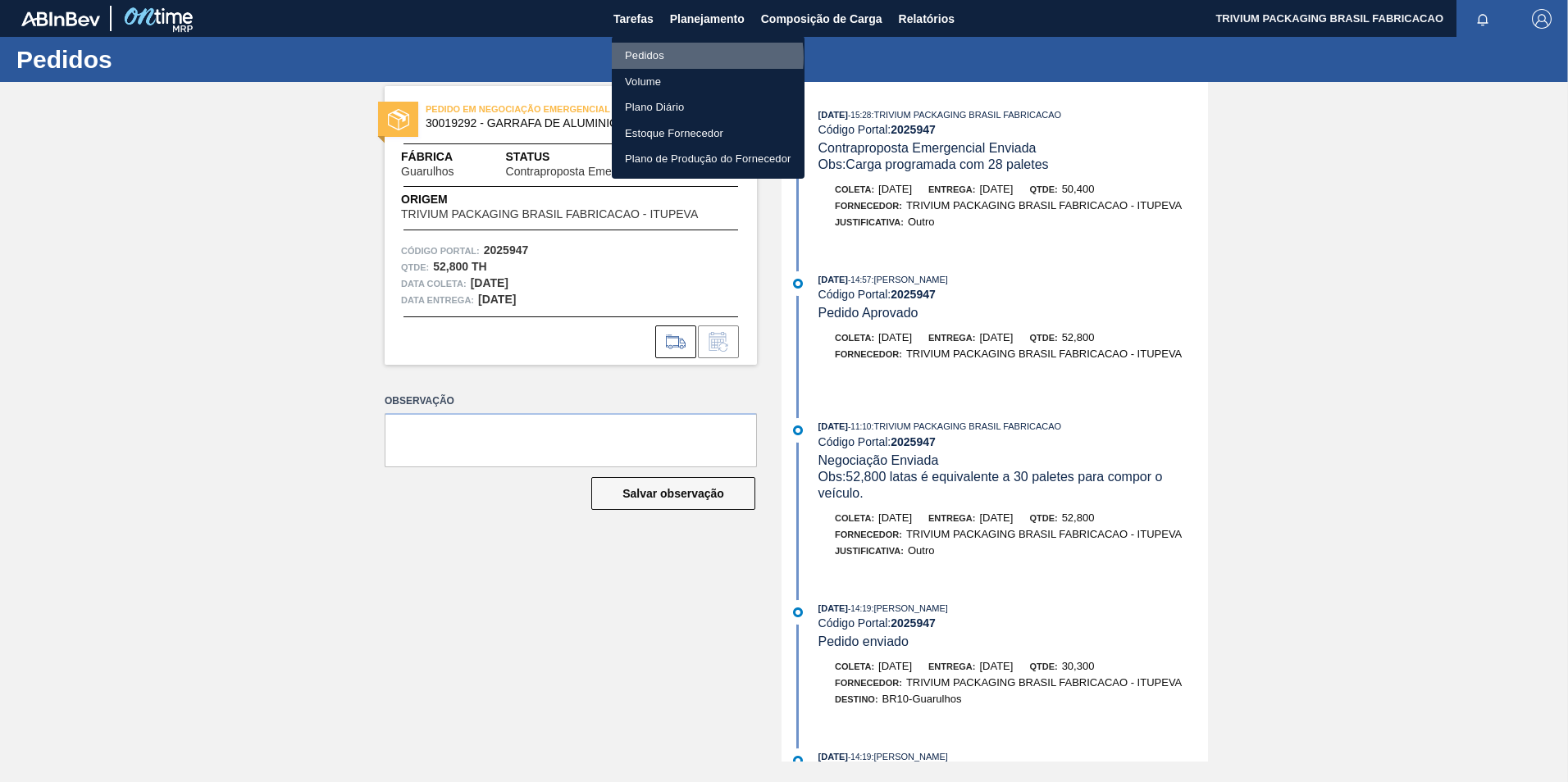
click at [694, 57] on li "Pedidos" at bounding box center [708, 55] width 193 height 26
